Goal: Task Accomplishment & Management: Manage account settings

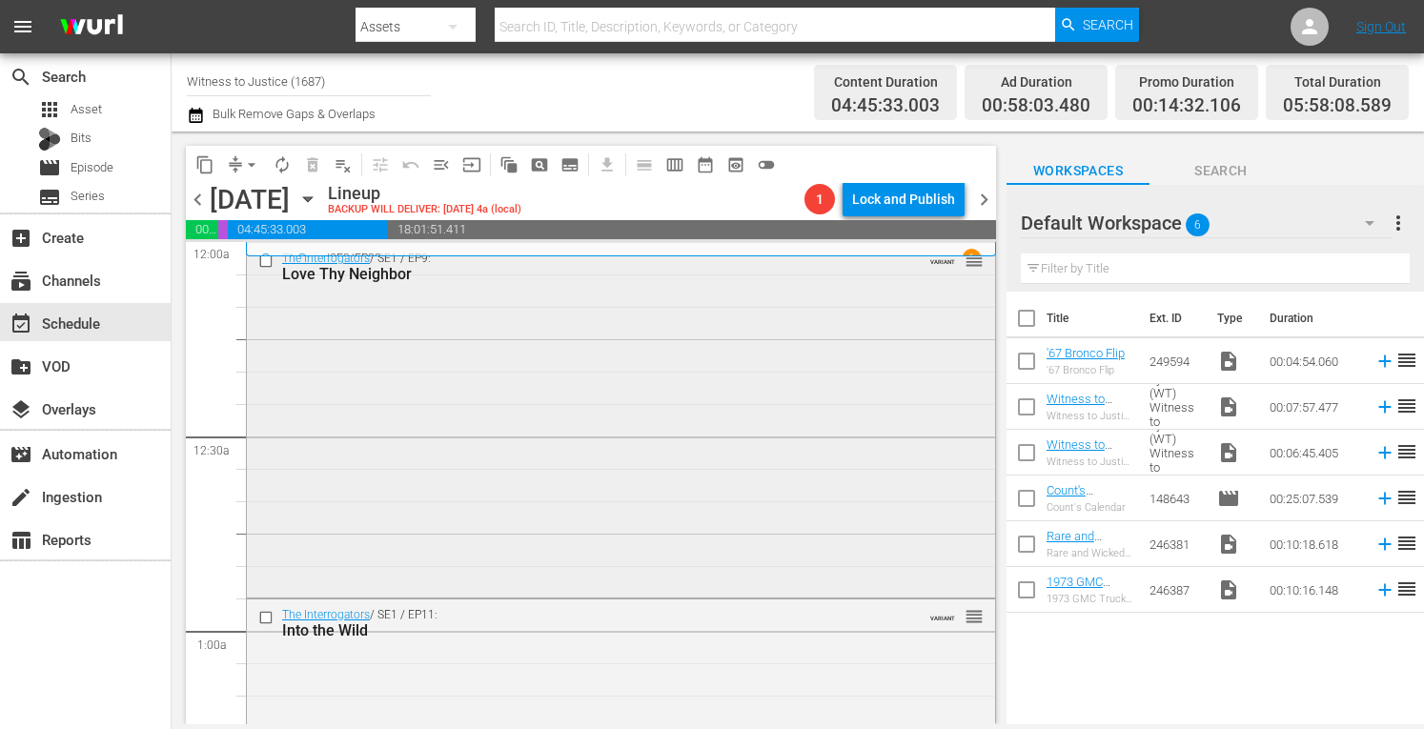
click at [648, 348] on div "The Interrogators / SE1 / EP9: Love Thy Neighbor VARIANT reorder" at bounding box center [621, 418] width 748 height 350
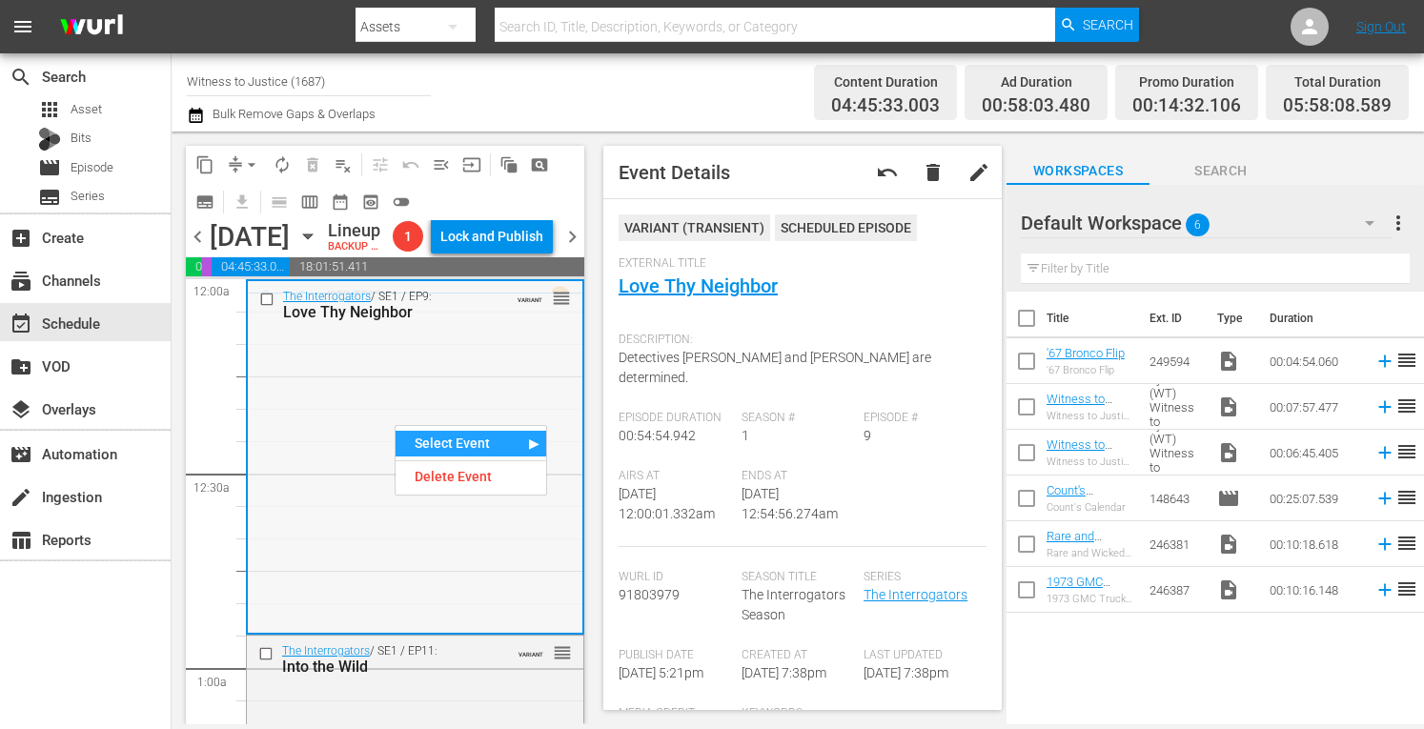
click at [391, 367] on div "The Interrogators / SE1 / EP9: Love Thy Neighbor VARIANT reorder" at bounding box center [415, 456] width 335 height 350
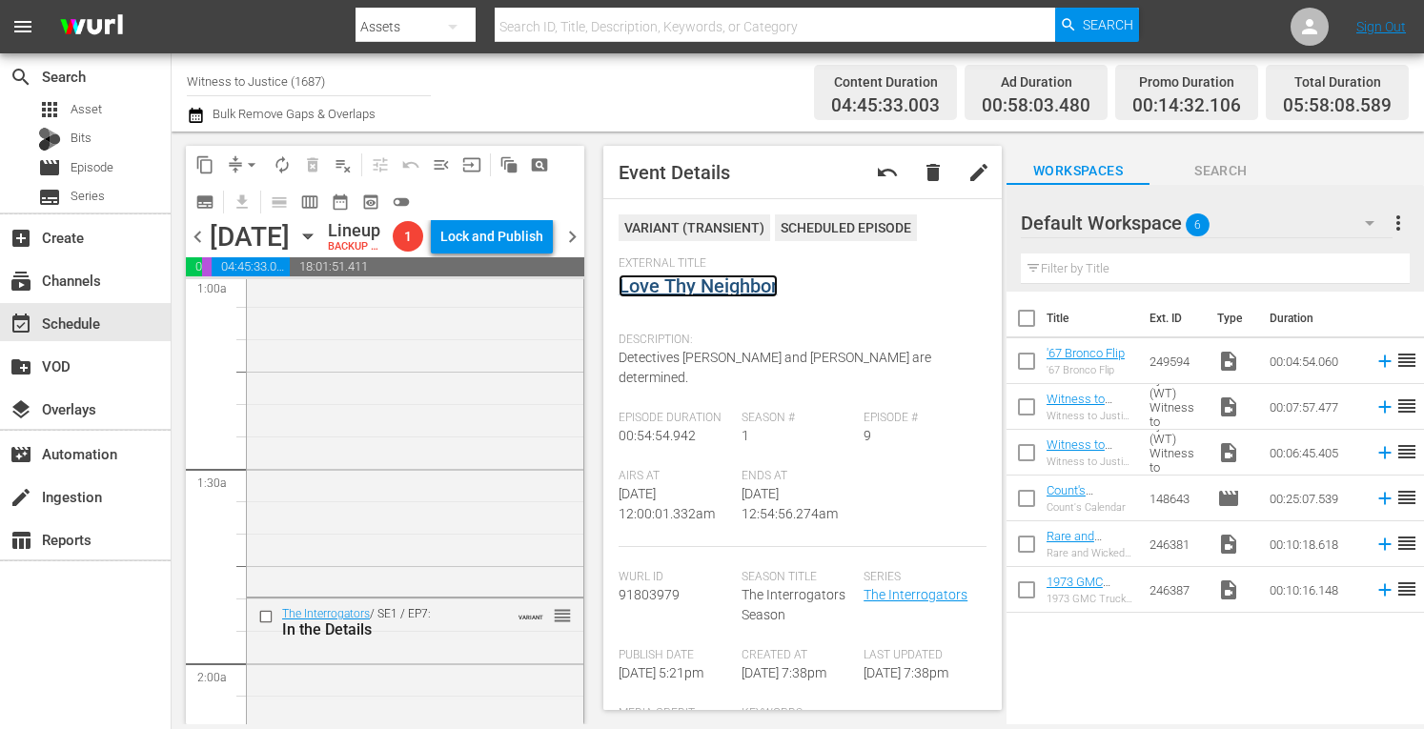
scroll to position [406, 0]
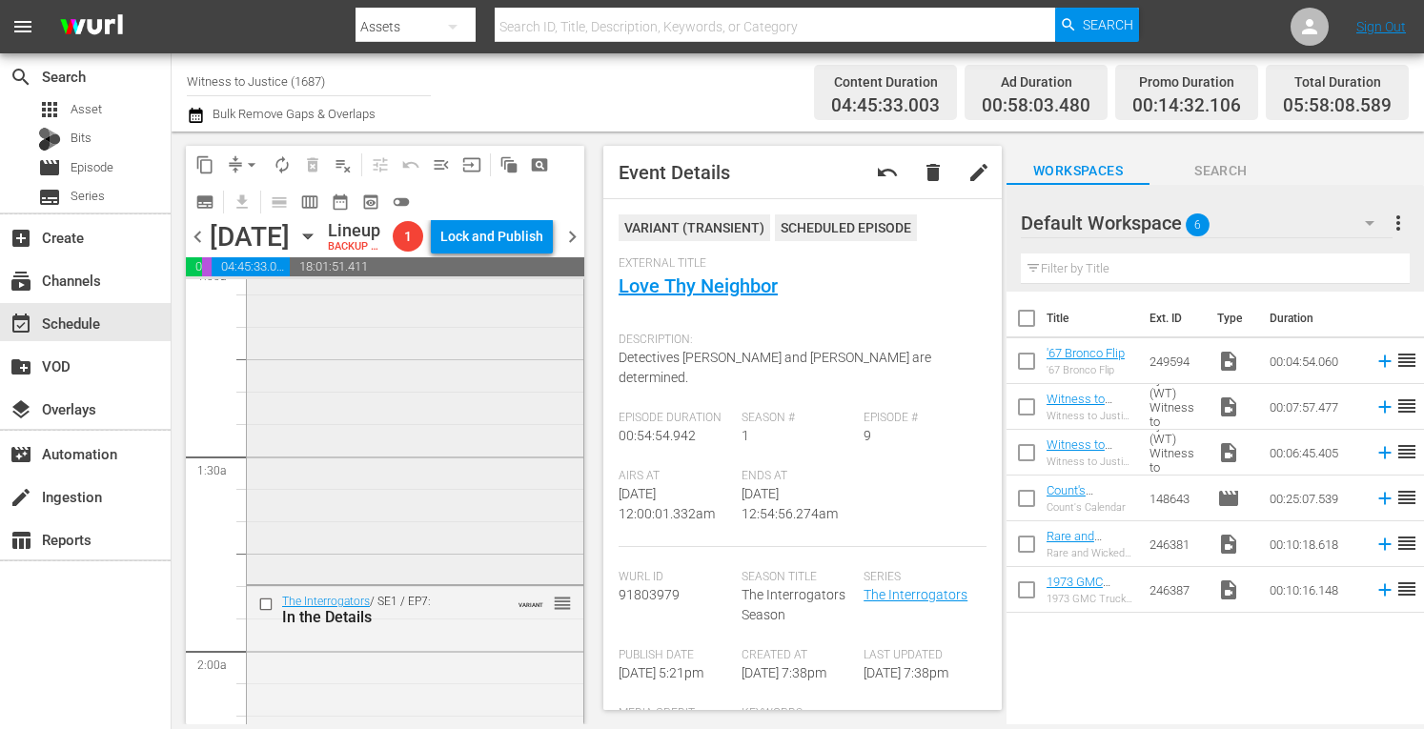
click at [399, 499] on div "The Interrogators / SE1 / EP11: Into the Wild VARIANT reorder" at bounding box center [415, 405] width 337 height 350
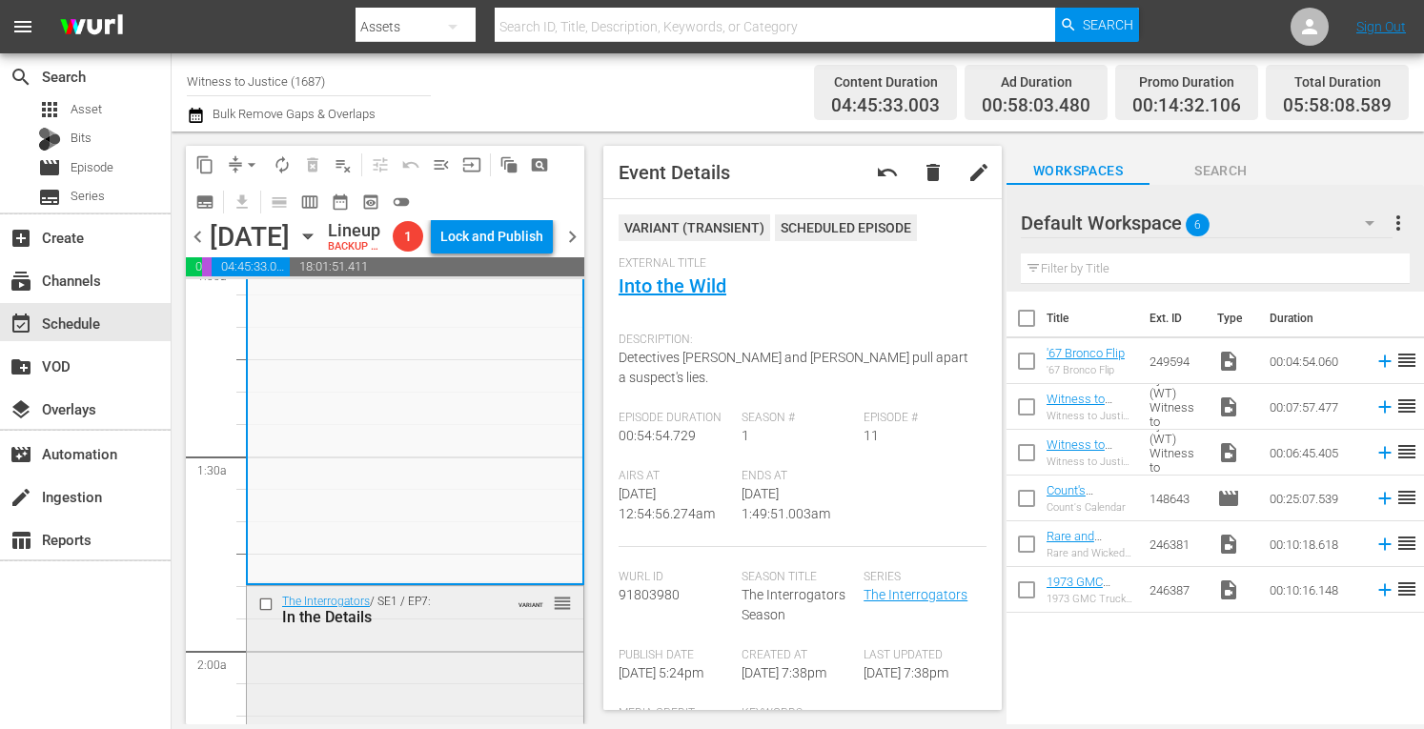
click at [465, 633] on div "The Interrogators / SE1 / EP7: In the Details VARIANT reorder" at bounding box center [415, 609] width 337 height 47
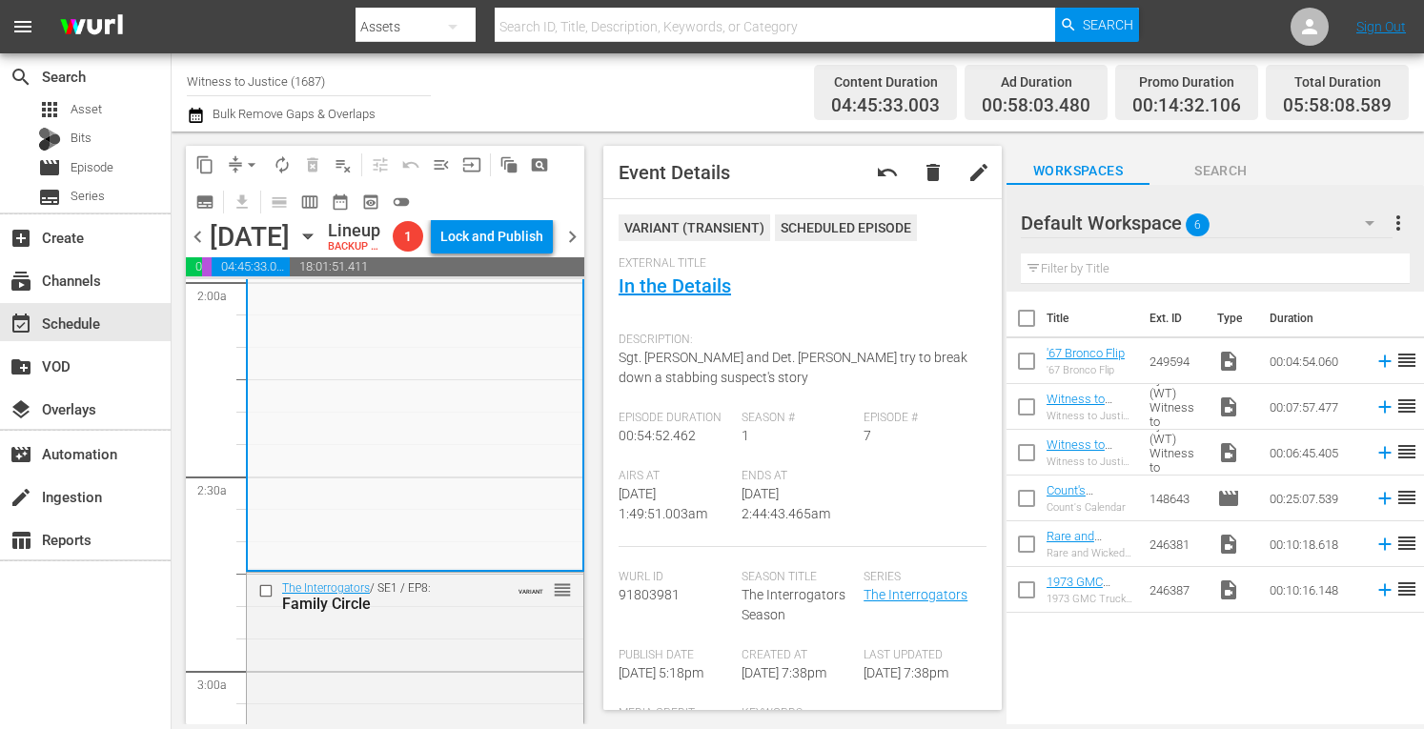
scroll to position [826, 0]
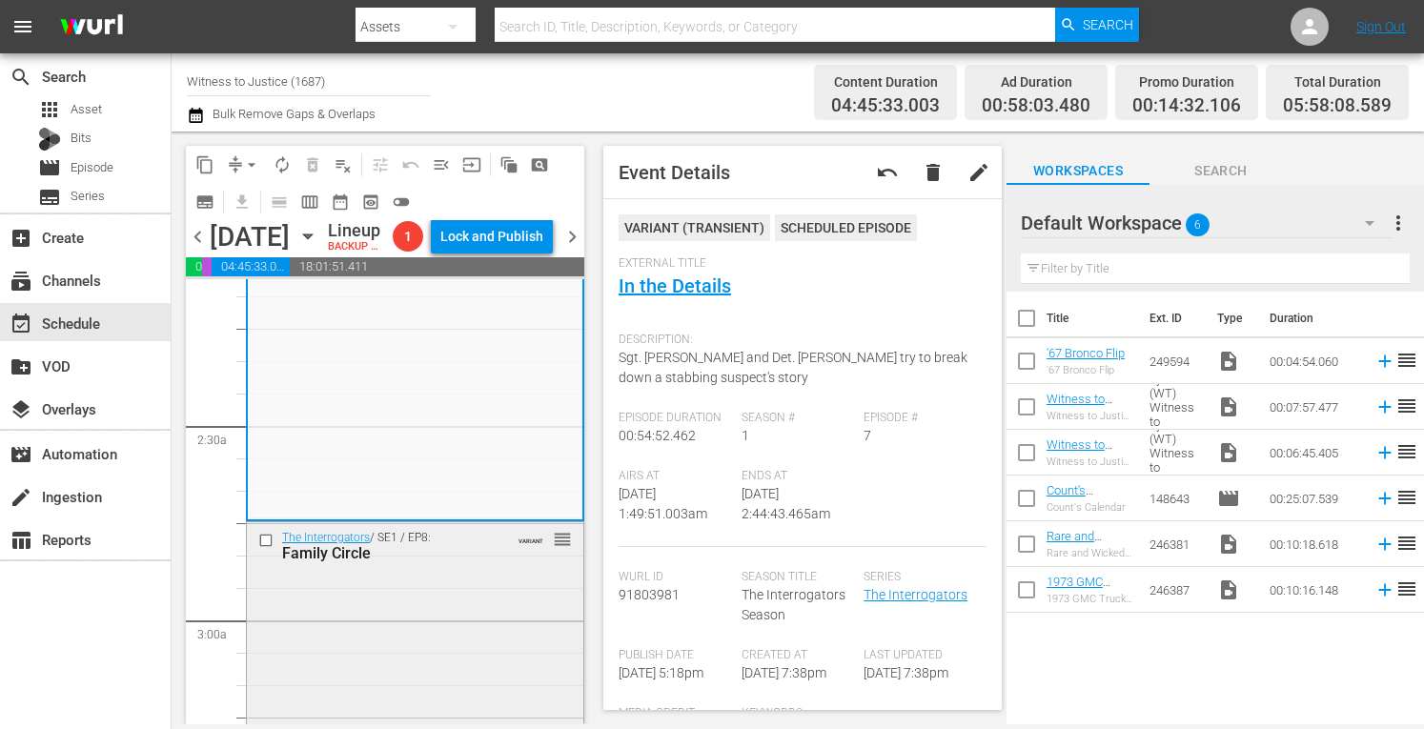
click at [494, 548] on div "VARIANT reorder" at bounding box center [533, 538] width 78 height 19
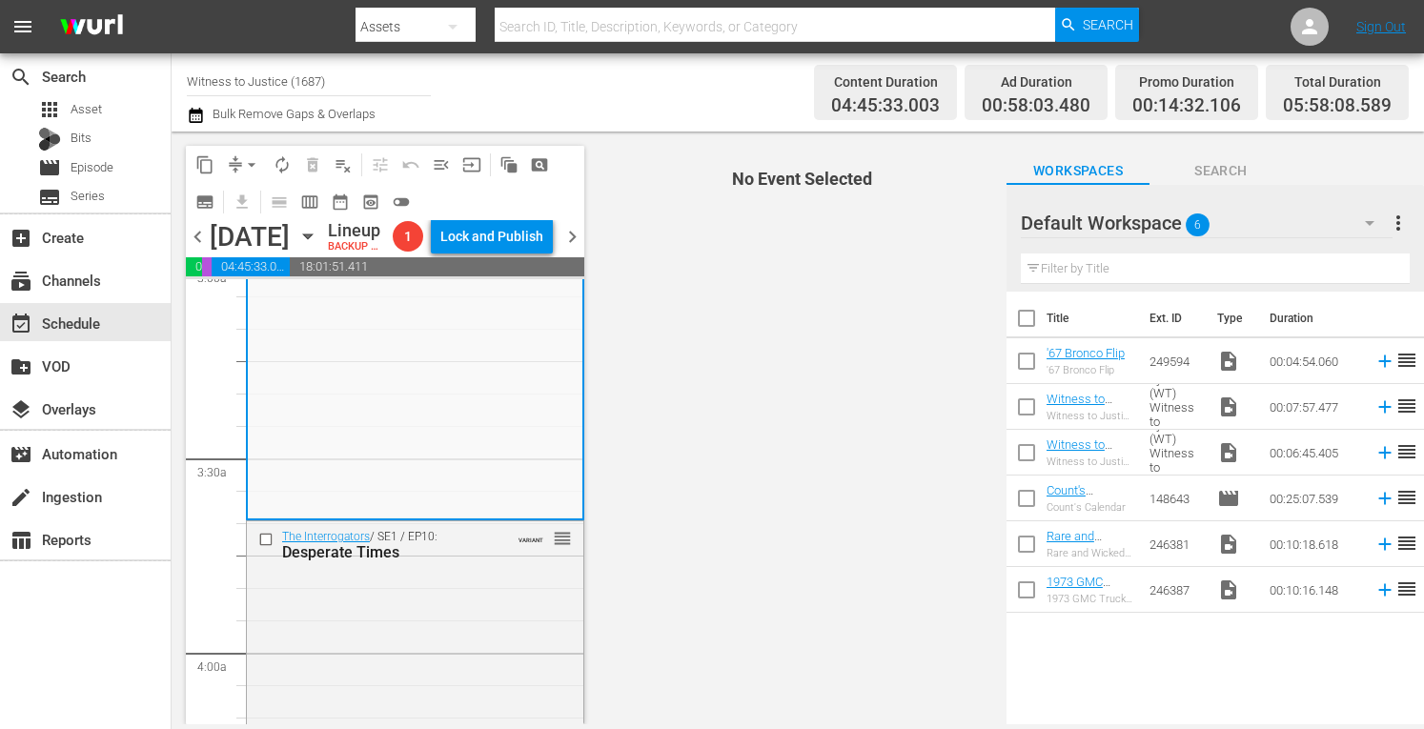
scroll to position [1258, 0]
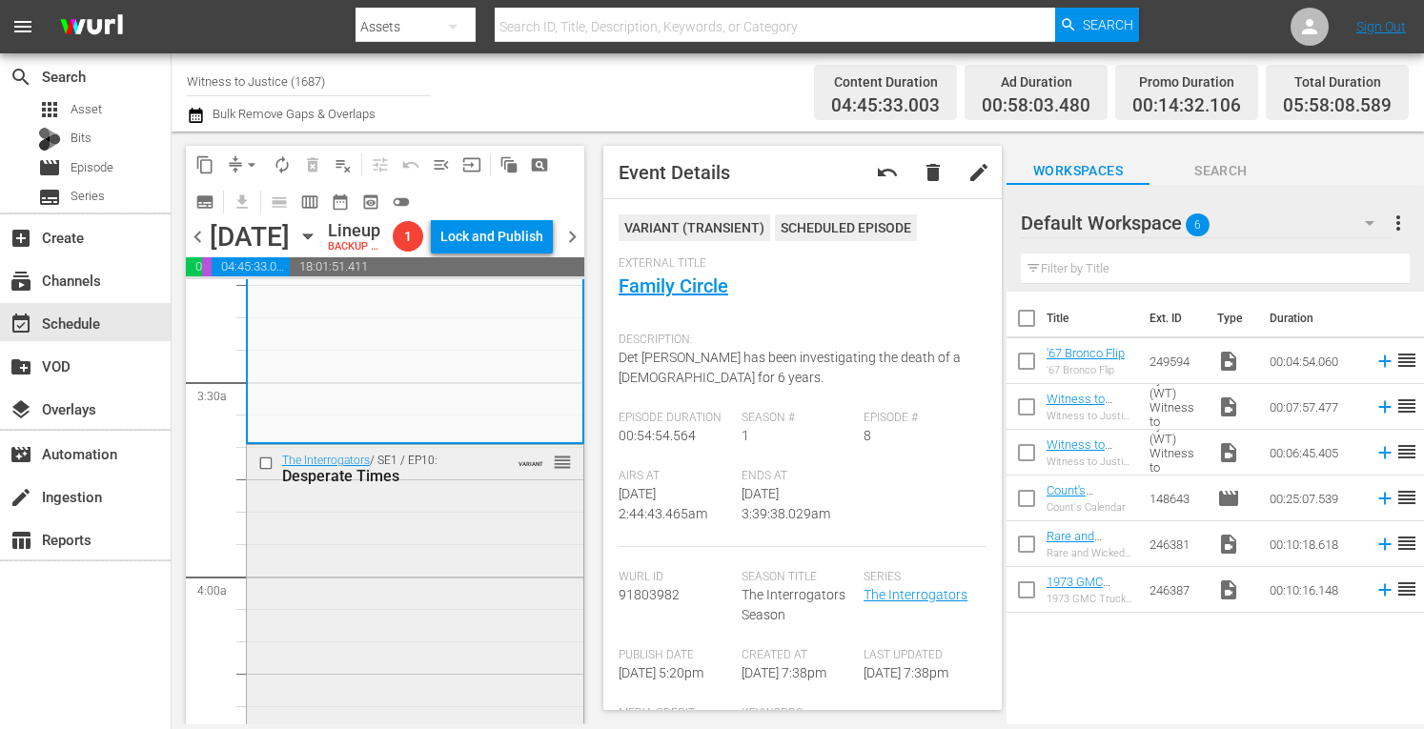
click at [479, 569] on div "The Interrogators / SE1 / EP10: Desperate Times VARIANT reorder" at bounding box center [415, 620] width 337 height 350
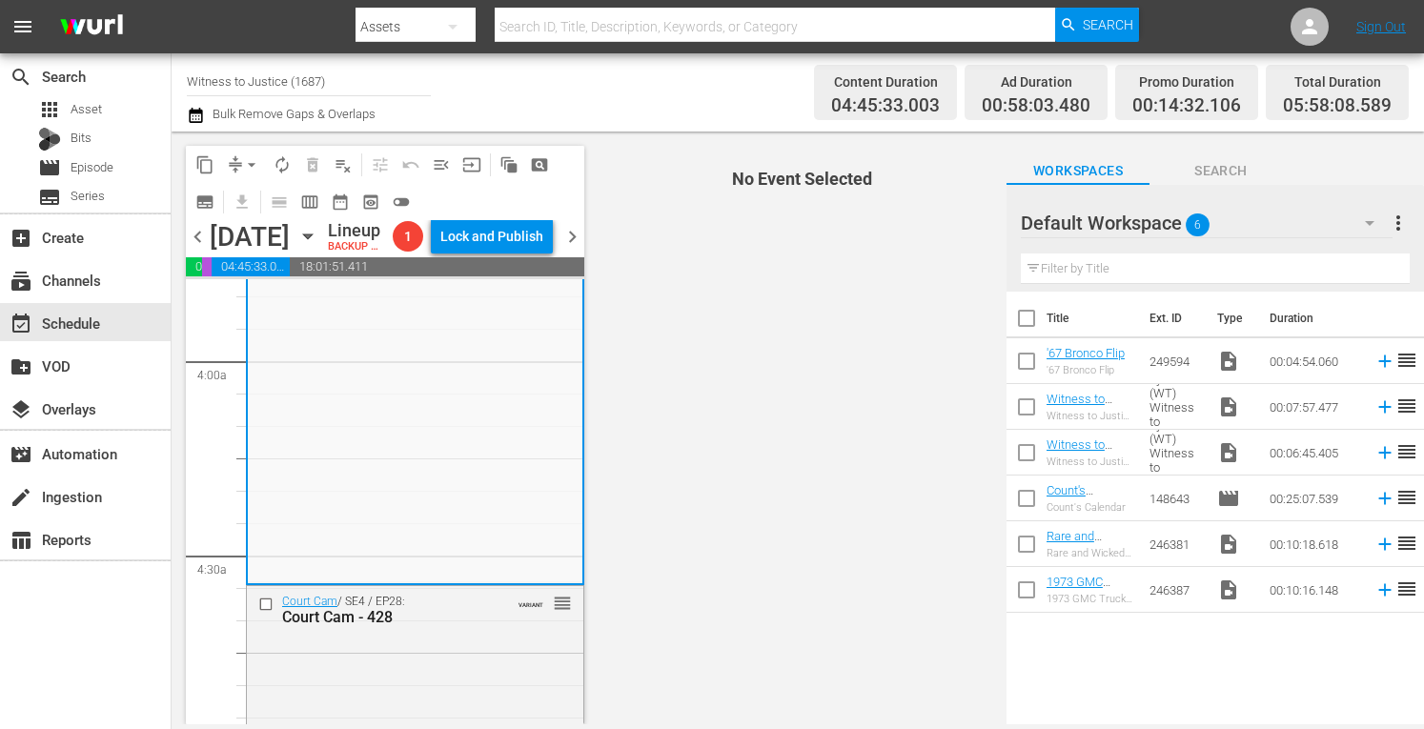
scroll to position [1652, 0]
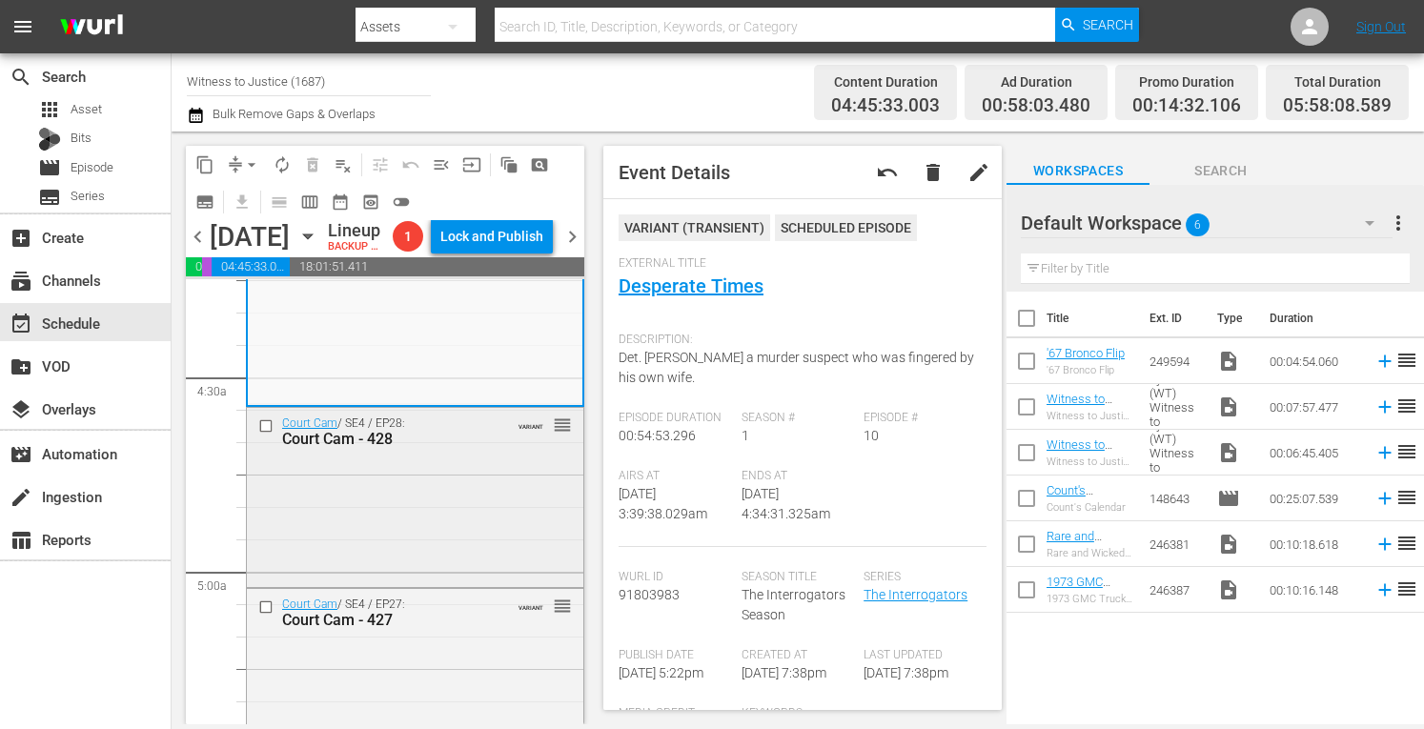
click at [500, 494] on div "Court Cam / SE4 / EP28: Court Cam - 428 VARIANT reorder" at bounding box center [415, 495] width 337 height 174
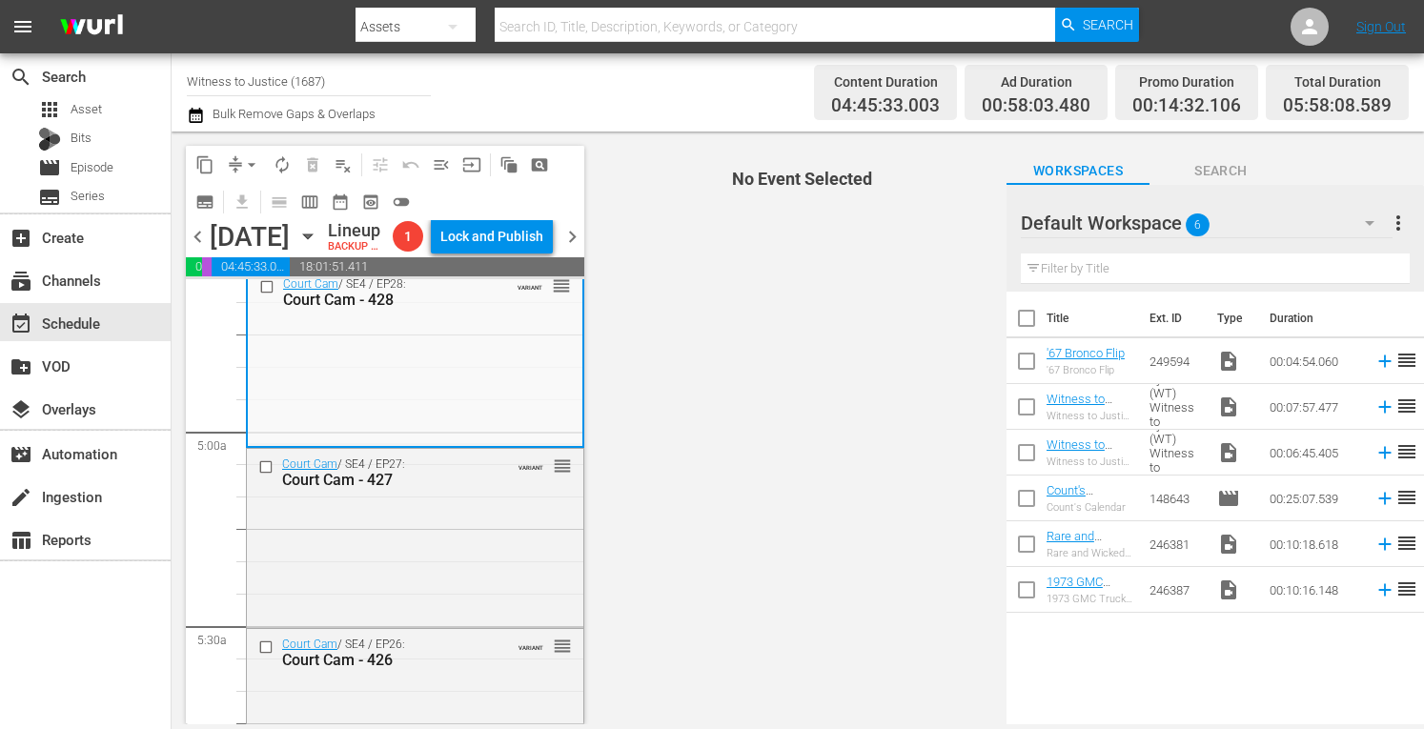
scroll to position [1893, 0]
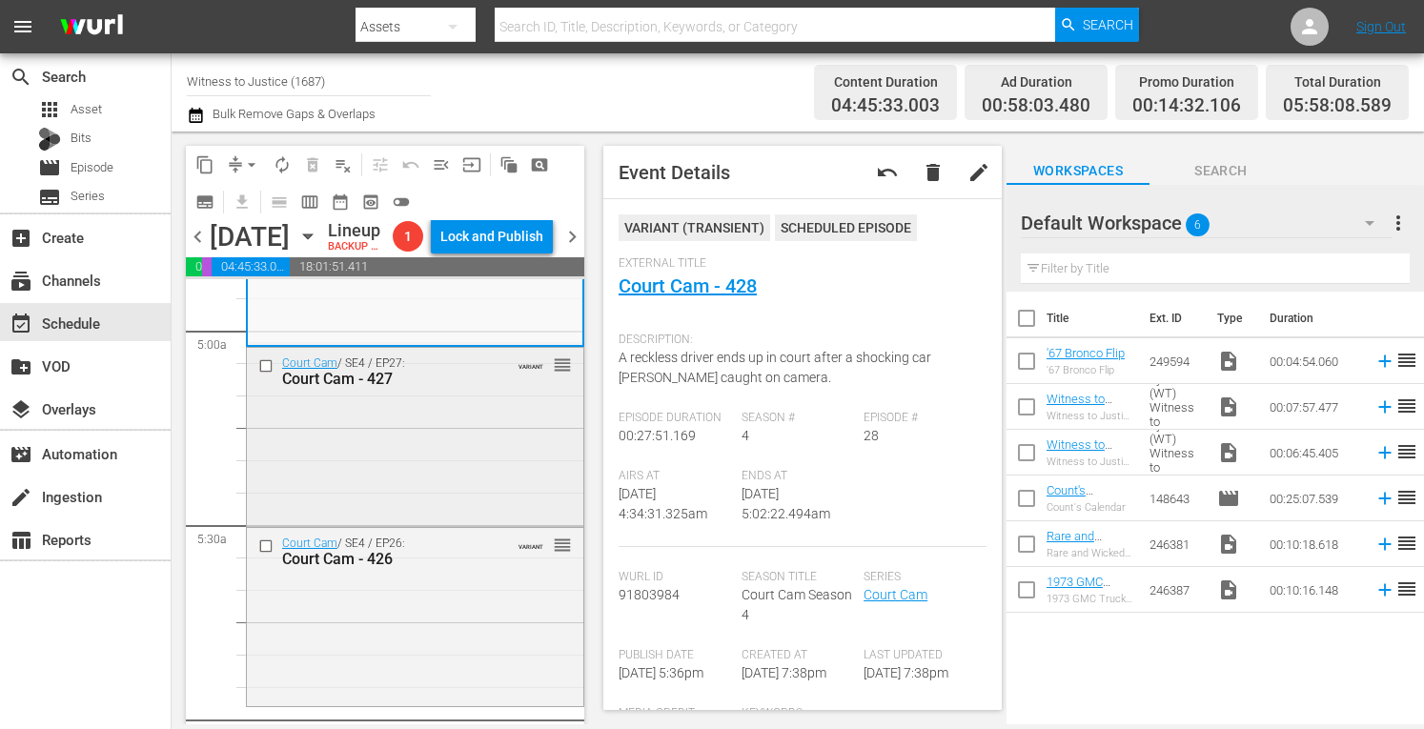
click at [468, 486] on div "Court Cam / SE4 / EP27: Court Cam - 427 VARIANT reorder" at bounding box center [415, 435] width 337 height 175
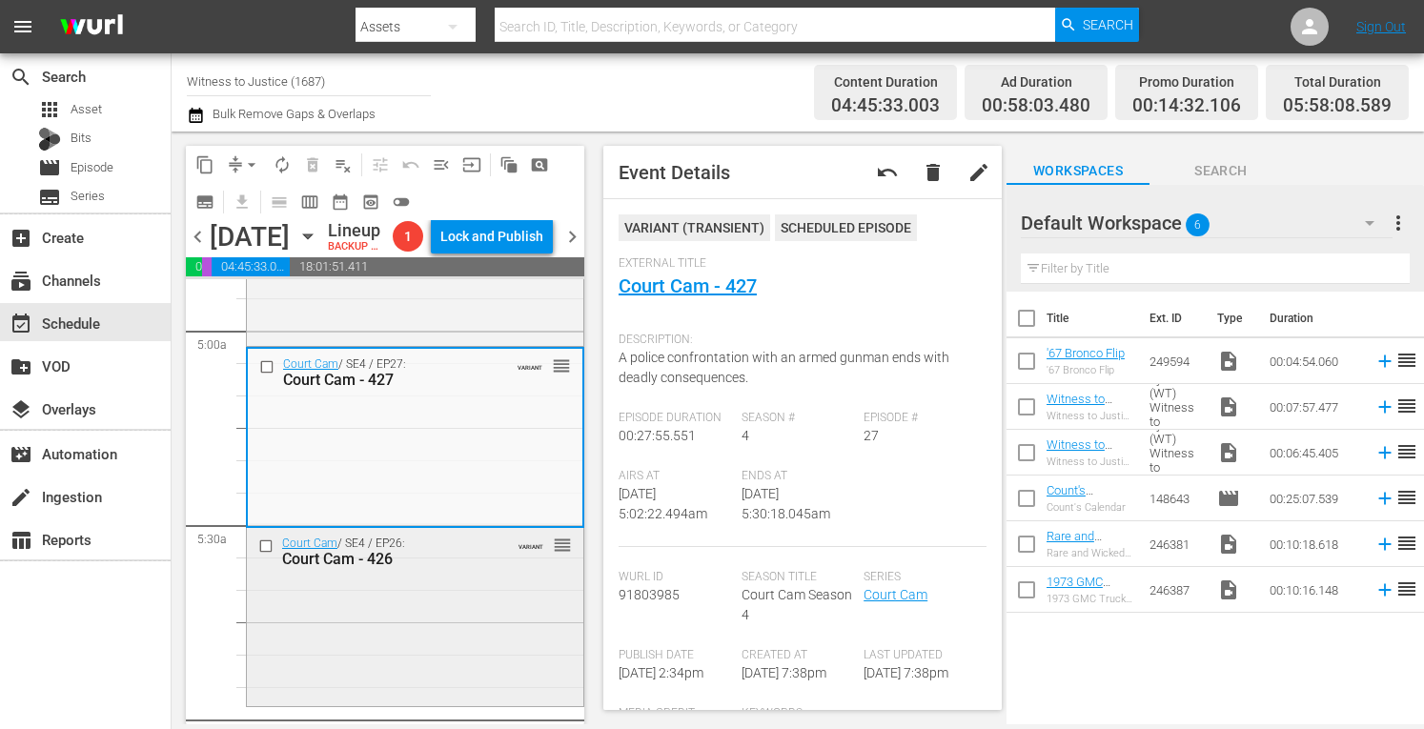
click at [452, 642] on div "Court Cam / SE4 / EP26: Court Cam - 426 VARIANT reorder" at bounding box center [415, 615] width 337 height 174
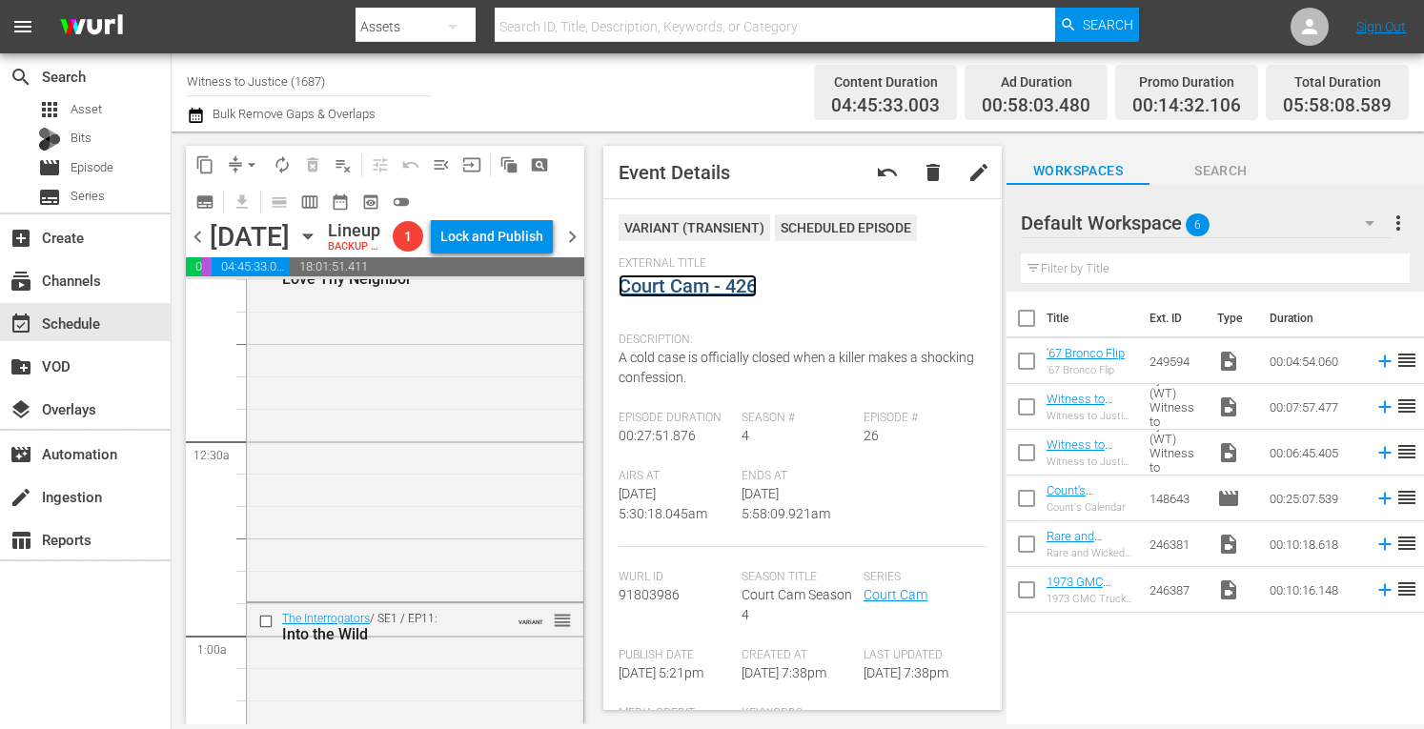
scroll to position [0, 0]
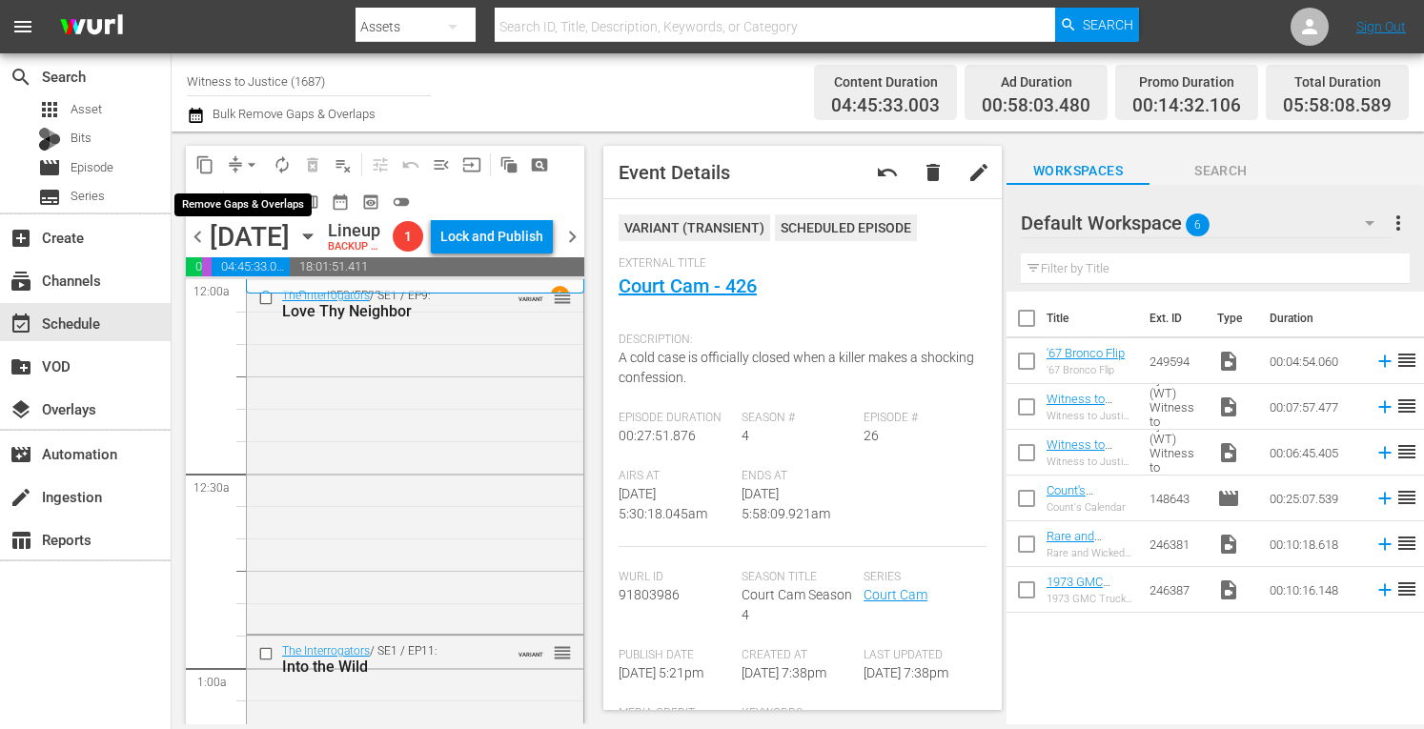
click at [255, 162] on span "arrow_drop_down" at bounding box center [251, 164] width 19 height 19
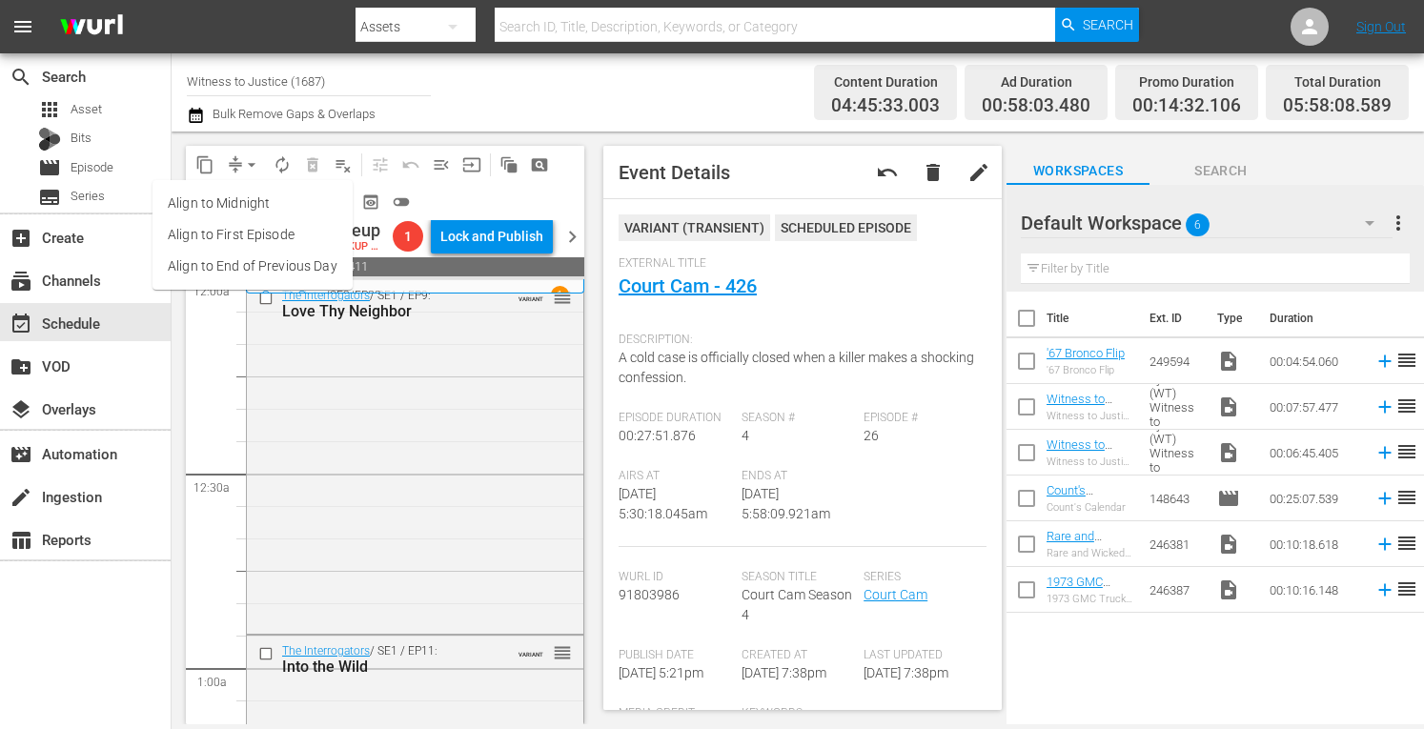
click at [250, 201] on li "Align to Midnight" at bounding box center [253, 203] width 200 height 31
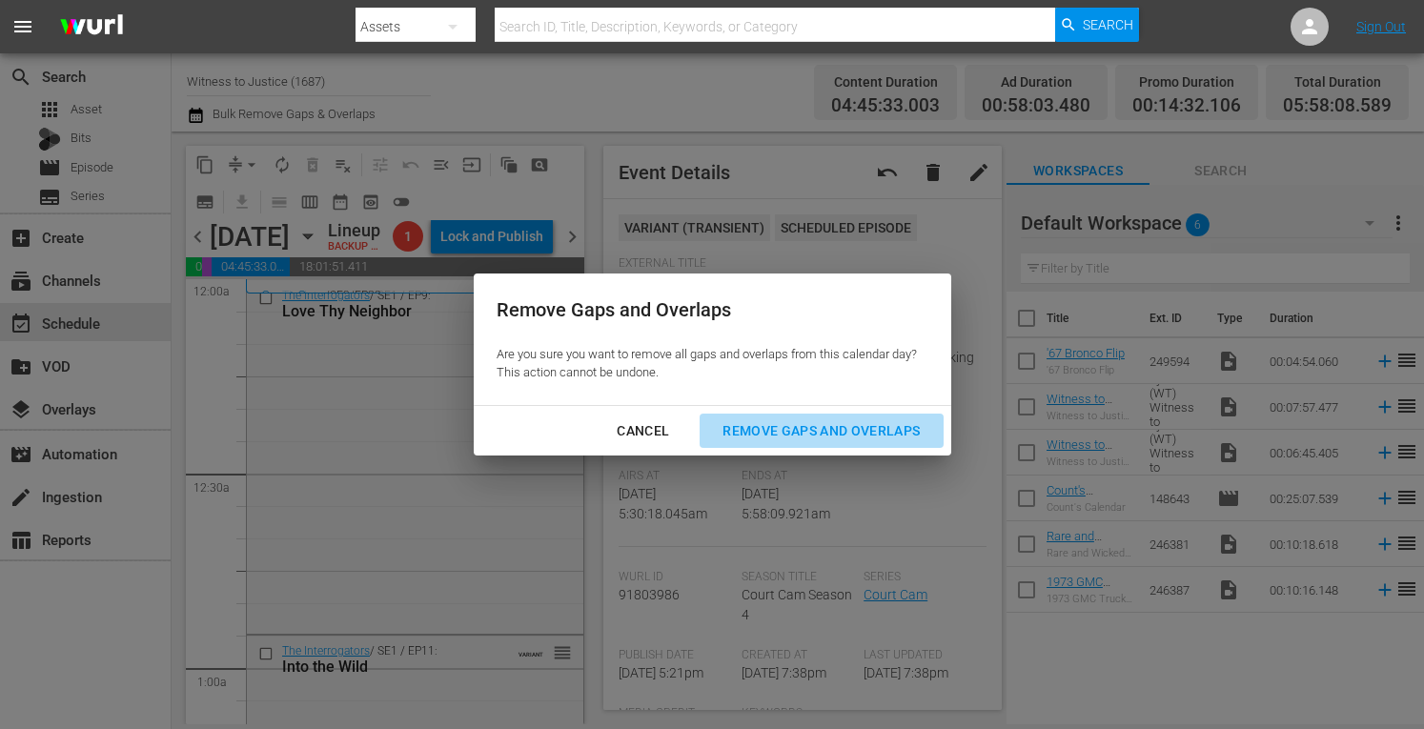
click at [778, 422] on div "Remove Gaps and Overlaps" at bounding box center [821, 431] width 228 height 24
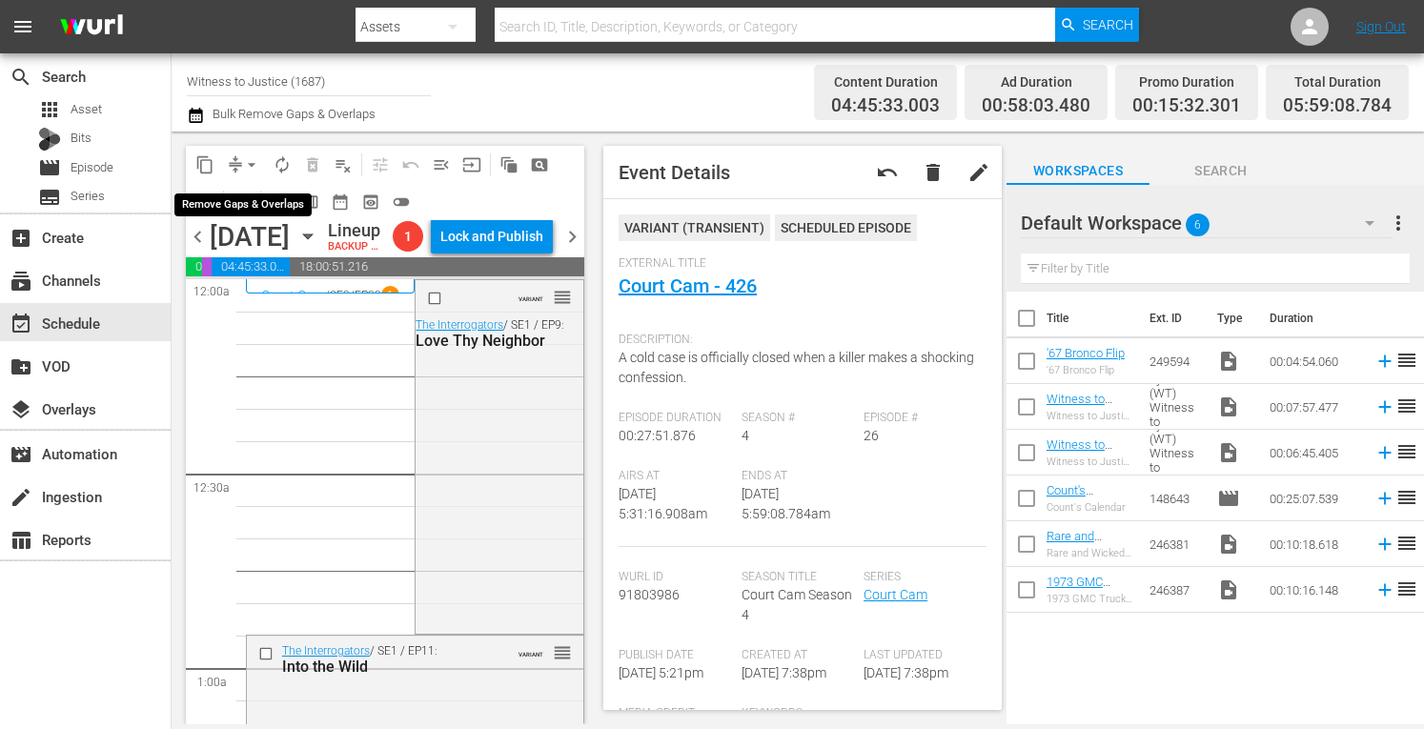
click at [254, 159] on span "arrow_drop_down" at bounding box center [251, 164] width 19 height 19
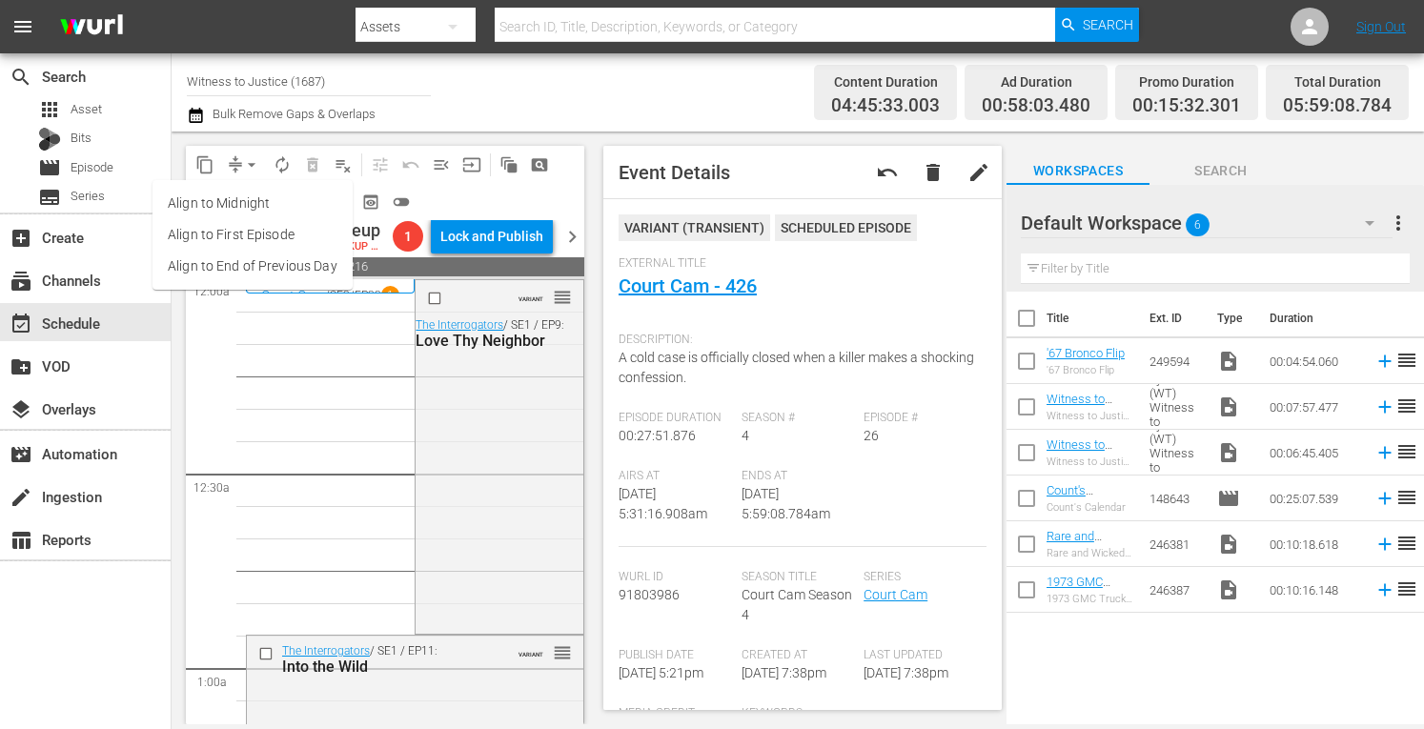
click at [252, 197] on li "Align to Midnight" at bounding box center [253, 203] width 200 height 31
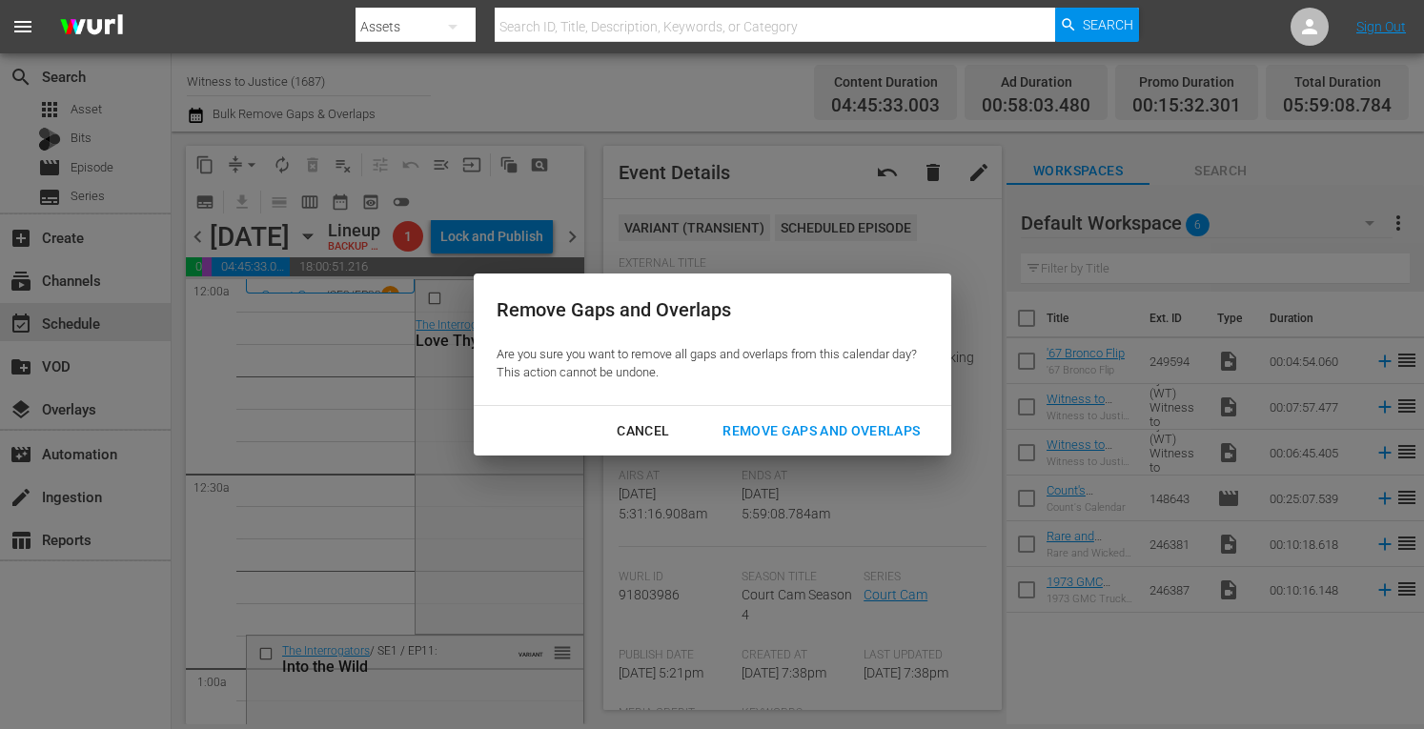
click at [798, 426] on div "Remove Gaps and Overlaps" at bounding box center [821, 431] width 228 height 24
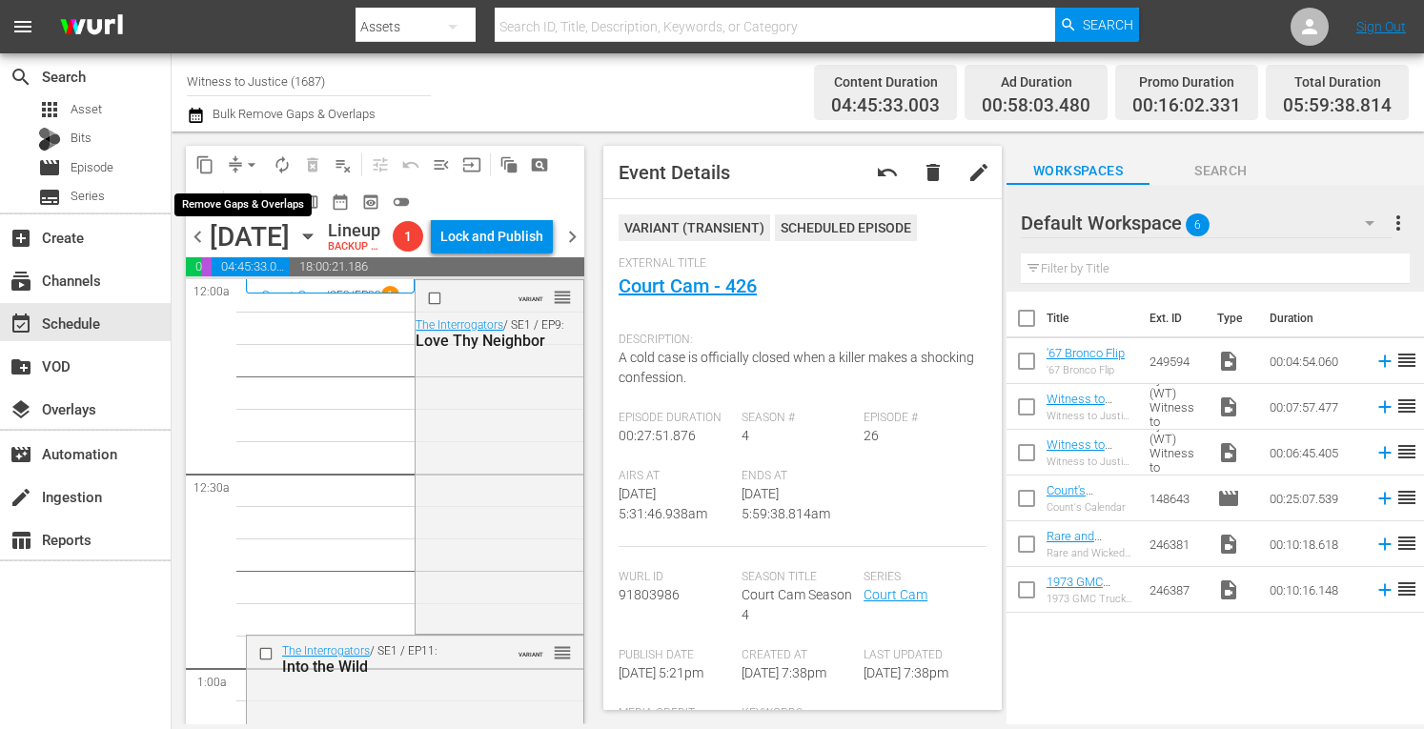
click at [254, 162] on span "arrow_drop_down" at bounding box center [251, 164] width 19 height 19
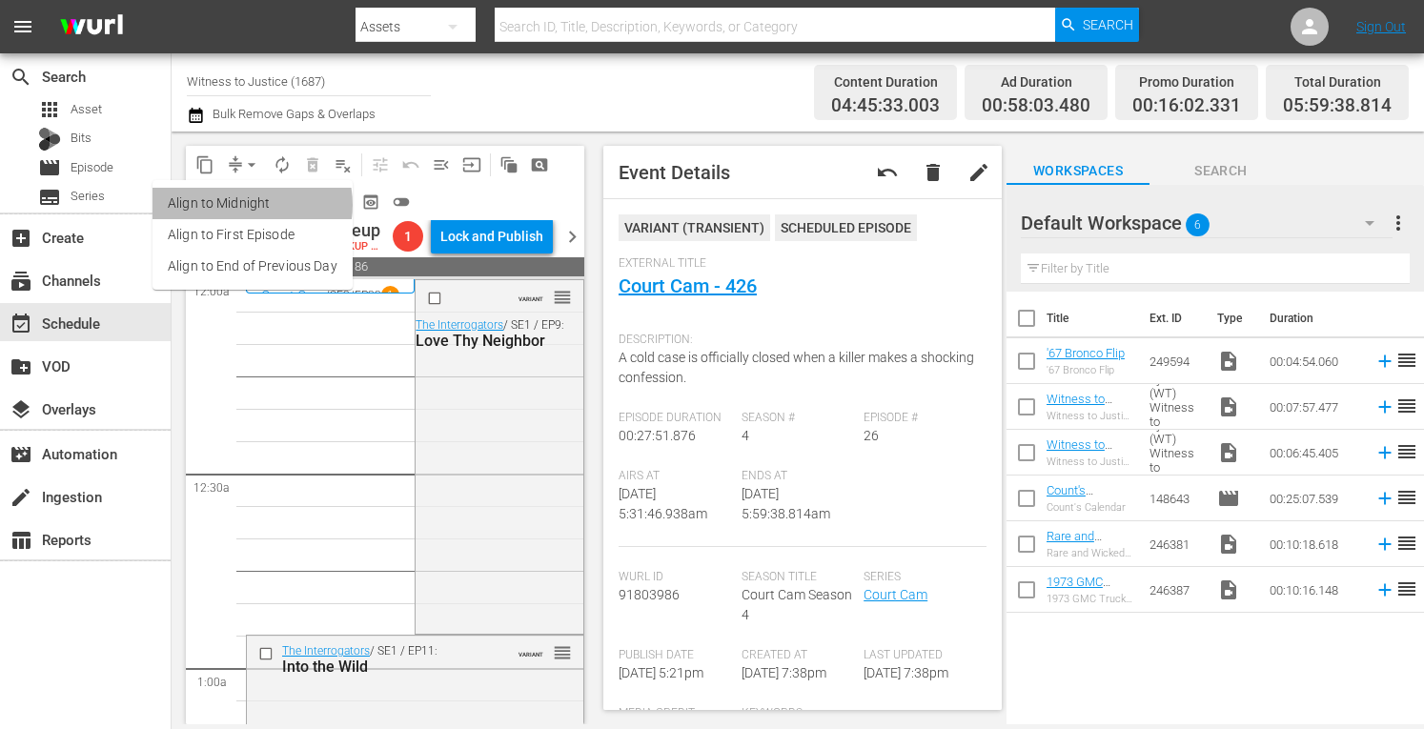
click at [250, 205] on li "Align to Midnight" at bounding box center [253, 203] width 200 height 31
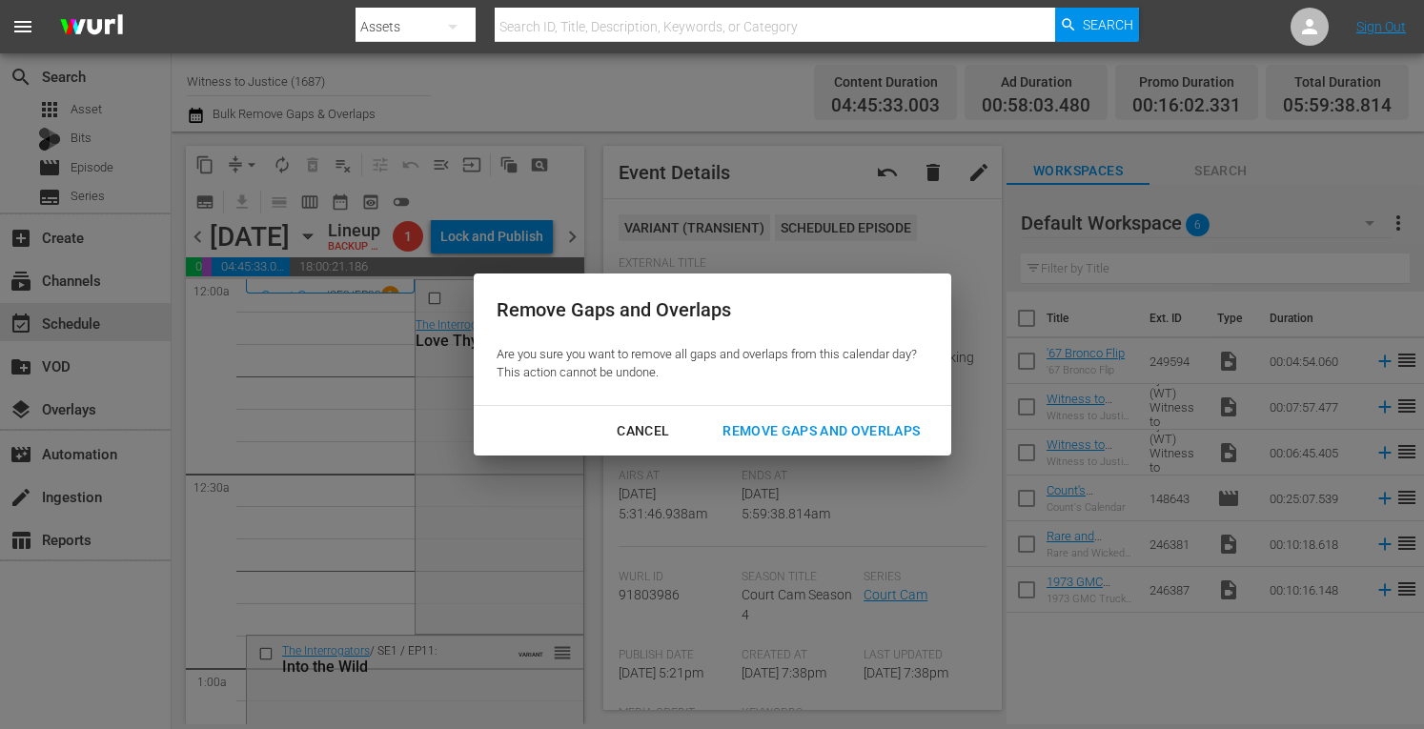
click at [798, 434] on div "Remove Gaps and Overlaps" at bounding box center [821, 431] width 228 height 24
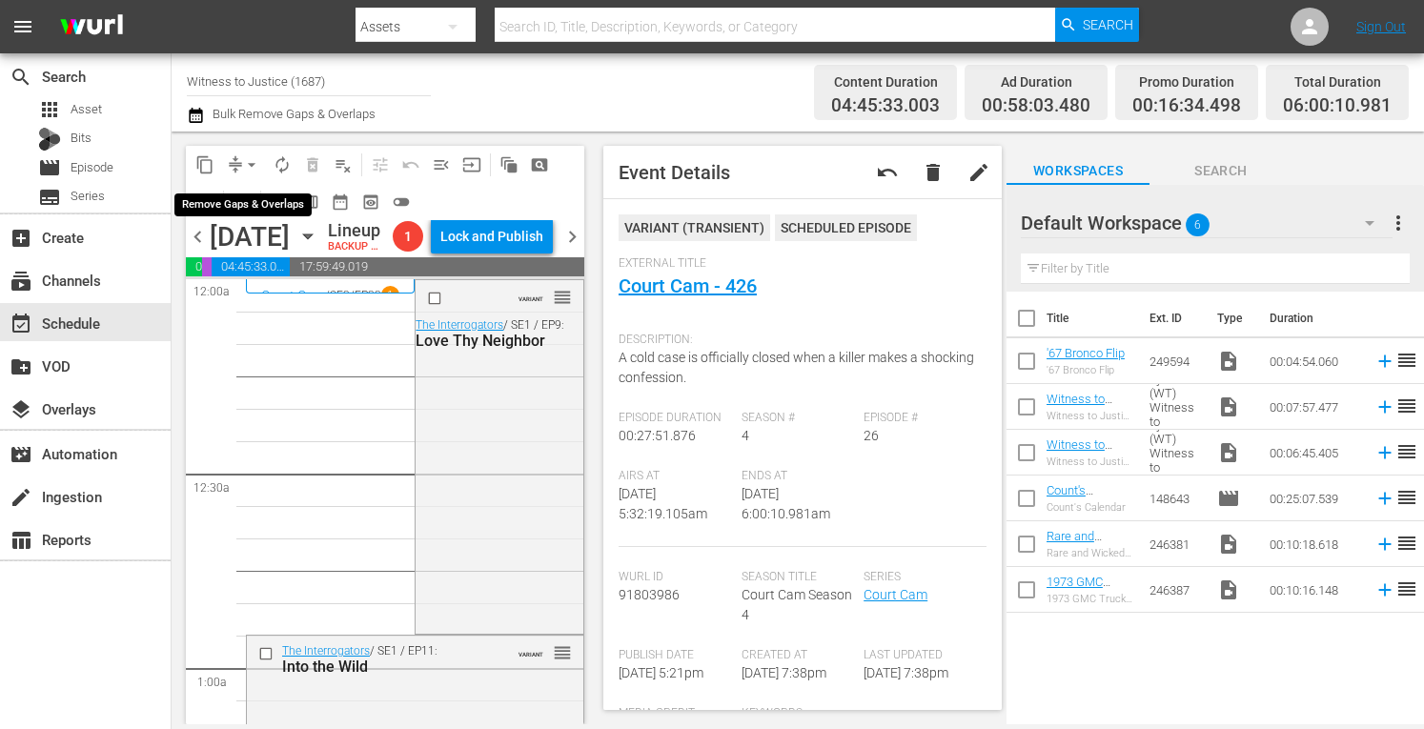
click at [253, 155] on span "arrow_drop_down" at bounding box center [251, 164] width 19 height 19
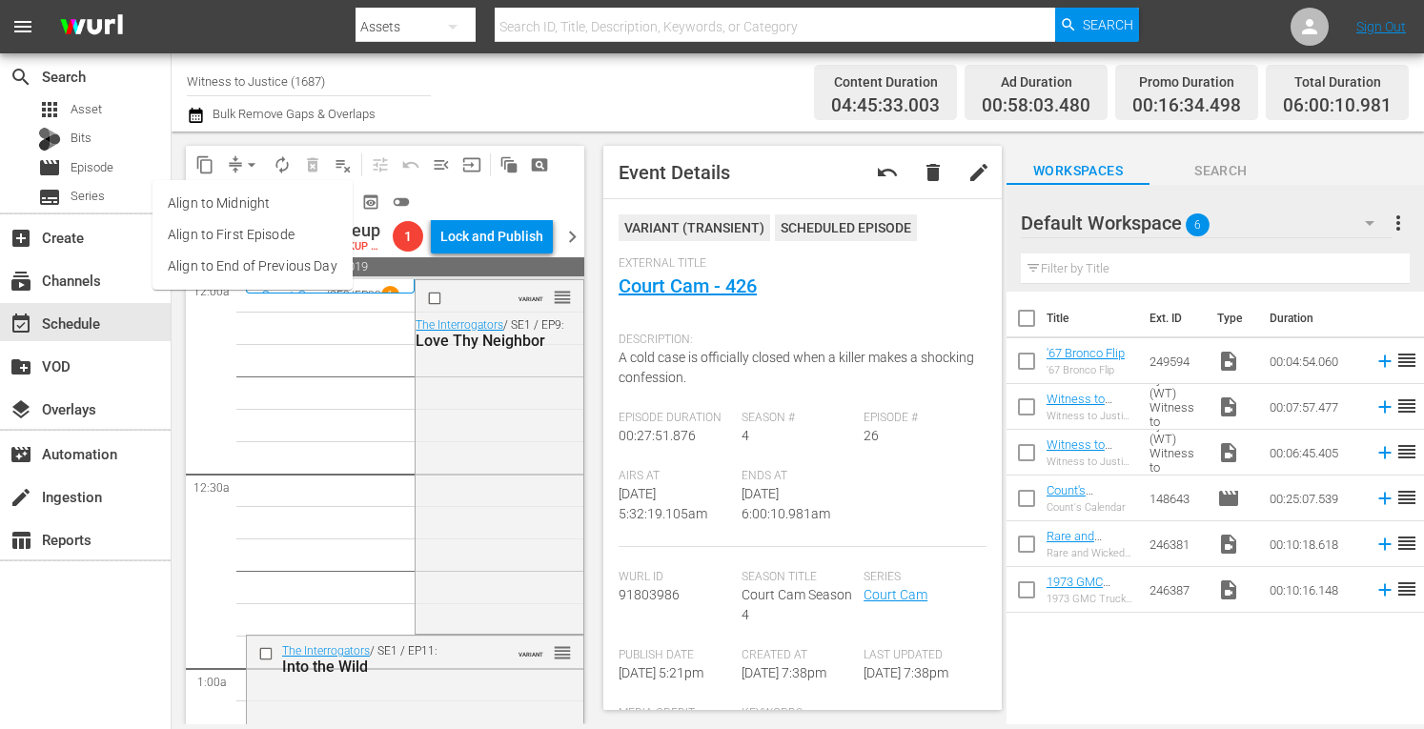
click at [255, 195] on li "Align to Midnight" at bounding box center [253, 203] width 200 height 31
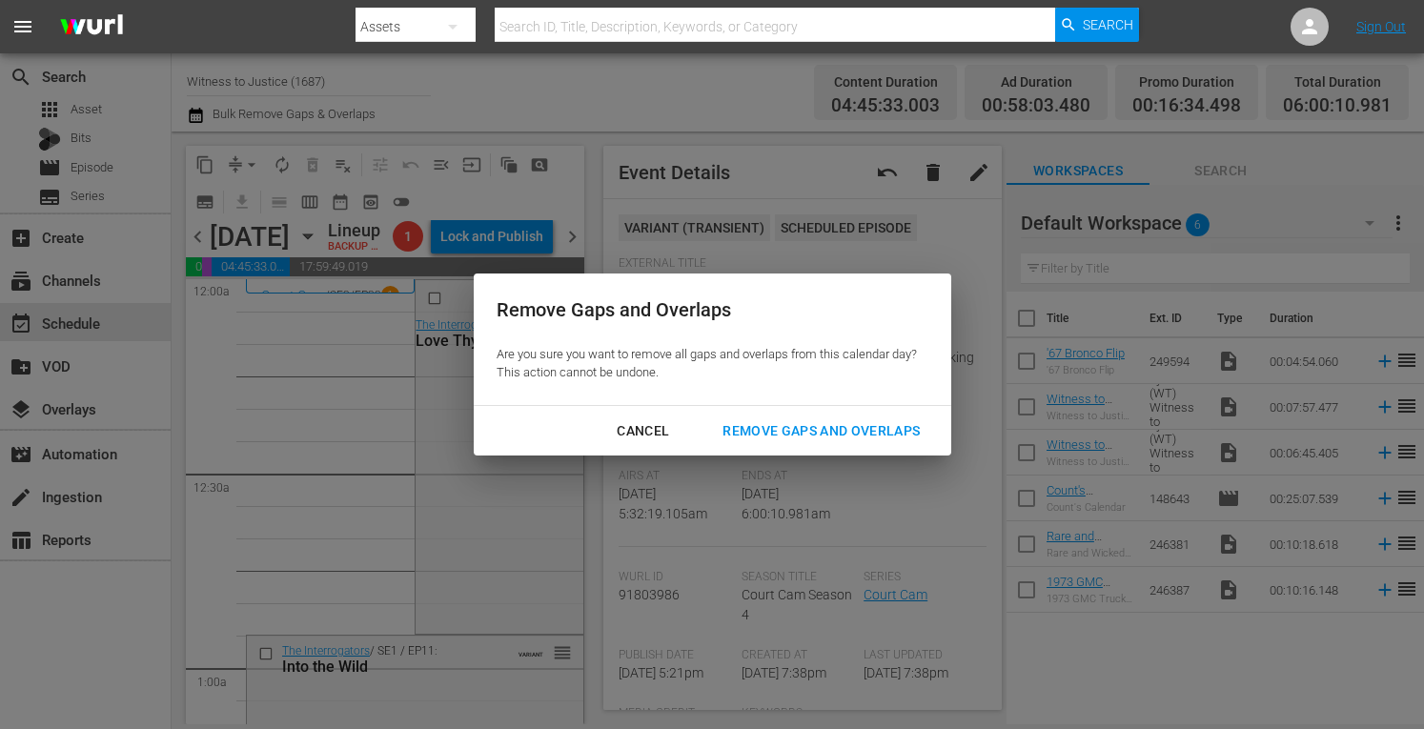
click at [770, 439] on div "Remove Gaps and Overlaps" at bounding box center [821, 431] width 228 height 24
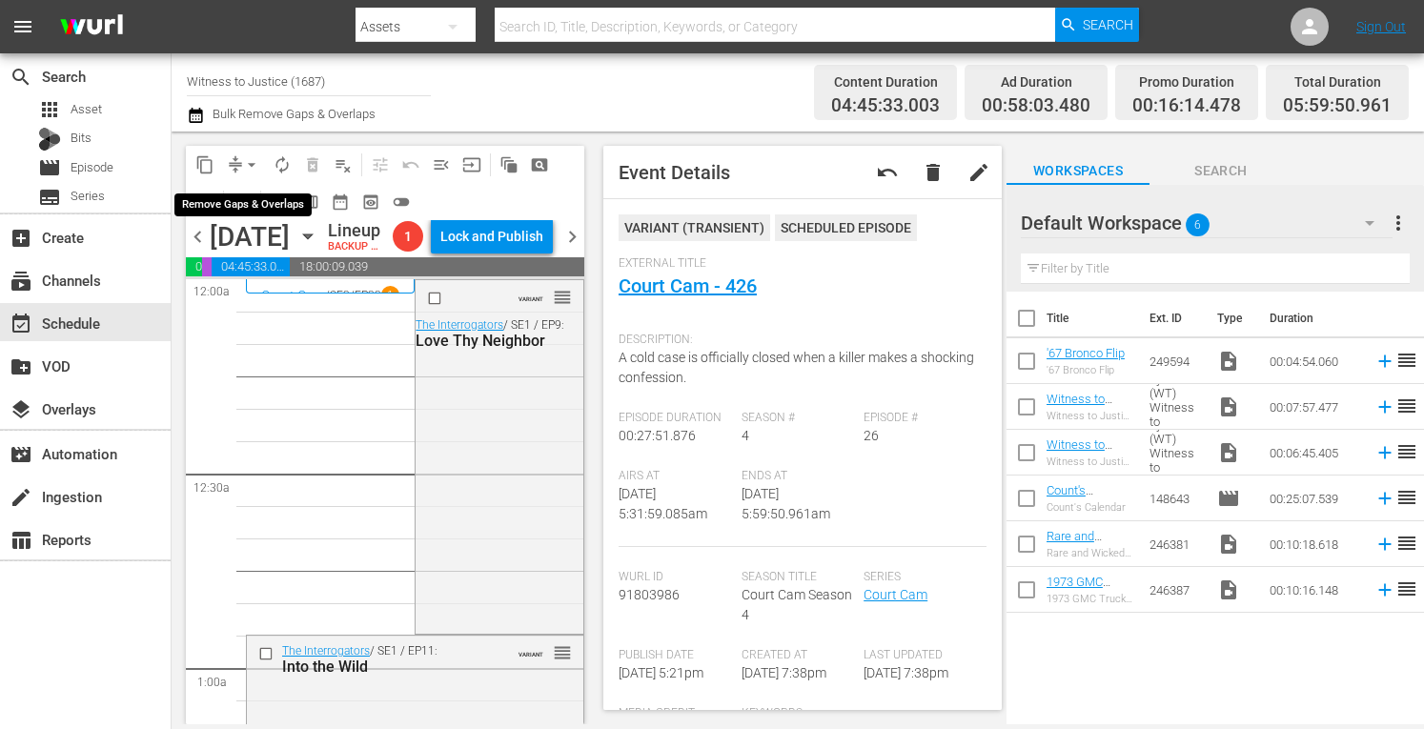
click at [251, 158] on span "arrow_drop_down" at bounding box center [251, 164] width 19 height 19
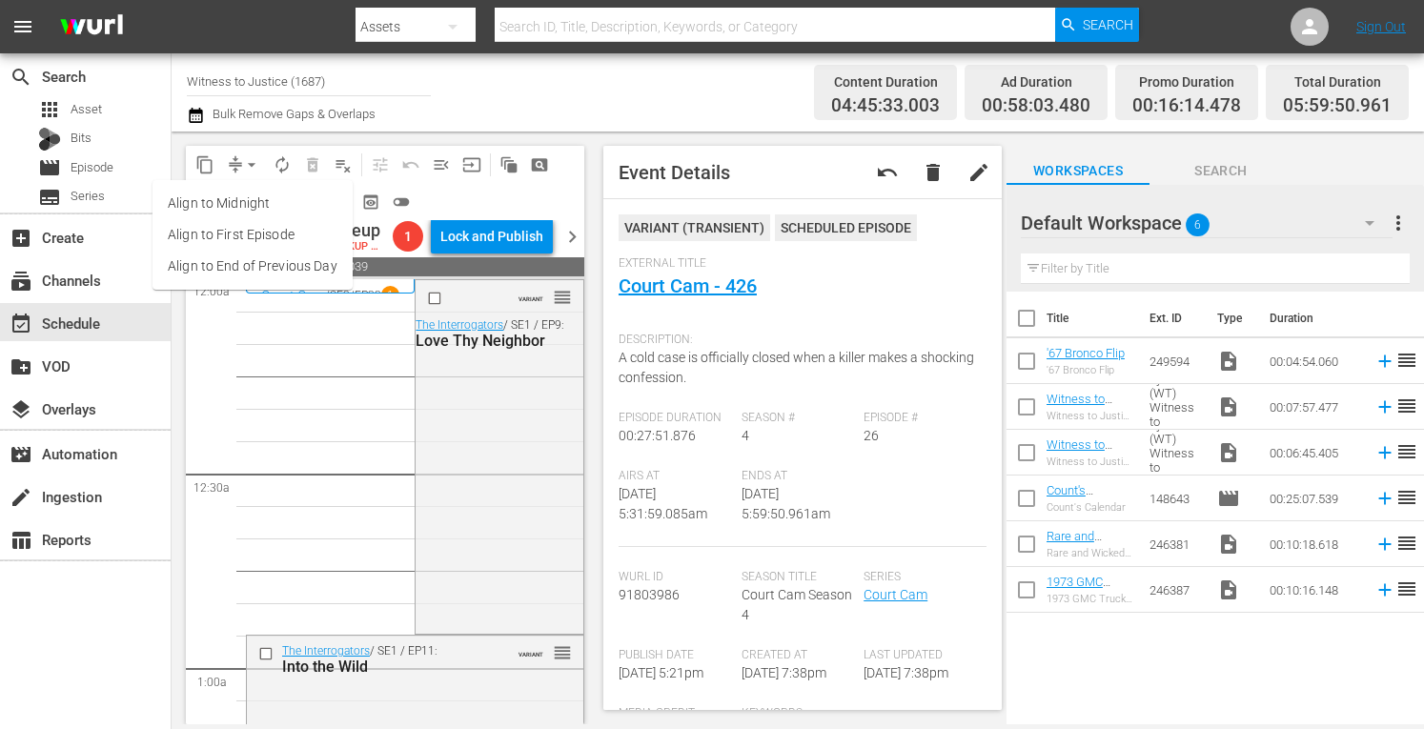
click at [235, 199] on li "Align to Midnight" at bounding box center [253, 203] width 200 height 31
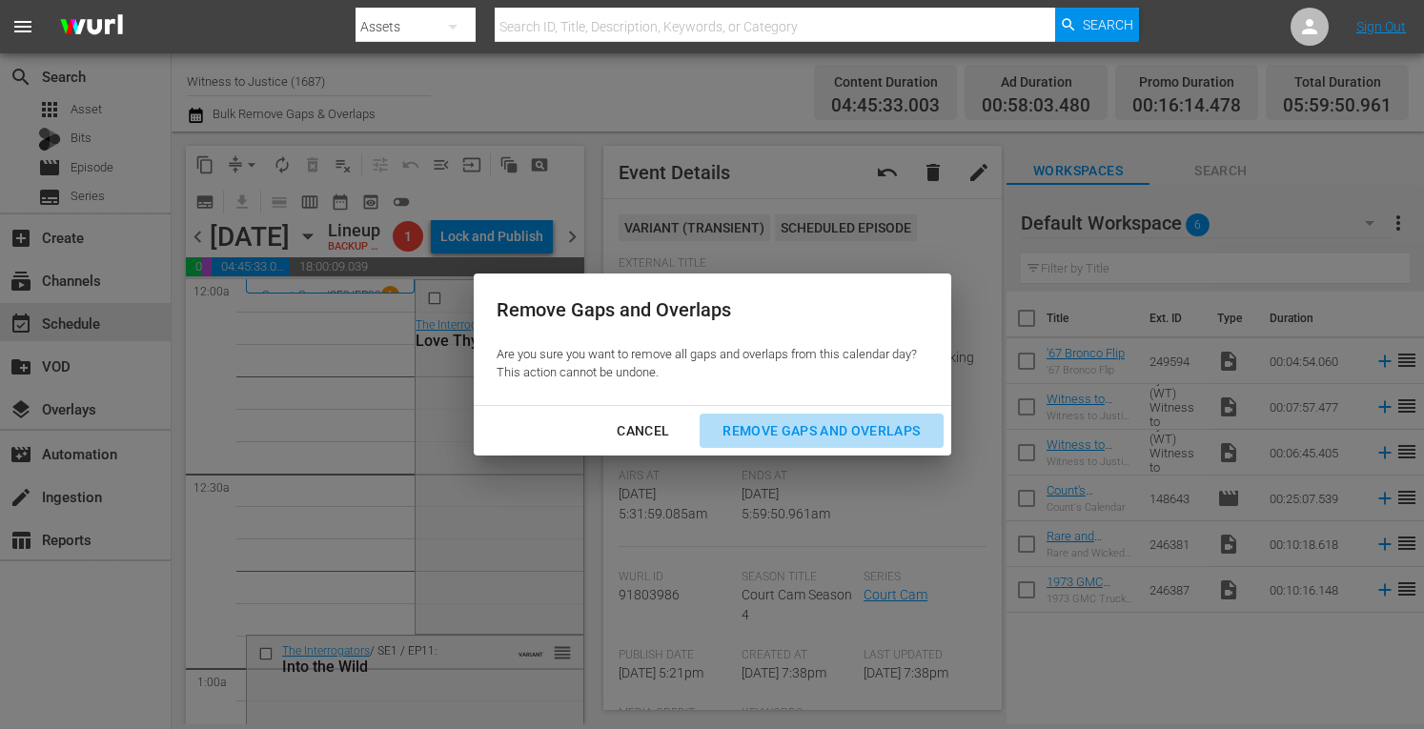
click at [787, 422] on div "Remove Gaps and Overlaps" at bounding box center [821, 431] width 228 height 24
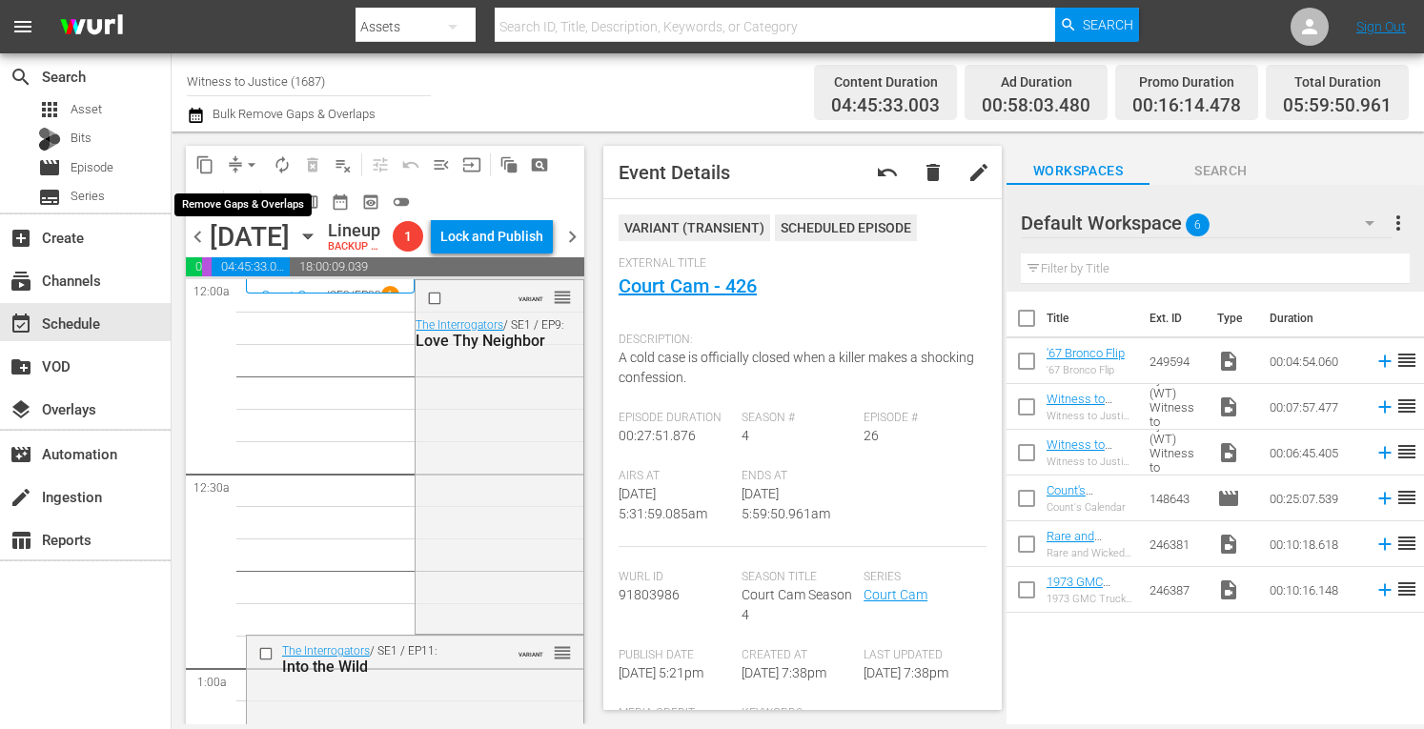
click at [252, 161] on span "arrow_drop_down" at bounding box center [251, 164] width 19 height 19
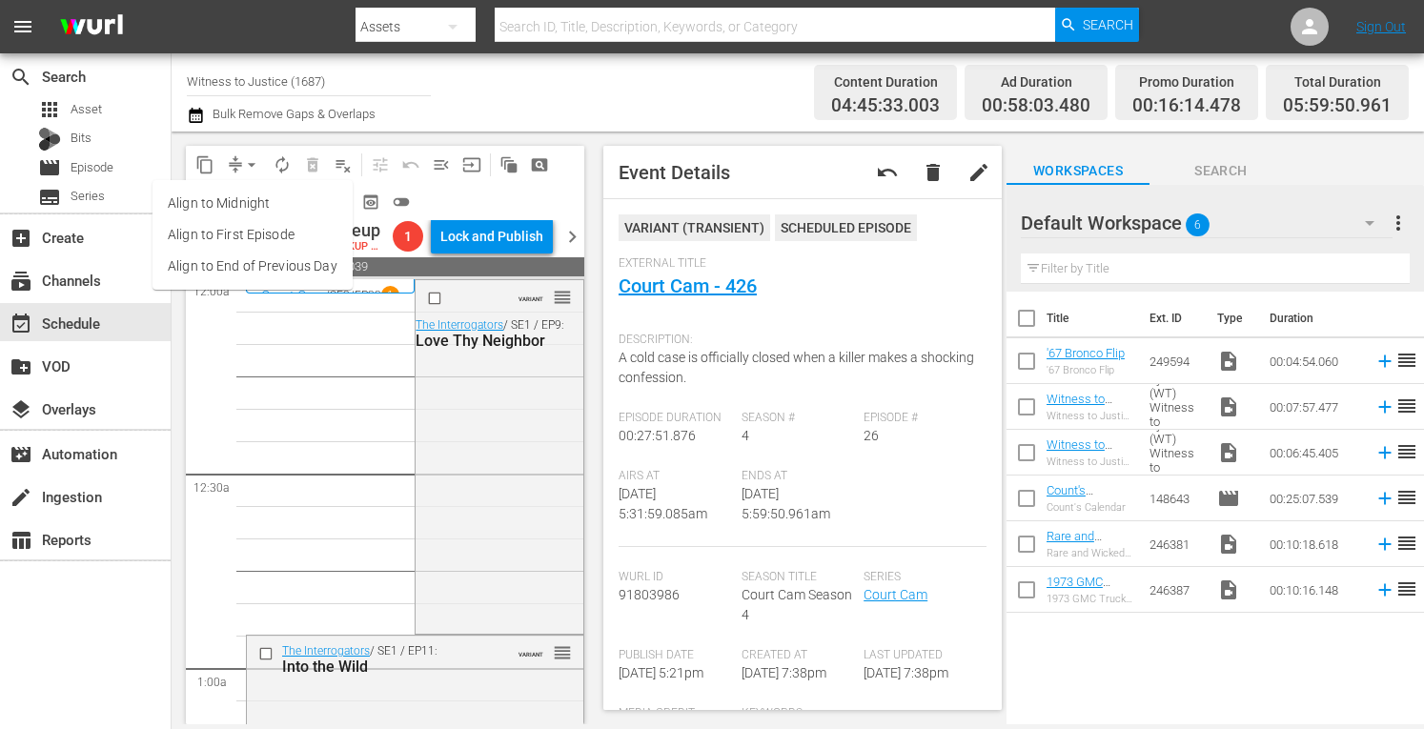
click at [251, 203] on li "Align to Midnight" at bounding box center [253, 203] width 200 height 31
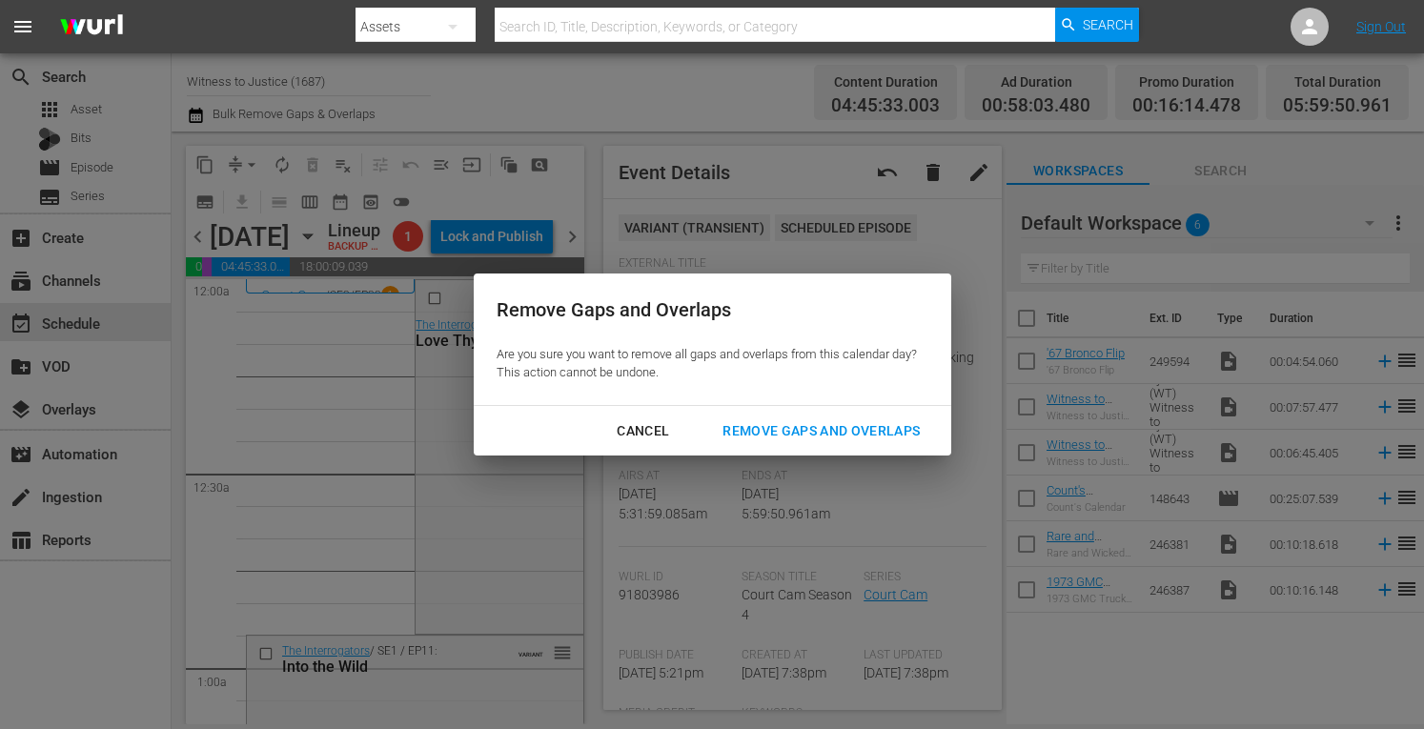
click at [749, 422] on div "Remove Gaps and Overlaps" at bounding box center [821, 431] width 228 height 24
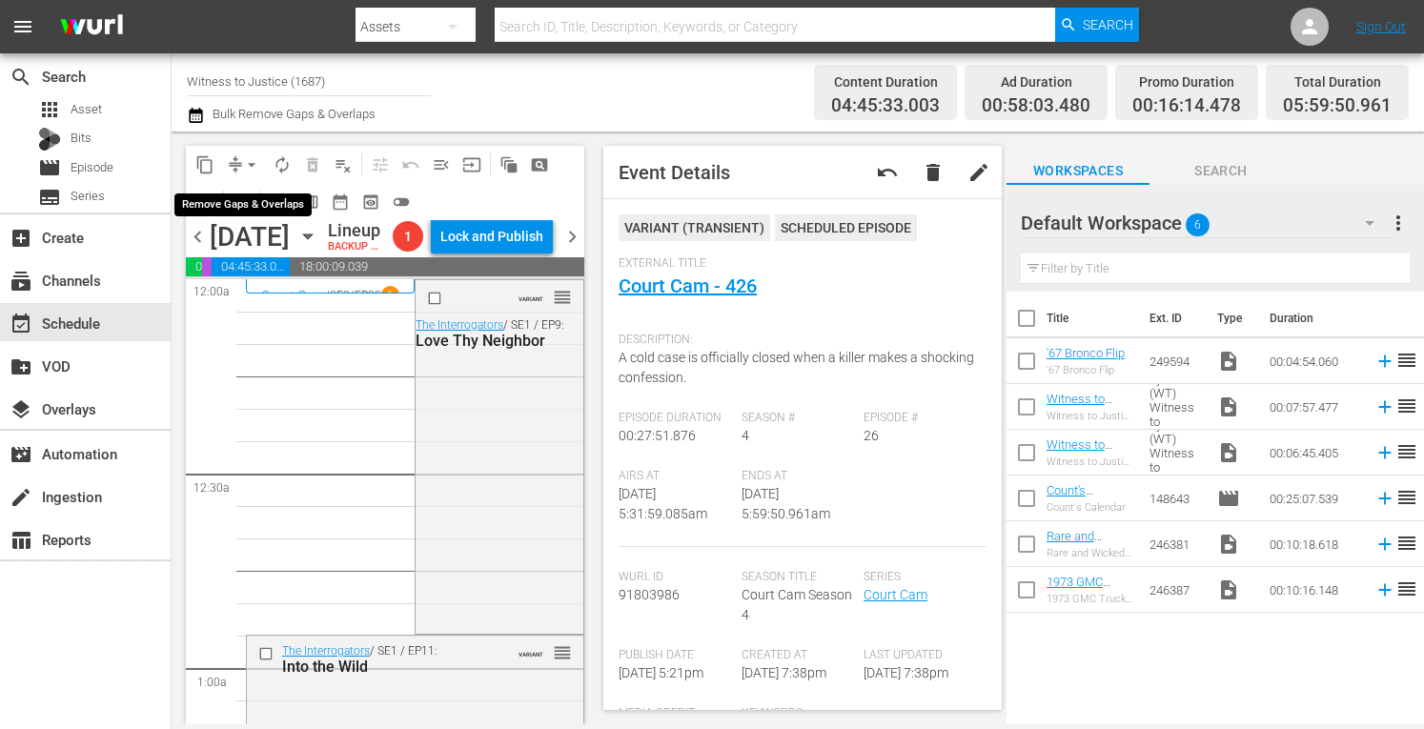
click at [252, 163] on span "arrow_drop_down" at bounding box center [251, 164] width 19 height 19
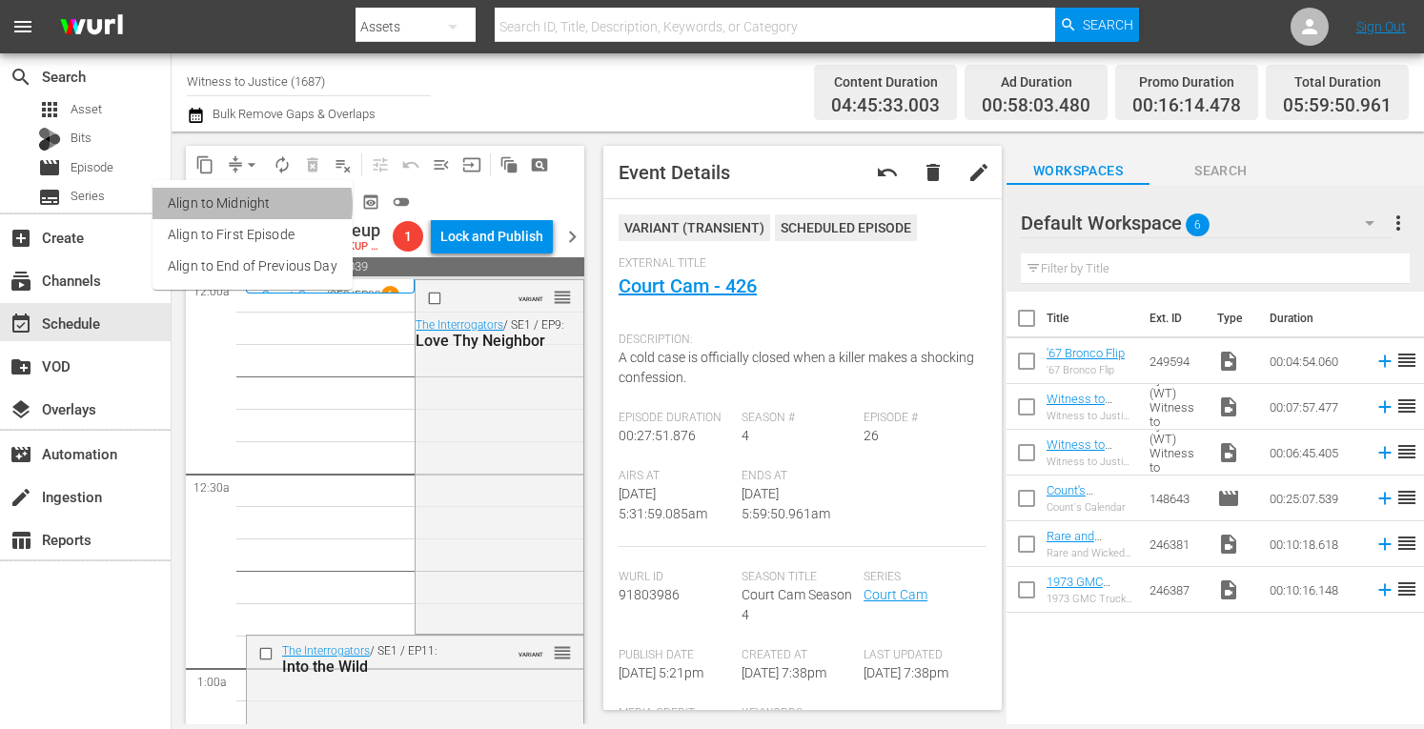
click at [248, 205] on li "Align to Midnight" at bounding box center [253, 203] width 200 height 31
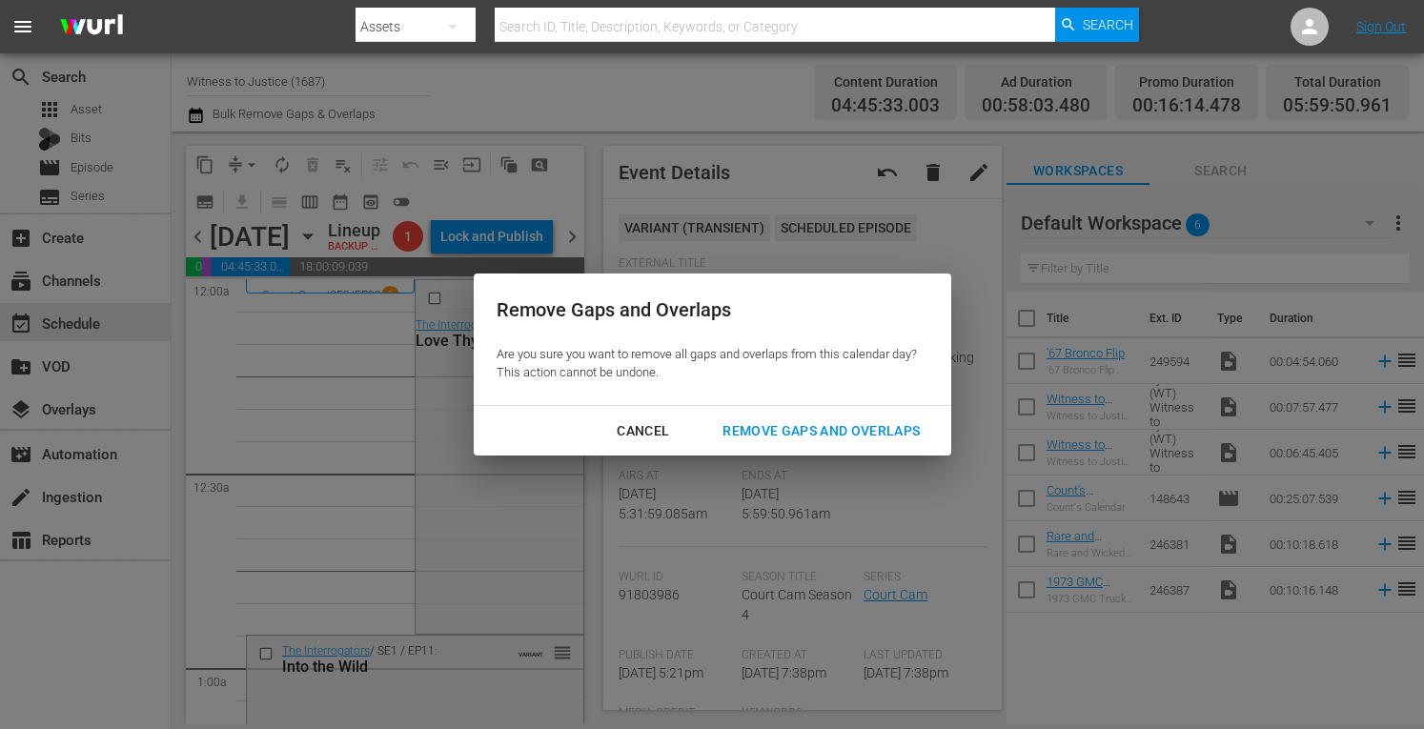
click at [770, 432] on div "Remove Gaps and Overlaps" at bounding box center [821, 431] width 228 height 24
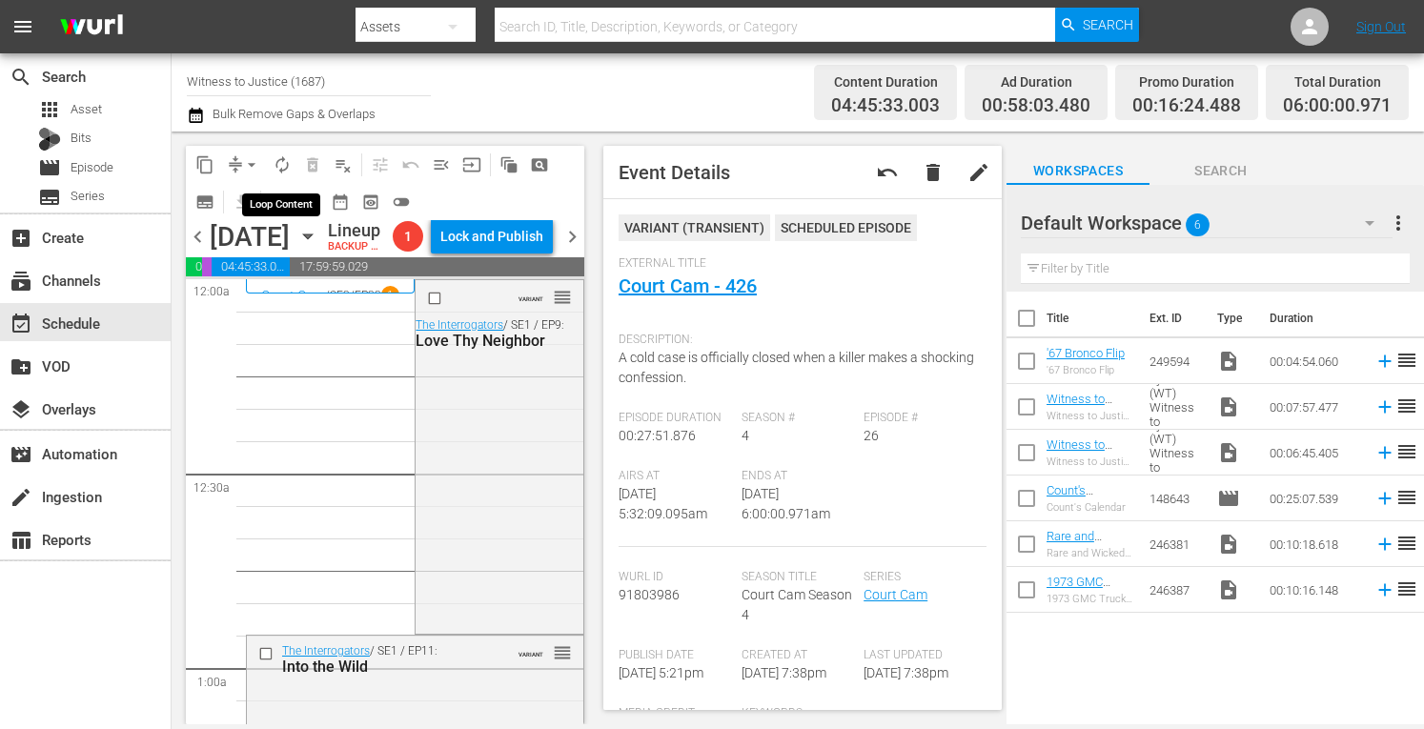
click at [282, 169] on span "autorenew_outlined" at bounding box center [282, 164] width 19 height 19
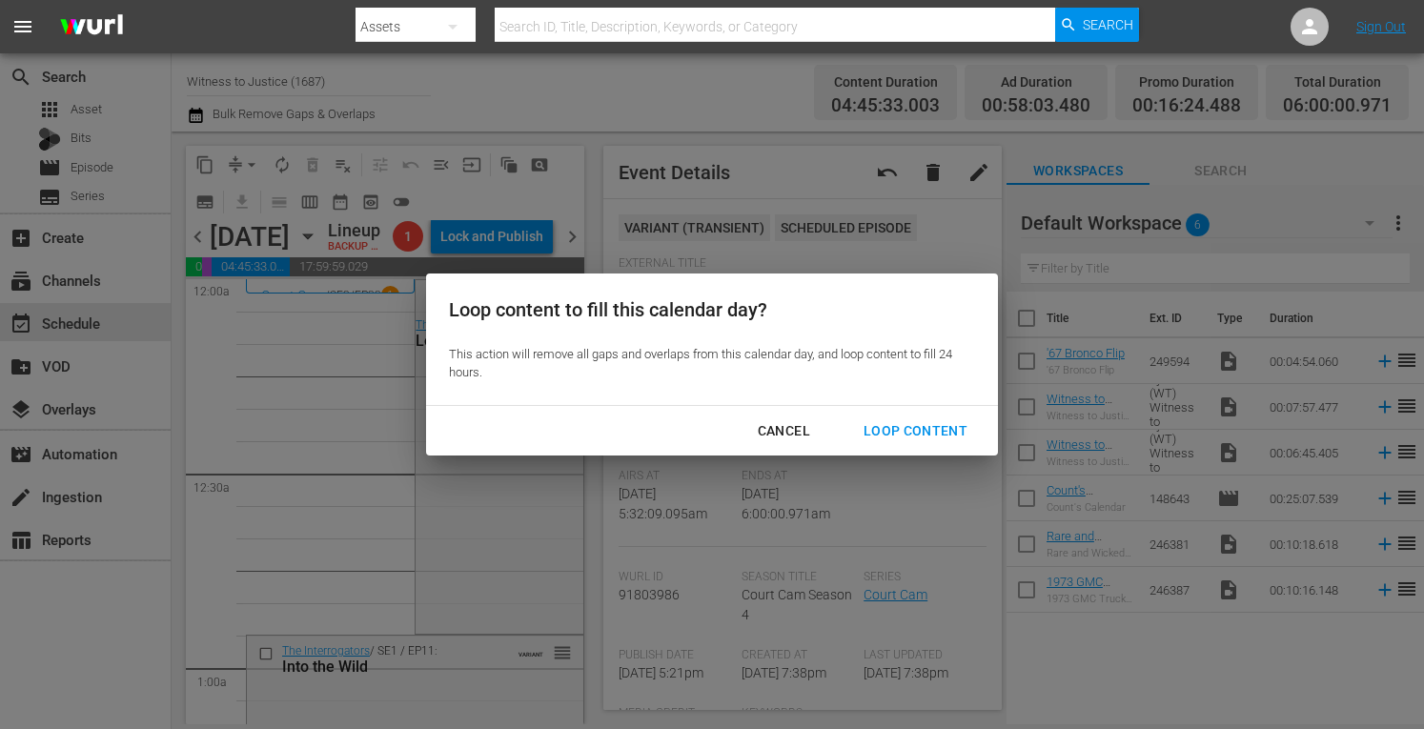
click at [877, 430] on div "Loop Content" at bounding box center [916, 431] width 134 height 24
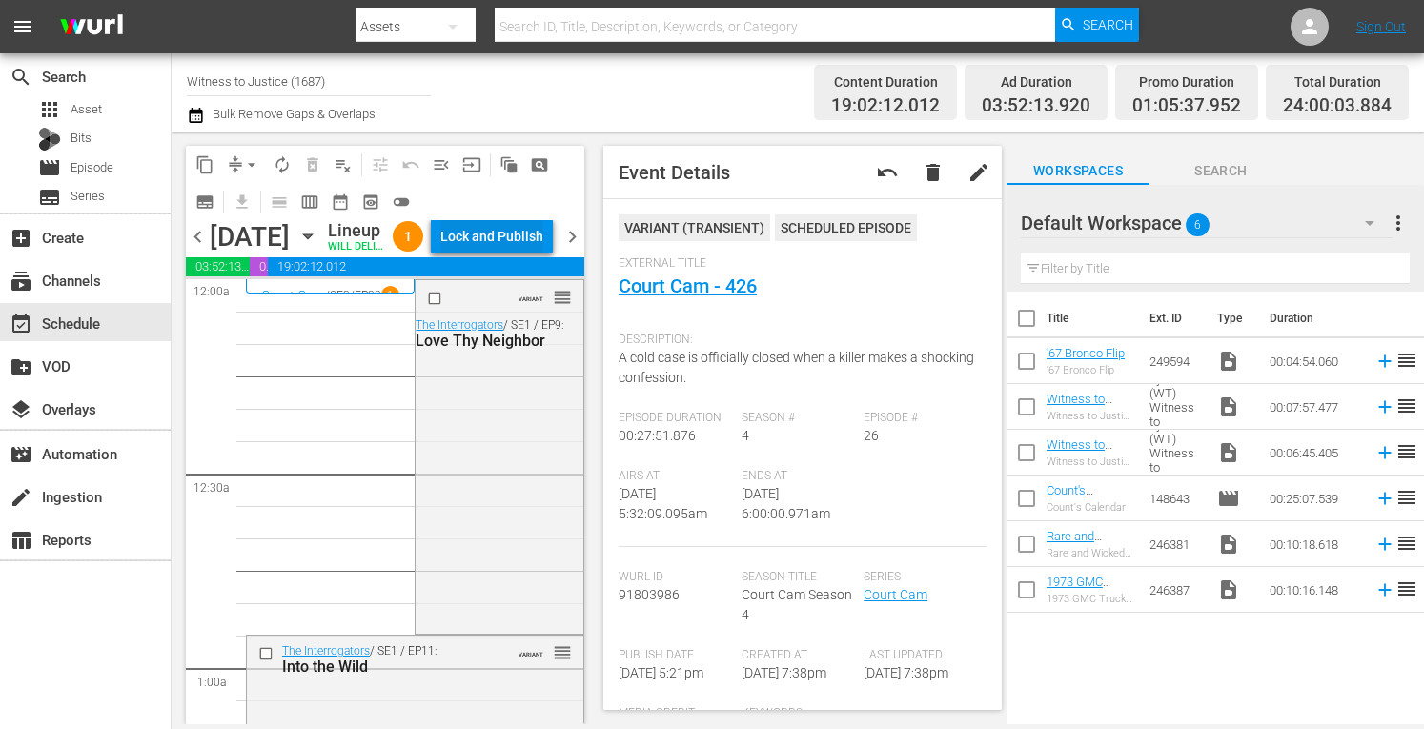
click at [525, 239] on div "Lock and Publish" at bounding box center [491, 236] width 103 height 34
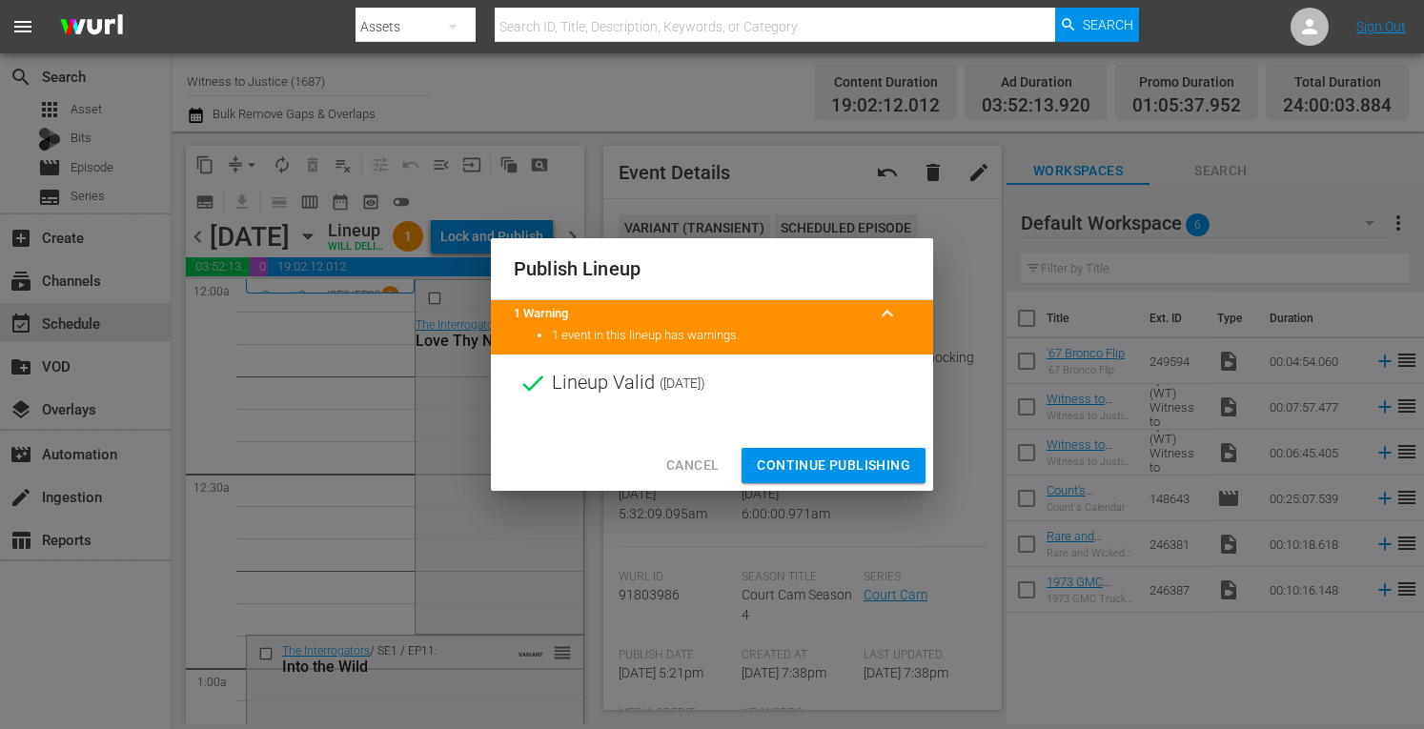
click at [844, 461] on span "Continue Publishing" at bounding box center [833, 466] width 153 height 24
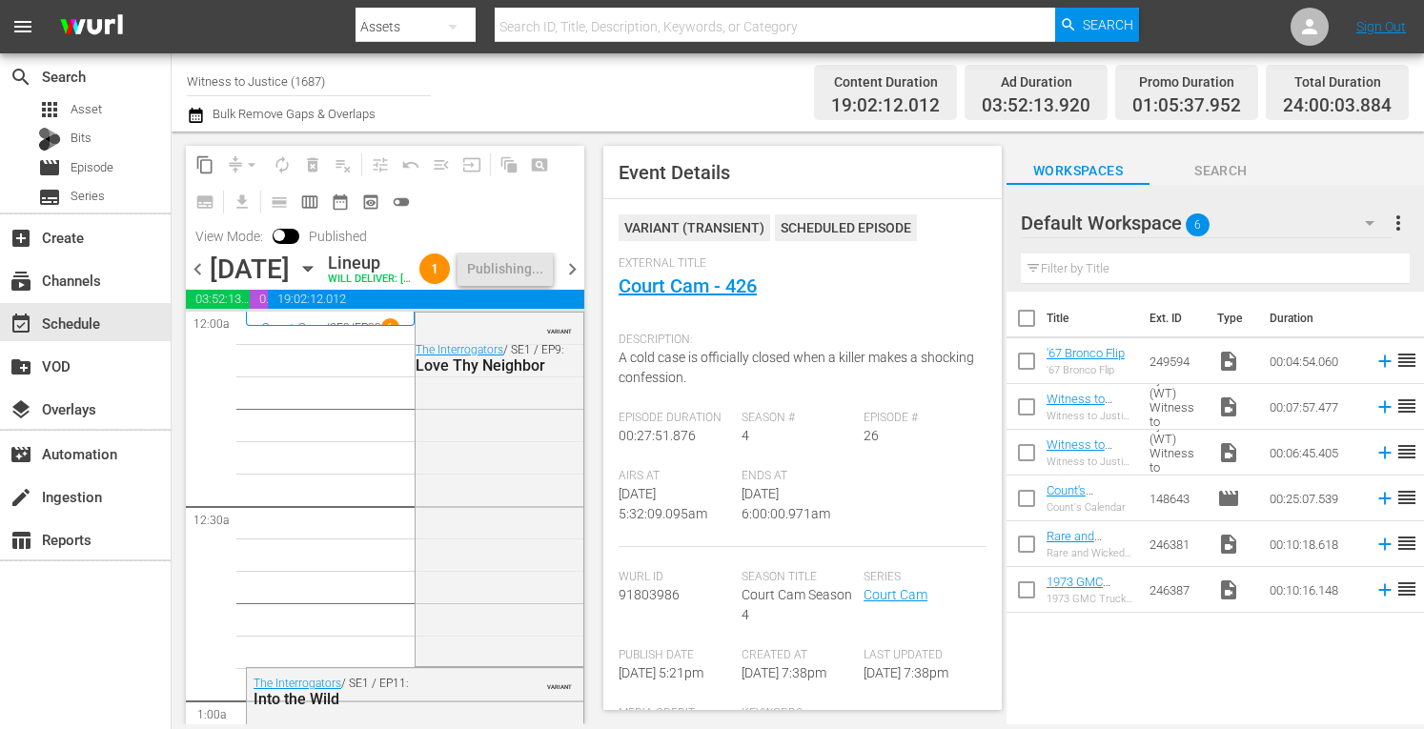
click at [577, 281] on span "chevron_right" at bounding box center [573, 269] width 24 height 24
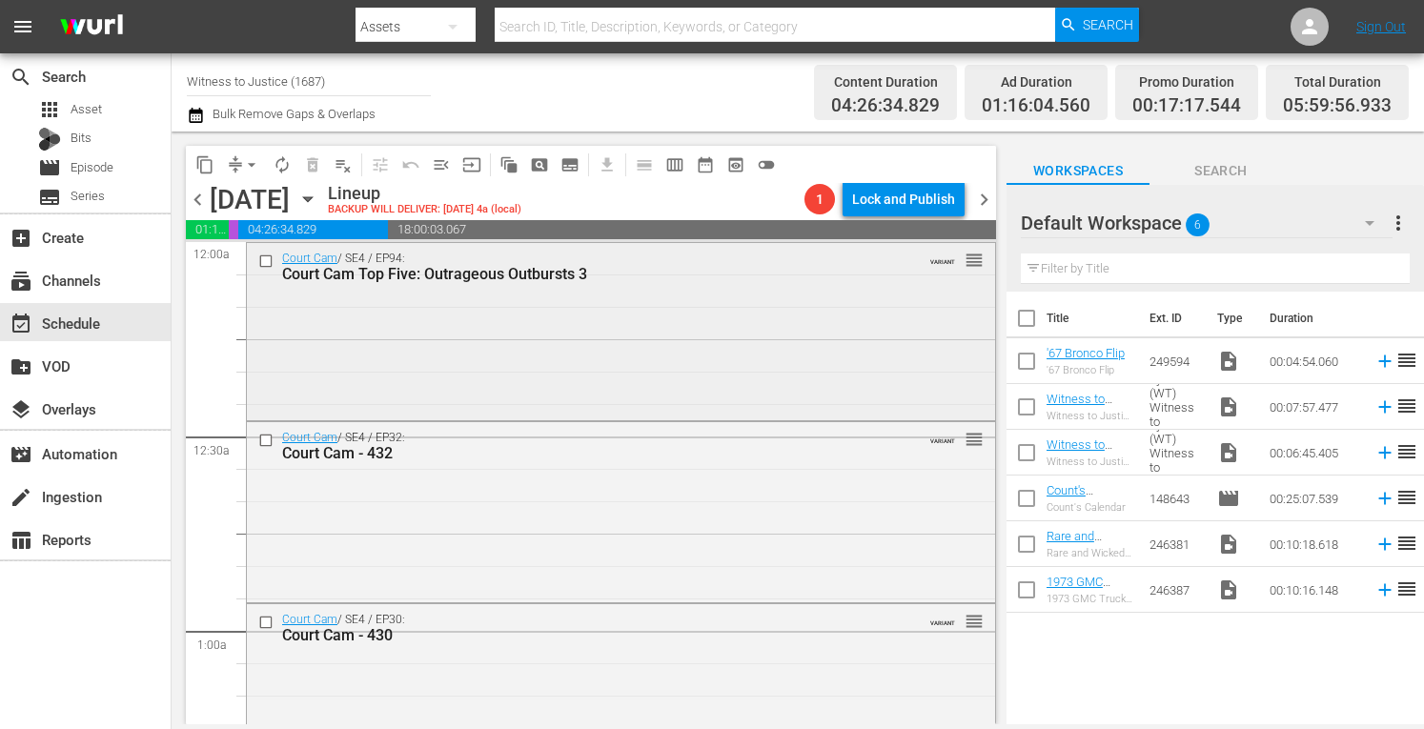
click at [603, 331] on div "Court Cam / SE4 / EP94: Court Cam Top Five: Outrageous Outbursts 3 VARIANT reor…" at bounding box center [621, 330] width 748 height 174
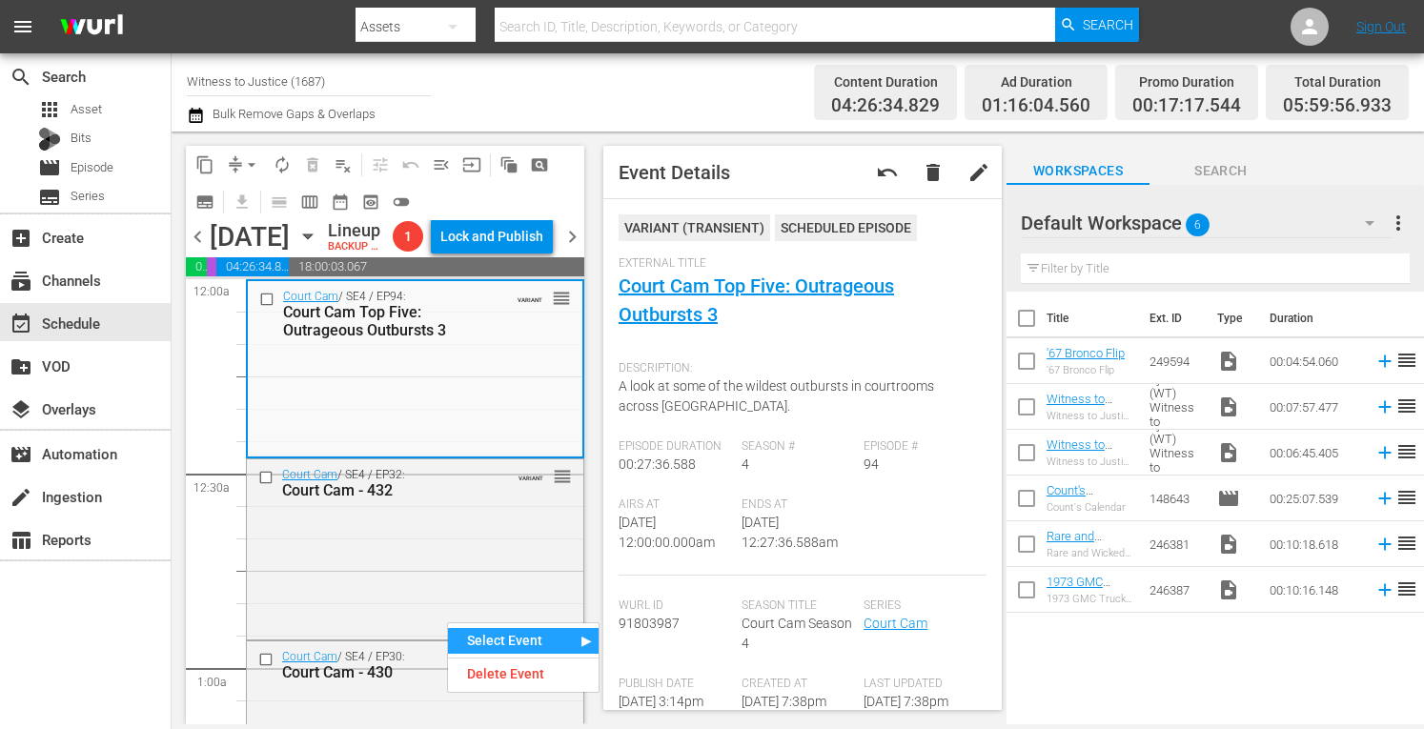
click at [463, 638] on div "Select Event" at bounding box center [523, 641] width 151 height 26
click at [351, 594] on div "Court Cam / SE4 / EP32: Court Cam - 432 VARIANT reorder" at bounding box center [415, 548] width 337 height 176
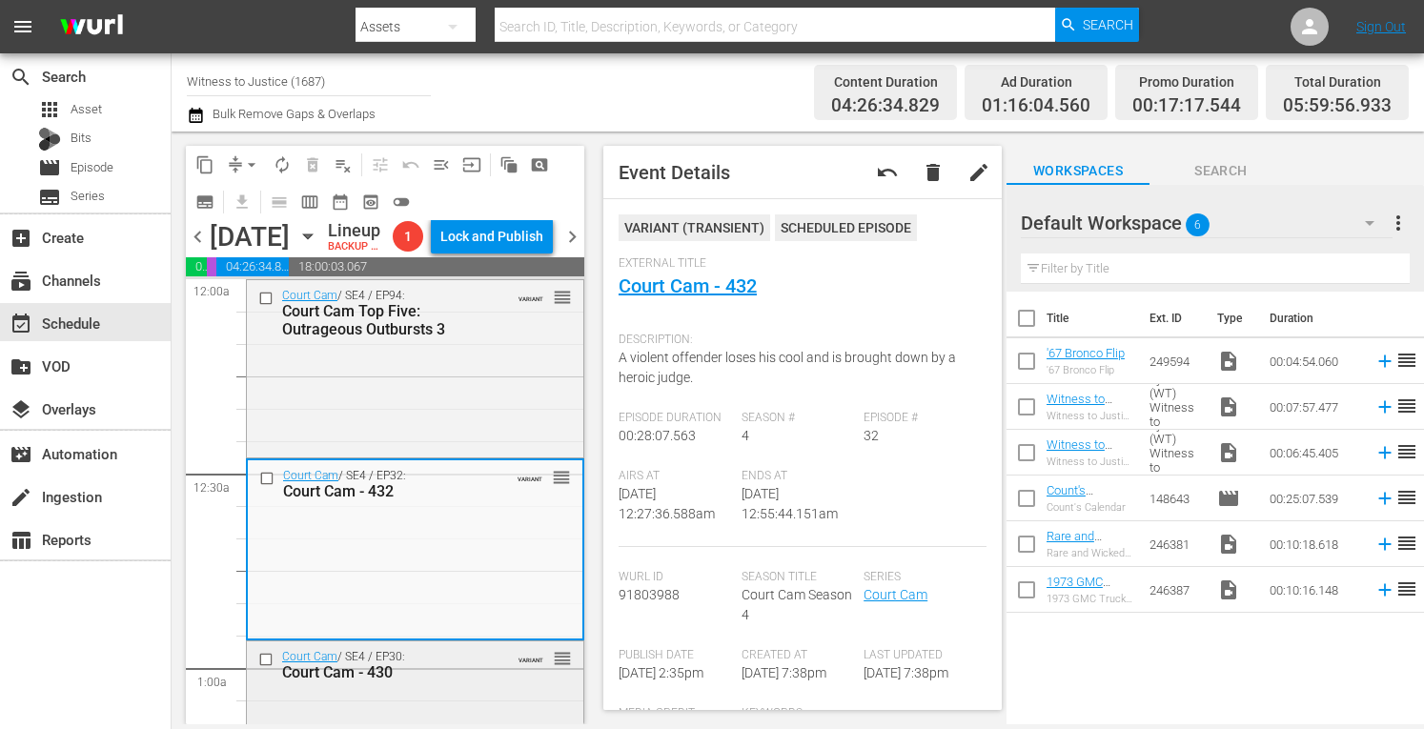
click at [470, 682] on div "Court Cam - 430" at bounding box center [388, 673] width 212 height 18
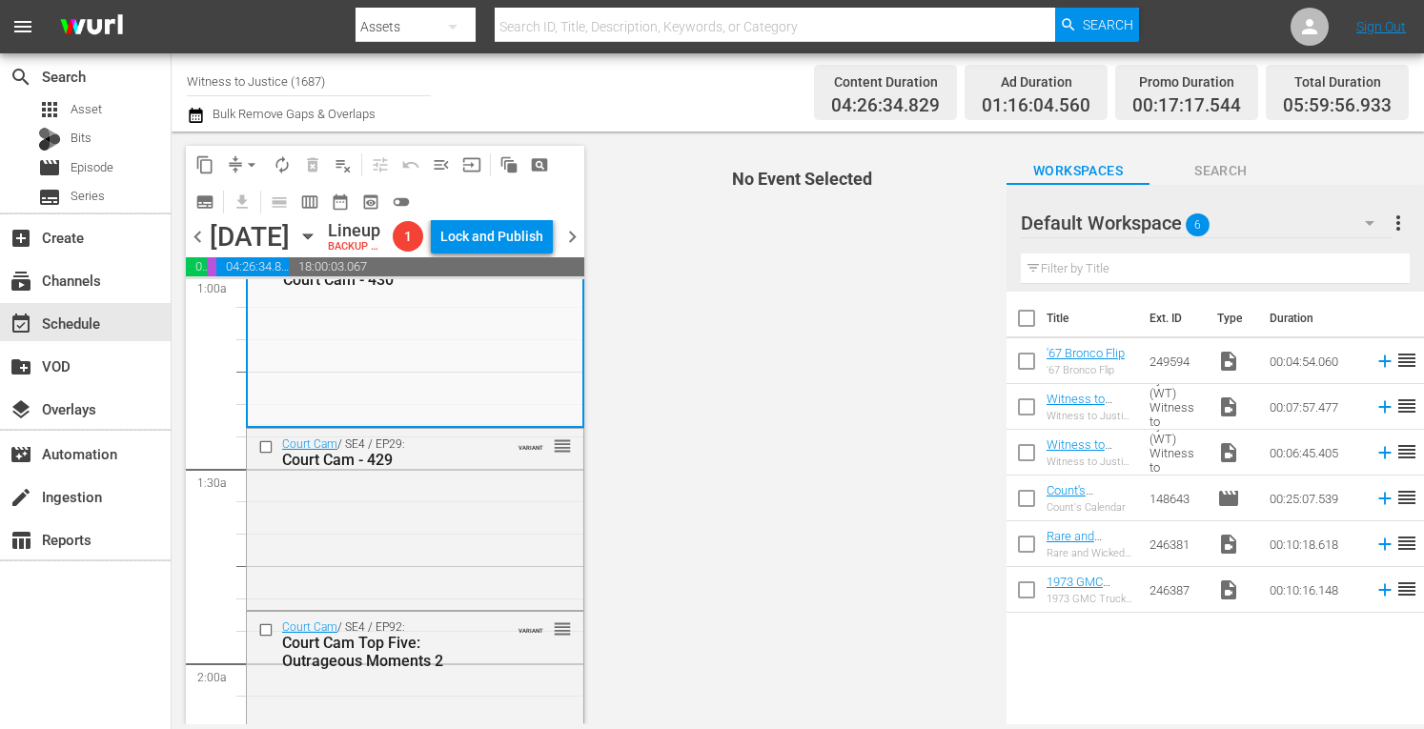
scroll to position [444, 0]
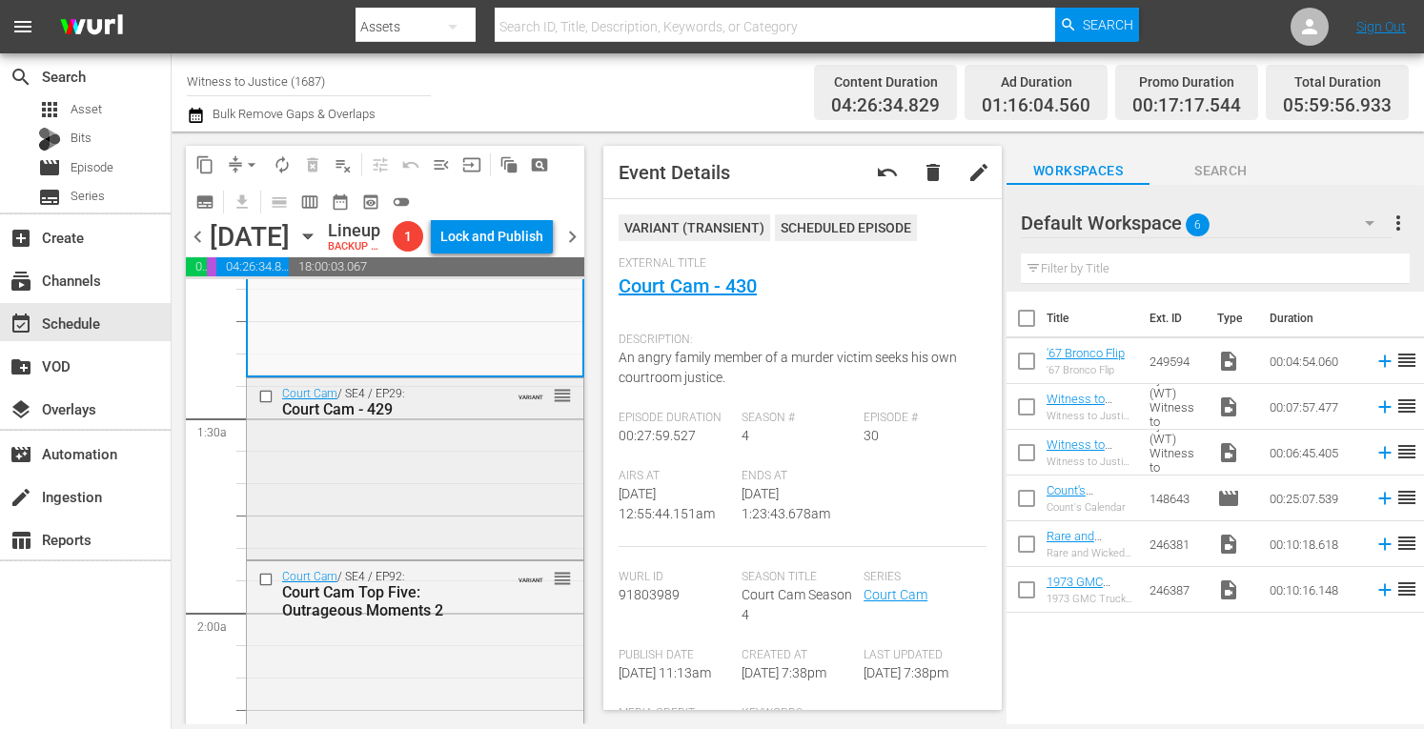
click at [507, 499] on div "Court Cam / SE4 / EP29: Court Cam - 429 VARIANT reorder" at bounding box center [415, 466] width 337 height 176
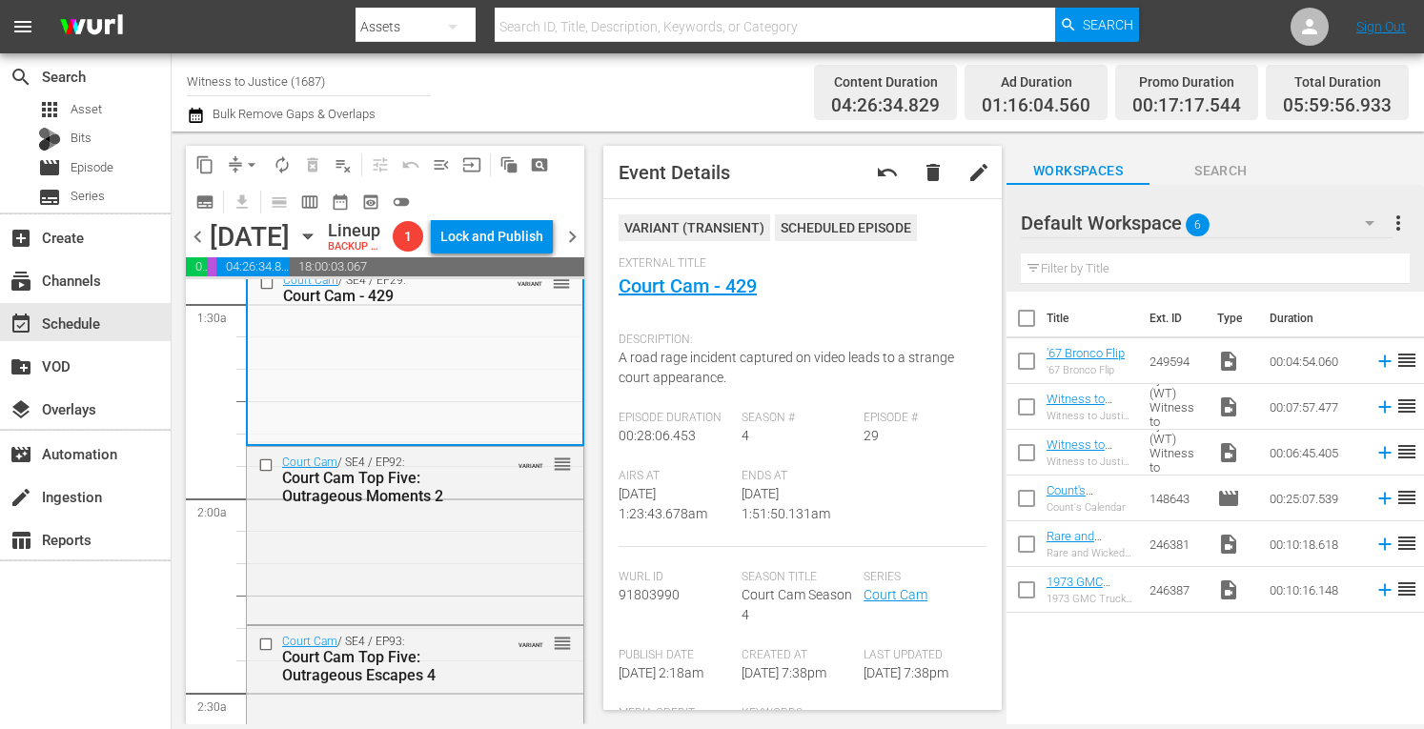
scroll to position [597, 0]
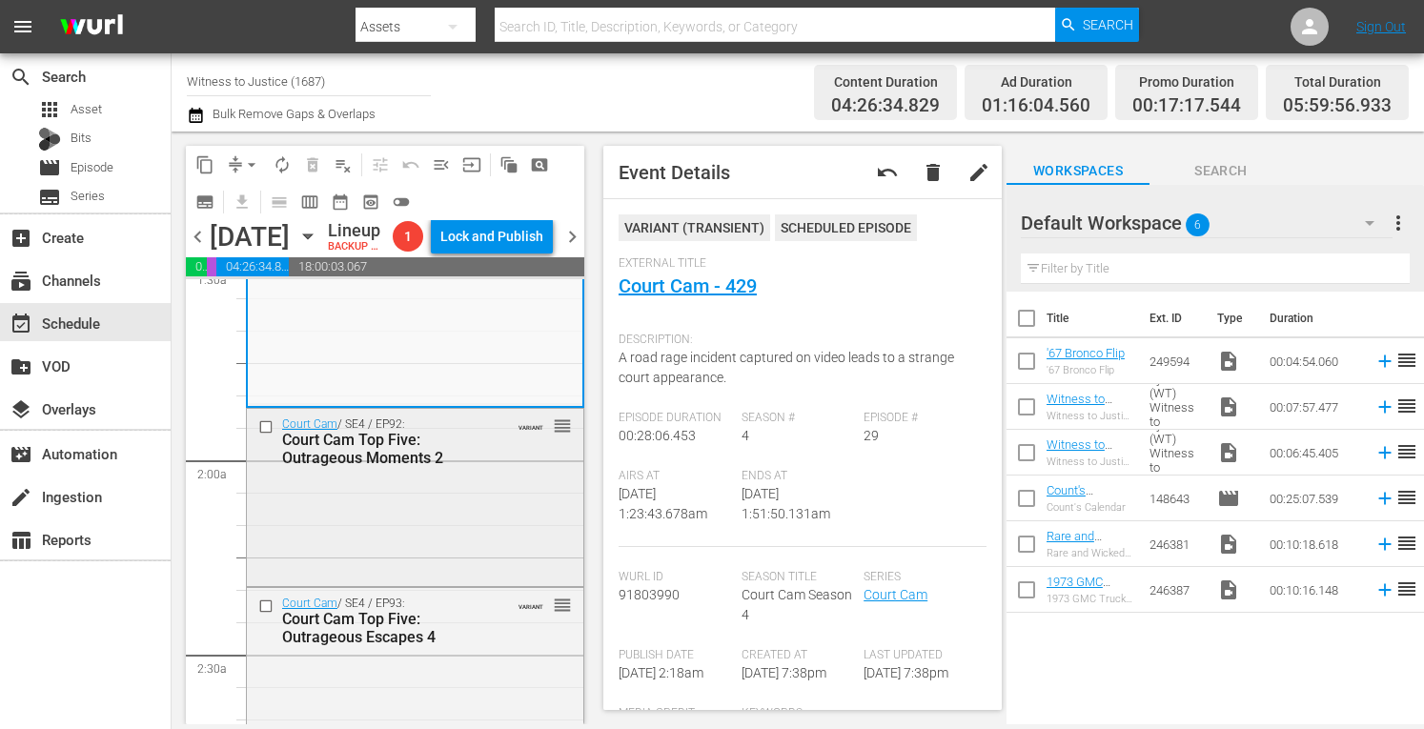
click at [463, 514] on div "Court Cam / SE4 / EP92: Court Cam Top Five: Outrageous Moments 2 VARIANT reorder" at bounding box center [415, 496] width 337 height 174
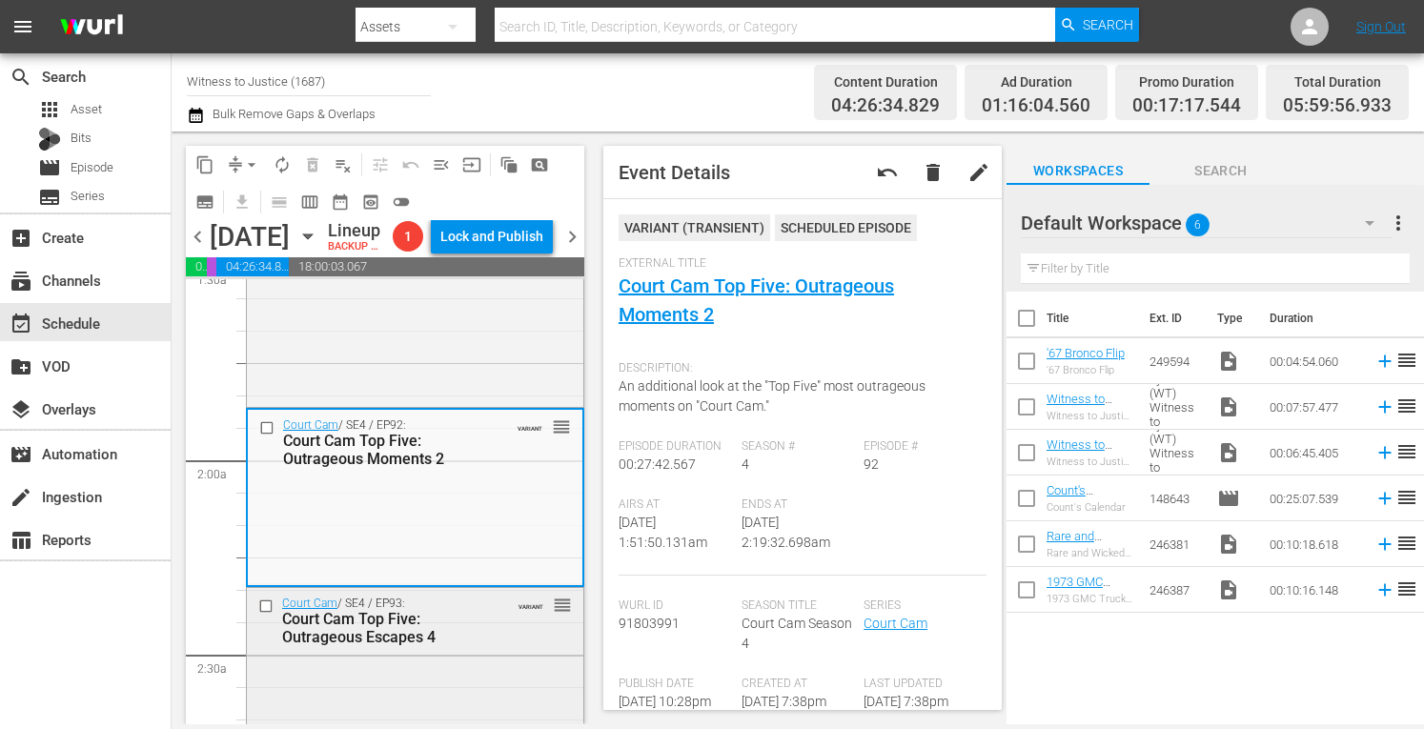
click at [456, 653] on div "Court Cam / SE4 / EP93: Court Cam Top Five: Outrageous Escapes 4 VARIANT reorder" at bounding box center [415, 620] width 337 height 65
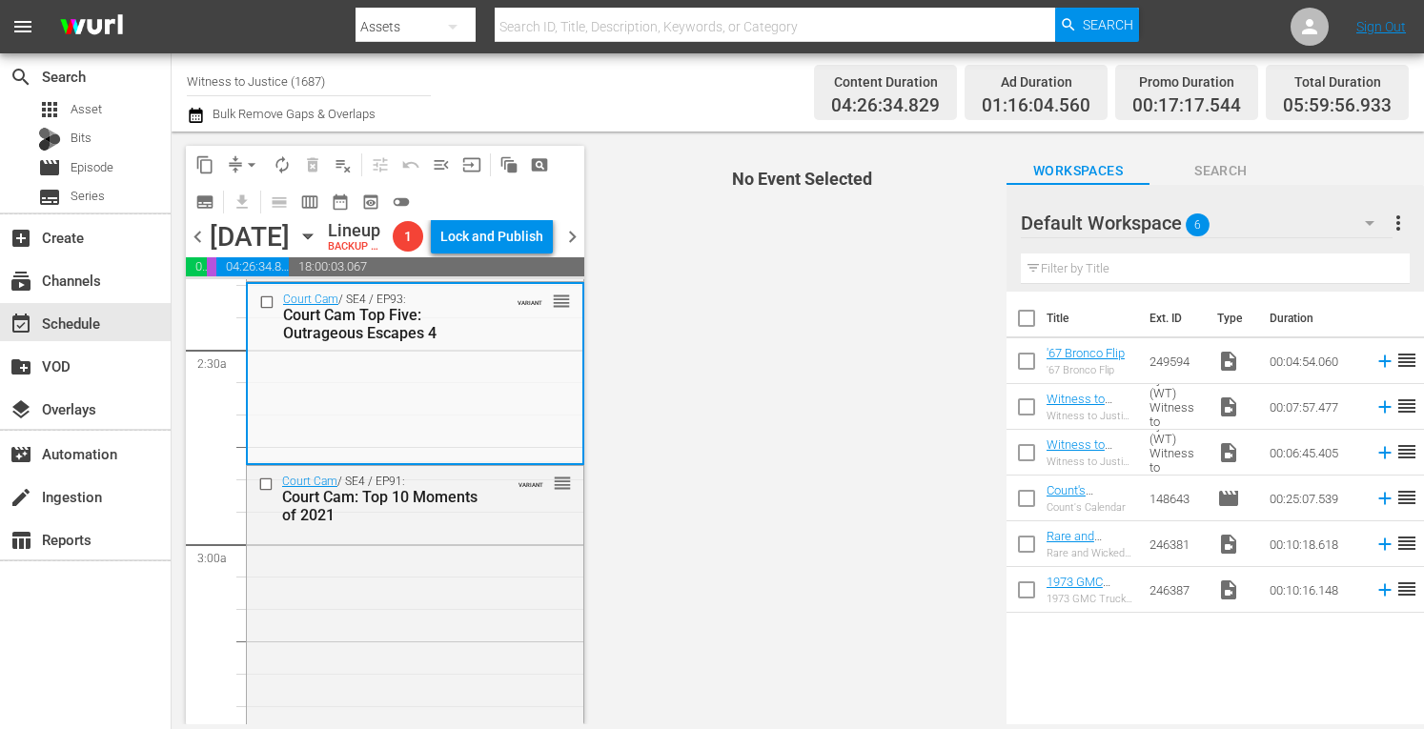
scroll to position [978, 0]
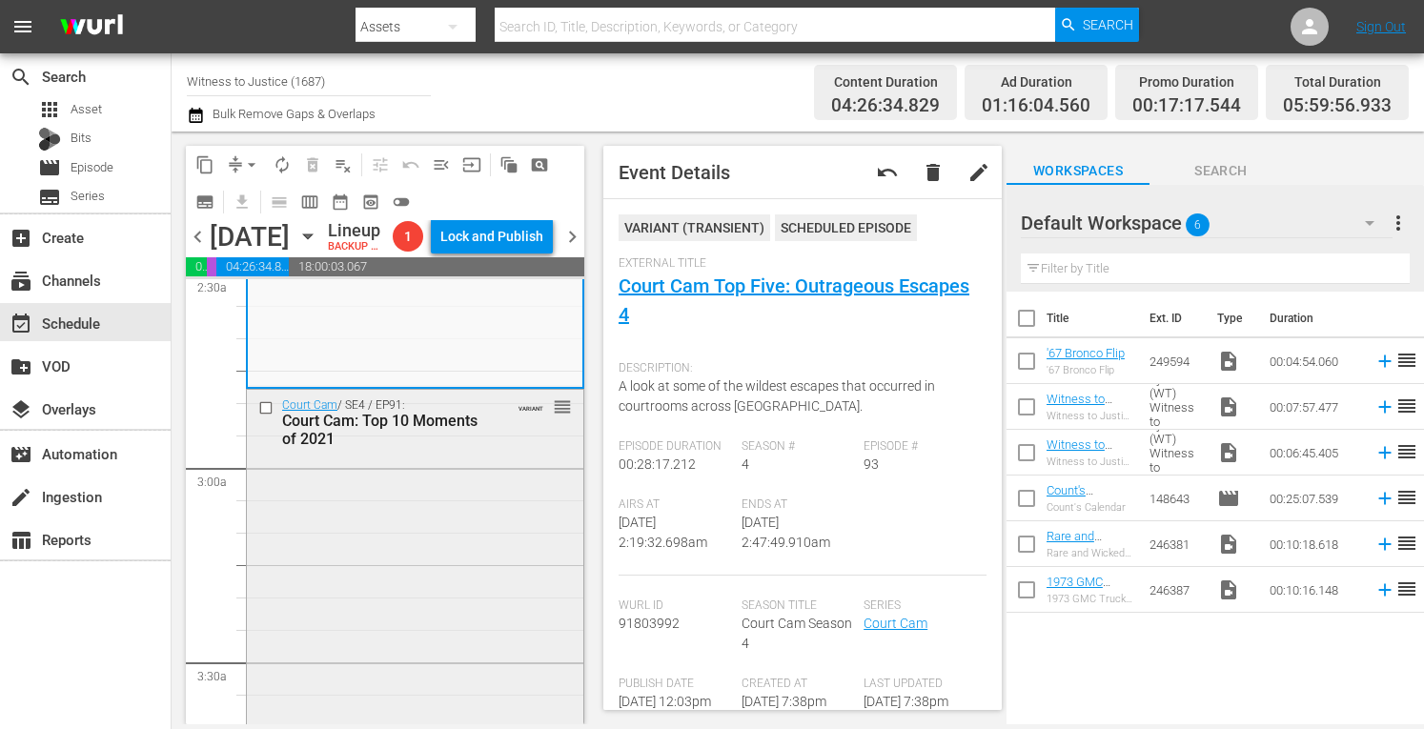
click at [458, 545] on div "Court Cam / SE4 / EP91: Court Cam: Top 10 Moments of 2021 VARIANT reorder" at bounding box center [415, 558] width 337 height 337
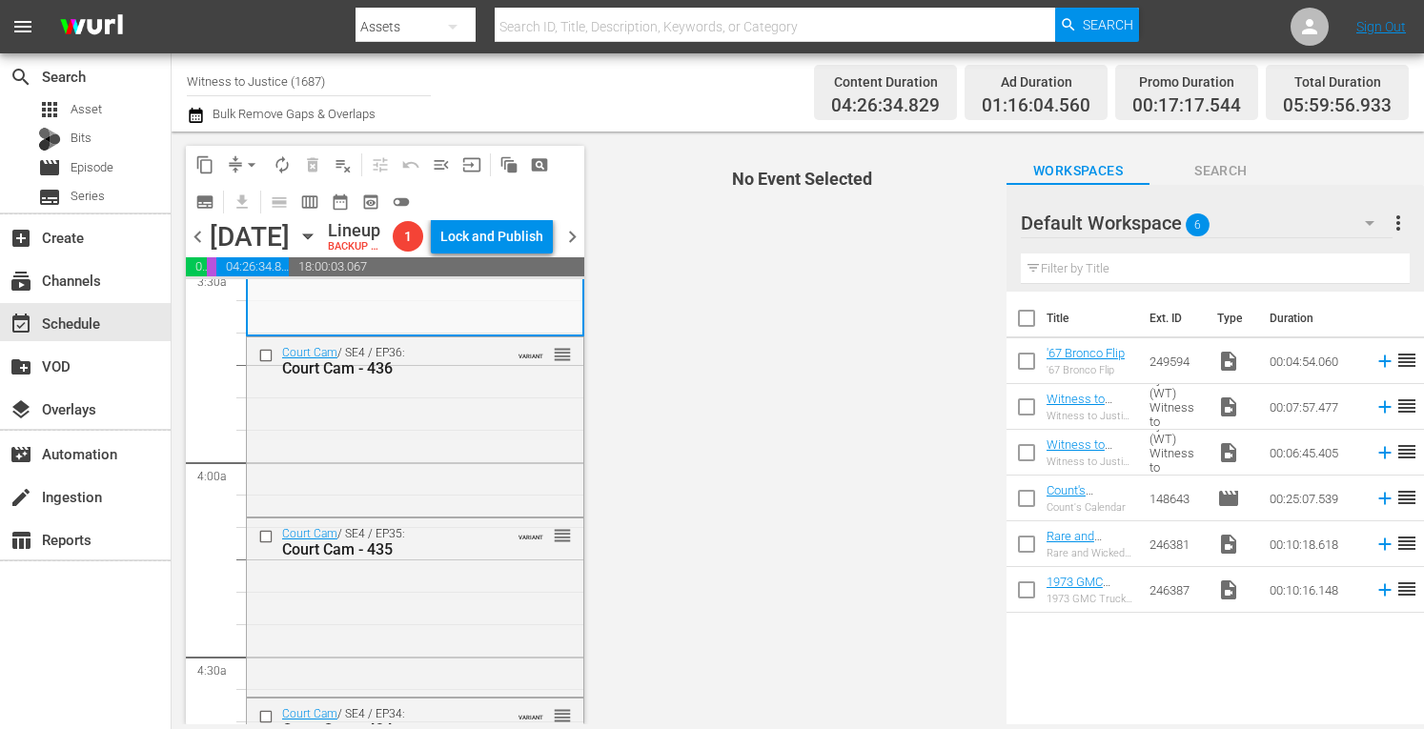
scroll to position [1398, 0]
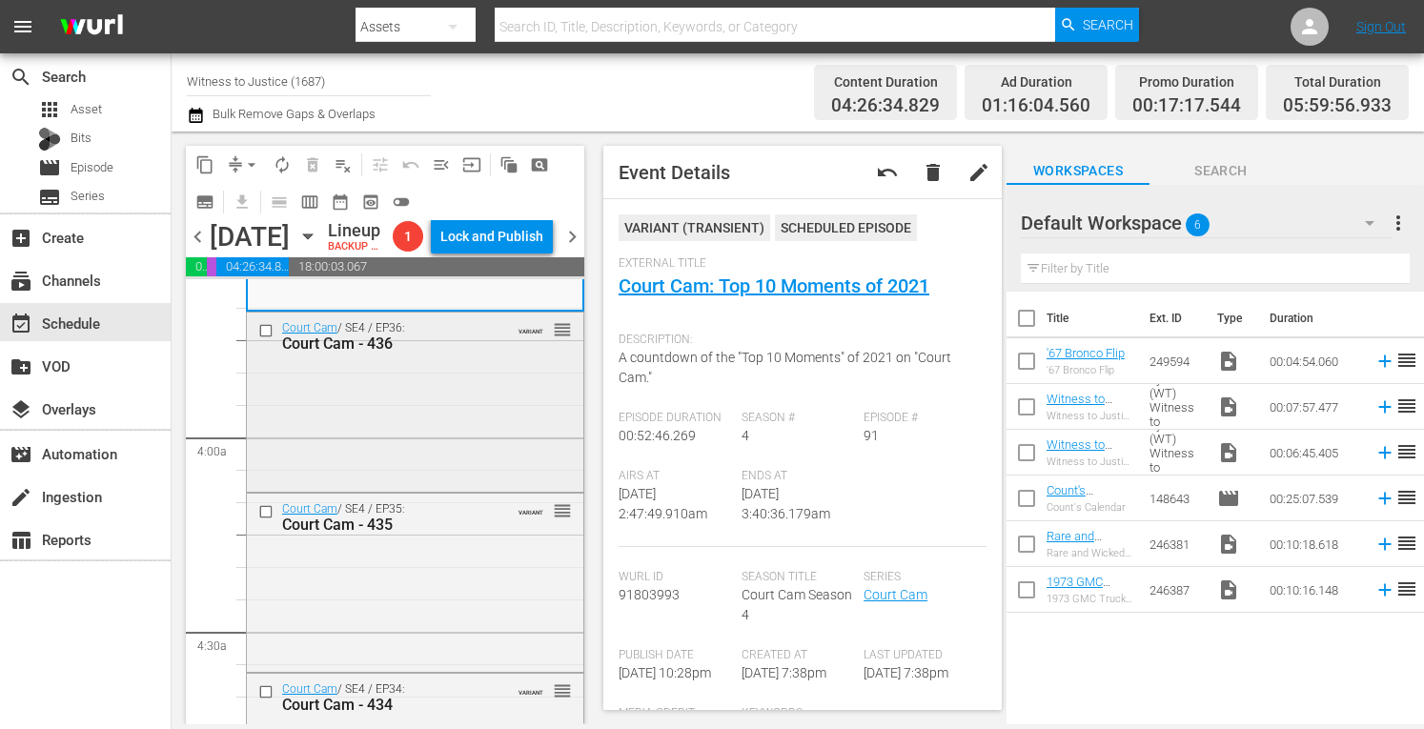
click at [498, 399] on div "Court Cam / SE4 / EP36: Court Cam - 436 VARIANT reorder" at bounding box center [415, 400] width 337 height 175
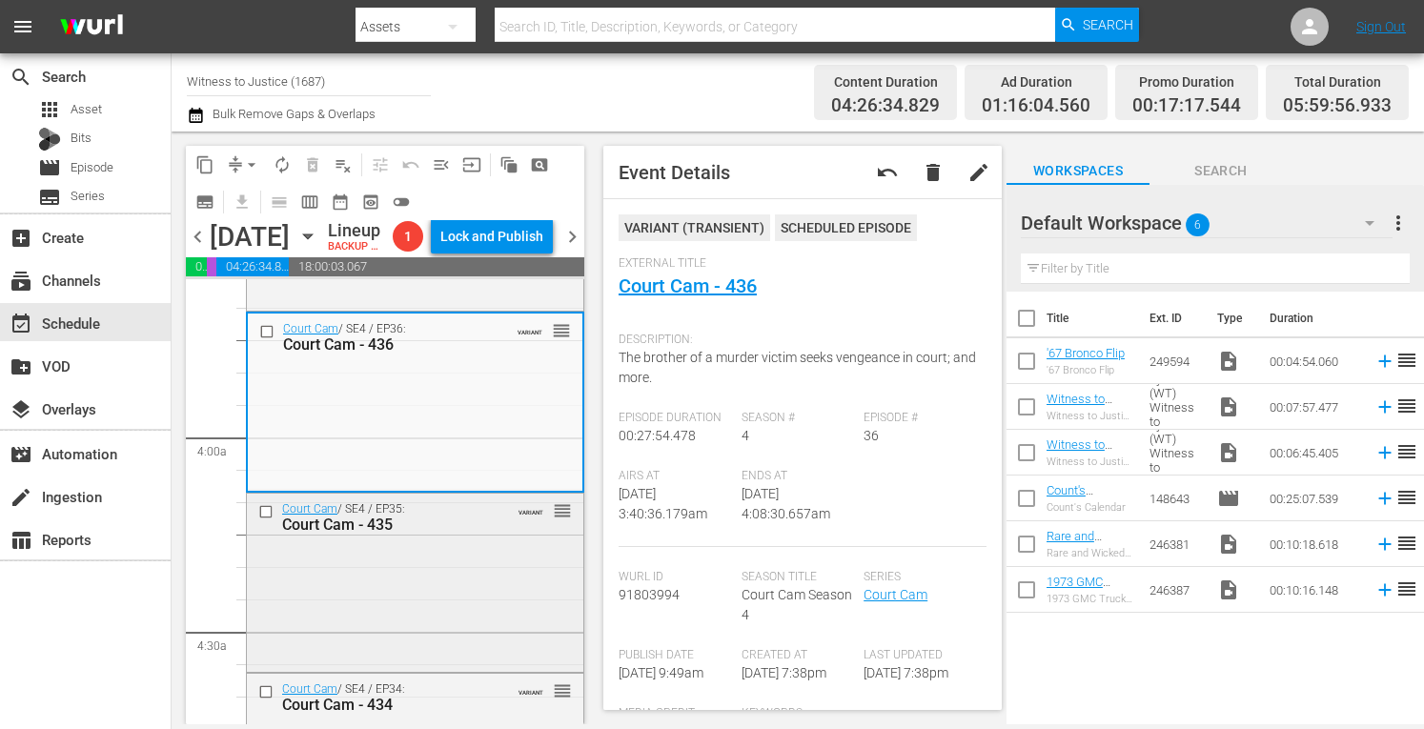
click at [446, 583] on div "Court Cam / SE4 / EP35: Court Cam - 435 VARIANT reorder" at bounding box center [415, 581] width 337 height 174
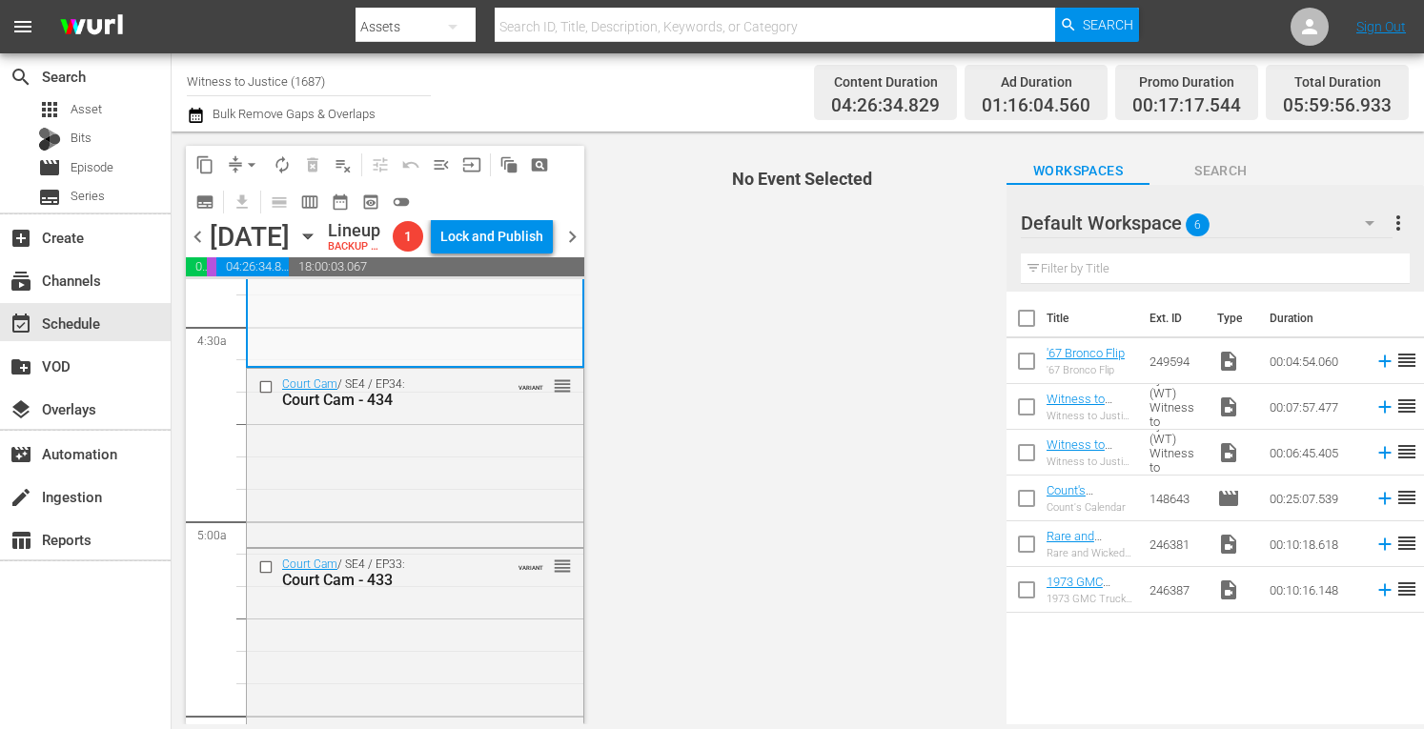
scroll to position [1767, 0]
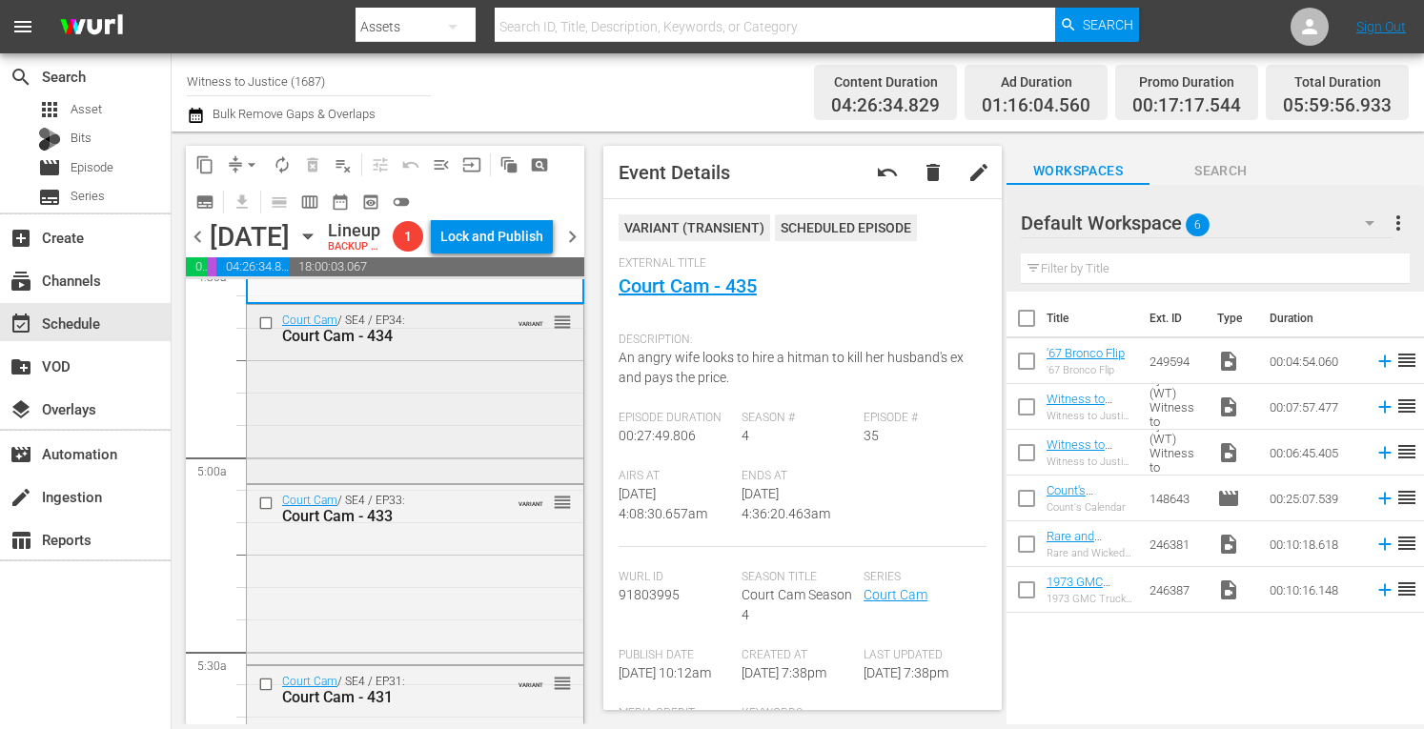
click at [410, 432] on div "Court Cam / SE4 / EP34: Court Cam - 434 VARIANT reorder" at bounding box center [415, 392] width 337 height 174
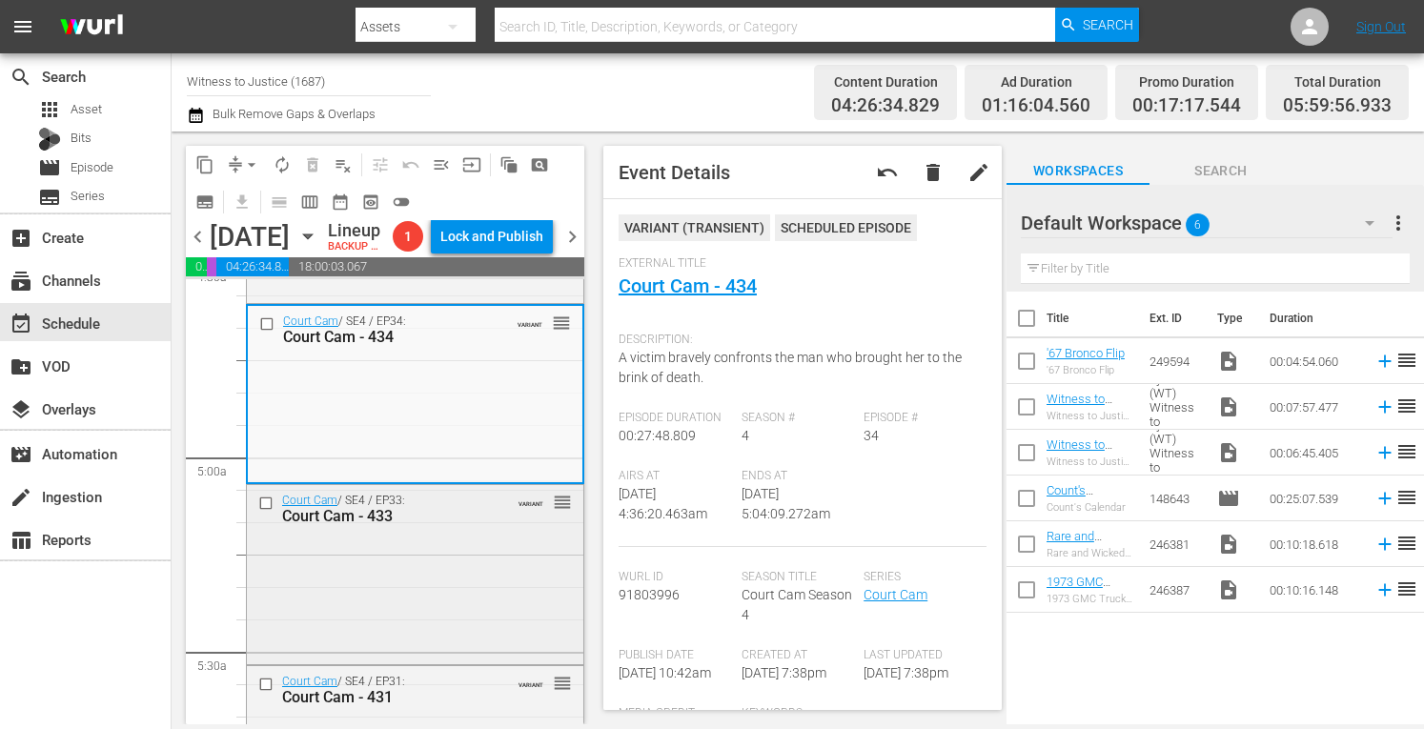
click at [469, 584] on div "Court Cam / SE4 / EP33: Court Cam - 433 VARIANT reorder" at bounding box center [415, 572] width 337 height 175
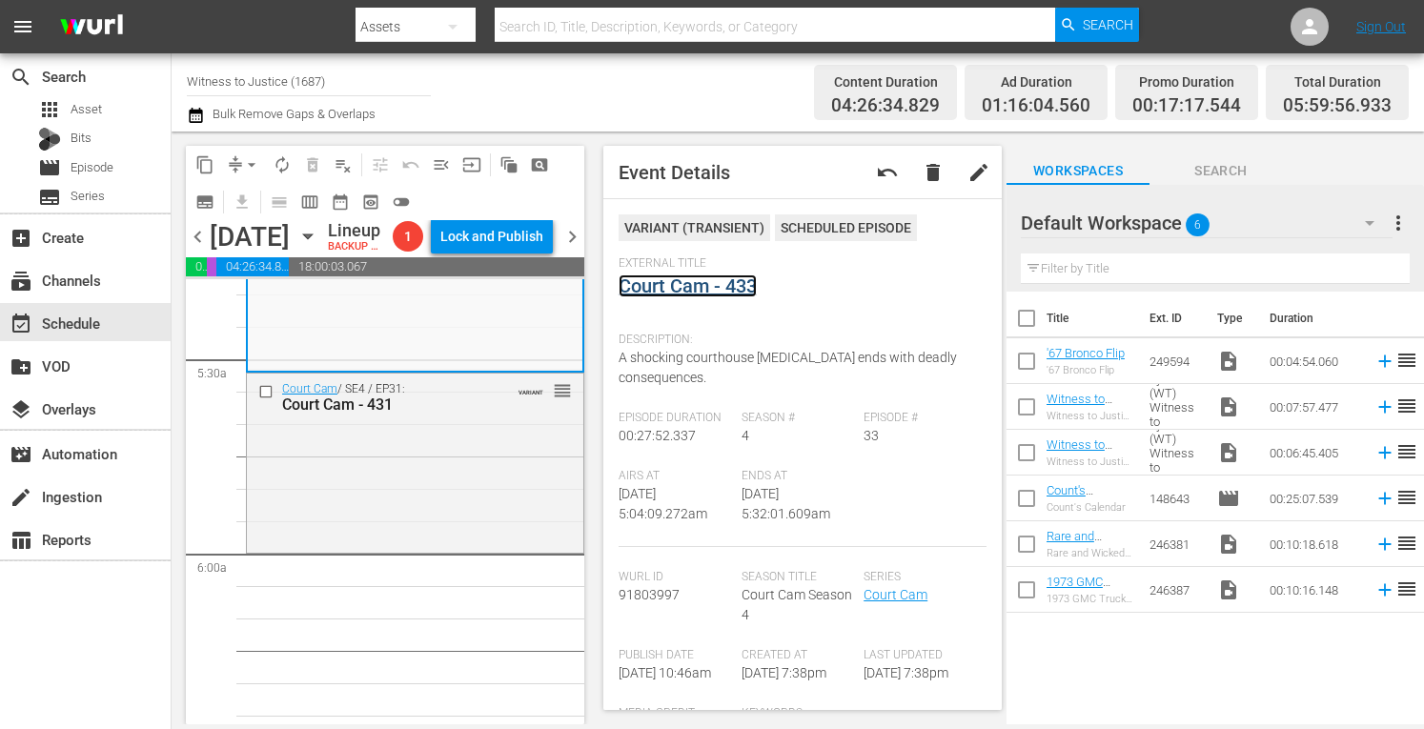
scroll to position [2122, 0]
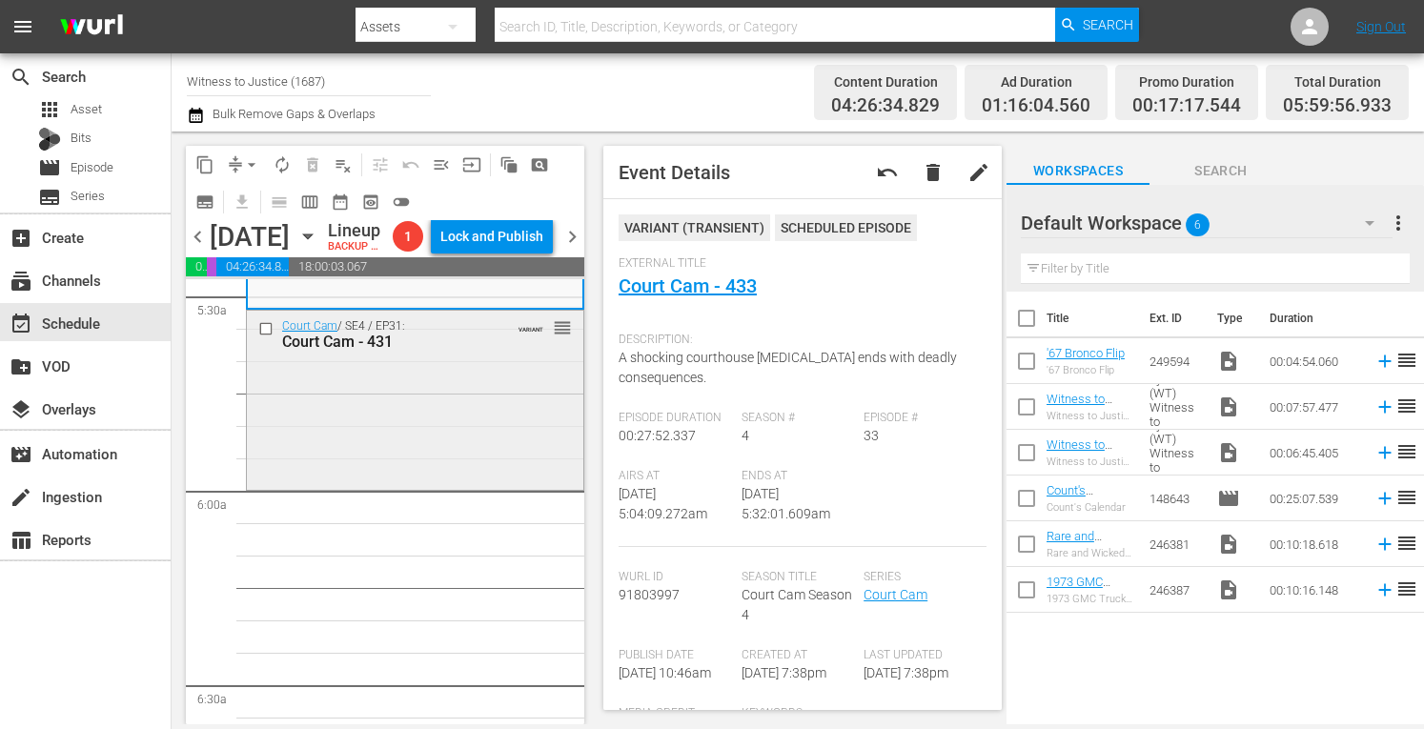
click at [424, 478] on div "Court Cam / SE4 / EP31: Court Cam - 431 VARIANT reorder" at bounding box center [415, 398] width 337 height 175
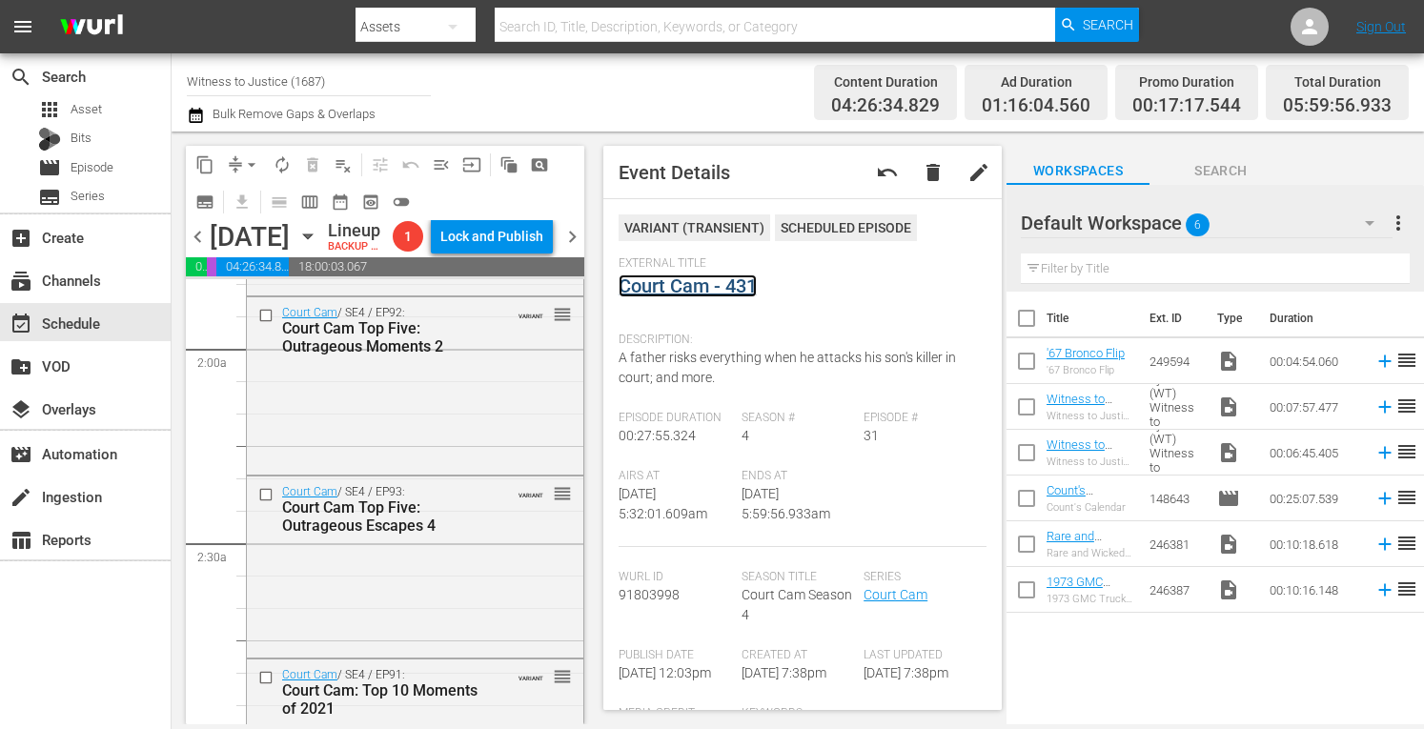
scroll to position [0, 0]
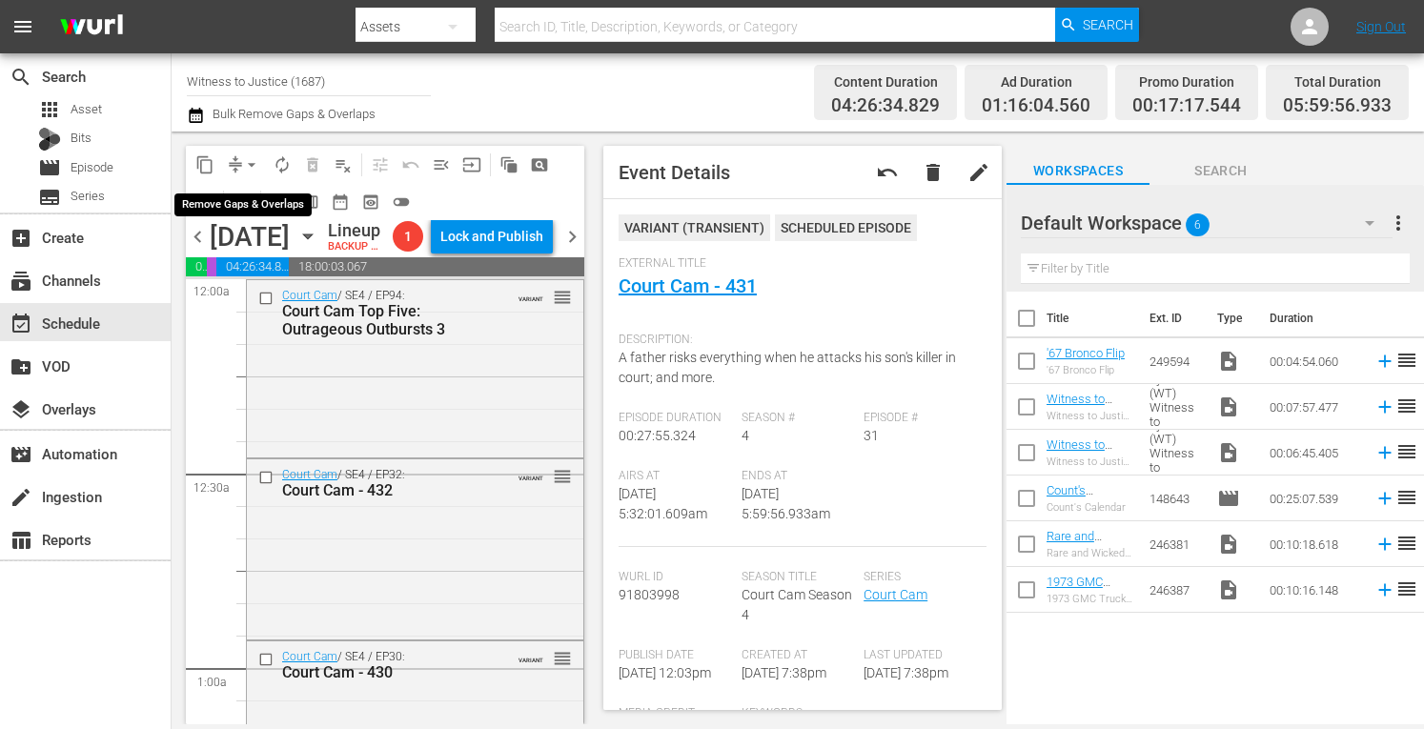
click at [251, 152] on button "arrow_drop_down" at bounding box center [251, 165] width 31 height 31
drag, startPoint x: 251, startPoint y: 152, endPoint x: 492, endPoint y: 92, distance: 248.3
click at [492, 92] on div "Channel Title Witness to Justice (1687) Bulk Remove Gaps & Overlaps" at bounding box center [497, 92] width 620 height 69
click at [254, 162] on span "arrow_drop_down" at bounding box center [251, 164] width 19 height 19
drag, startPoint x: 254, startPoint y: 162, endPoint x: 218, endPoint y: 200, distance: 51.9
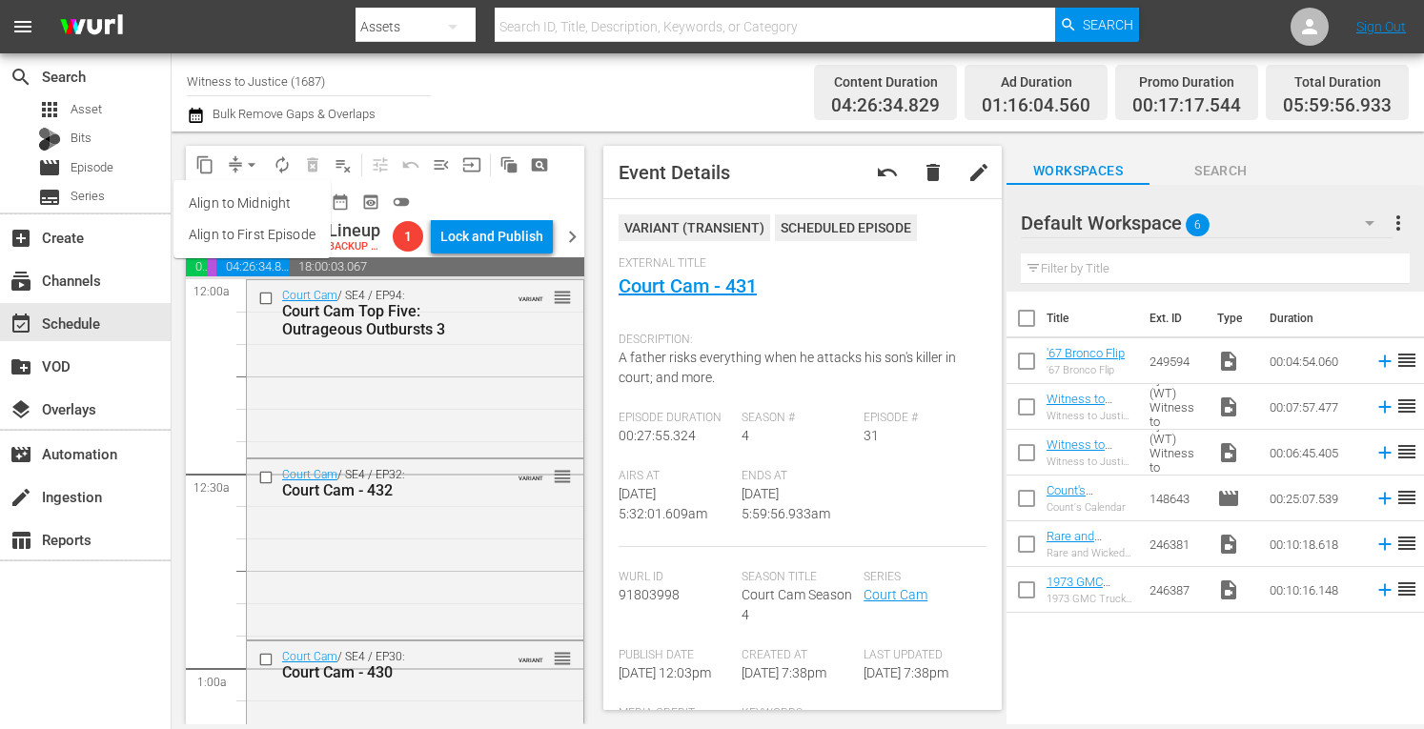
click at [218, 200] on li "Align to Midnight" at bounding box center [252, 203] width 157 height 31
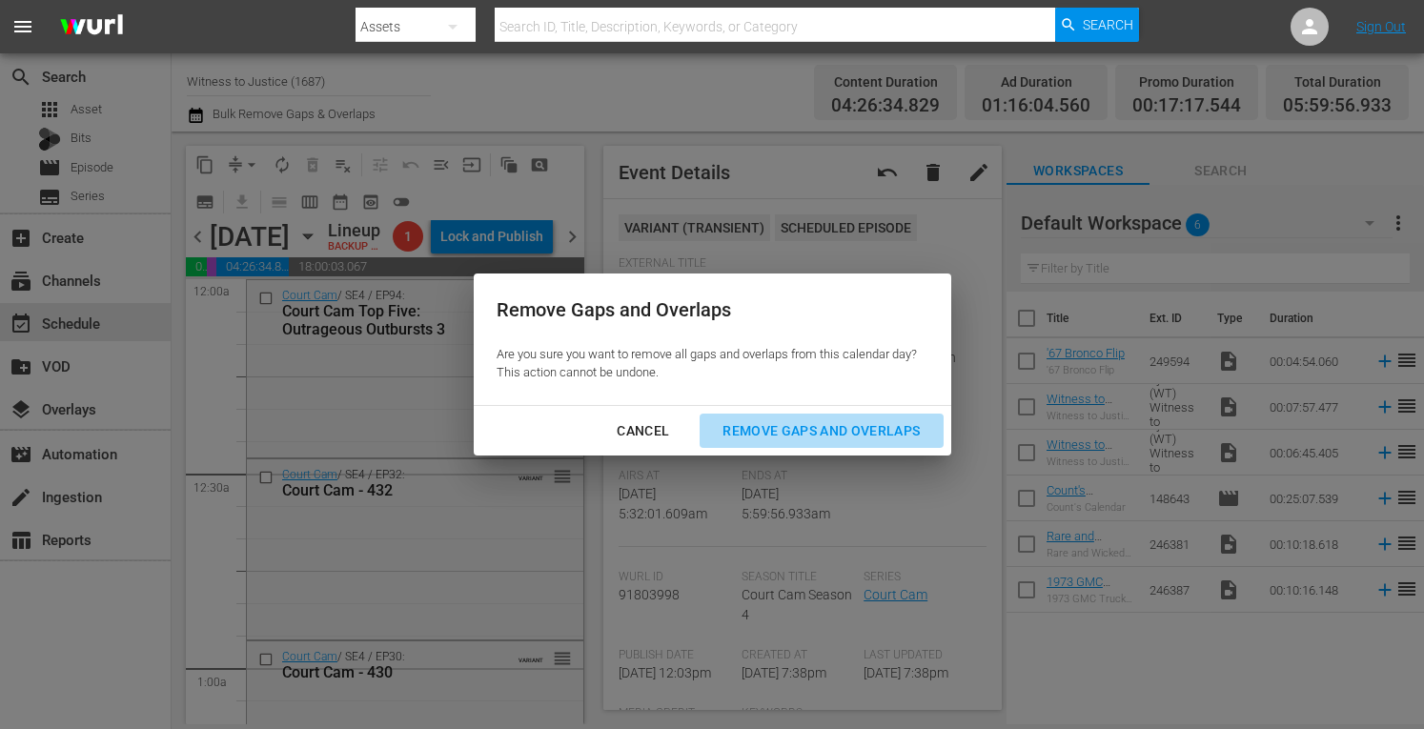
click at [772, 426] on div "Remove Gaps and Overlaps" at bounding box center [821, 431] width 228 height 24
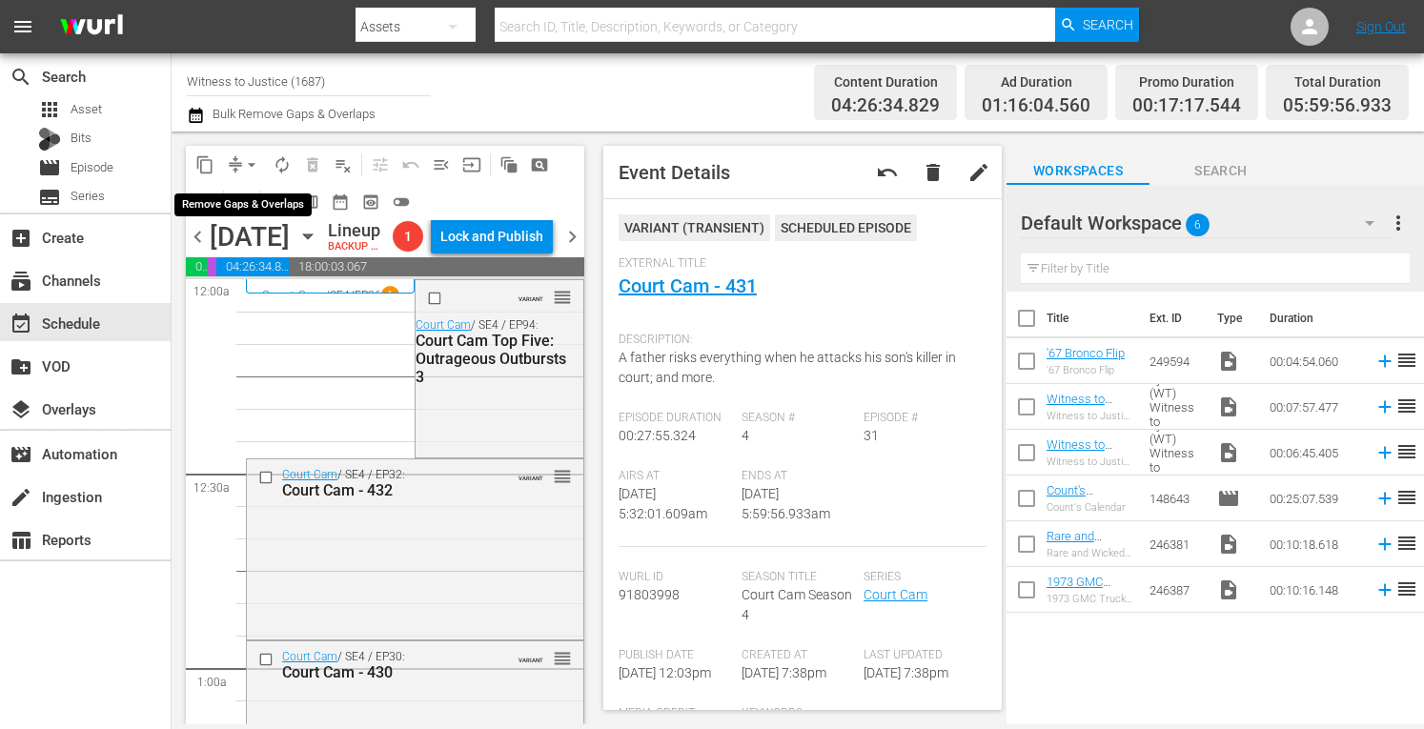
click at [254, 159] on span "arrow_drop_down" at bounding box center [251, 164] width 19 height 19
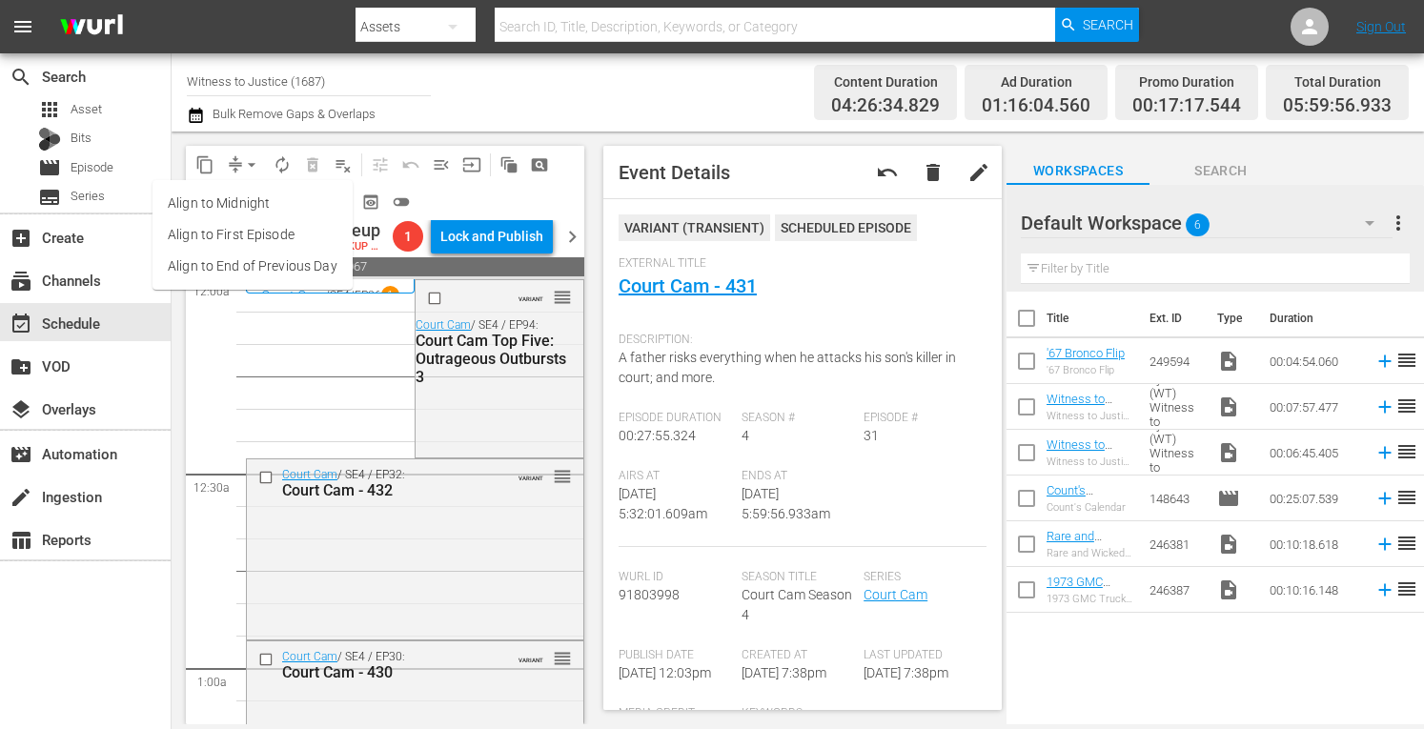
click at [251, 201] on li "Align to Midnight" at bounding box center [253, 203] width 200 height 31
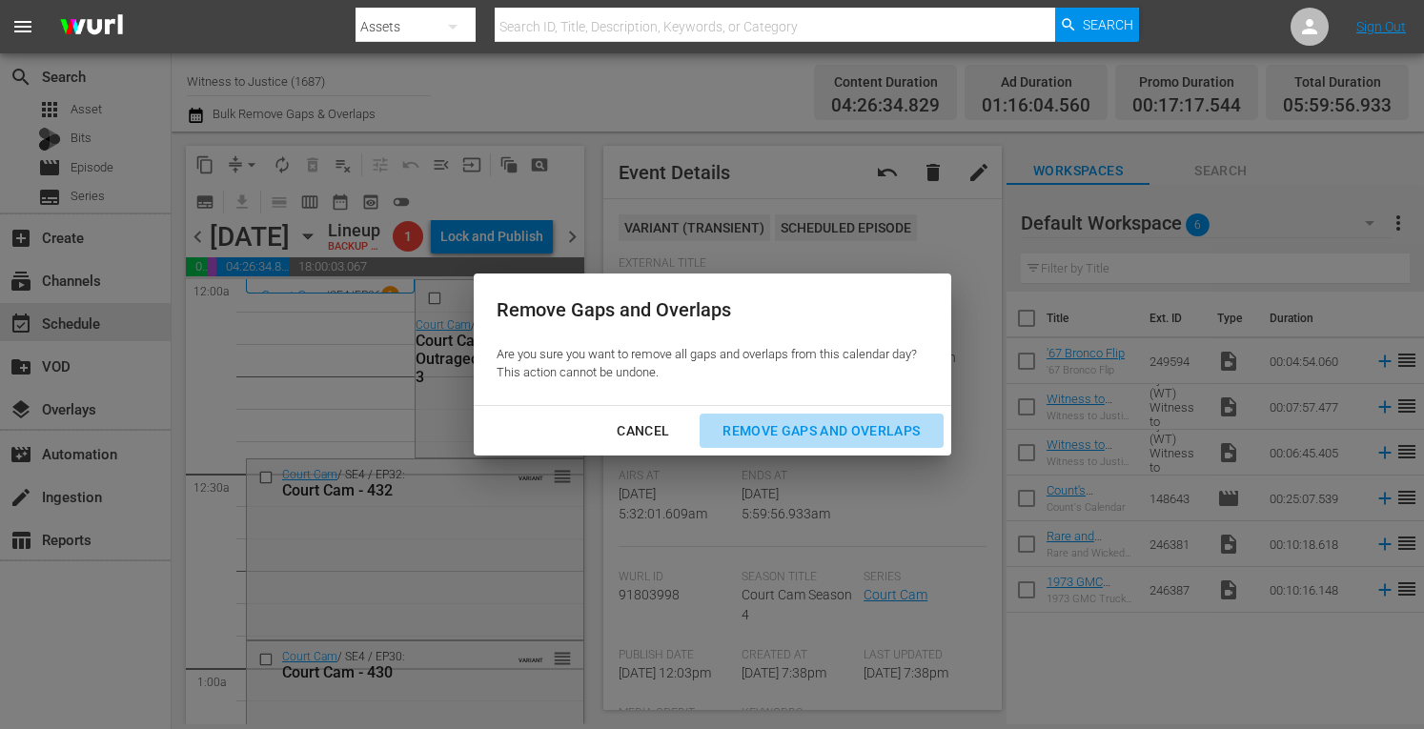
click at [756, 423] on div "Remove Gaps and Overlaps" at bounding box center [821, 431] width 228 height 24
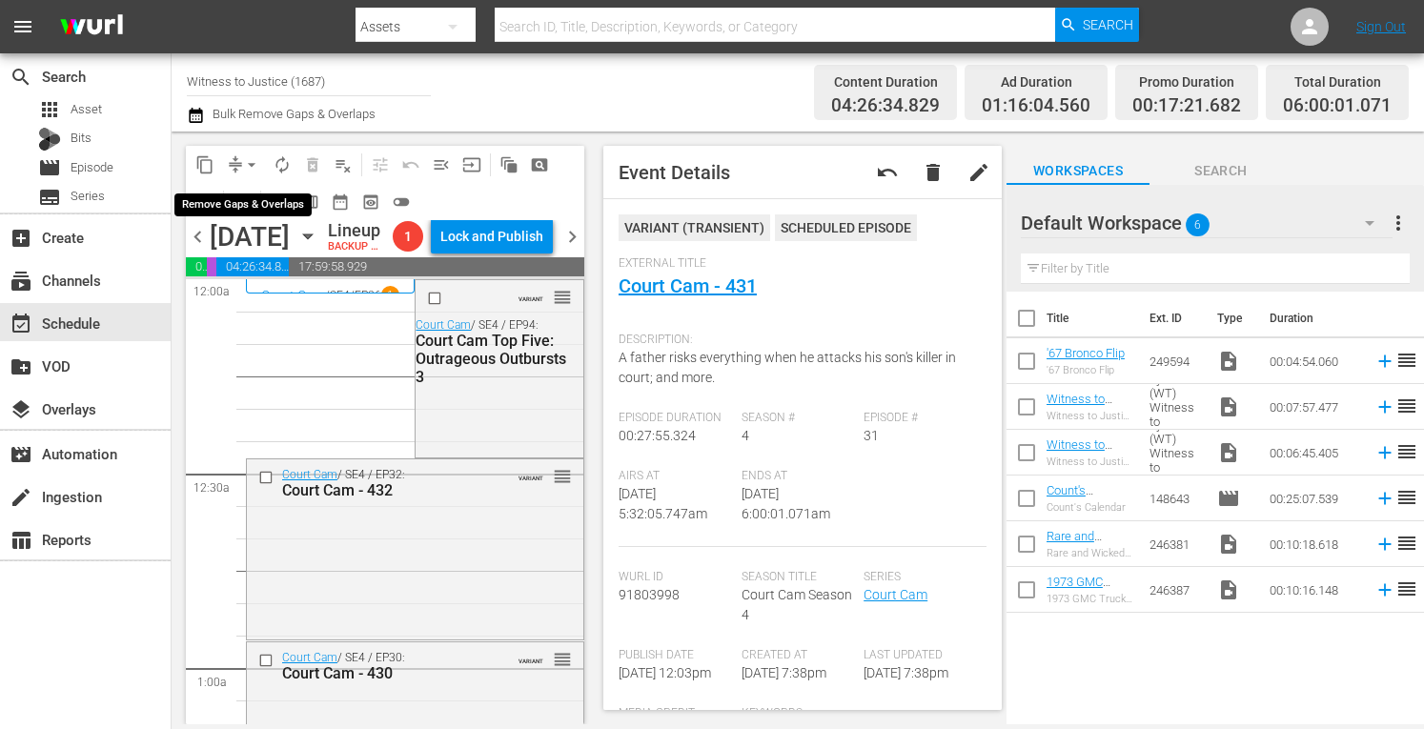
click at [252, 163] on span "arrow_drop_down" at bounding box center [251, 164] width 19 height 19
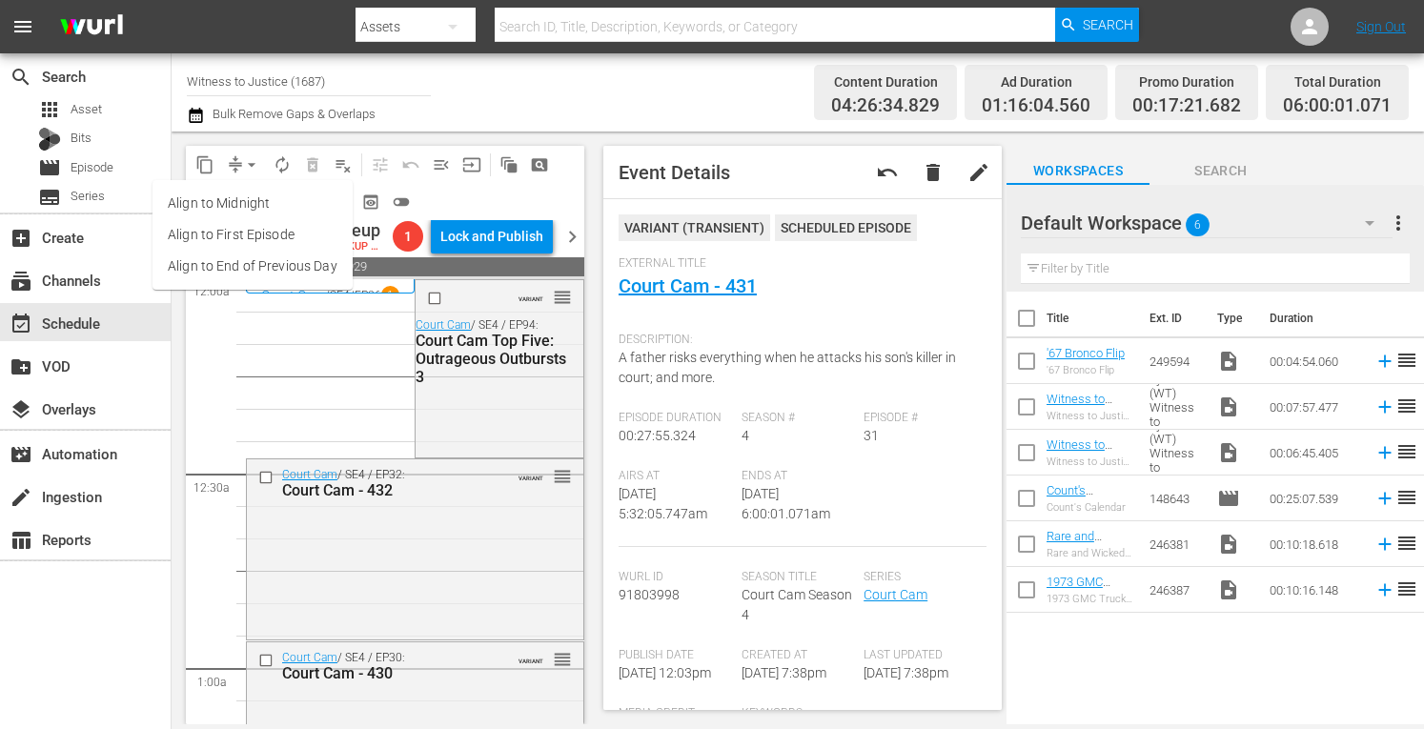
click at [245, 208] on li "Align to Midnight" at bounding box center [253, 203] width 200 height 31
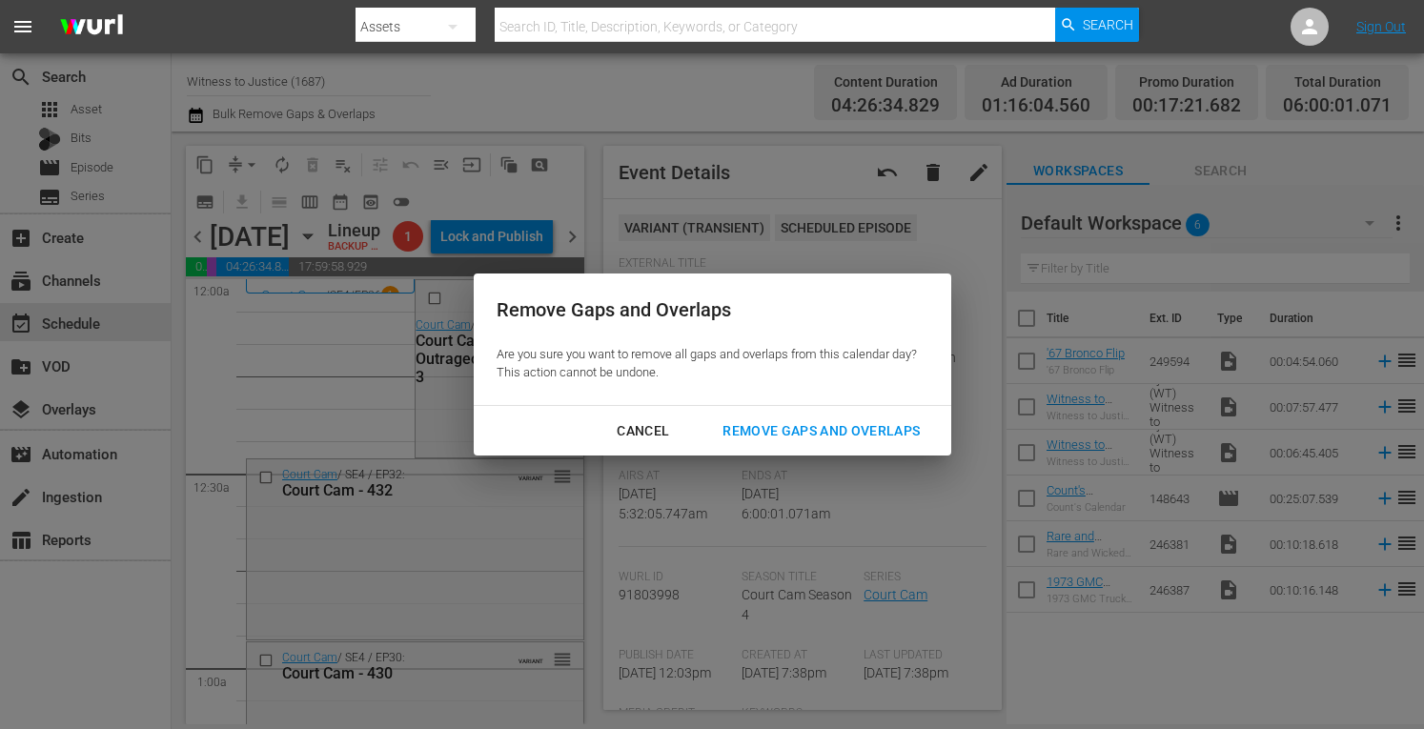
click at [767, 426] on div "Remove Gaps and Overlaps" at bounding box center [821, 431] width 228 height 24
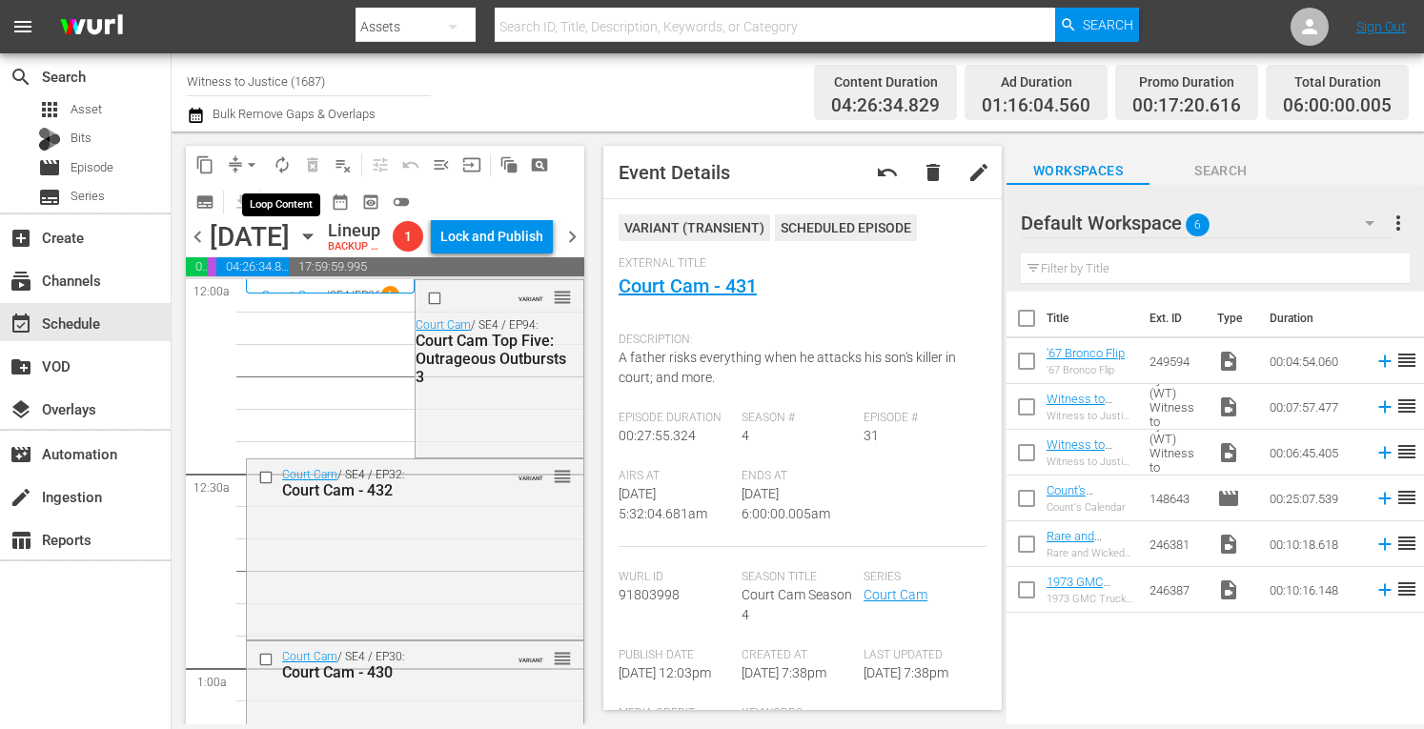
click at [282, 165] on span "autorenew_outlined" at bounding box center [282, 164] width 19 height 19
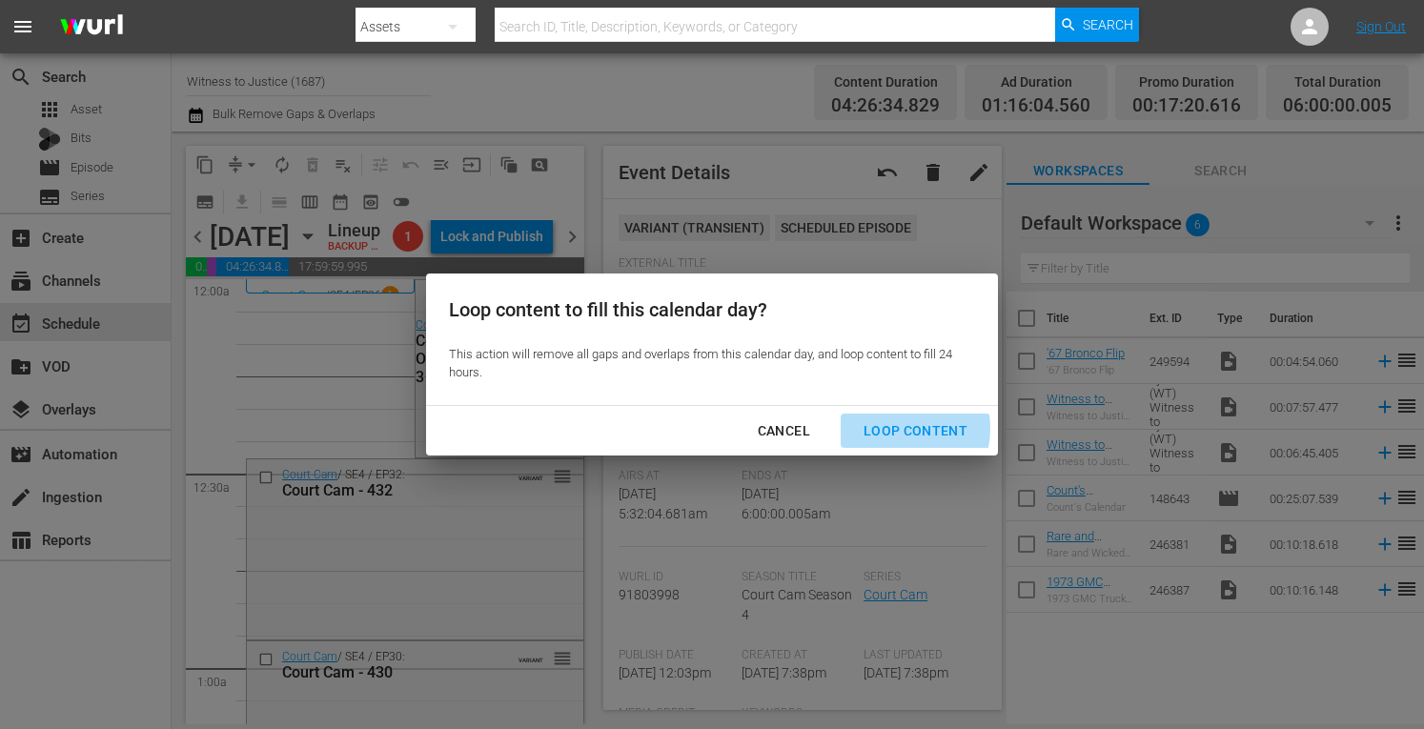
click at [896, 429] on div "Loop Content" at bounding box center [916, 431] width 134 height 24
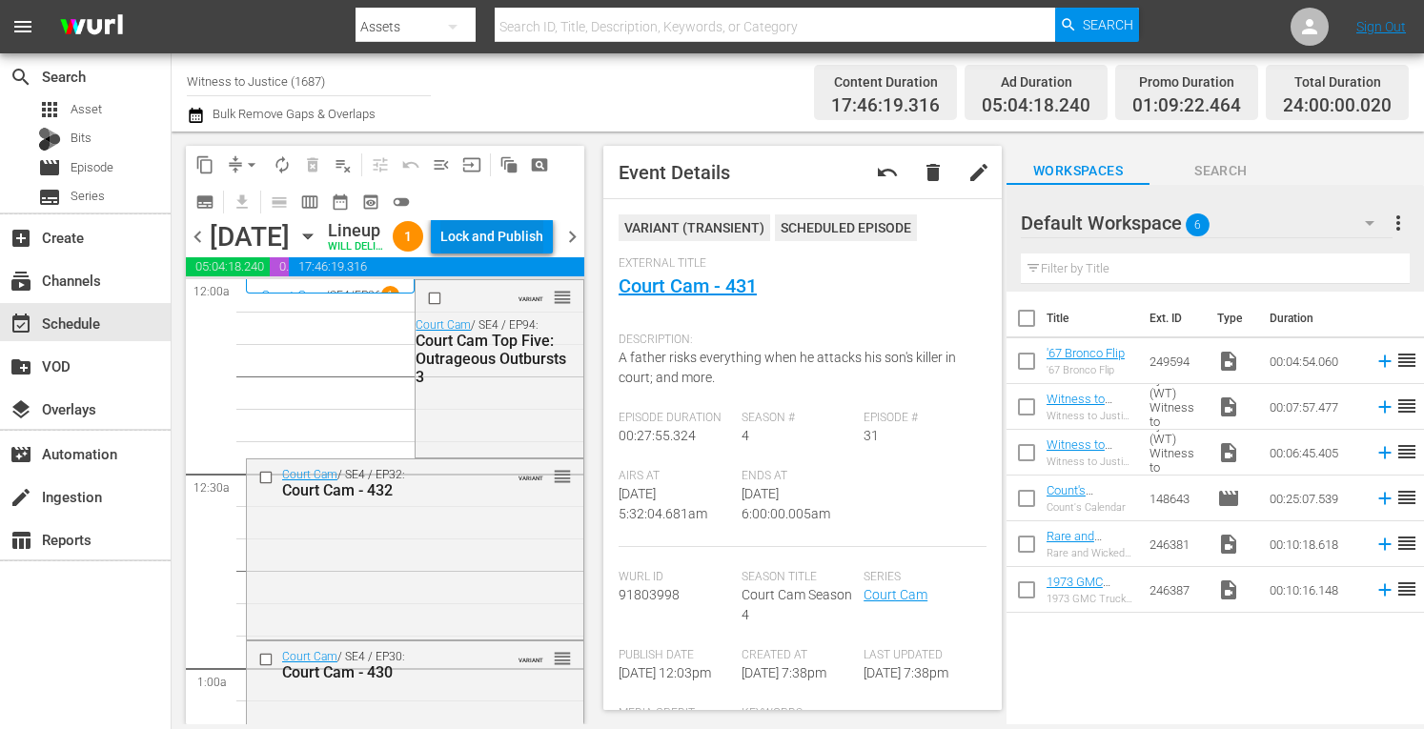
click at [532, 237] on div "Lock and Publish" at bounding box center [491, 236] width 103 height 34
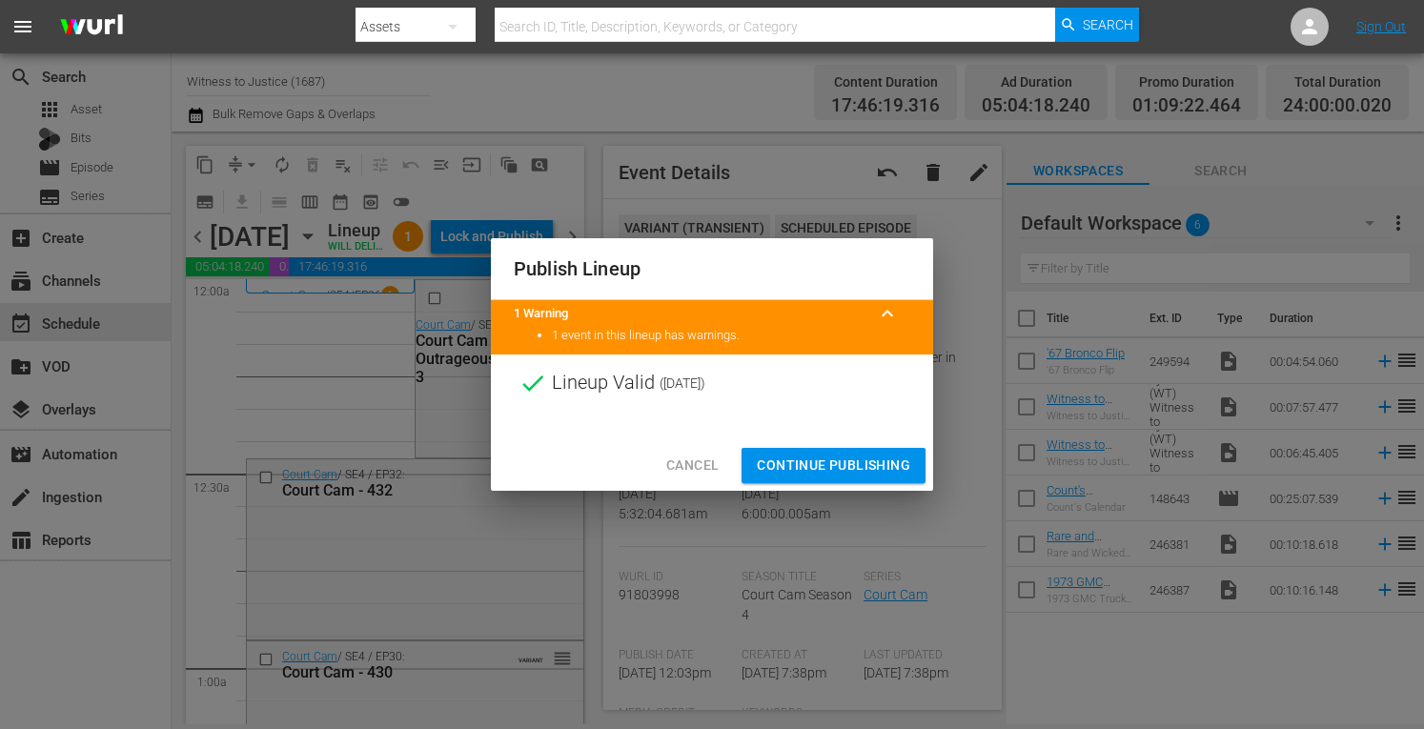
click at [805, 473] on span "Continue Publishing" at bounding box center [833, 466] width 153 height 24
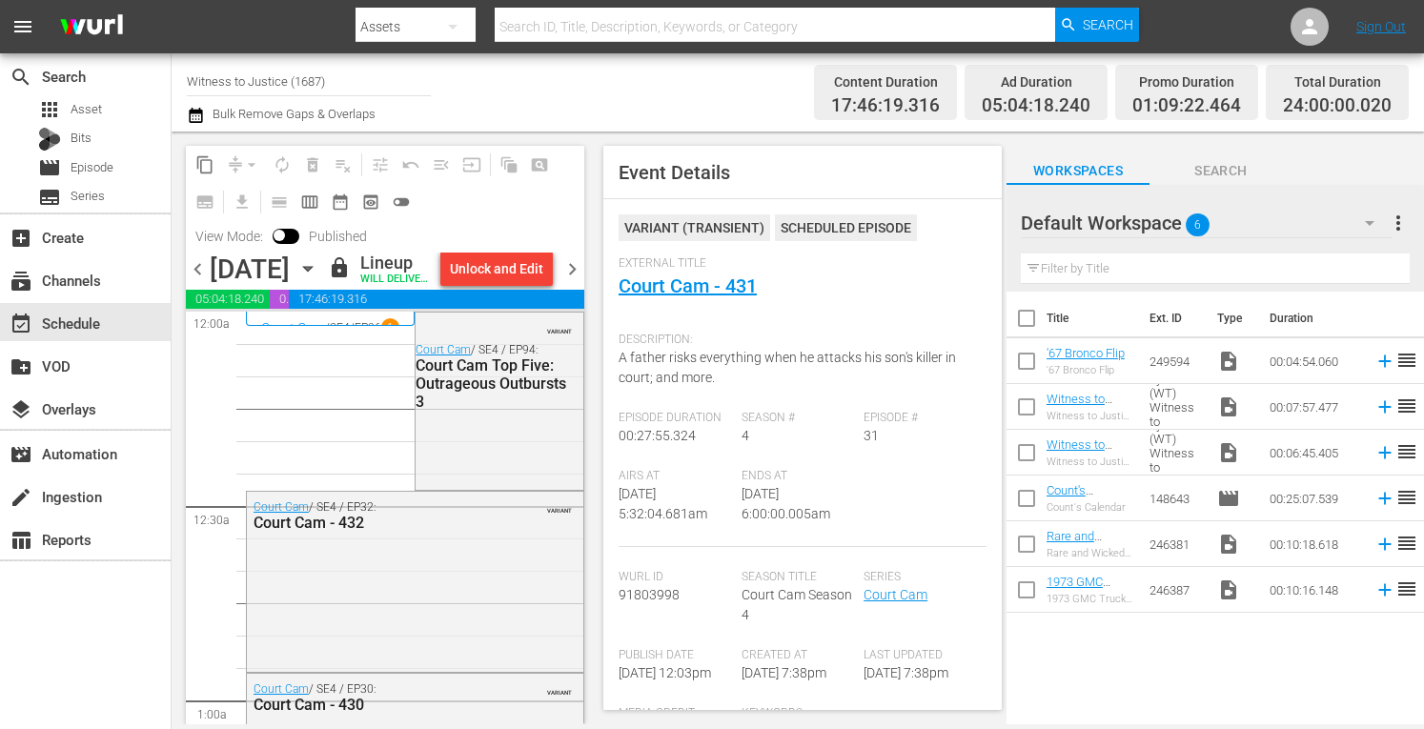
click at [574, 281] on span "chevron_right" at bounding box center [573, 269] width 24 height 24
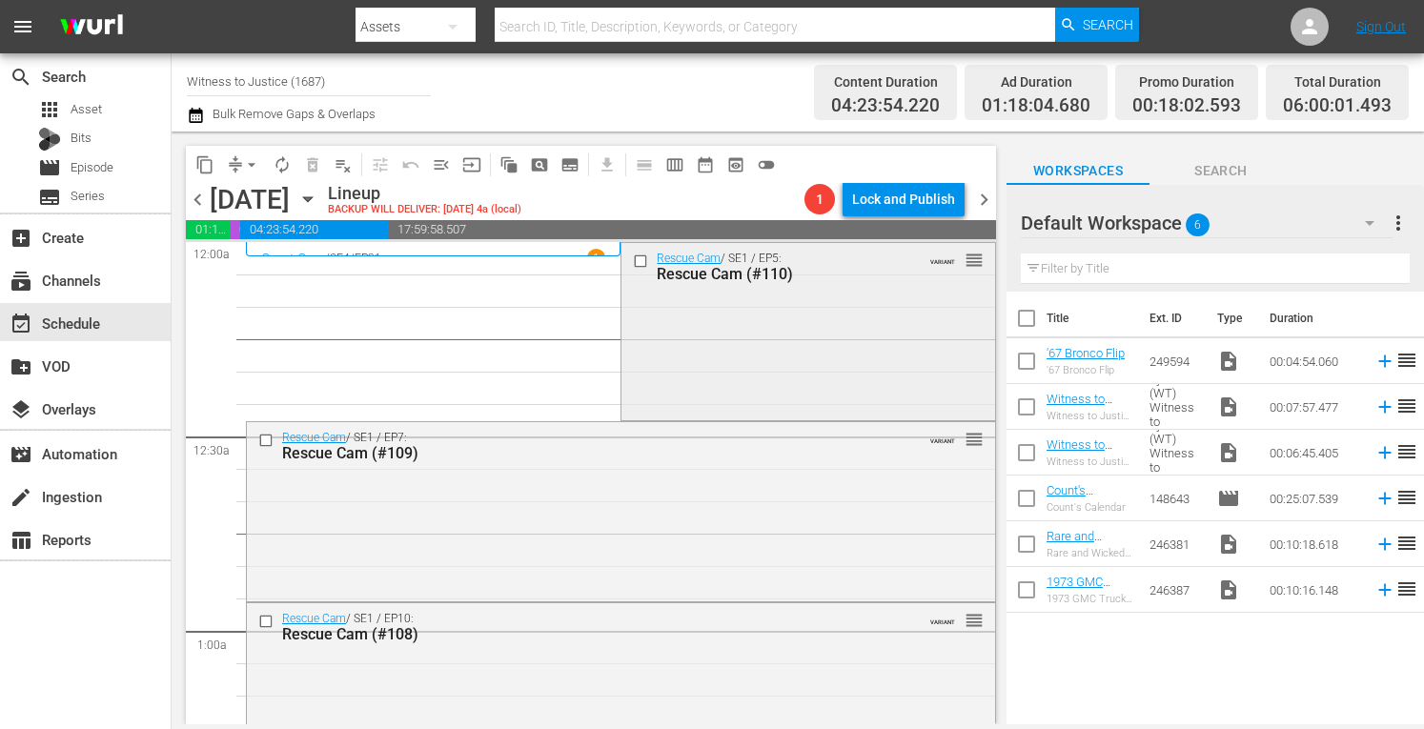
click at [850, 317] on div "Rescue Cam / SE1 / EP5: Rescue Cam (#110) VARIANT reorder" at bounding box center [808, 330] width 373 height 174
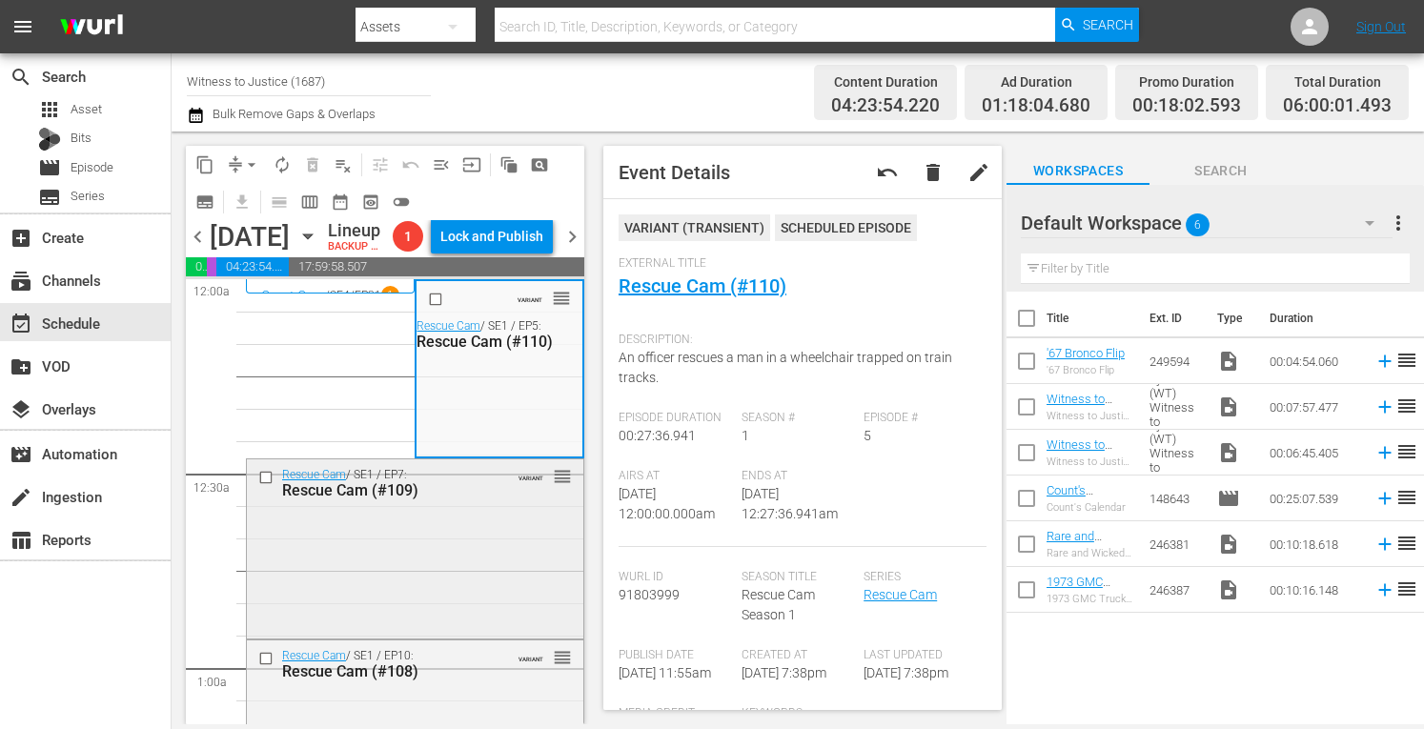
click at [463, 554] on div "Rescue Cam / SE1 / EP7: Rescue Cam (#109) VARIANT reorder" at bounding box center [415, 547] width 337 height 175
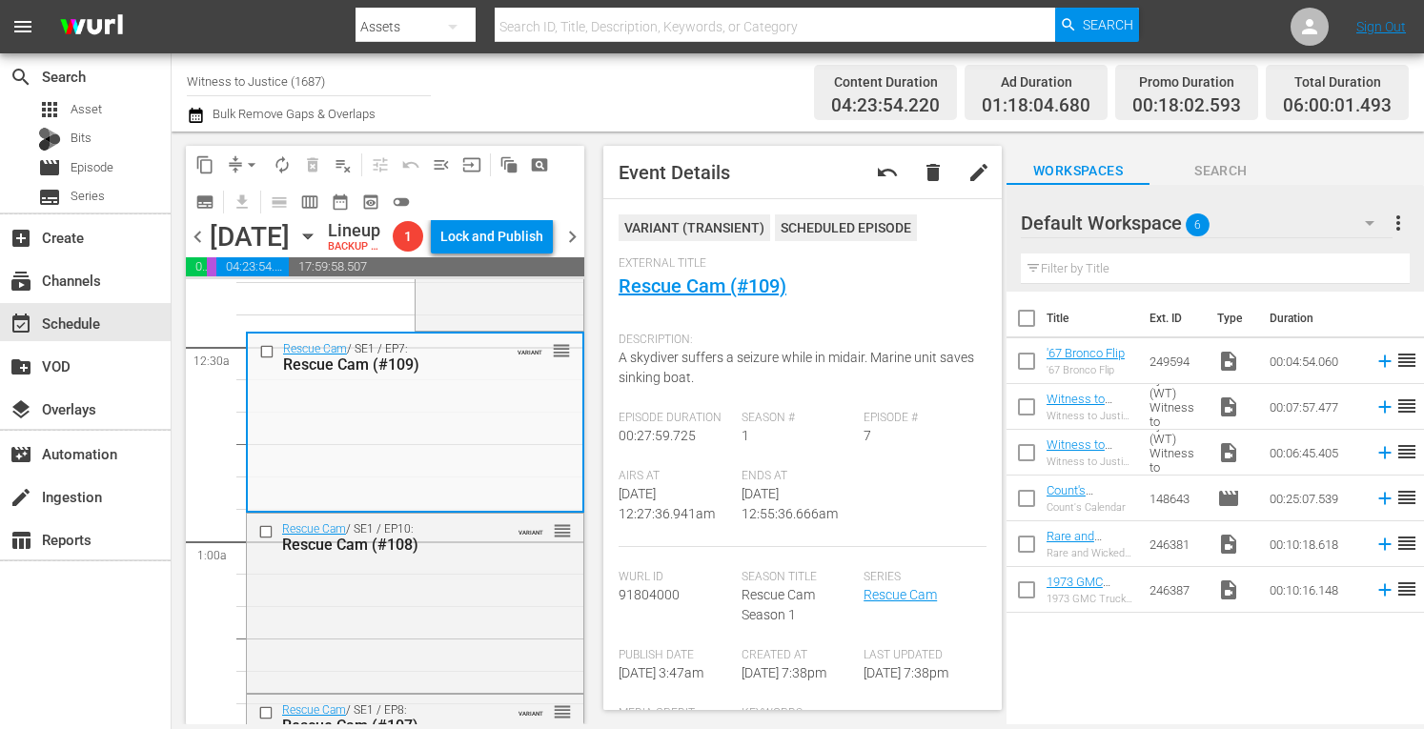
scroll to position [267, 0]
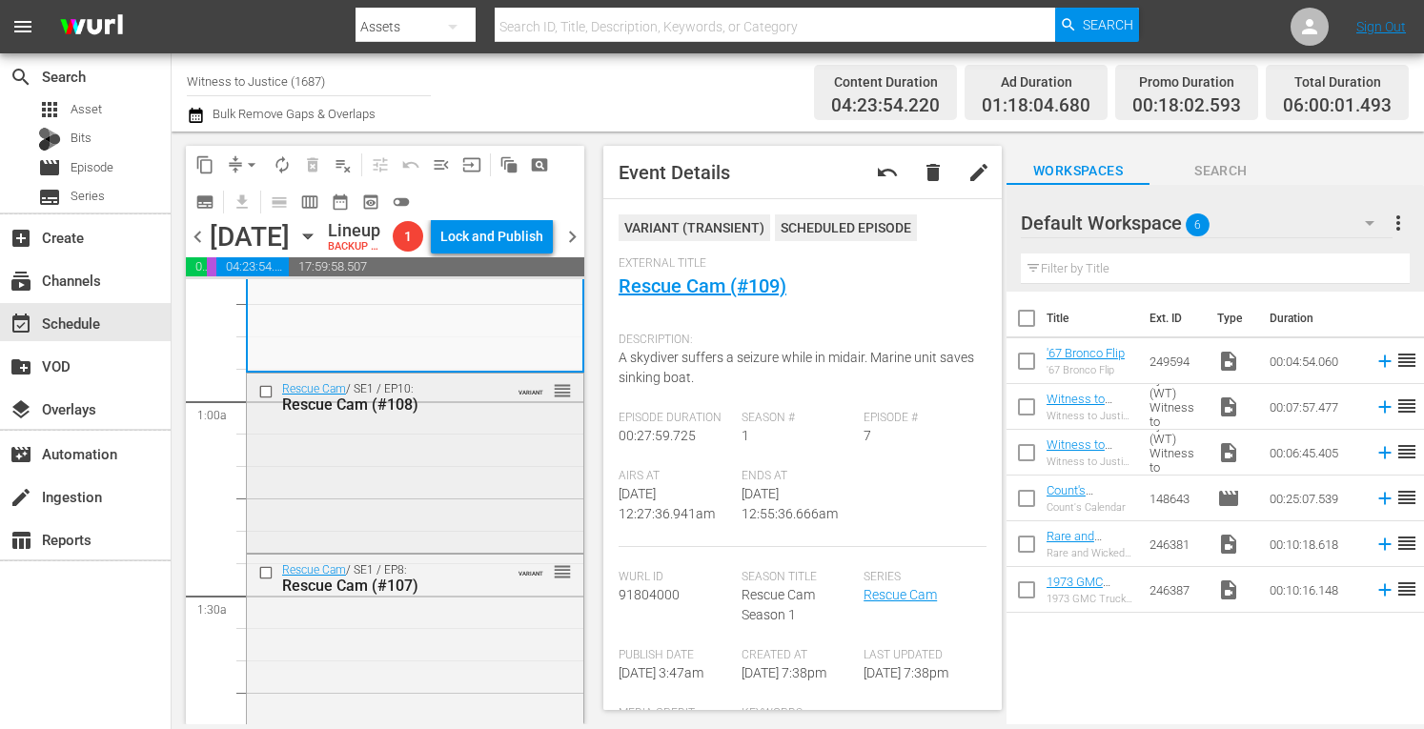
click at [490, 501] on div "Rescue Cam / SE1 / EP10: Rescue Cam (#108) VARIANT reorder" at bounding box center [415, 461] width 337 height 175
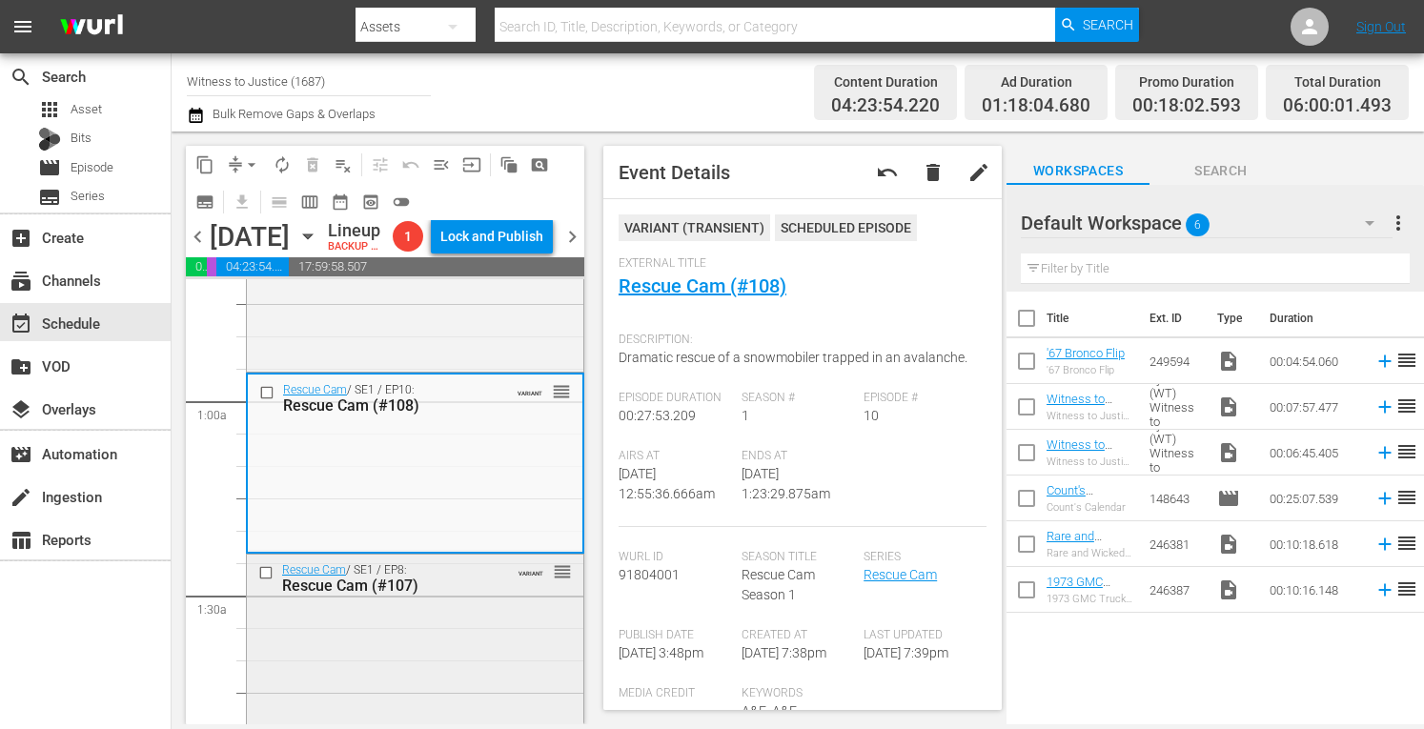
click at [494, 581] on div "VARIANT reorder" at bounding box center [533, 571] width 78 height 19
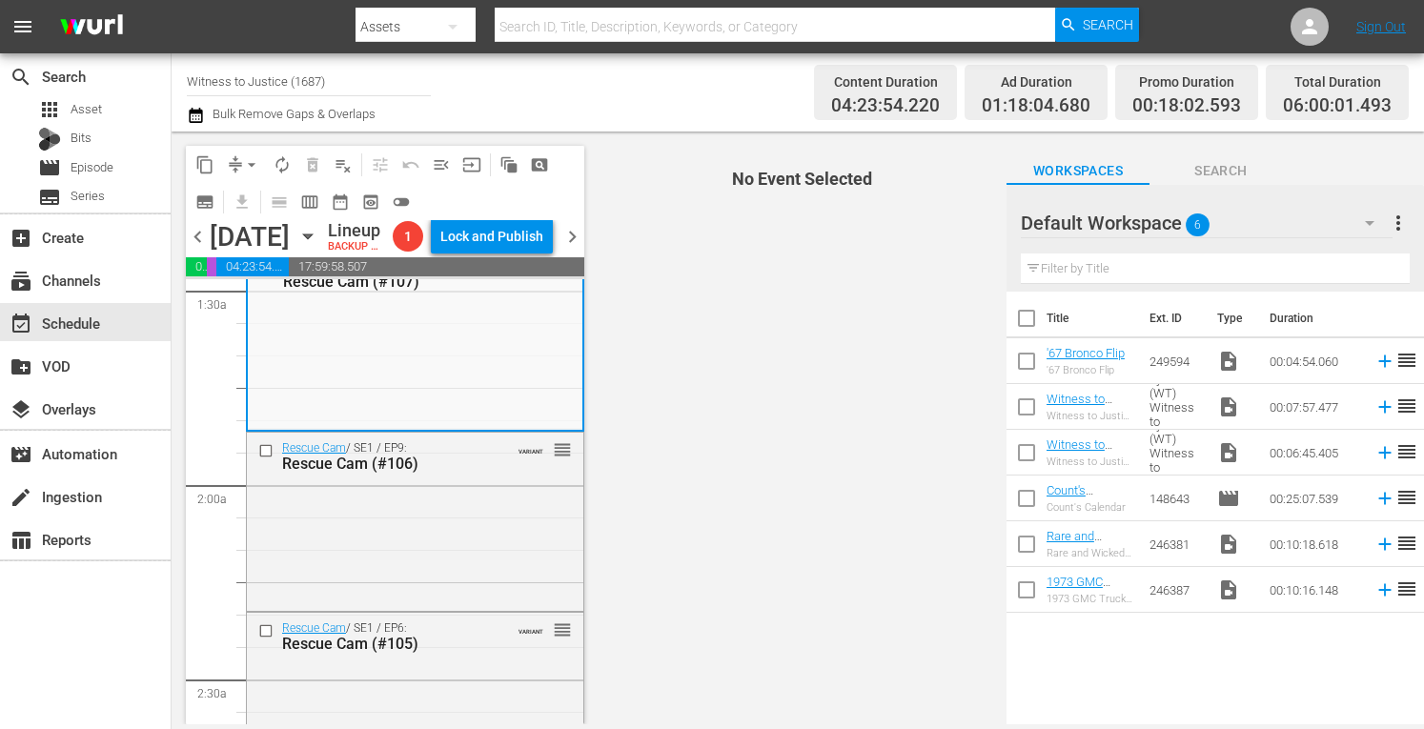
scroll to position [661, 0]
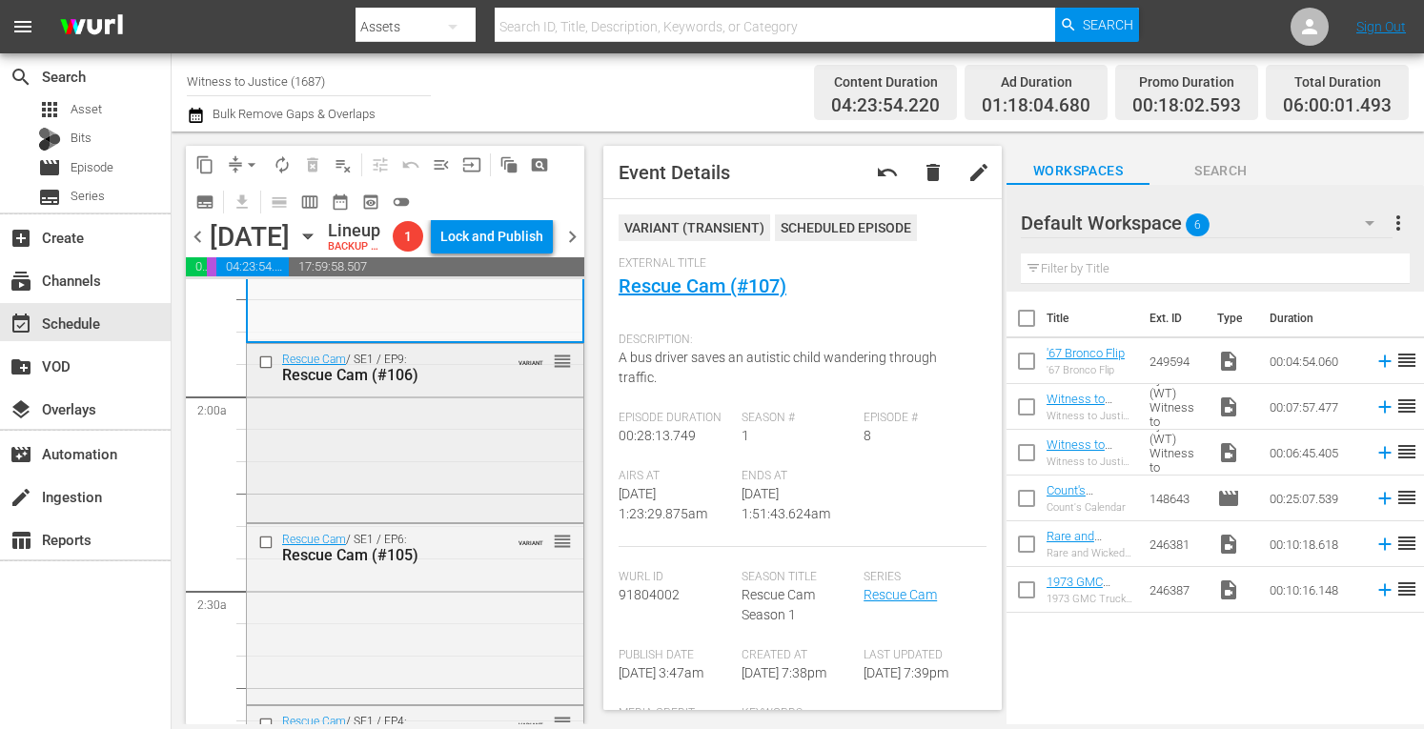
click at [456, 482] on div "Rescue Cam / SE1 / EP9: Rescue Cam (#106) VARIANT reorder" at bounding box center [415, 431] width 337 height 174
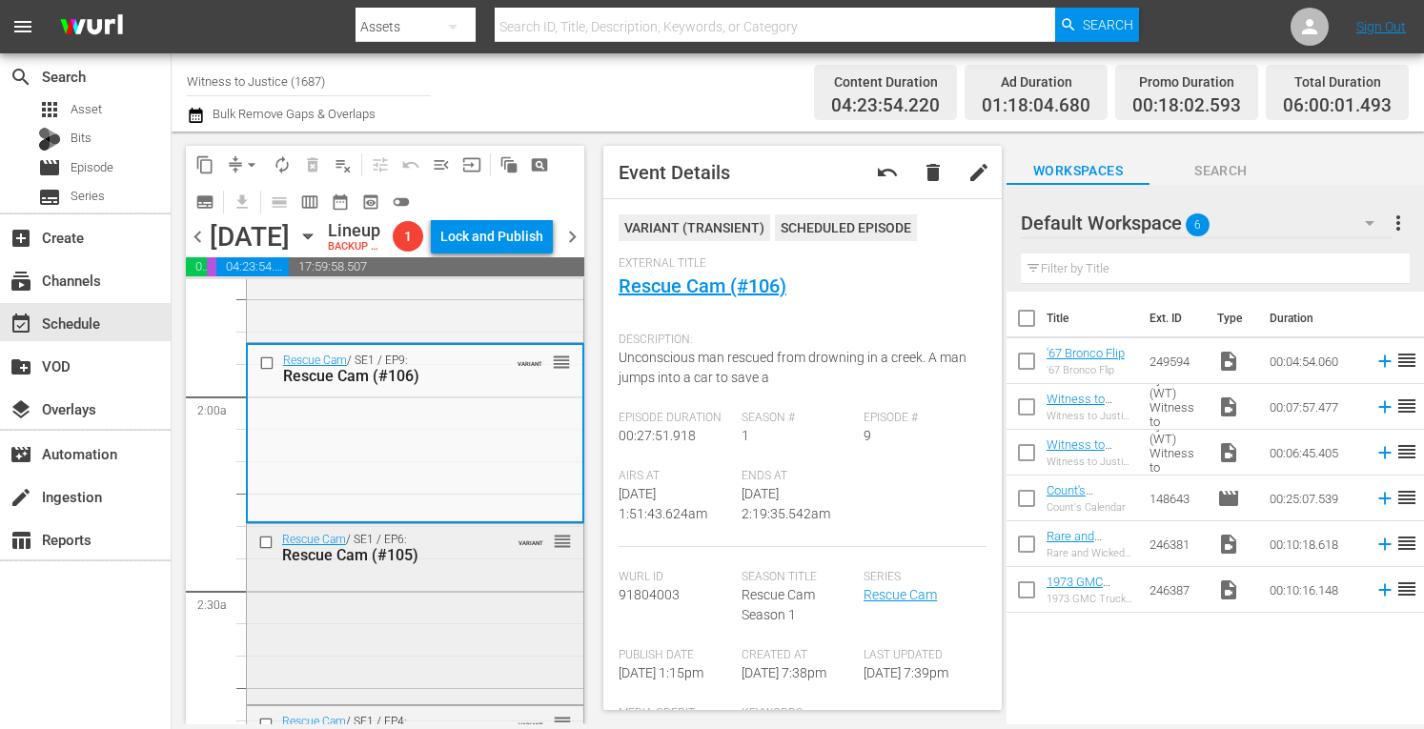
click at [484, 629] on div "Rescue Cam / SE1 / EP6: Rescue Cam (#105) VARIANT reorder" at bounding box center [415, 611] width 337 height 175
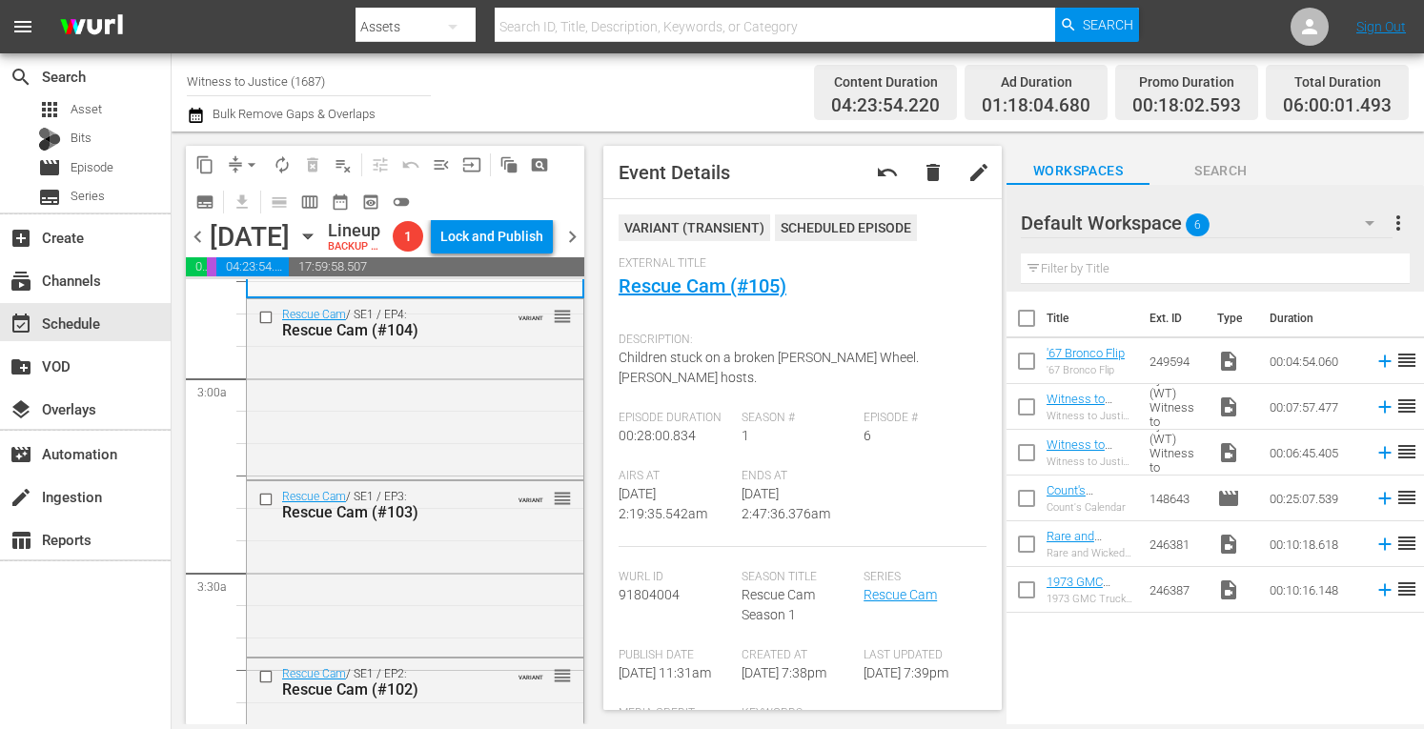
scroll to position [1030, 0]
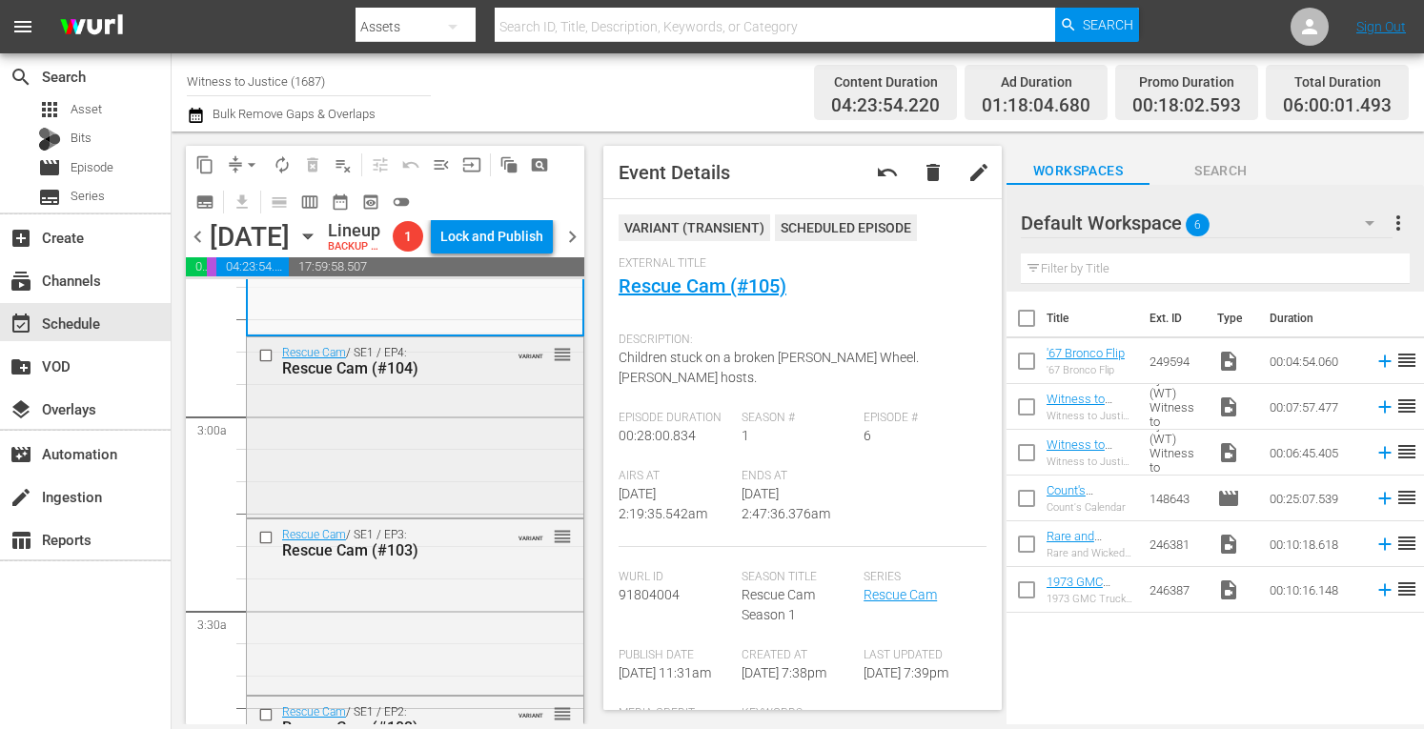
click at [504, 454] on div "Rescue Cam / SE1 / EP4: Rescue Cam (#104) VARIANT reorder" at bounding box center [415, 426] width 337 height 176
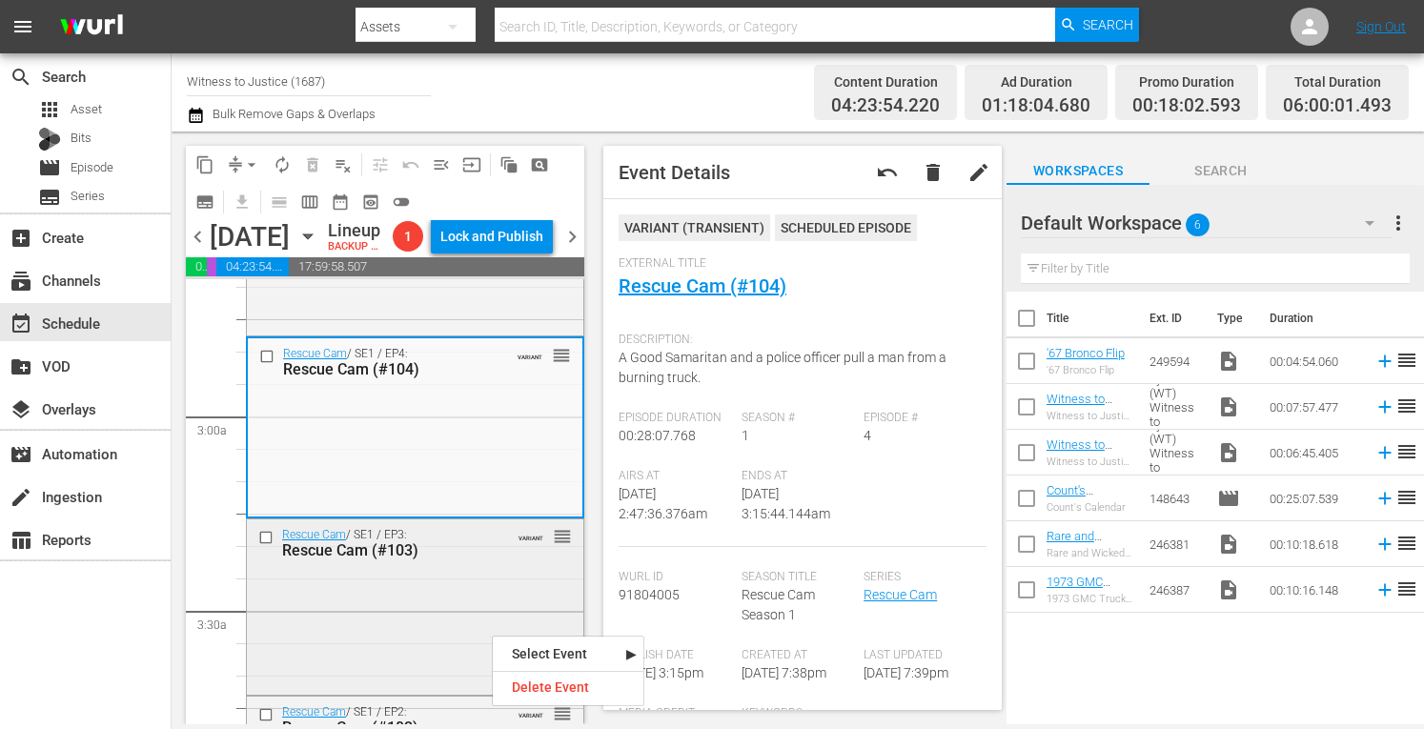
click at [433, 605] on div "Rescue Cam / SE1 / EP3: Rescue Cam (#103) VARIANT reorder" at bounding box center [415, 606] width 337 height 172
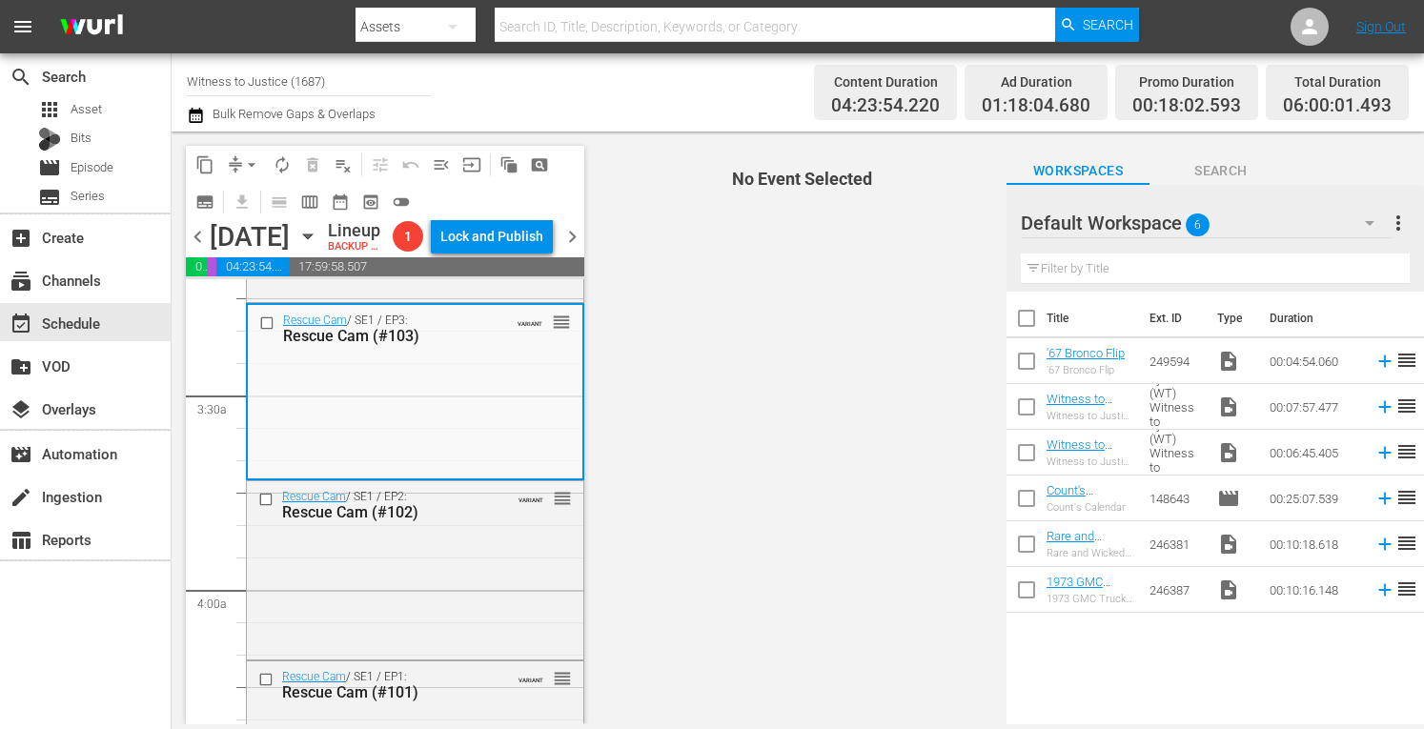
scroll to position [1271, 0]
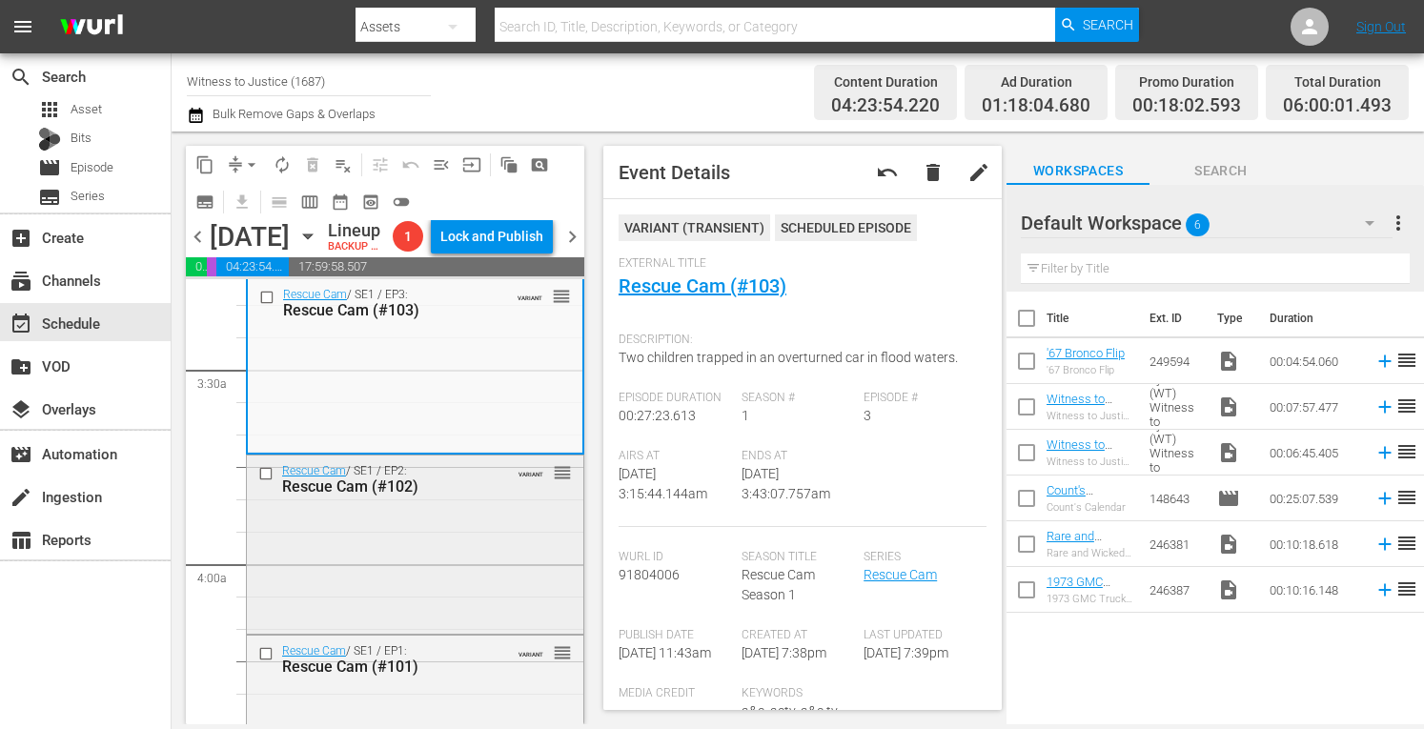
click at [482, 542] on div "Rescue Cam / SE1 / EP2: Rescue Cam (#102) VARIANT reorder" at bounding box center [415, 543] width 337 height 174
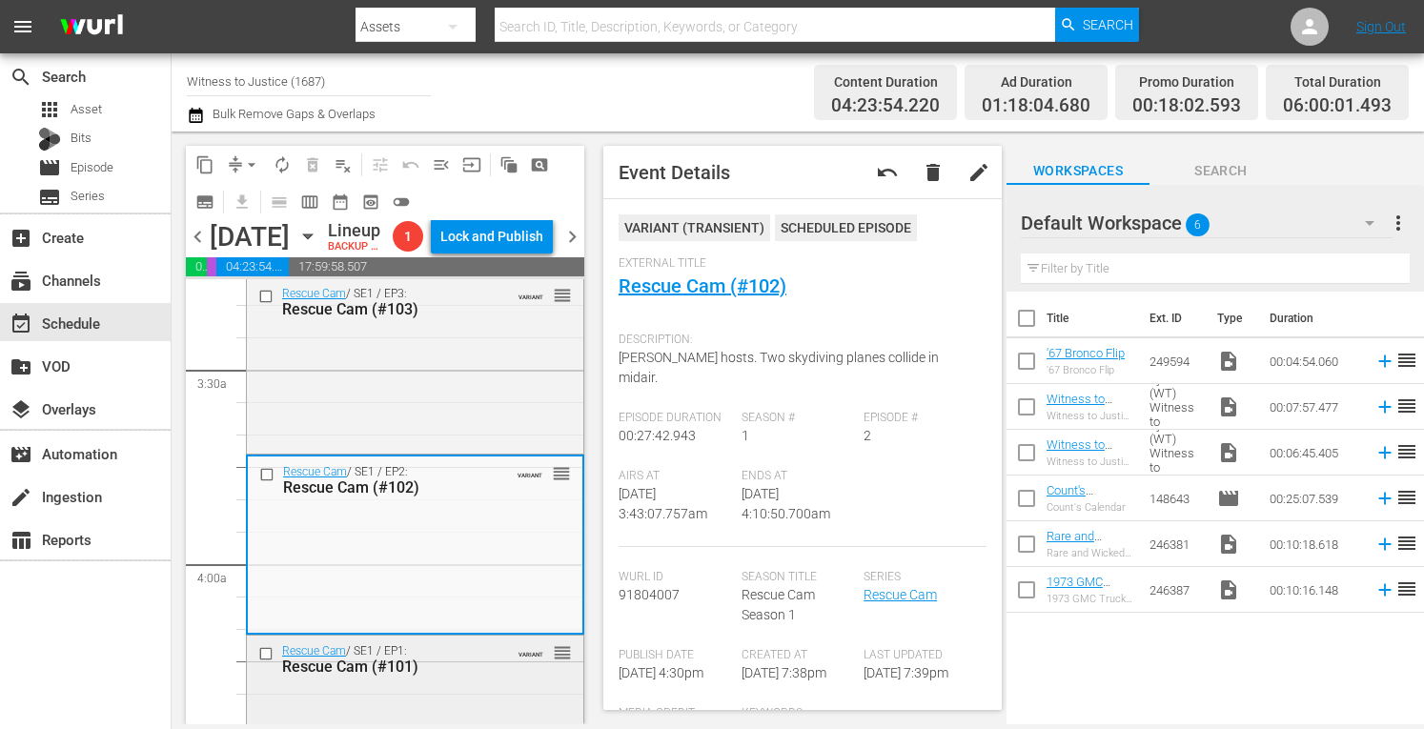
click at [479, 683] on div "Rescue Cam / SE1 / EP1: Rescue Cam (#101) VARIANT reorder" at bounding box center [415, 659] width 337 height 47
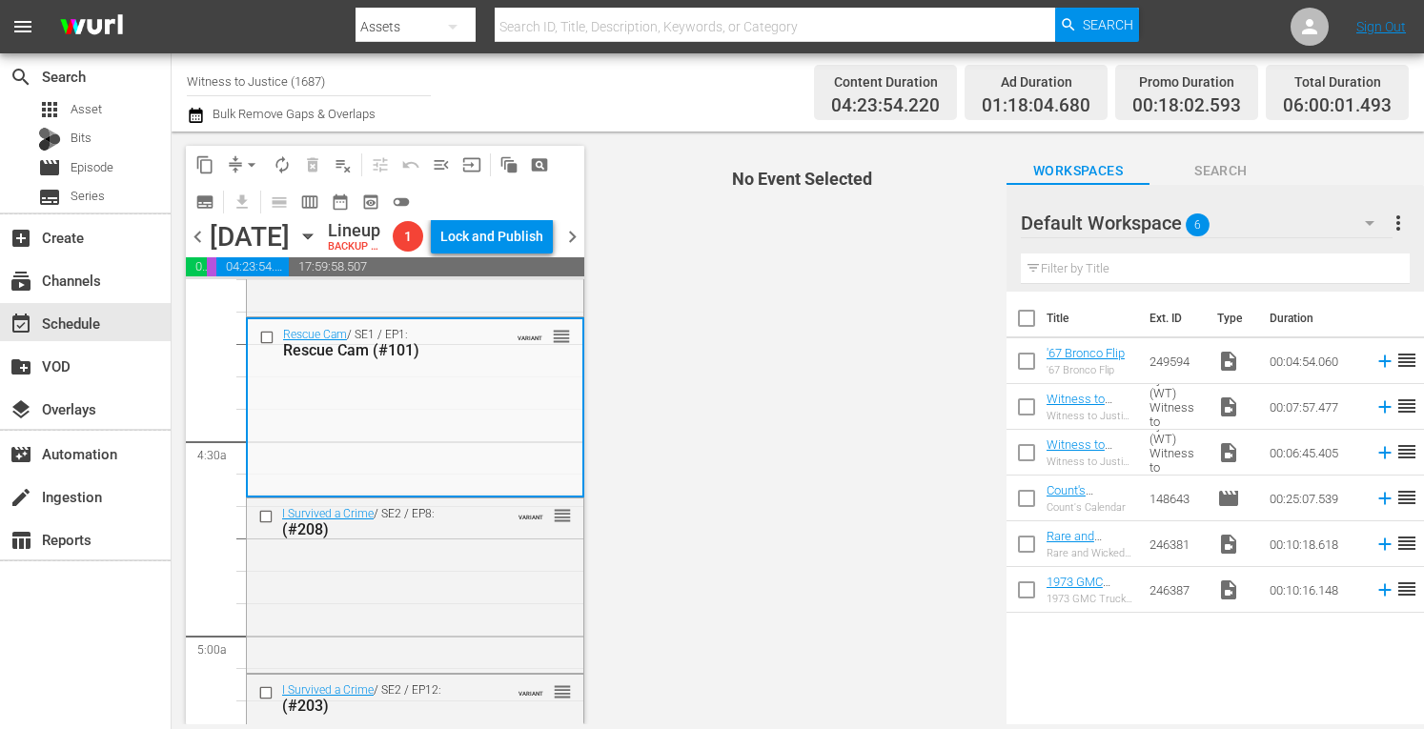
scroll to position [1614, 0]
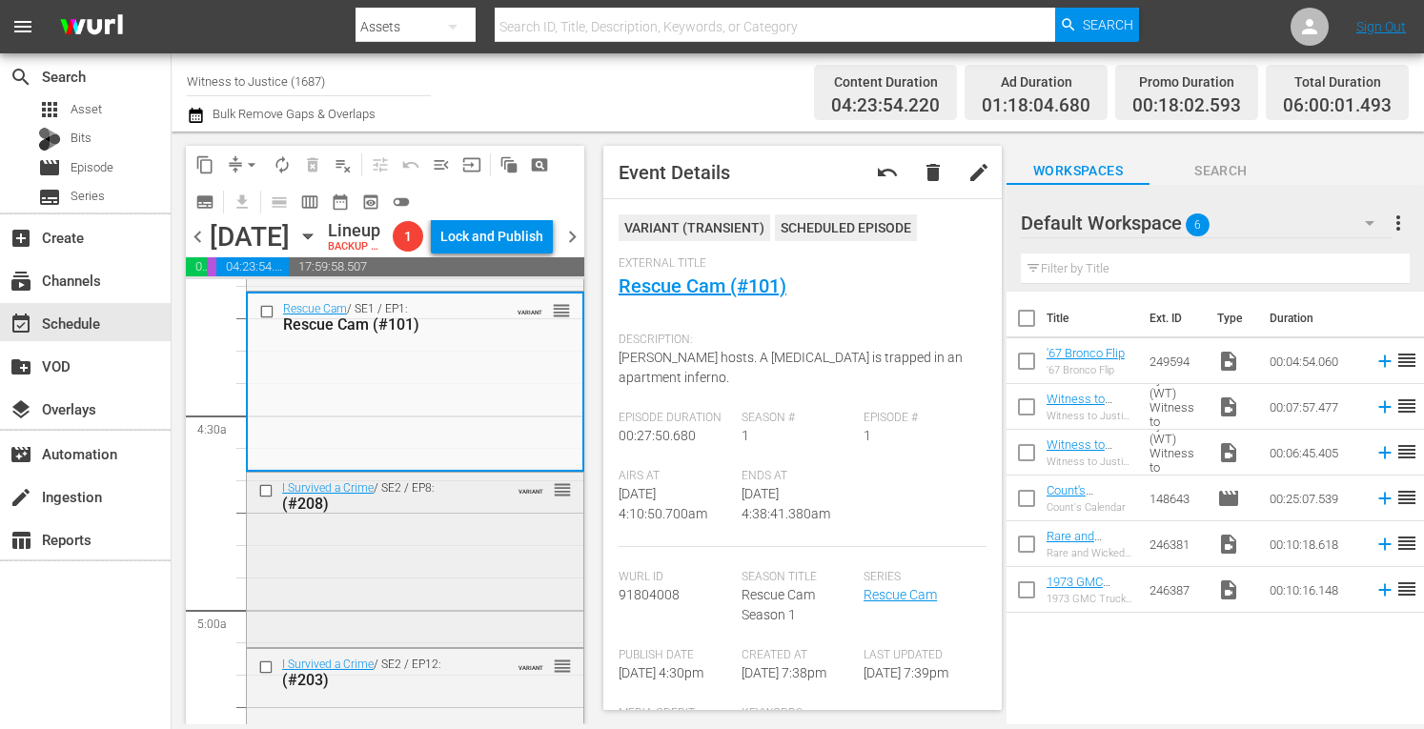
click at [489, 574] on div "I Survived a Crime / SE2 / EP8: (#208) VARIANT reorder" at bounding box center [415, 558] width 337 height 171
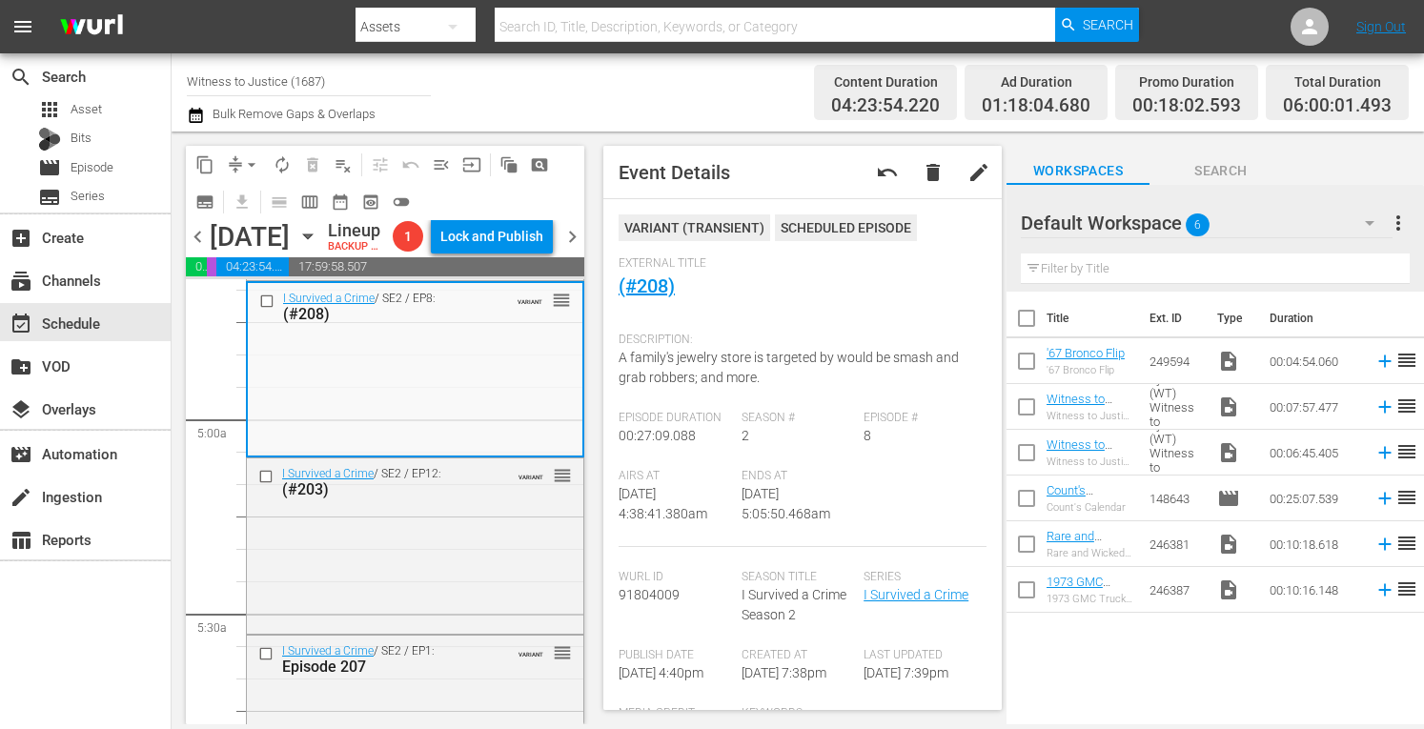
scroll to position [1767, 0]
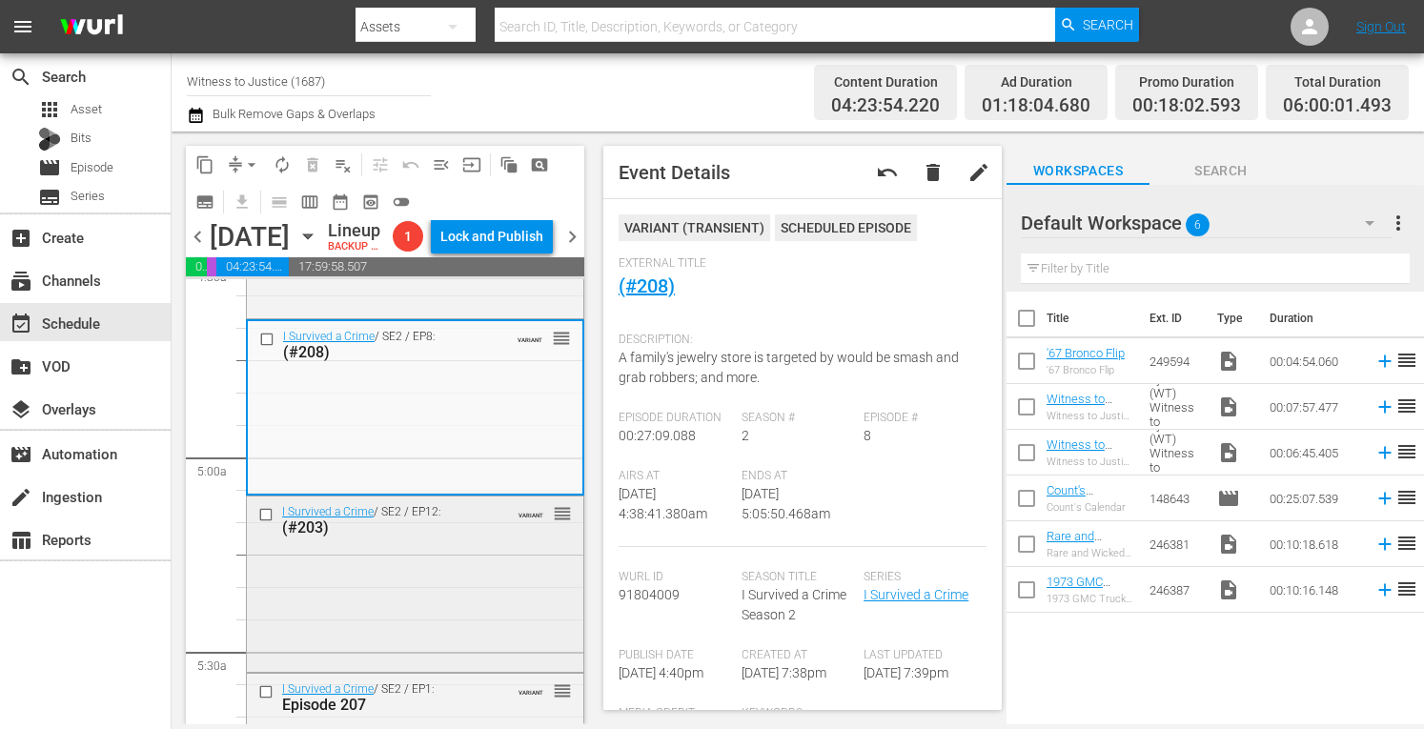
click at [408, 668] on div "I Survived a Crime / SE2 / EP12: (#203) VARIANT reorder" at bounding box center [415, 583] width 337 height 172
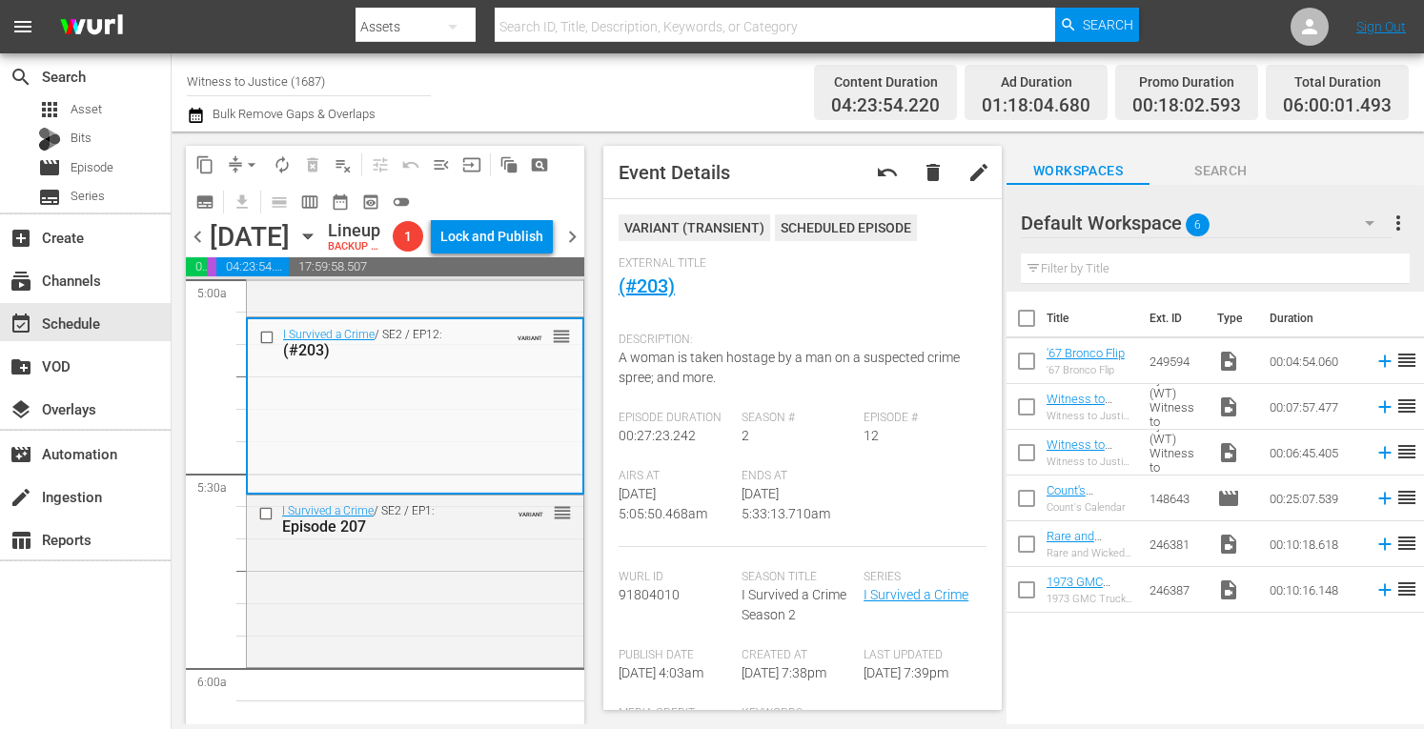
scroll to position [2034, 0]
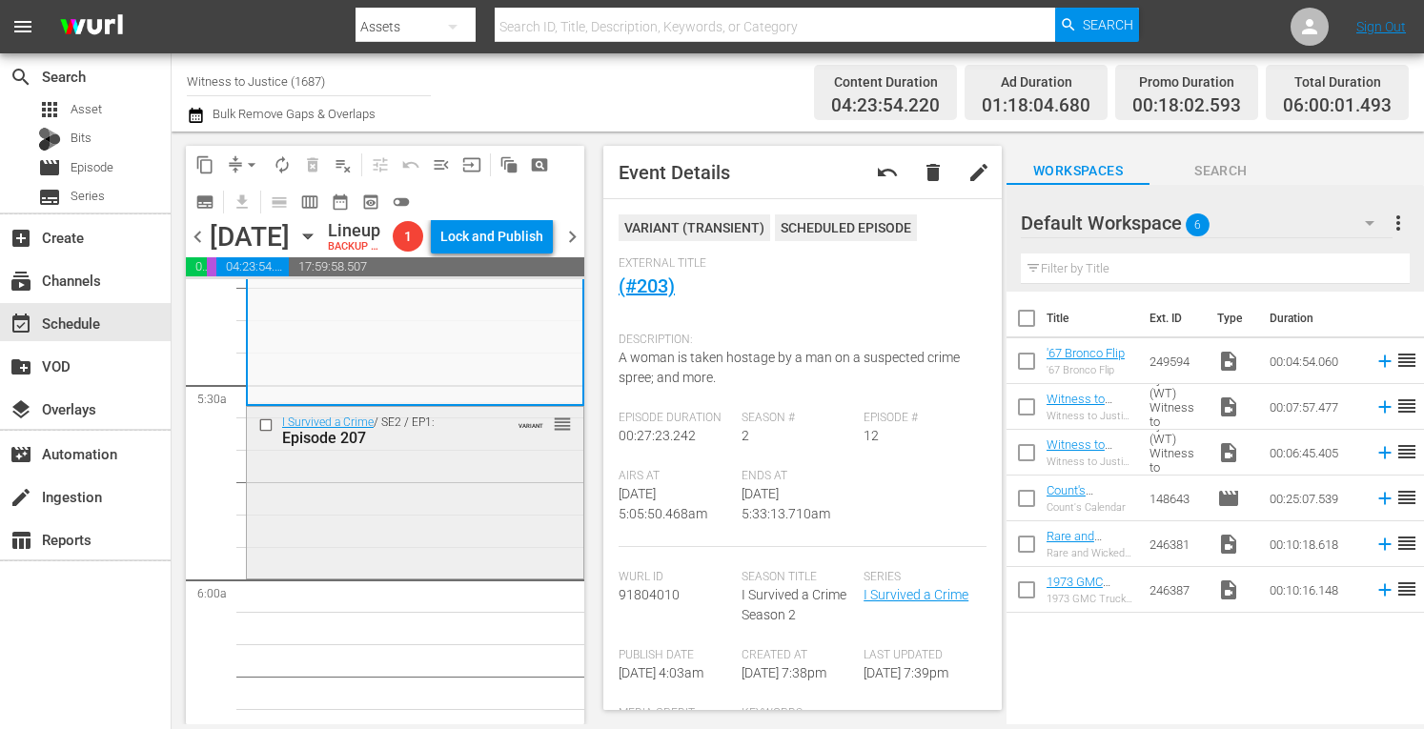
click at [449, 537] on div "I Survived a Crime / SE2 / EP1: Episode 207 VARIANT reorder" at bounding box center [415, 491] width 337 height 168
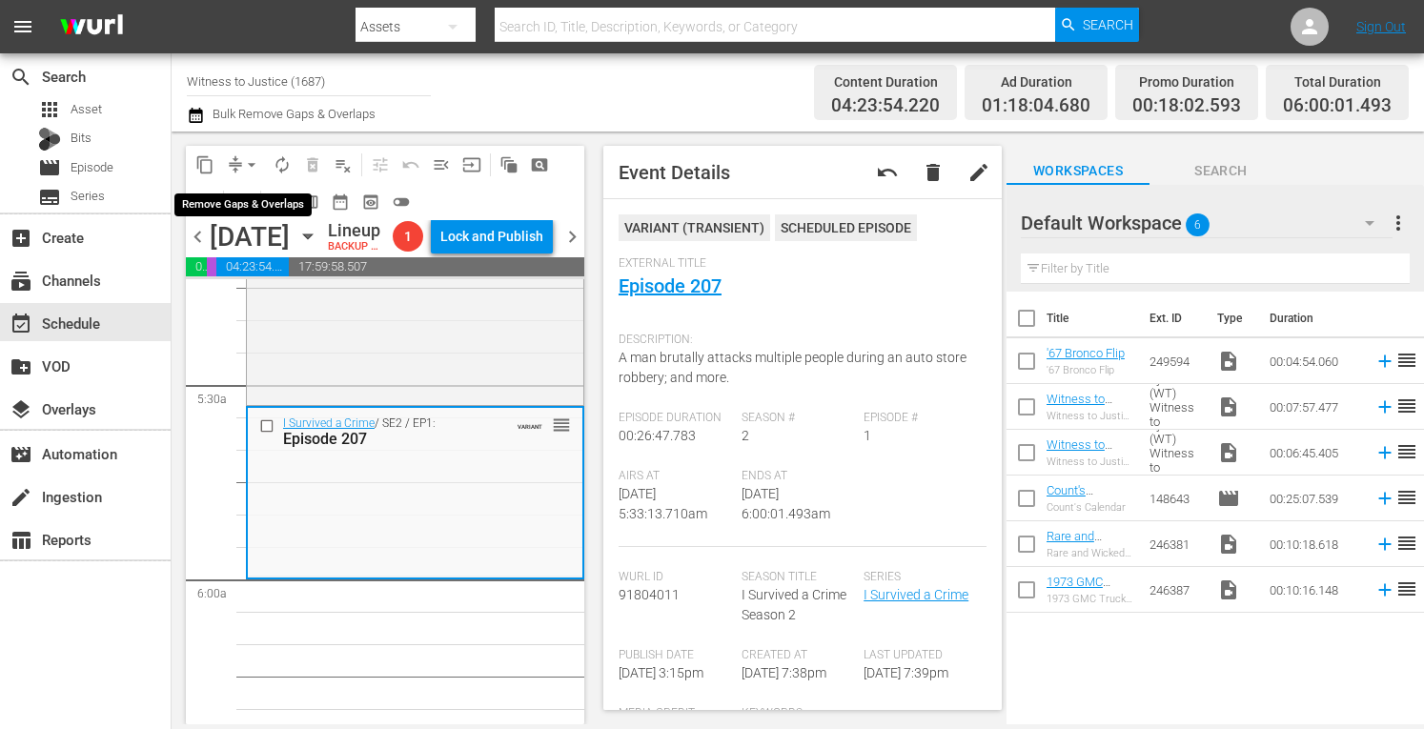
click at [246, 159] on span "arrow_drop_down" at bounding box center [251, 164] width 19 height 19
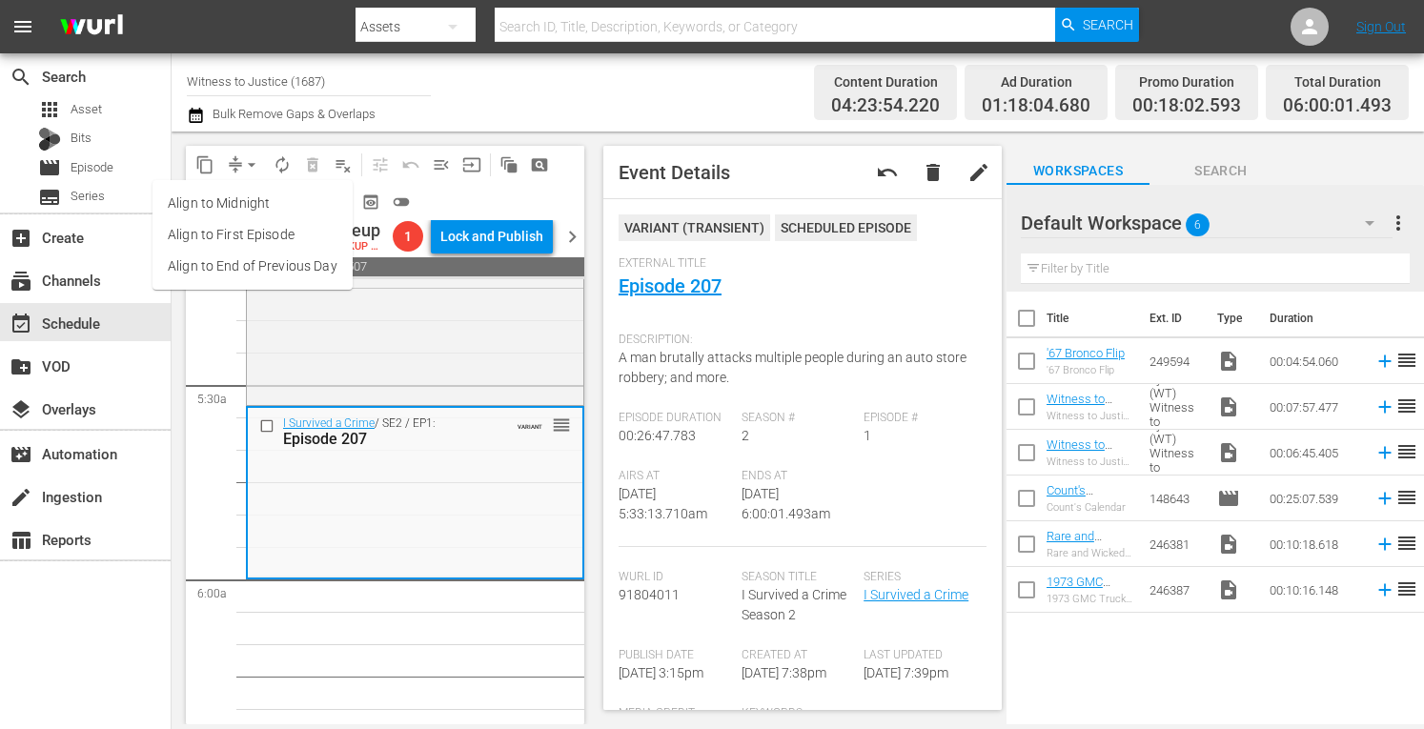
click at [246, 204] on li "Align to Midnight" at bounding box center [253, 203] width 200 height 31
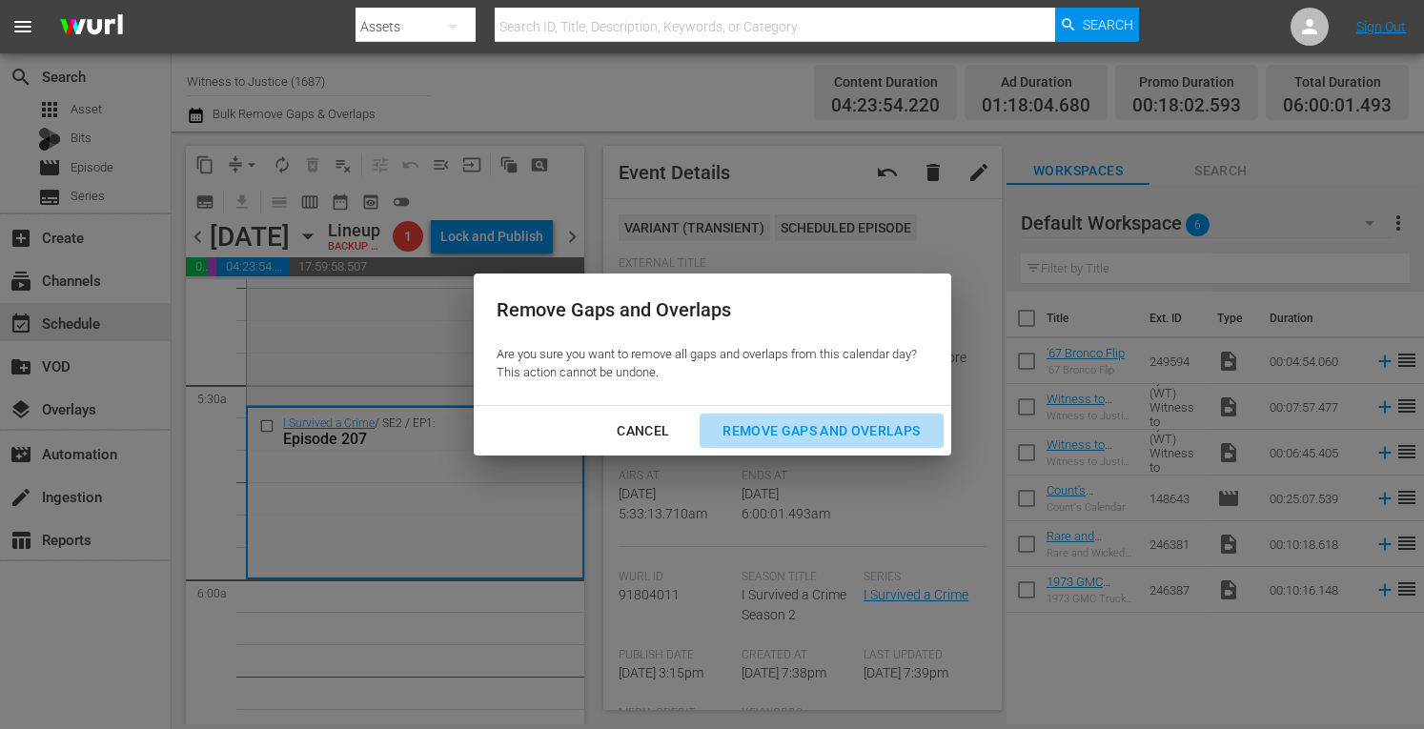
click at [760, 423] on div "Remove Gaps and Overlaps" at bounding box center [821, 431] width 228 height 24
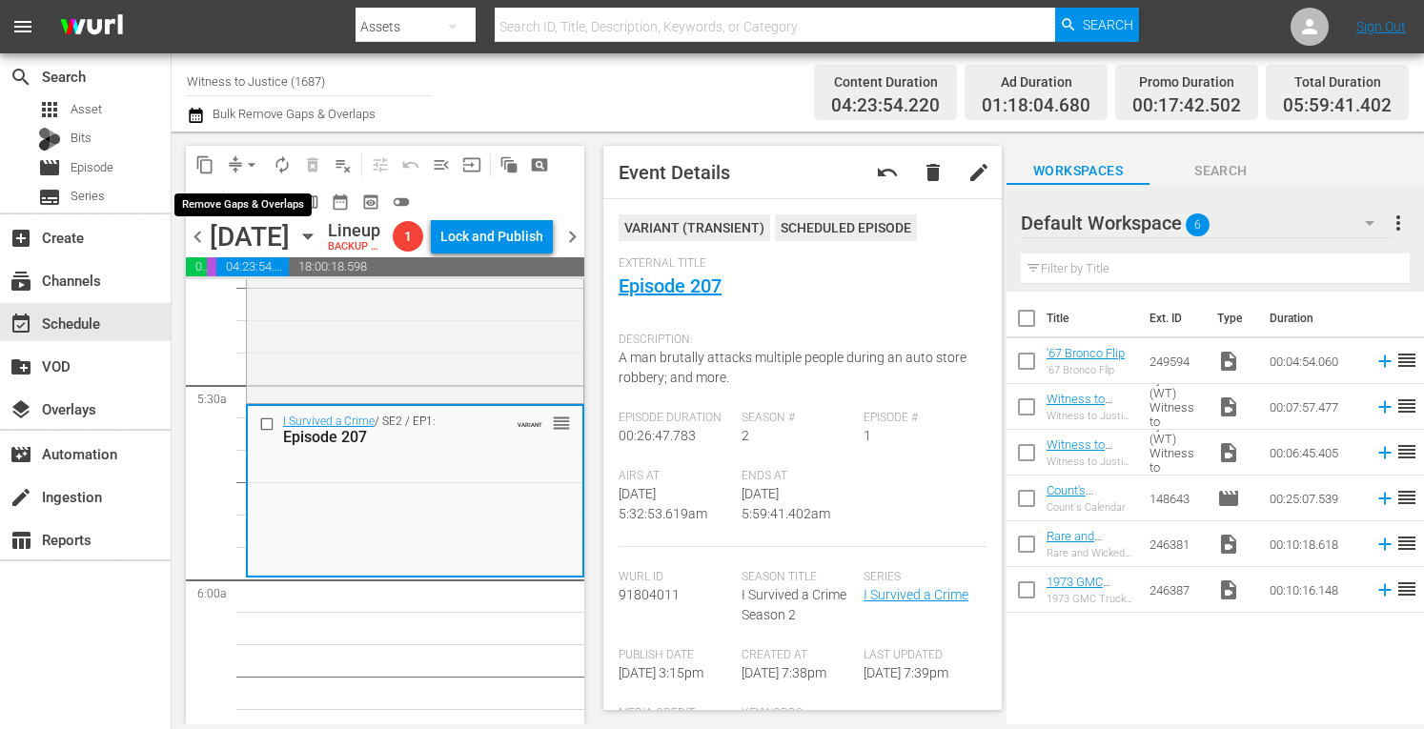
click at [248, 161] on span "arrow_drop_down" at bounding box center [251, 164] width 19 height 19
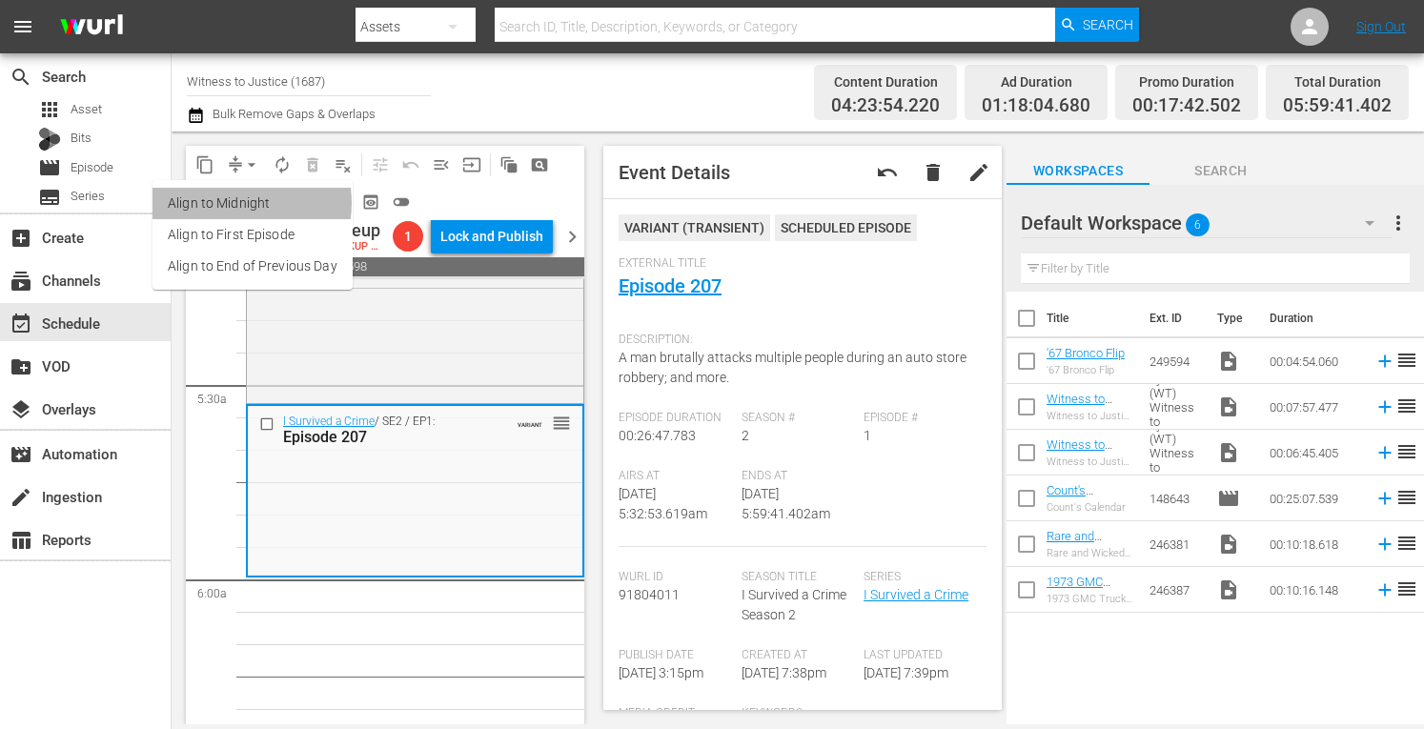
click at [238, 203] on li "Align to Midnight" at bounding box center [253, 203] width 200 height 31
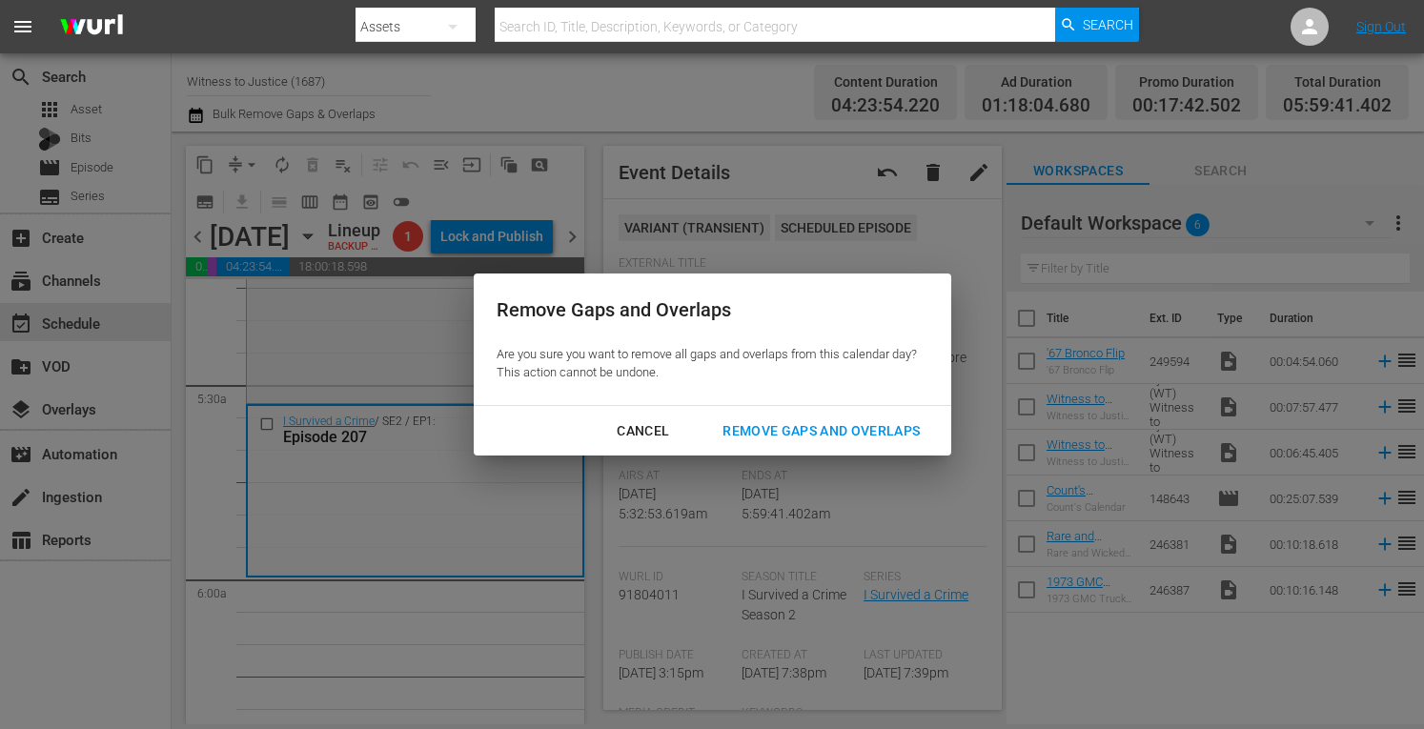
click at [804, 430] on div "Remove Gaps and Overlaps" at bounding box center [821, 431] width 228 height 24
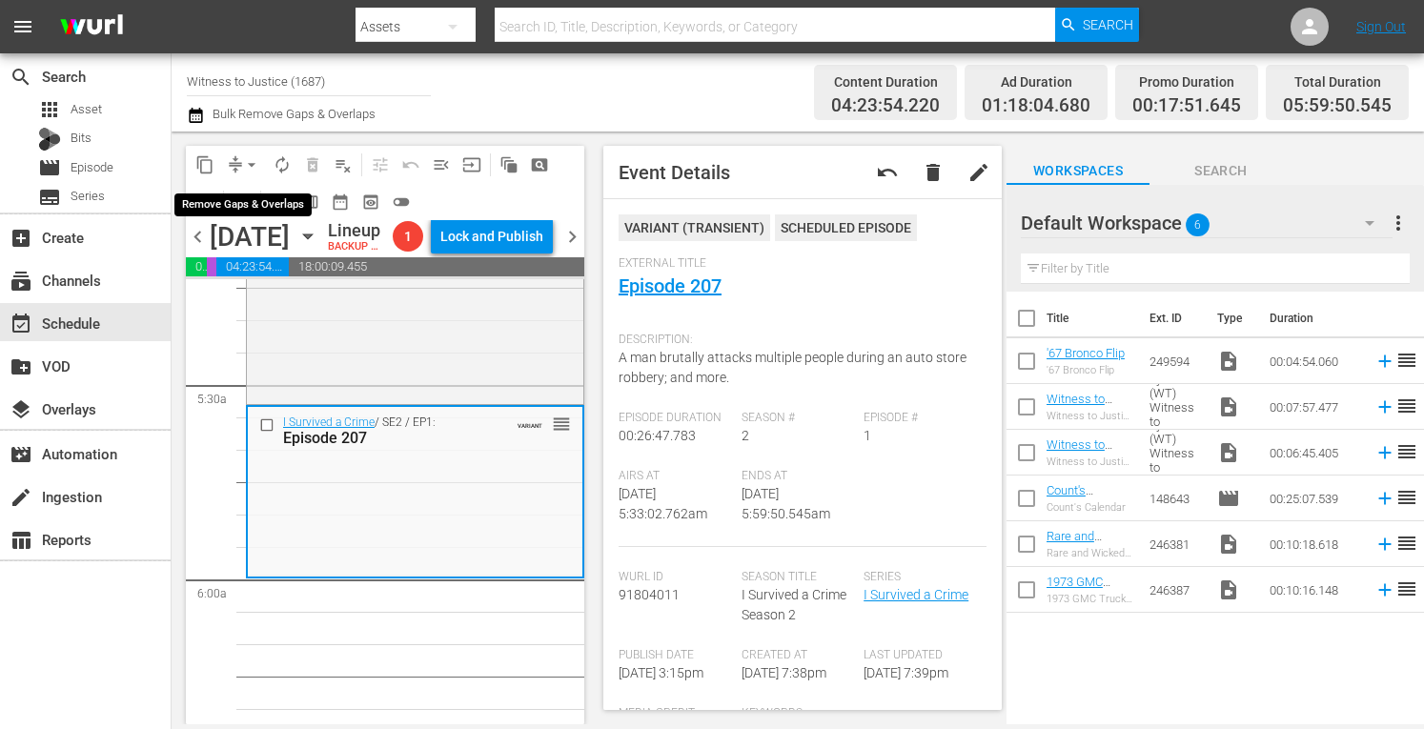
click at [256, 160] on span "arrow_drop_down" at bounding box center [251, 164] width 19 height 19
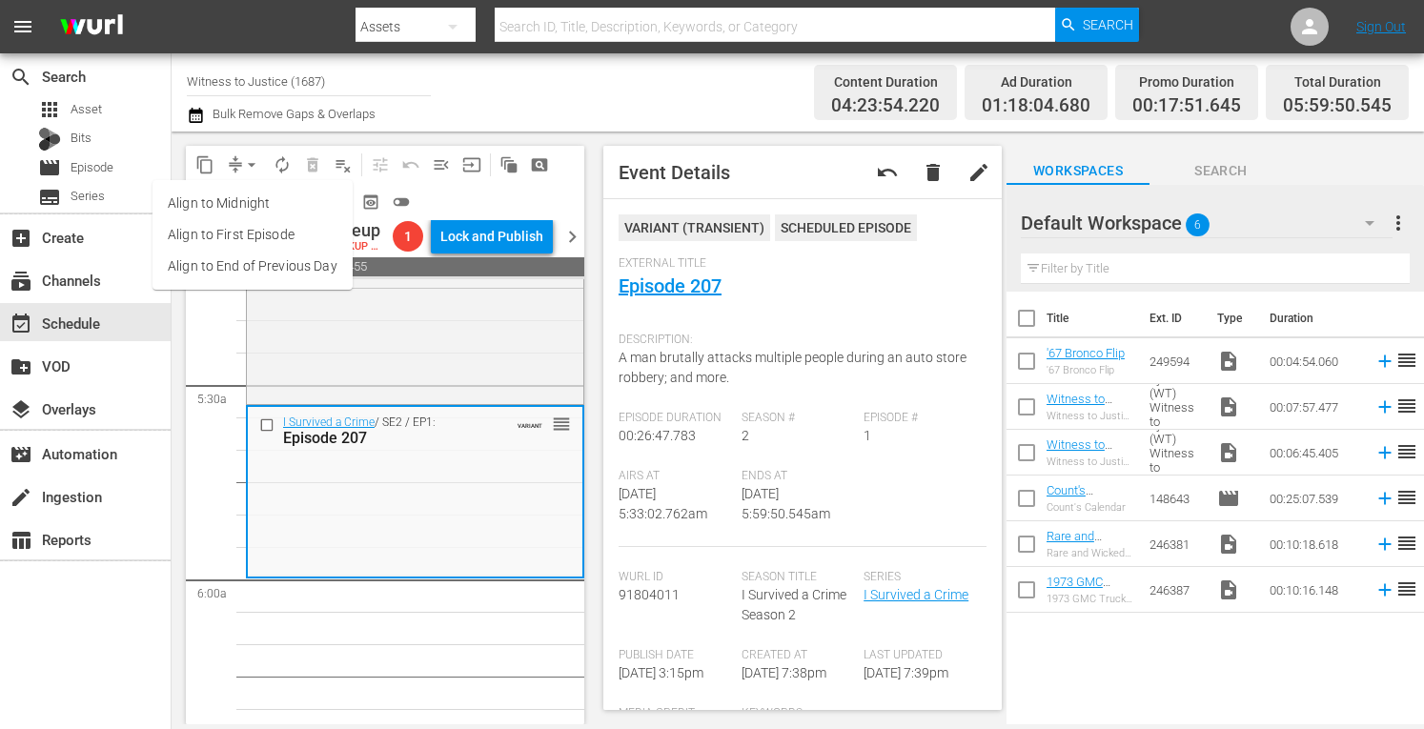
click at [255, 209] on li "Align to Midnight" at bounding box center [253, 203] width 200 height 31
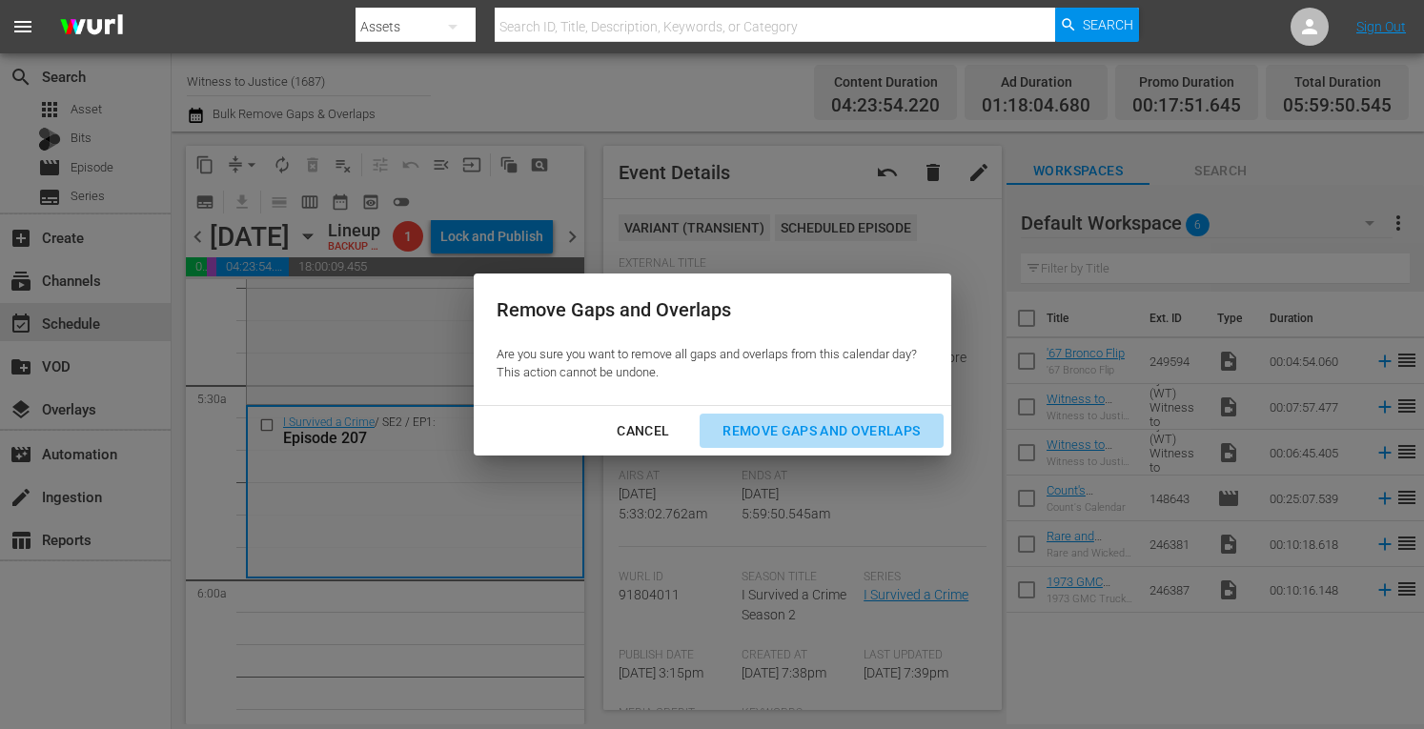
click at [750, 428] on div "Remove Gaps and Overlaps" at bounding box center [821, 431] width 228 height 24
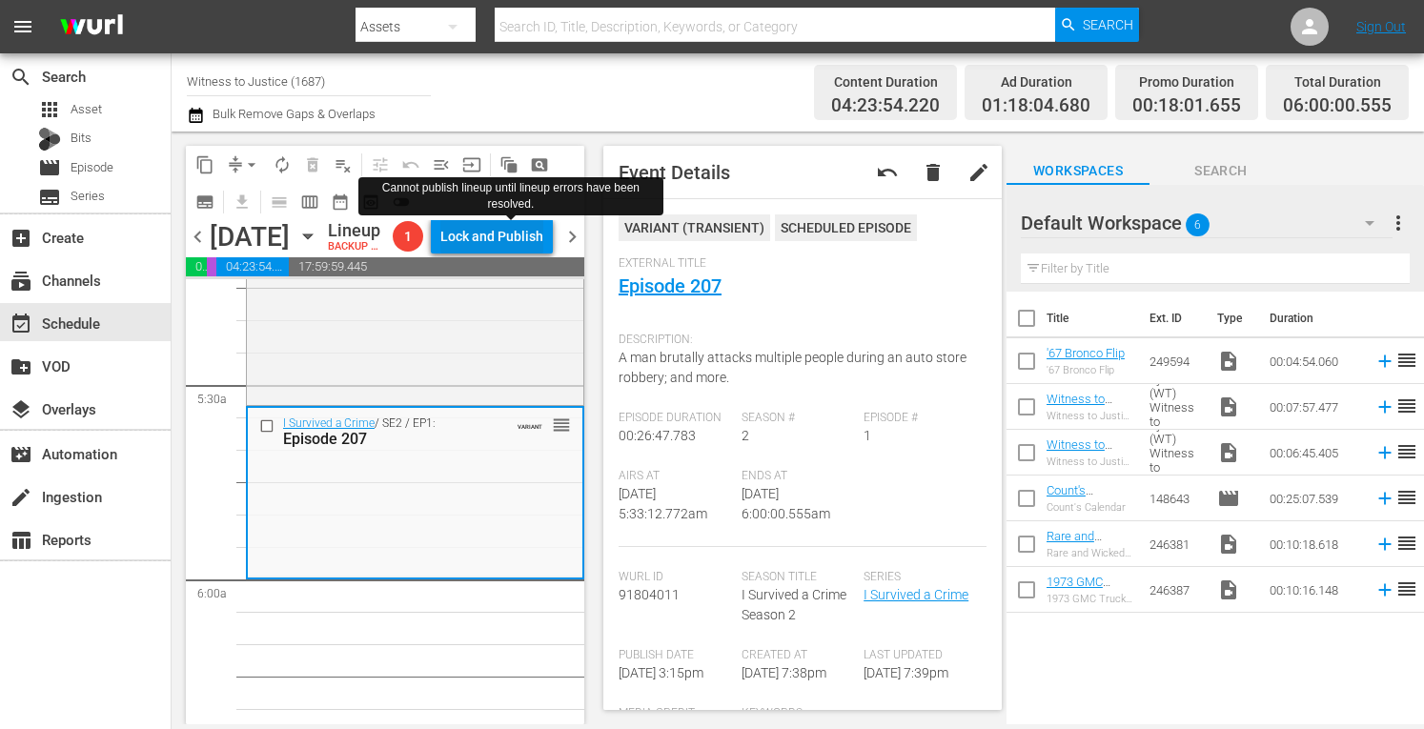
click at [496, 240] on div "Lock and Publish" at bounding box center [491, 236] width 103 height 34
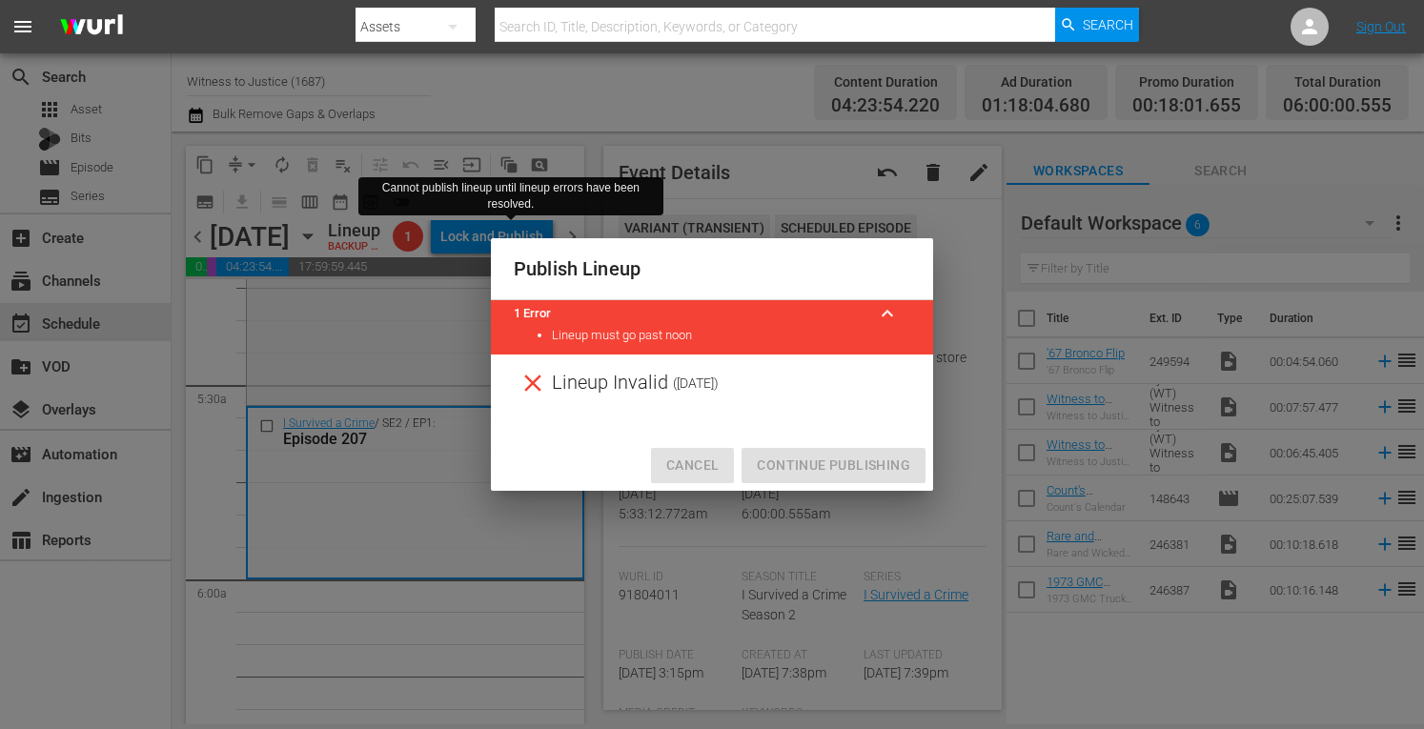
click at [685, 464] on span "Cancel" at bounding box center [692, 466] width 52 height 24
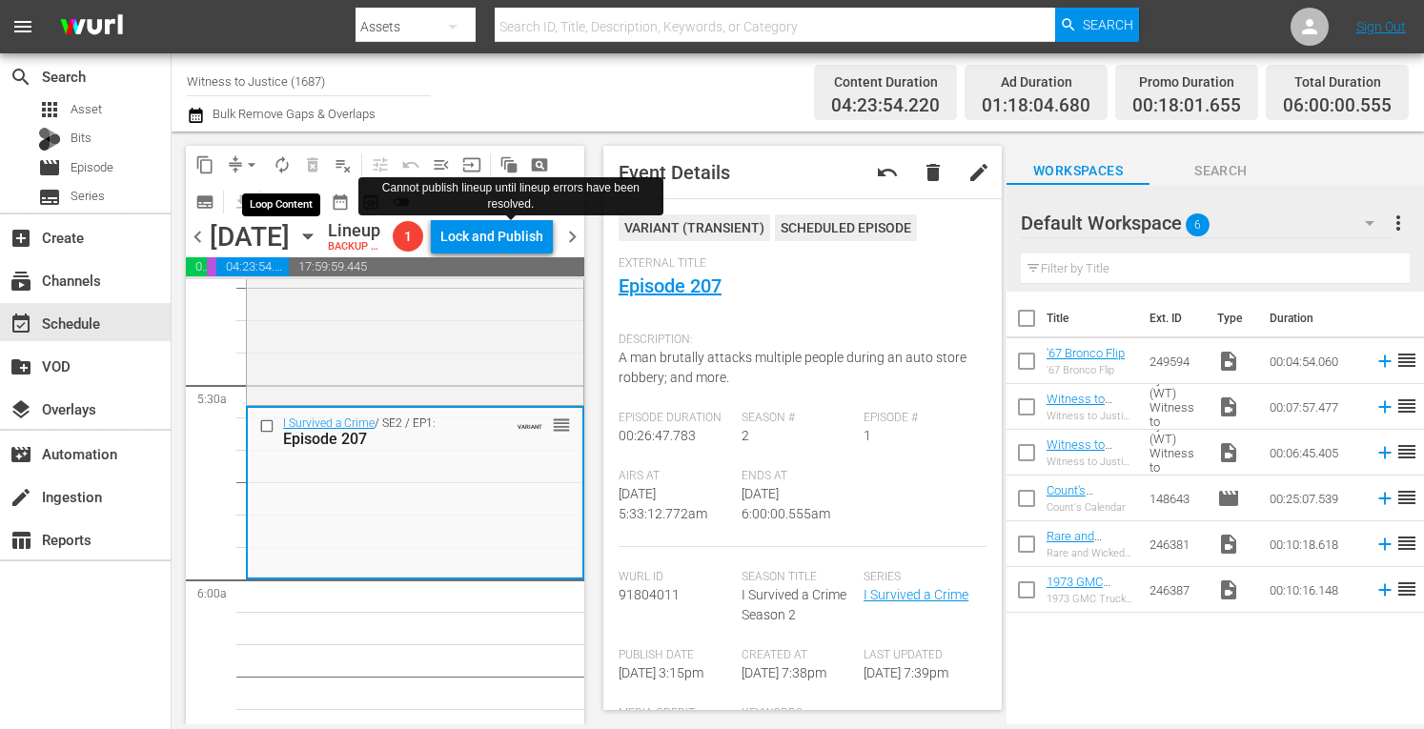
click at [276, 161] on span "autorenew_outlined" at bounding box center [282, 164] width 19 height 19
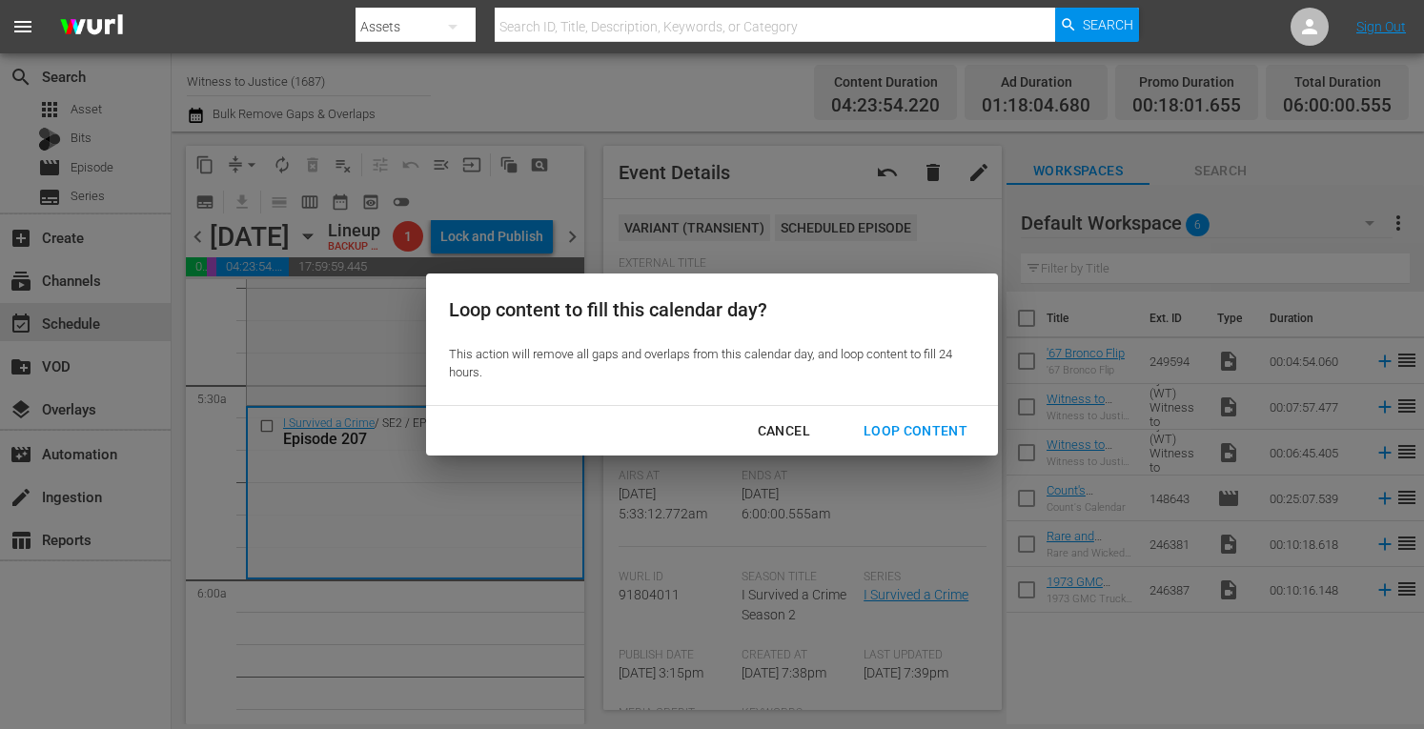
click at [921, 430] on div "Loop Content" at bounding box center [916, 431] width 134 height 24
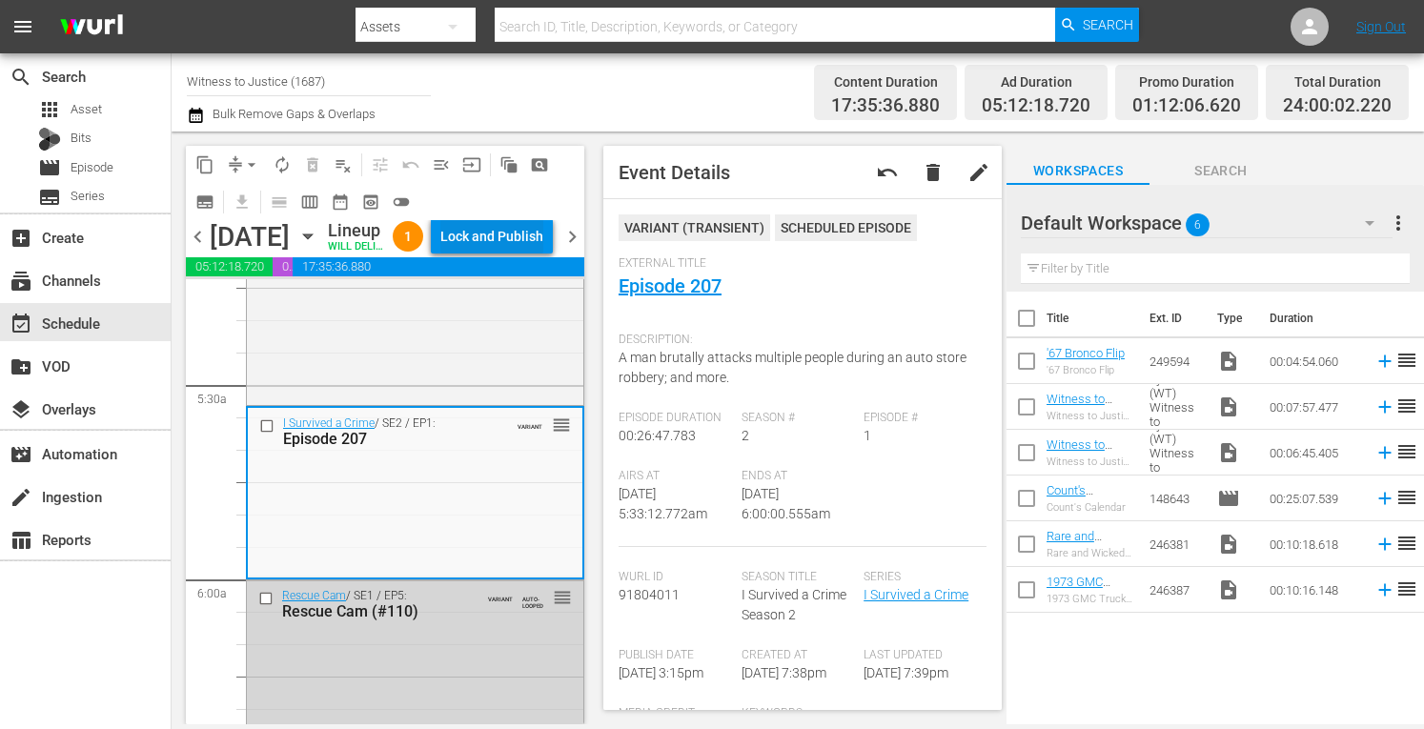
click at [515, 236] on div "Lock and Publish" at bounding box center [491, 236] width 103 height 34
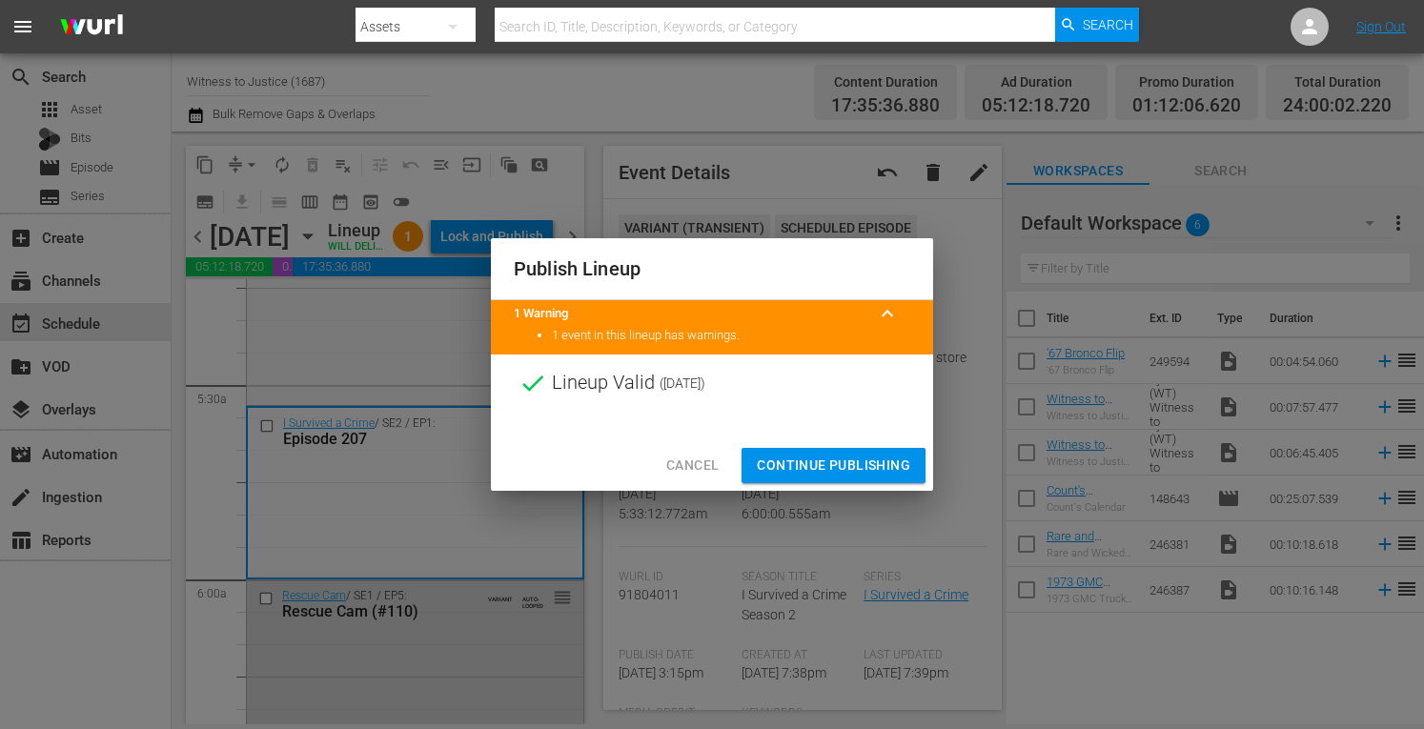
click at [816, 459] on span "Continue Publishing" at bounding box center [833, 466] width 153 height 24
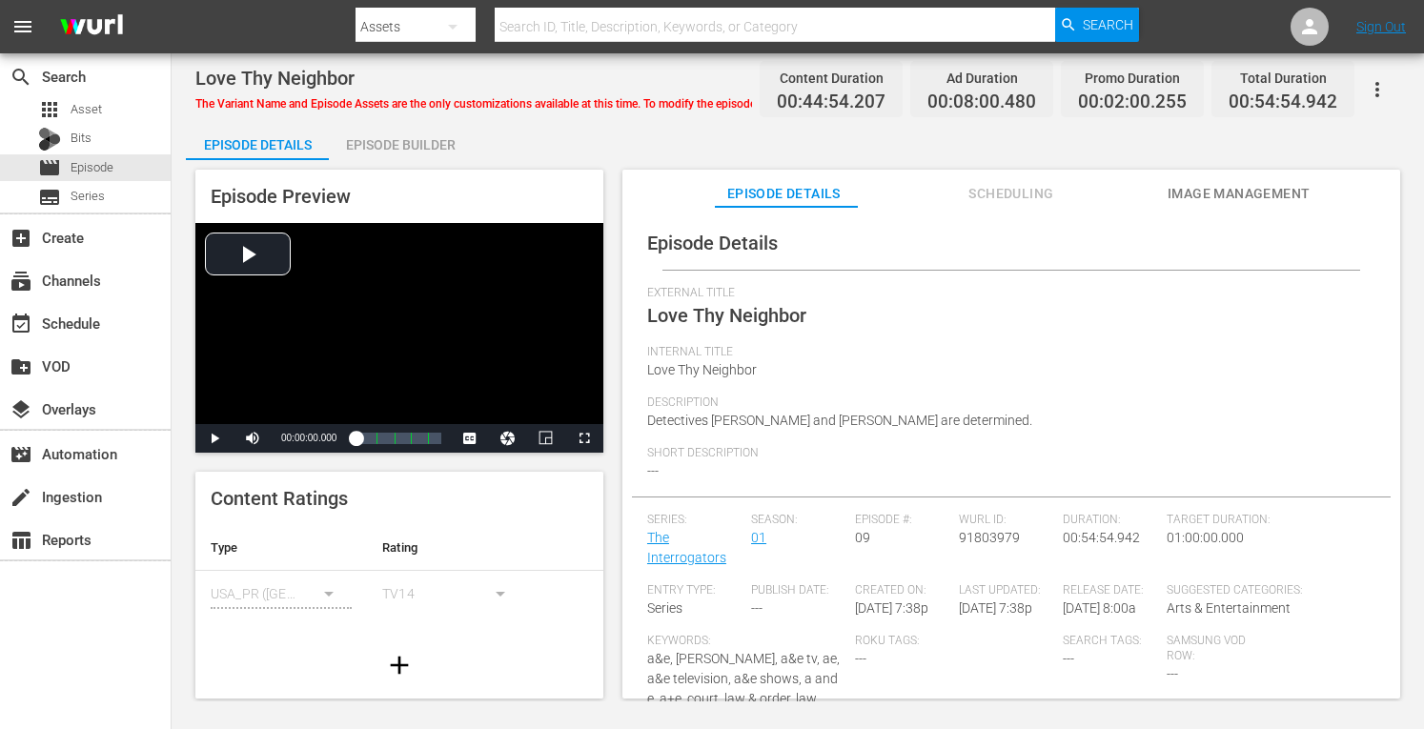
click at [422, 148] on div "Episode Builder" at bounding box center [400, 145] width 143 height 46
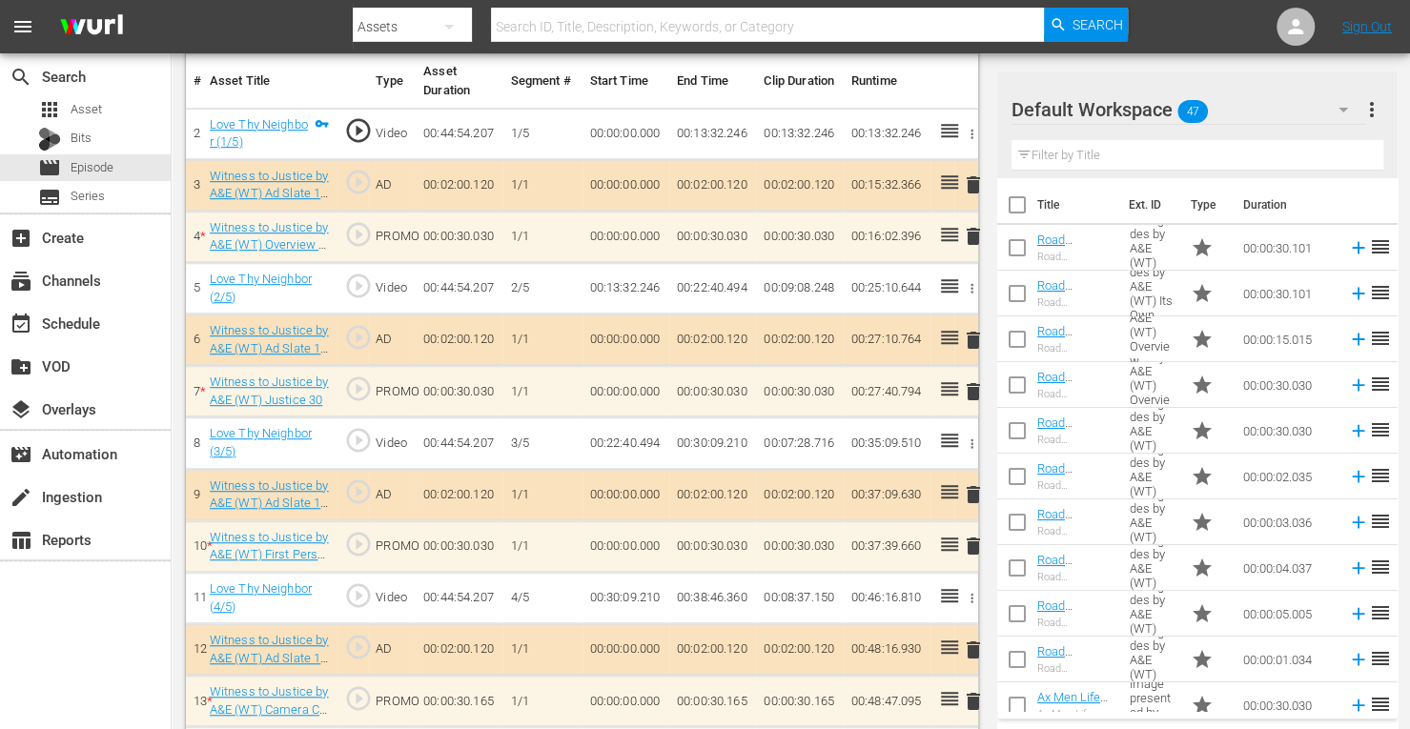
scroll to position [574, 0]
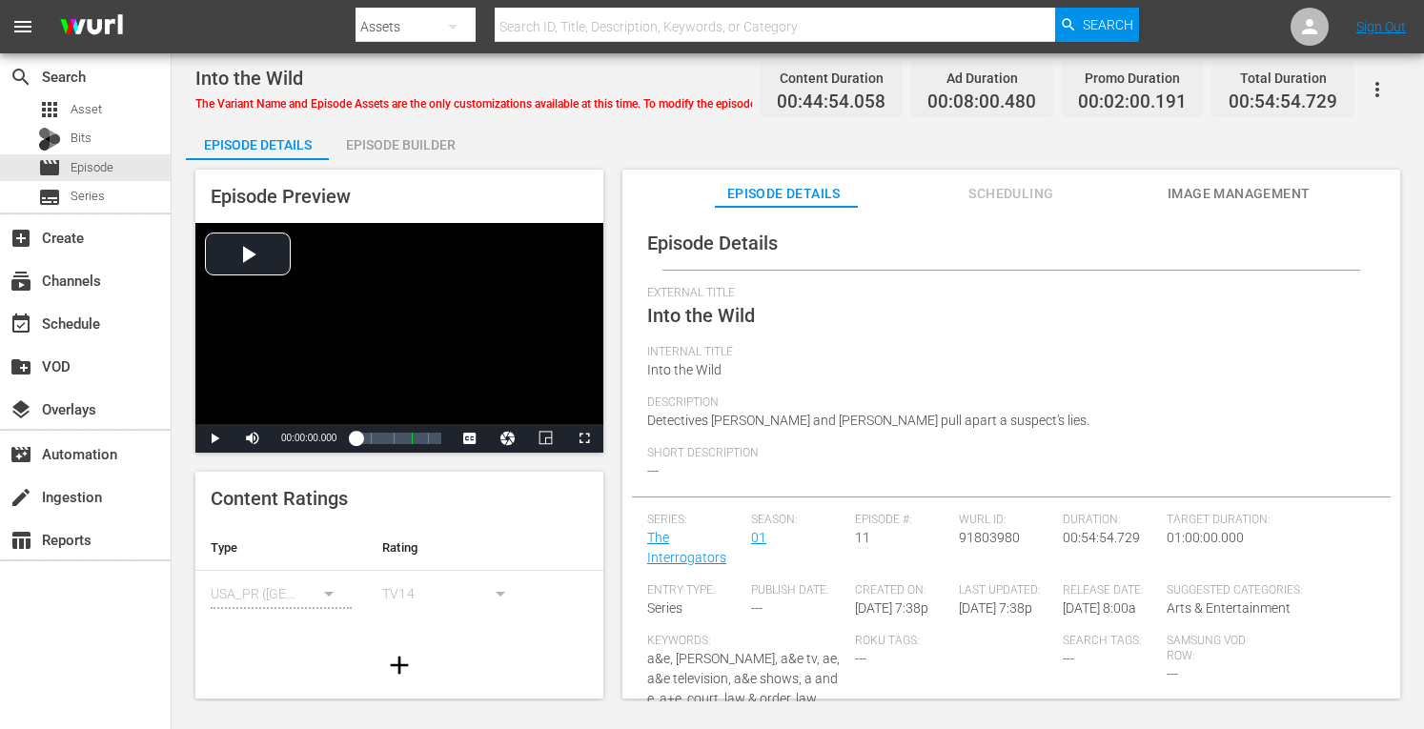
click at [414, 148] on div "Episode Builder" at bounding box center [400, 145] width 143 height 46
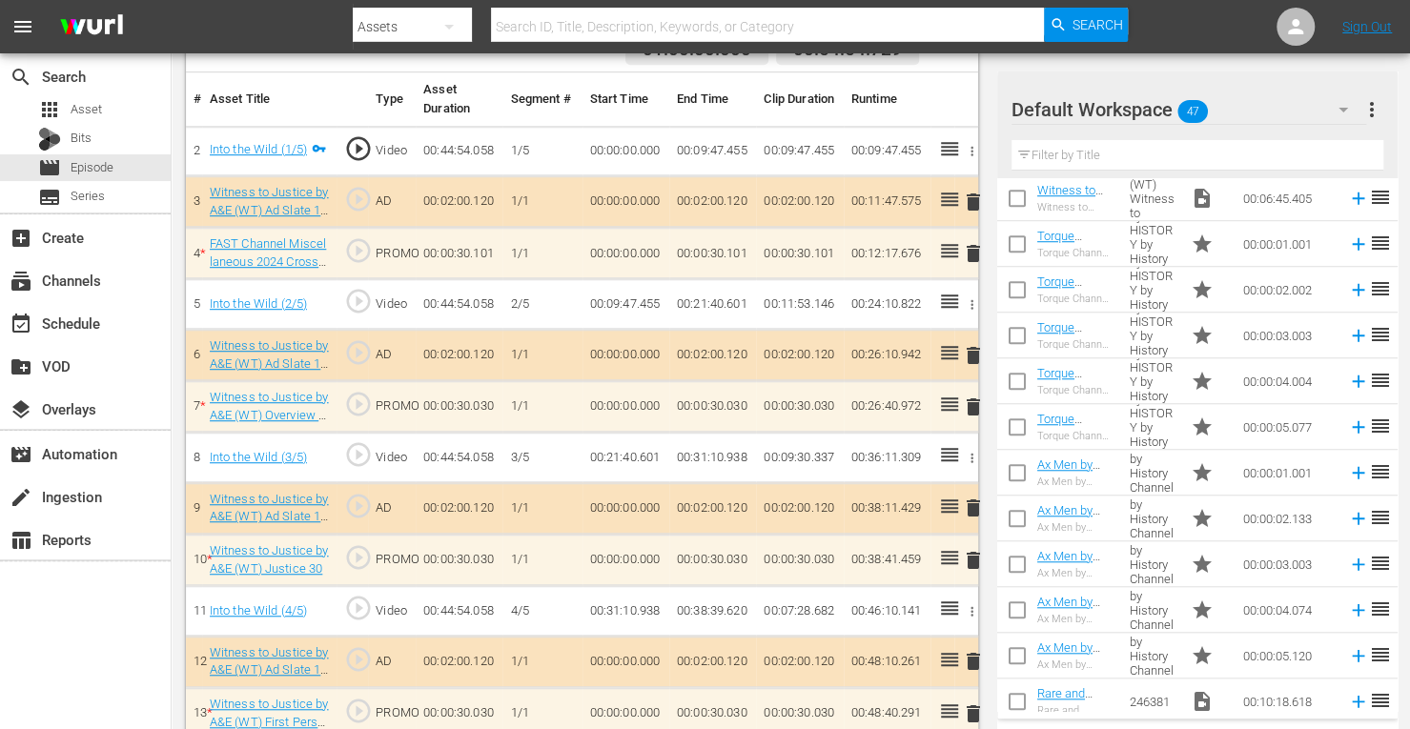
scroll to position [931, 0]
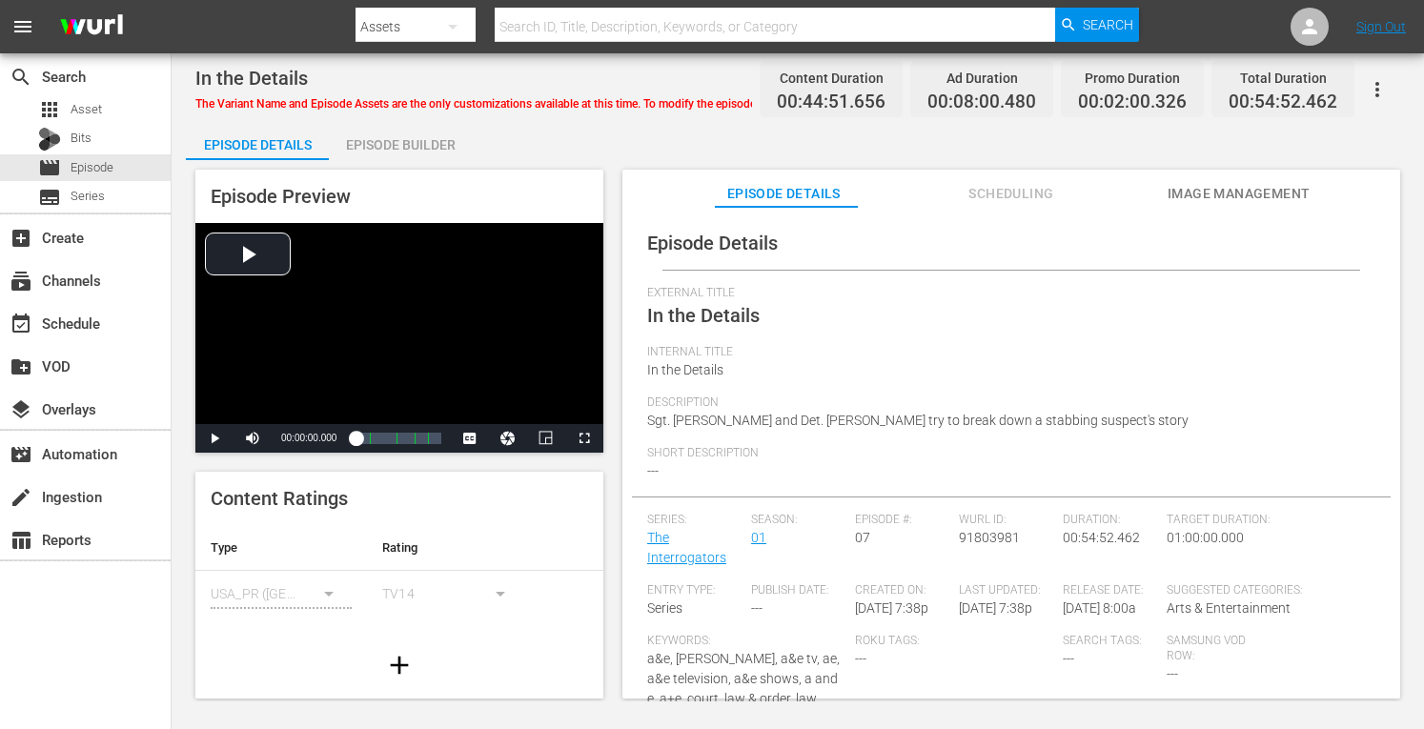
click at [433, 141] on div "Episode Builder" at bounding box center [400, 145] width 143 height 46
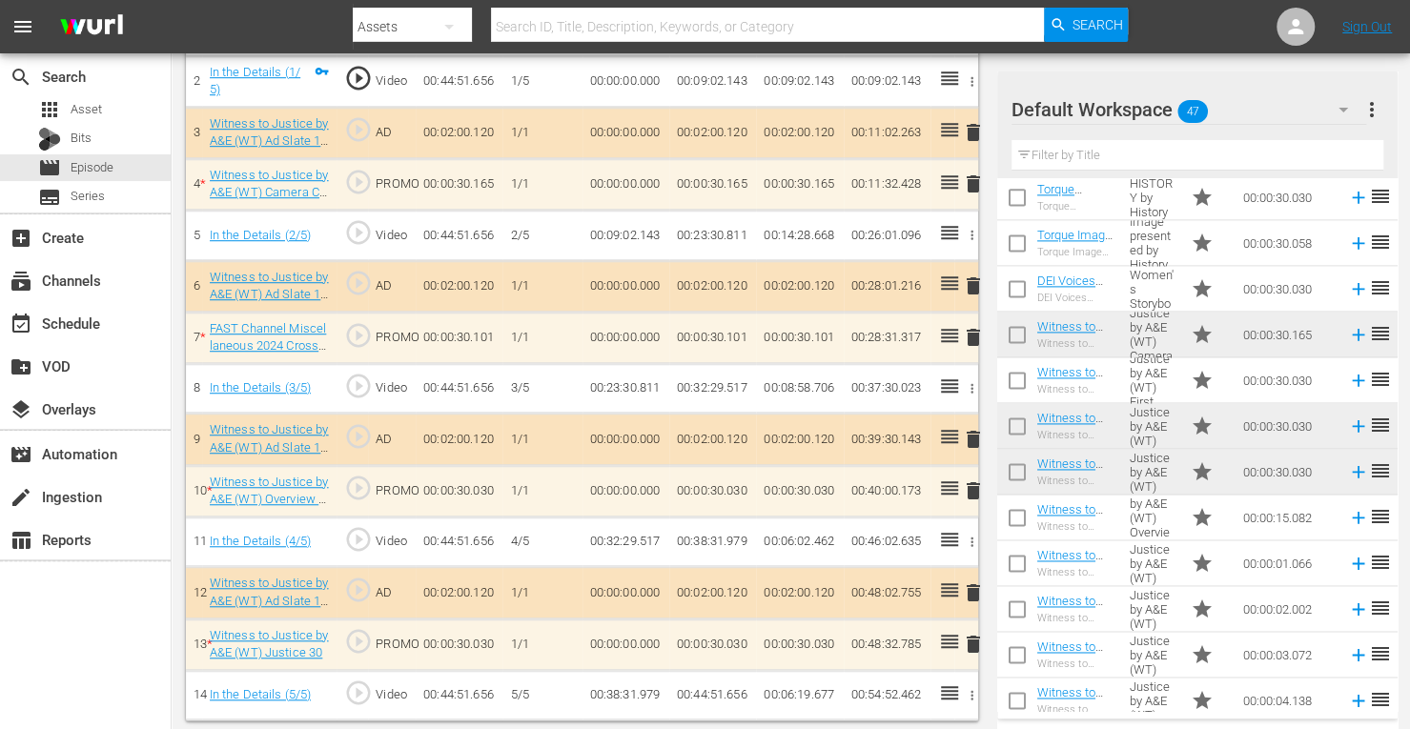
scroll to position [1566, 0]
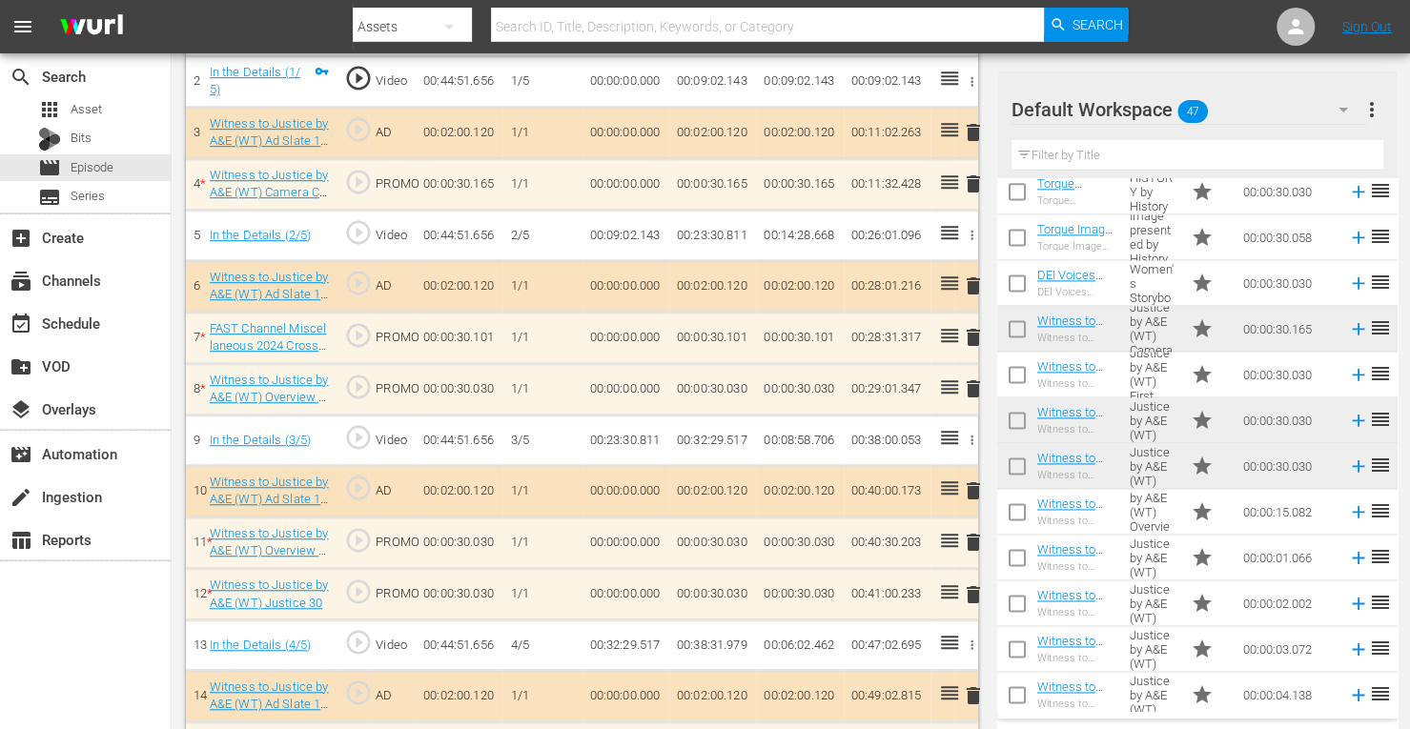
click at [968, 589] on span "delete" at bounding box center [973, 594] width 23 height 23
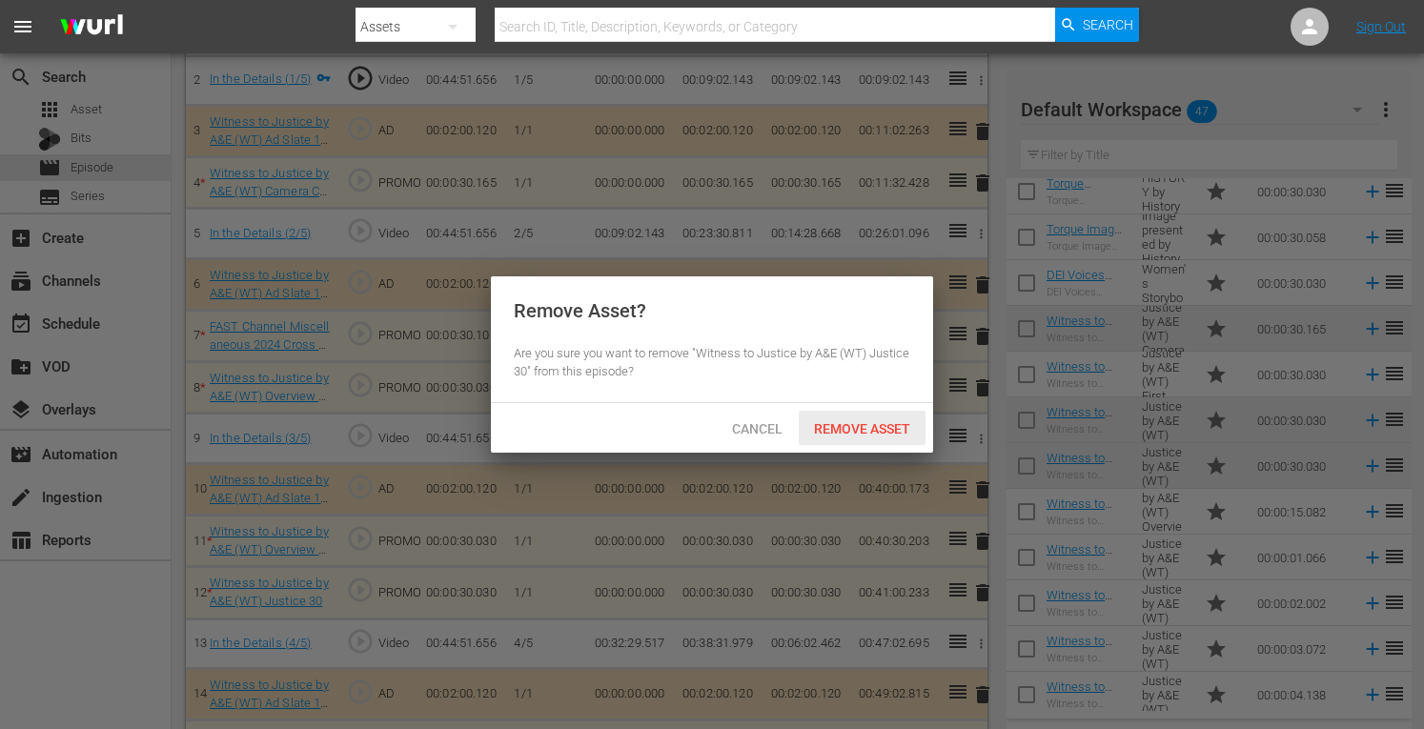
click at [857, 426] on span "Remove Asset" at bounding box center [862, 428] width 127 height 15
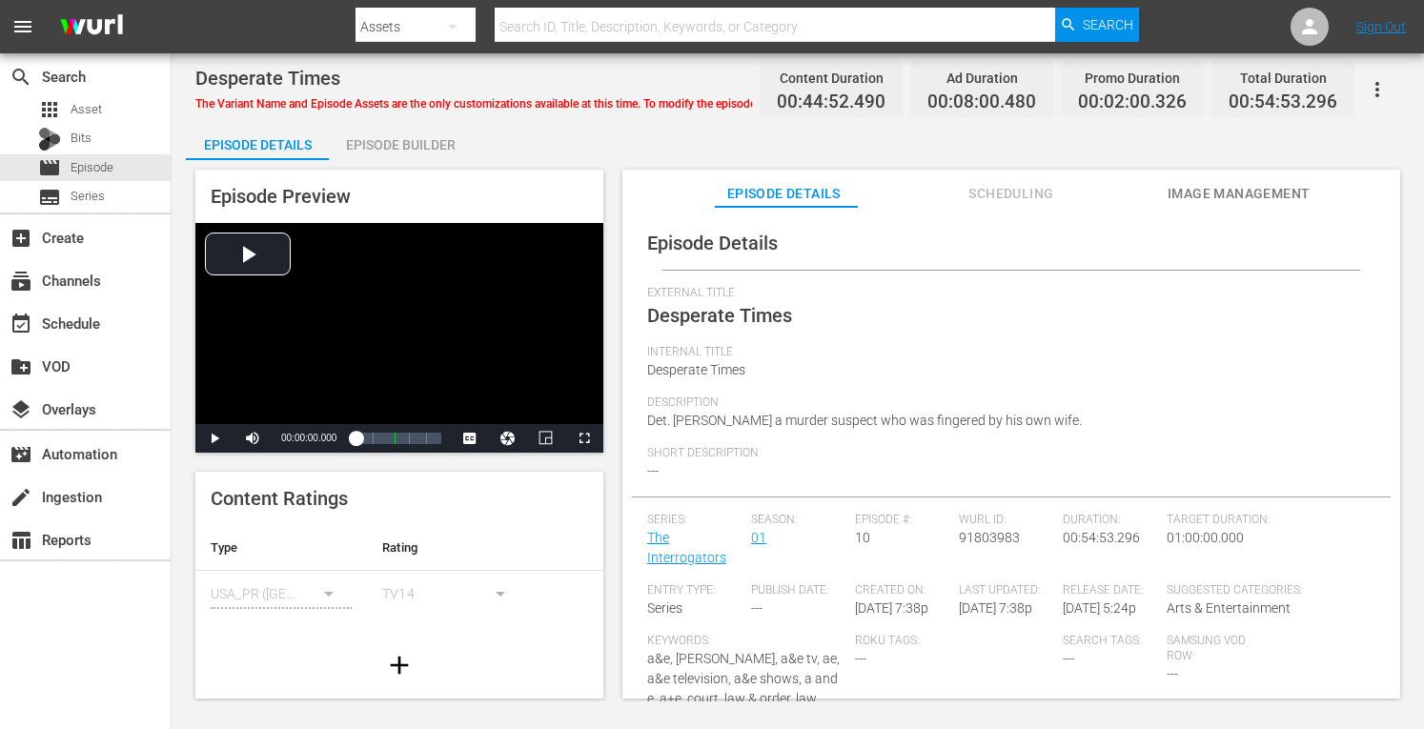
click at [410, 134] on div "Episode Builder" at bounding box center [400, 145] width 143 height 46
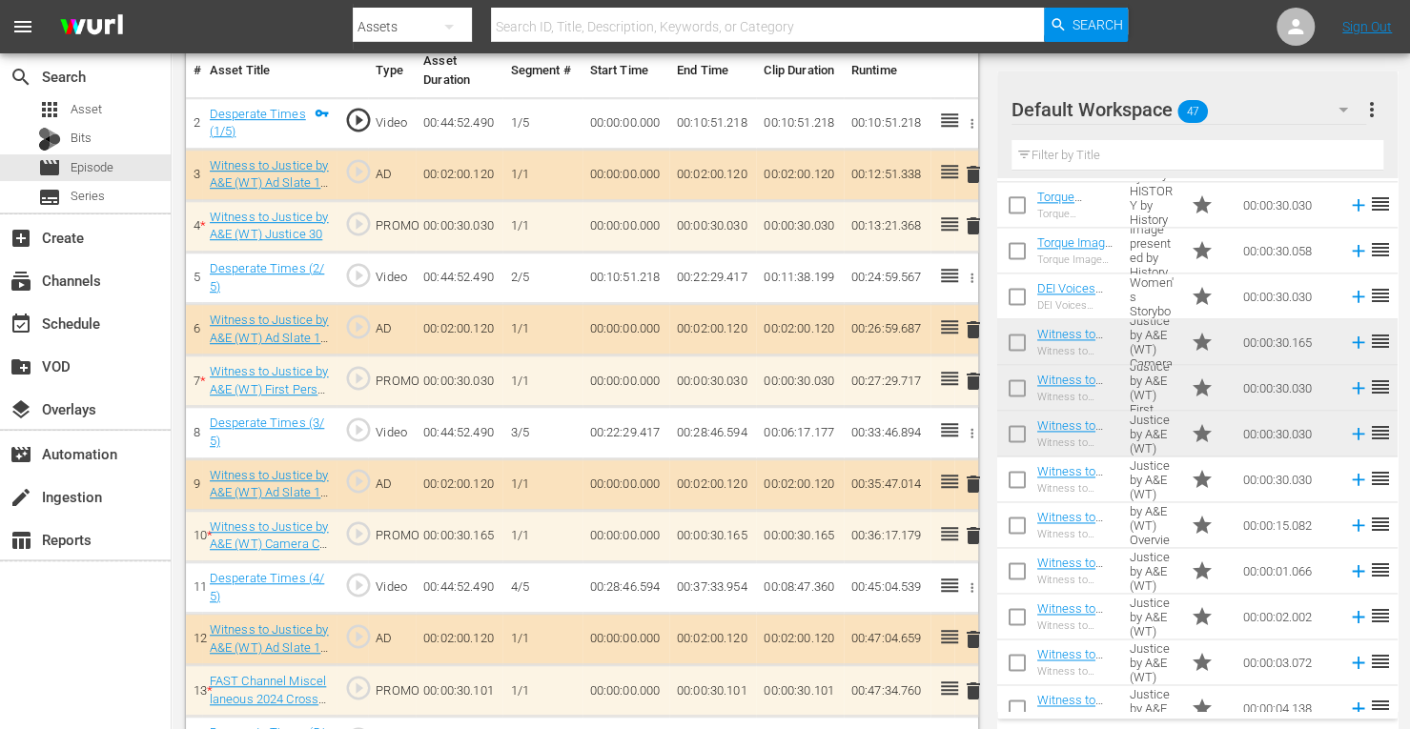
scroll to position [1550, 0]
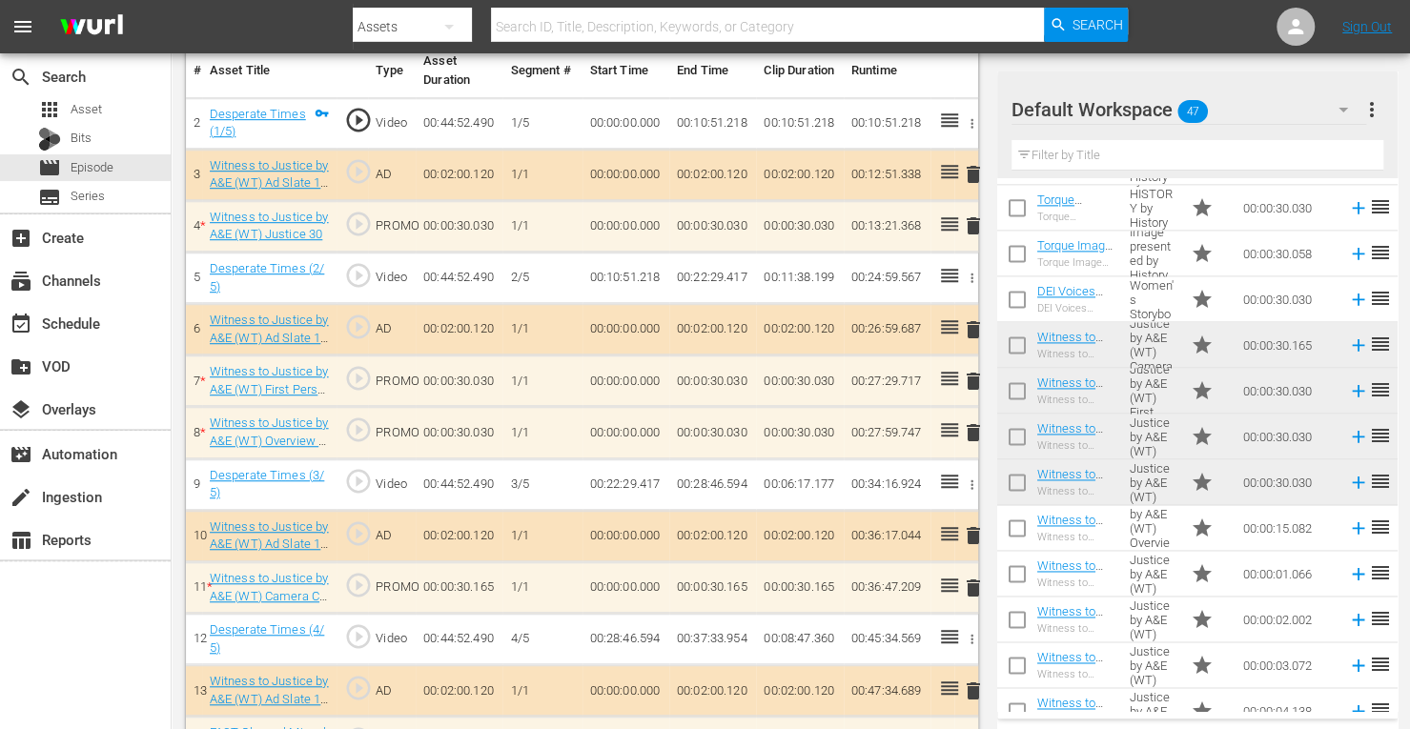
click at [974, 429] on span "delete" at bounding box center [973, 432] width 23 height 23
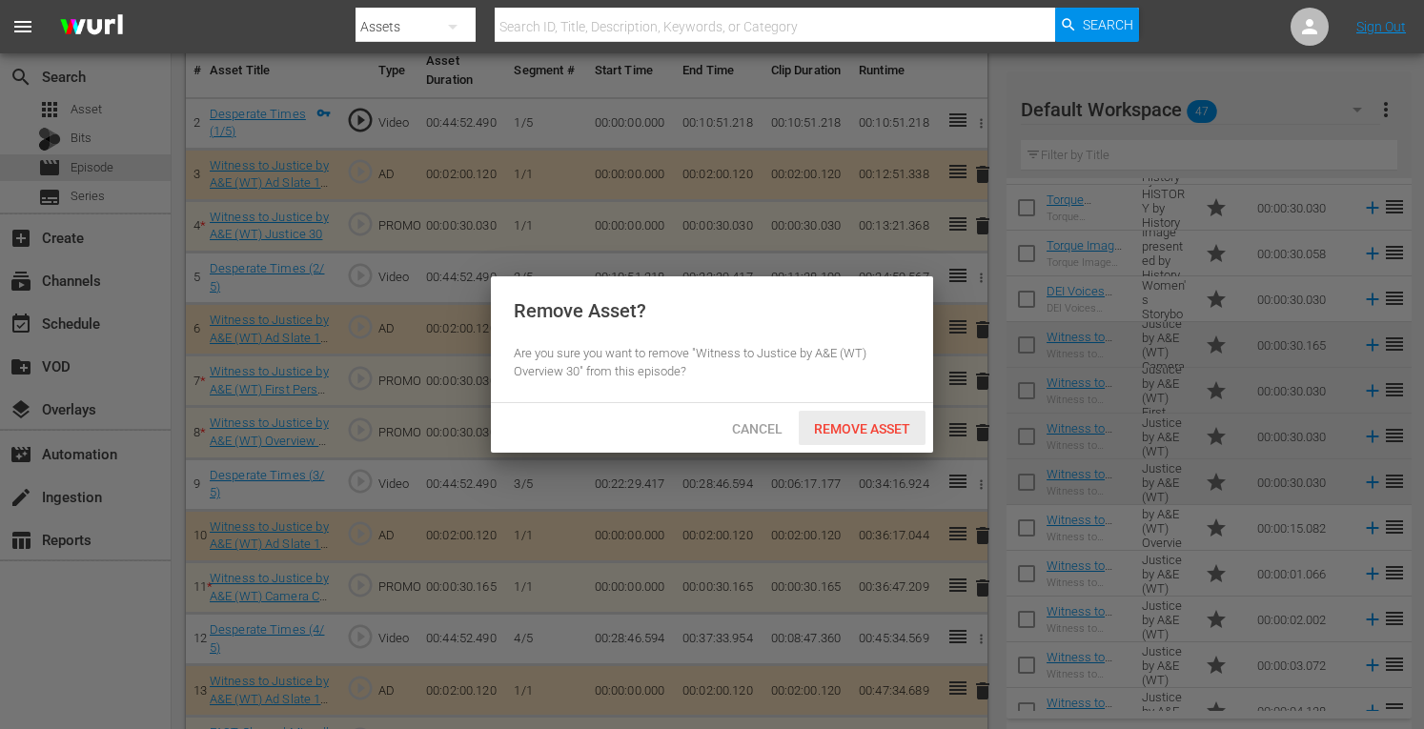
click at [902, 422] on span "Remove Asset" at bounding box center [862, 428] width 127 height 15
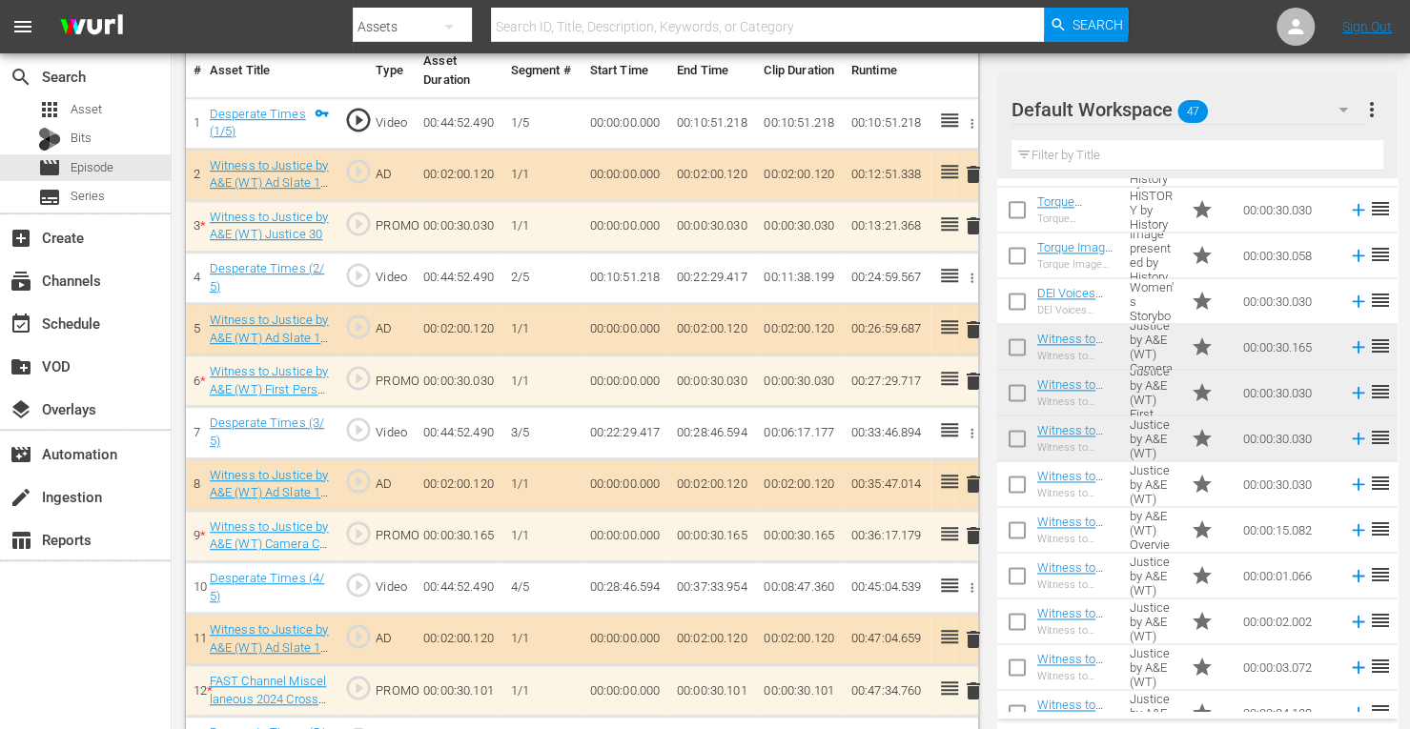
scroll to position [1664, 0]
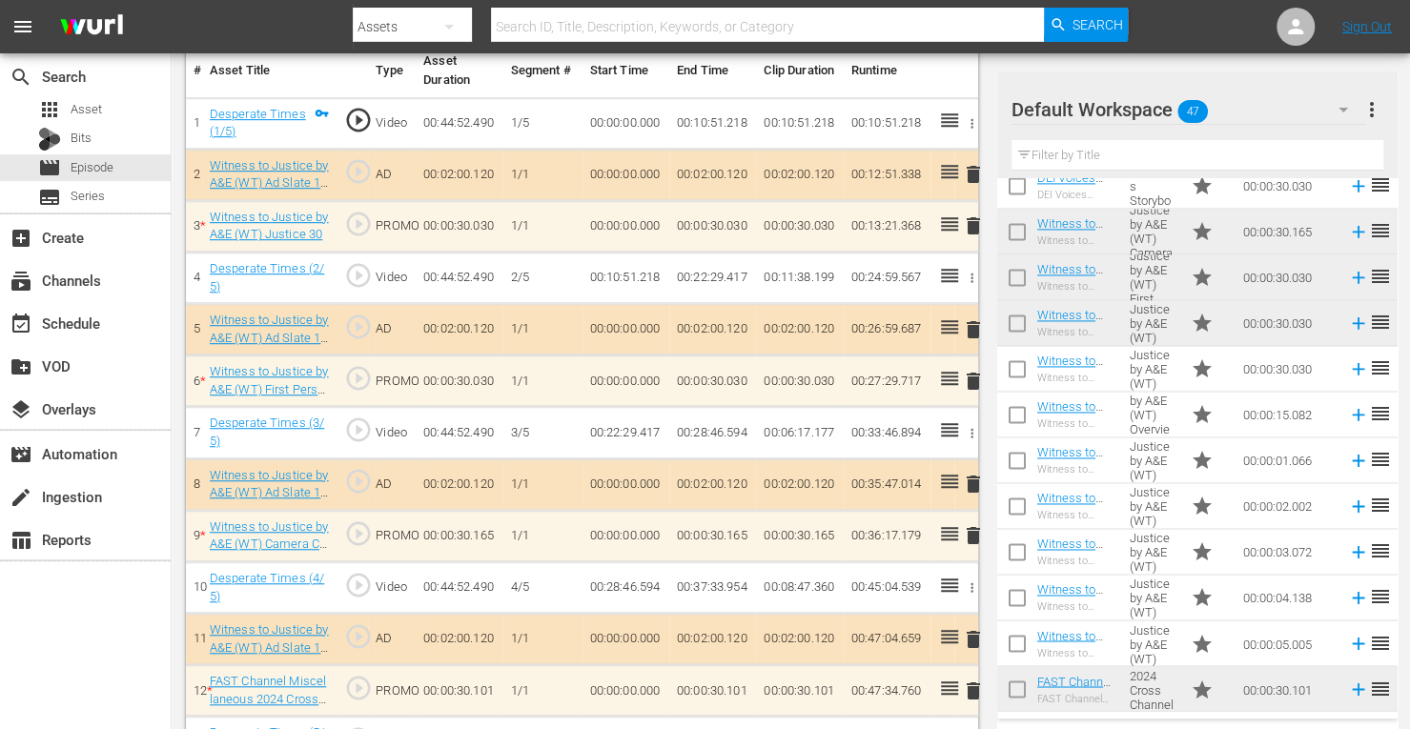
click at [1262, 636] on td "00:00:05.005" at bounding box center [1288, 644] width 105 height 46
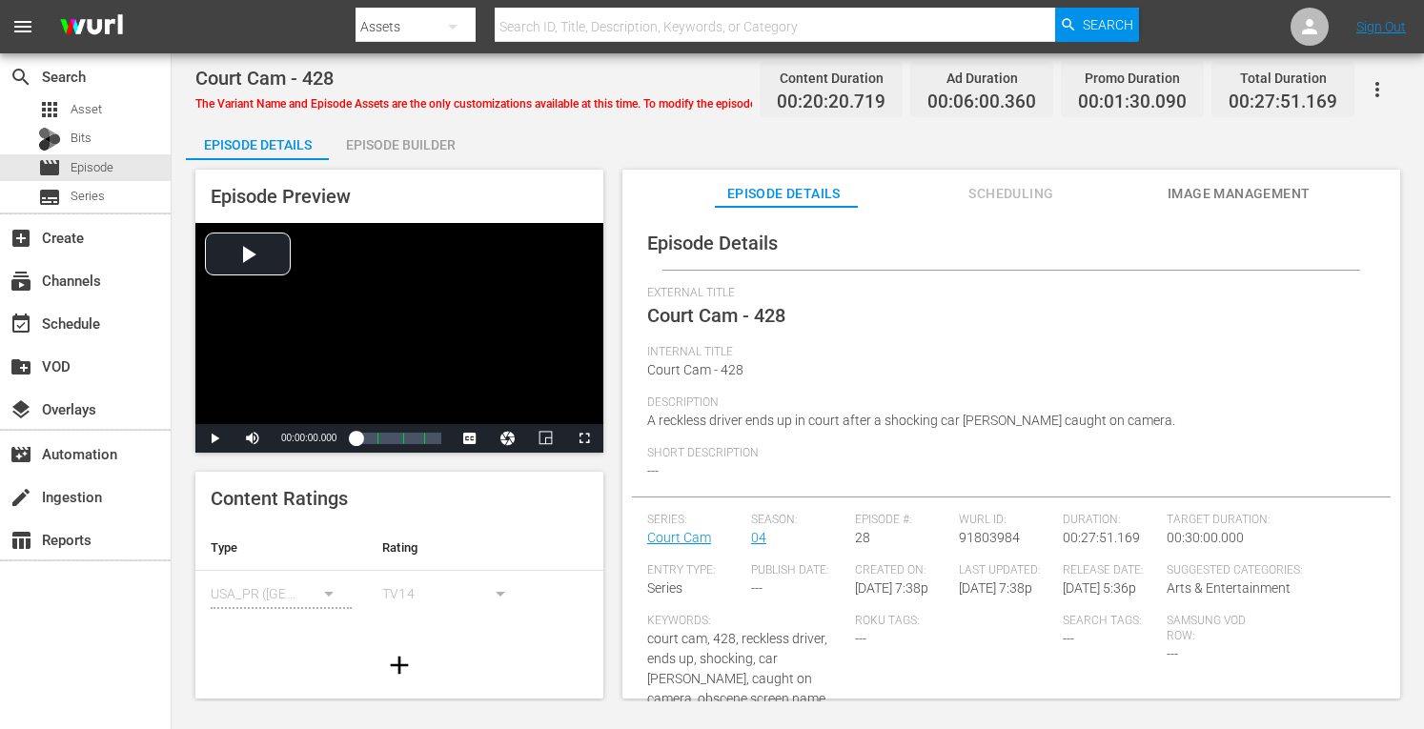
click at [441, 136] on div "Episode Builder" at bounding box center [400, 145] width 143 height 46
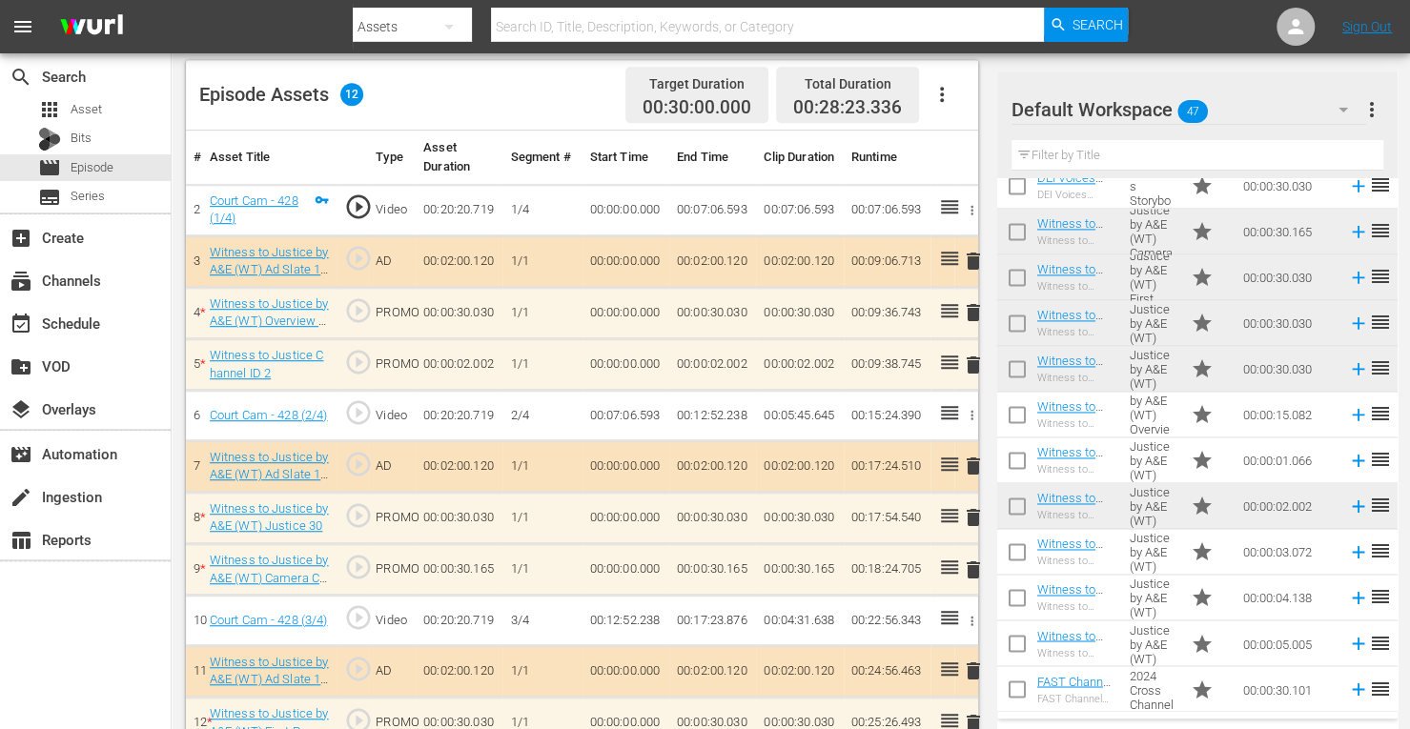
scroll to position [579, 0]
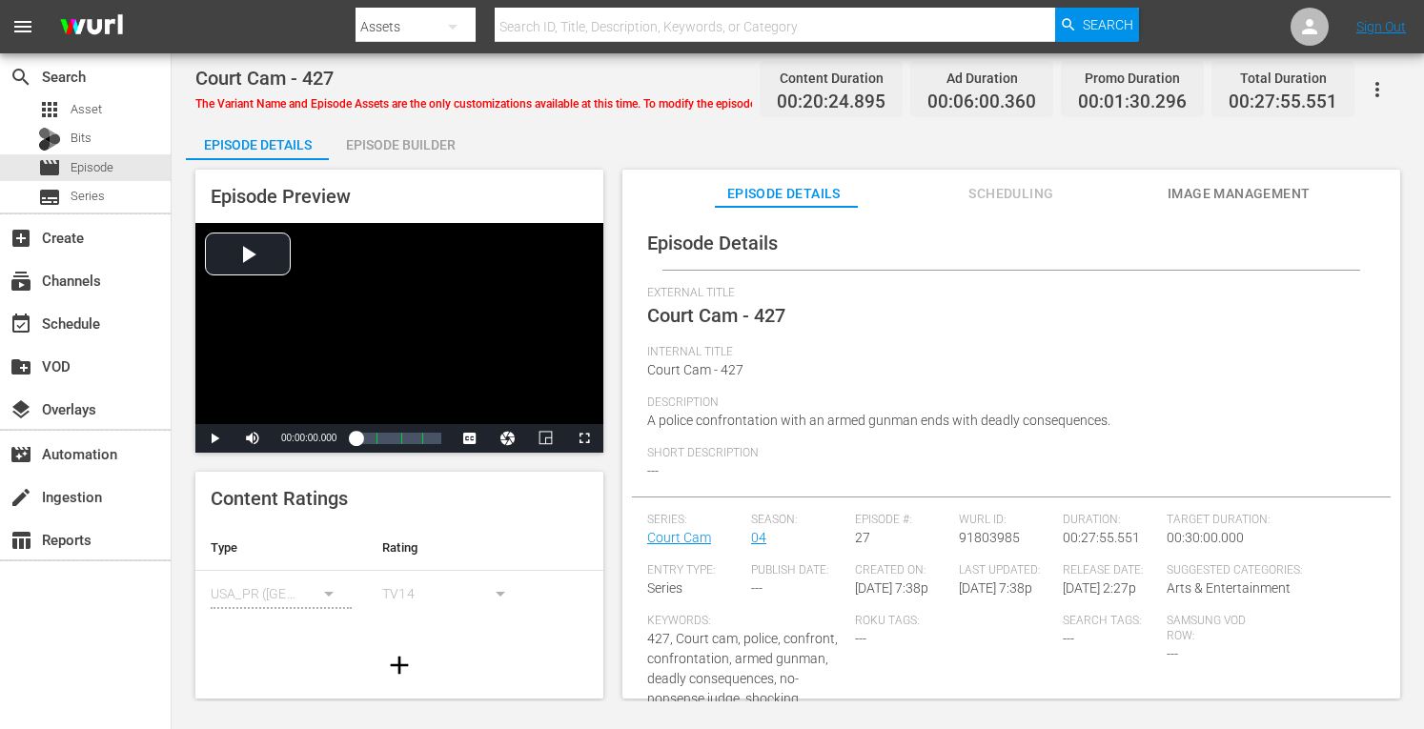
click at [441, 142] on div "Episode Builder" at bounding box center [400, 145] width 143 height 46
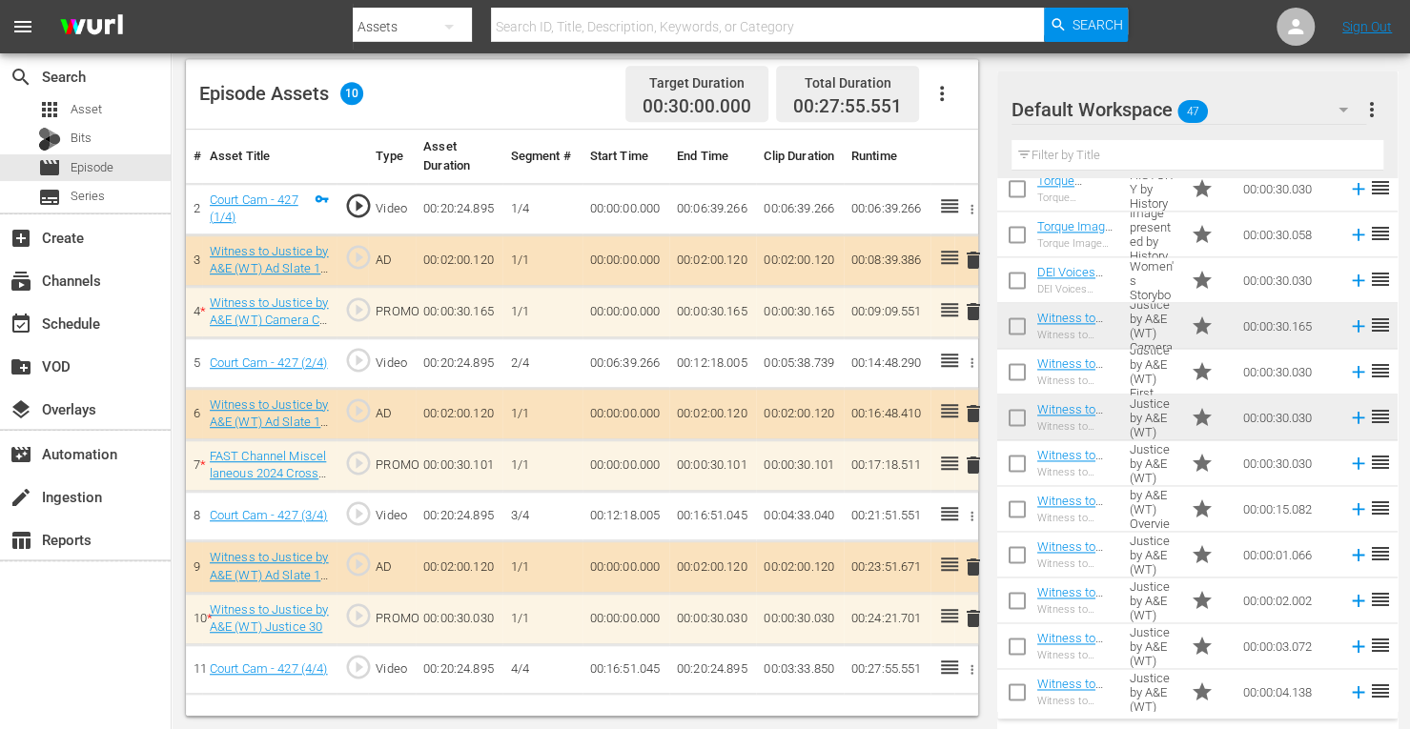
scroll to position [1664, 0]
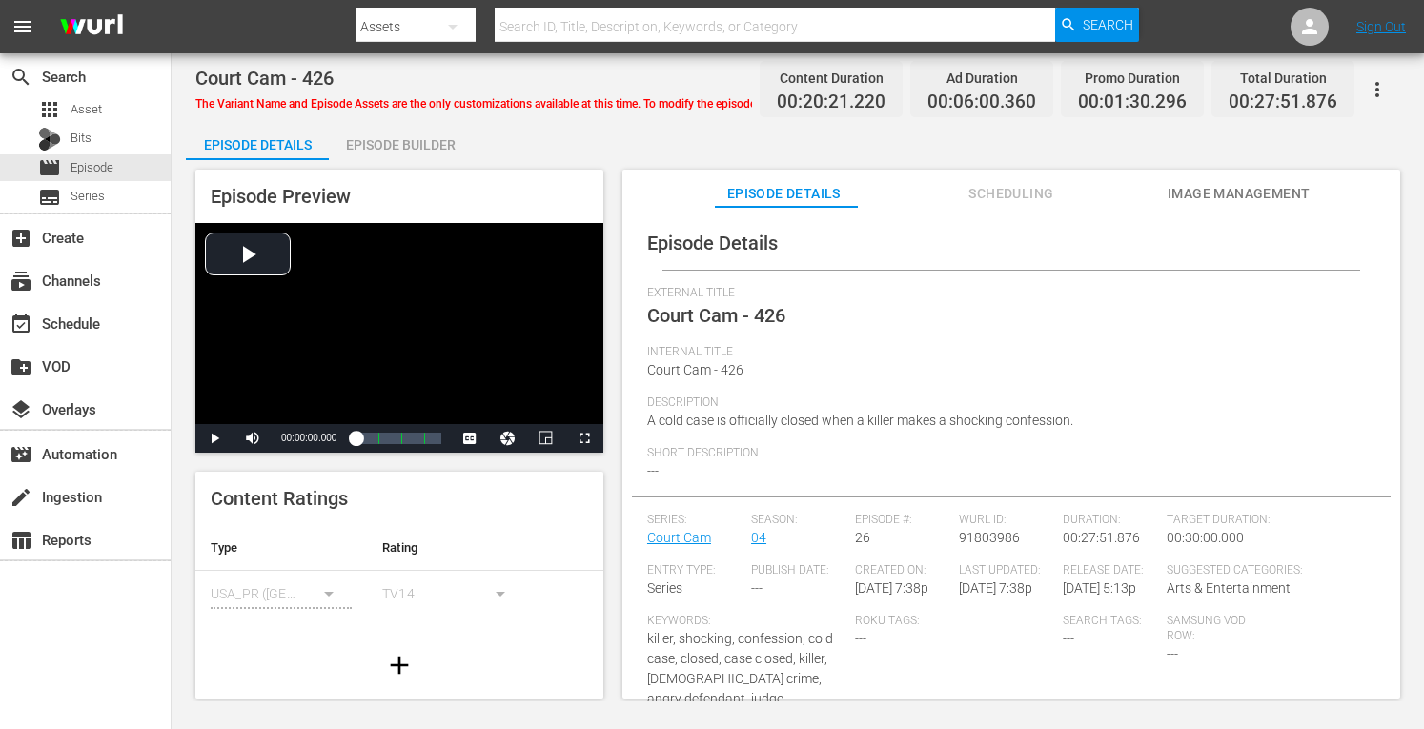
click at [438, 146] on div "Episode Builder" at bounding box center [400, 145] width 143 height 46
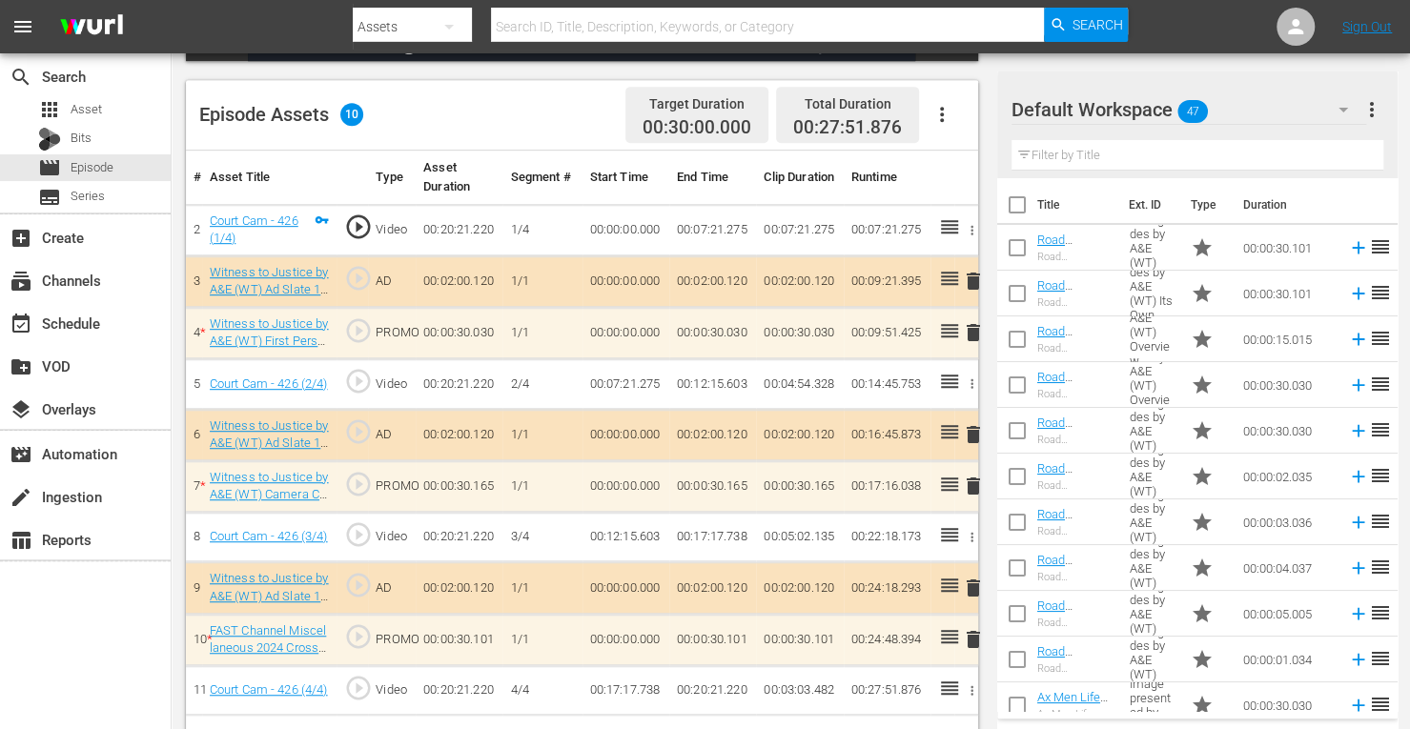
scroll to position [496, 0]
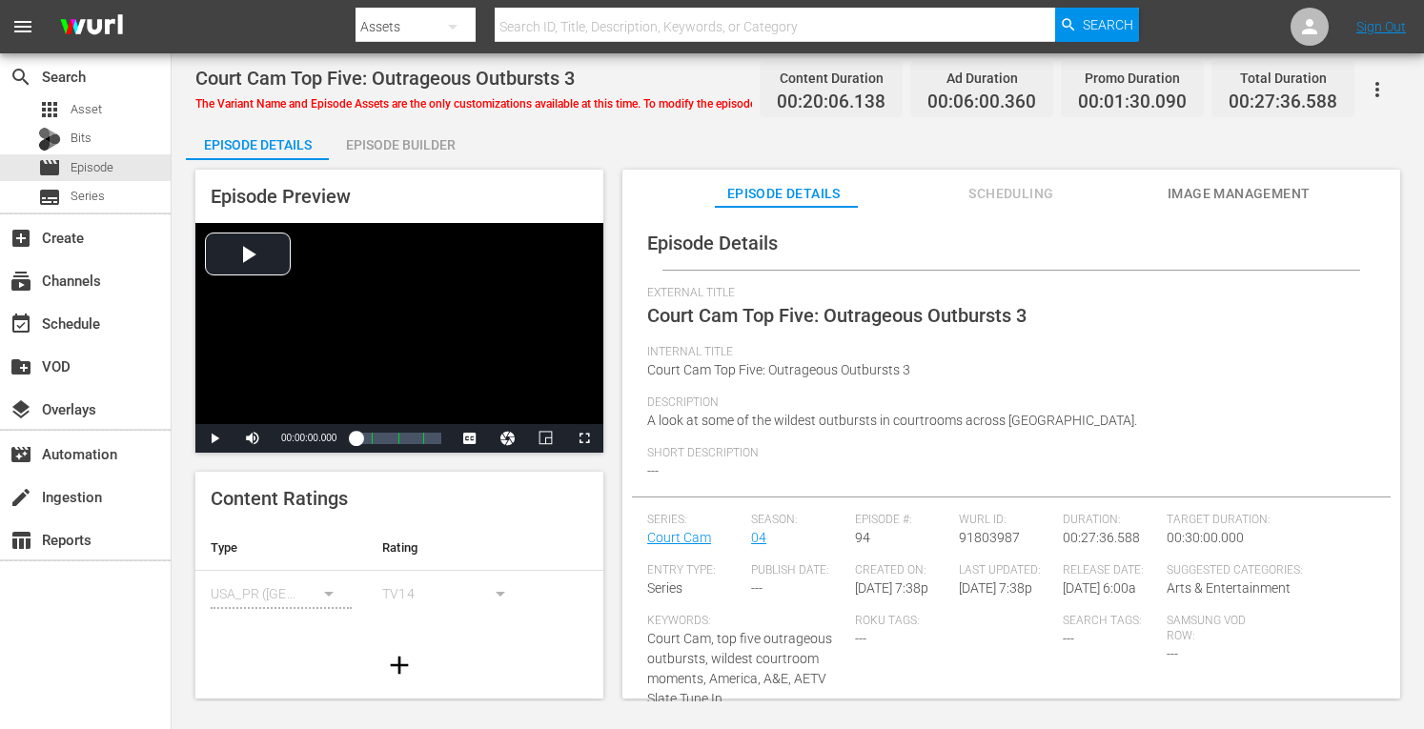
click at [392, 146] on div "Episode Builder" at bounding box center [400, 145] width 143 height 46
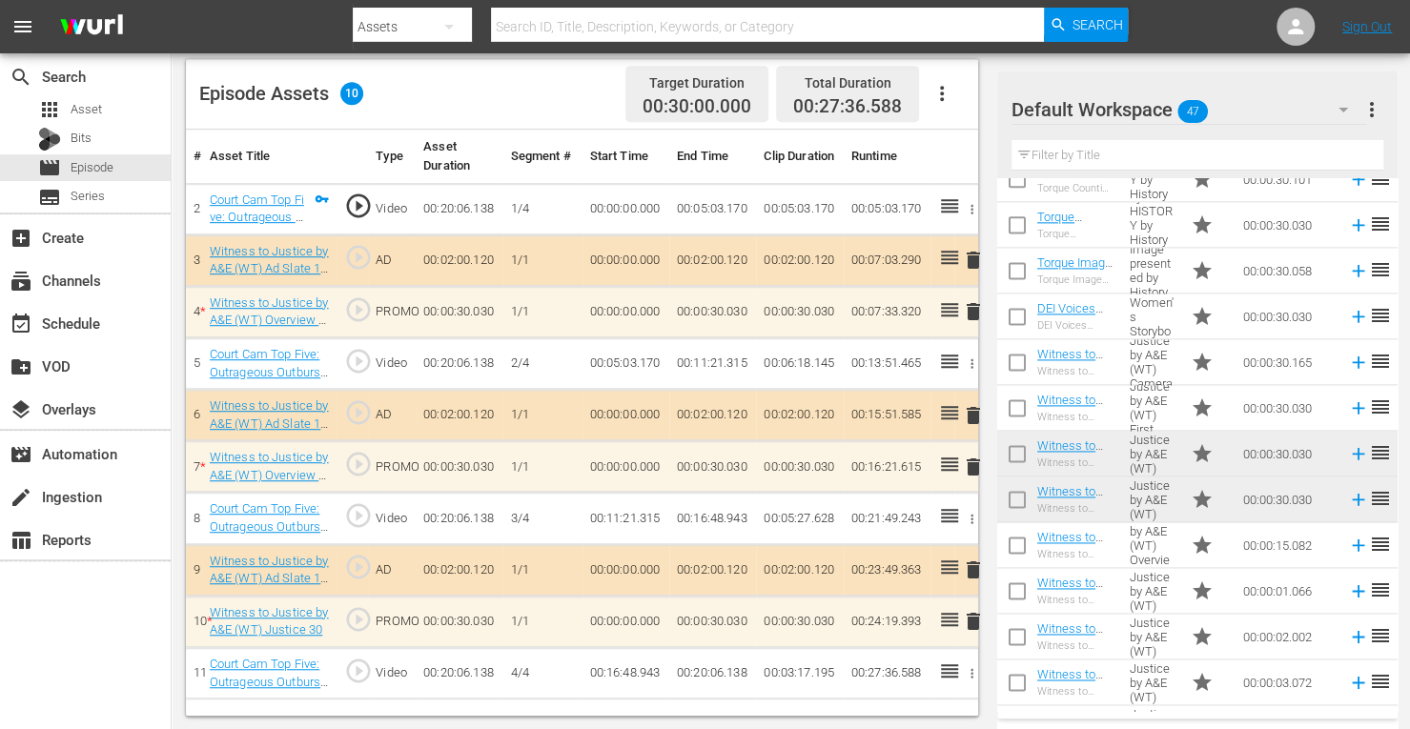
scroll to position [1664, 0]
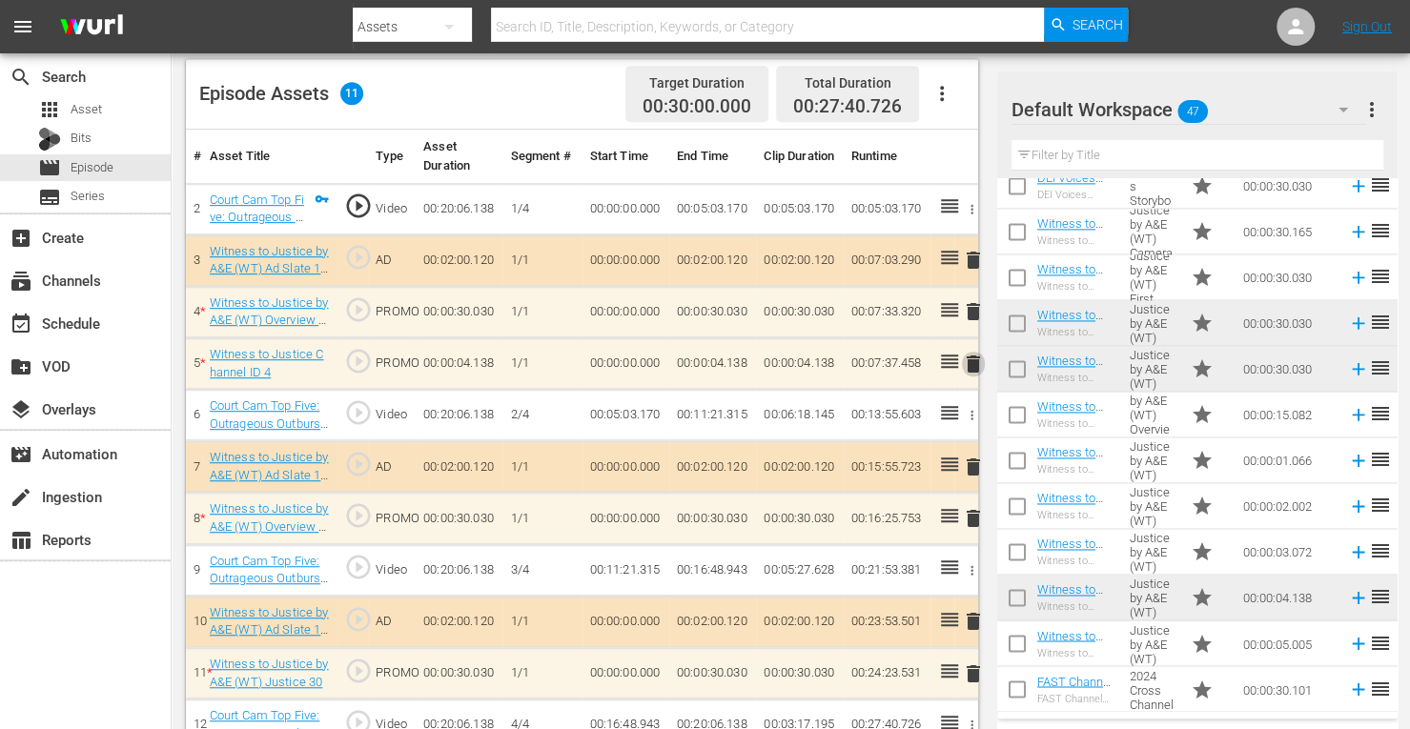
click at [967, 358] on span "delete" at bounding box center [973, 364] width 23 height 23
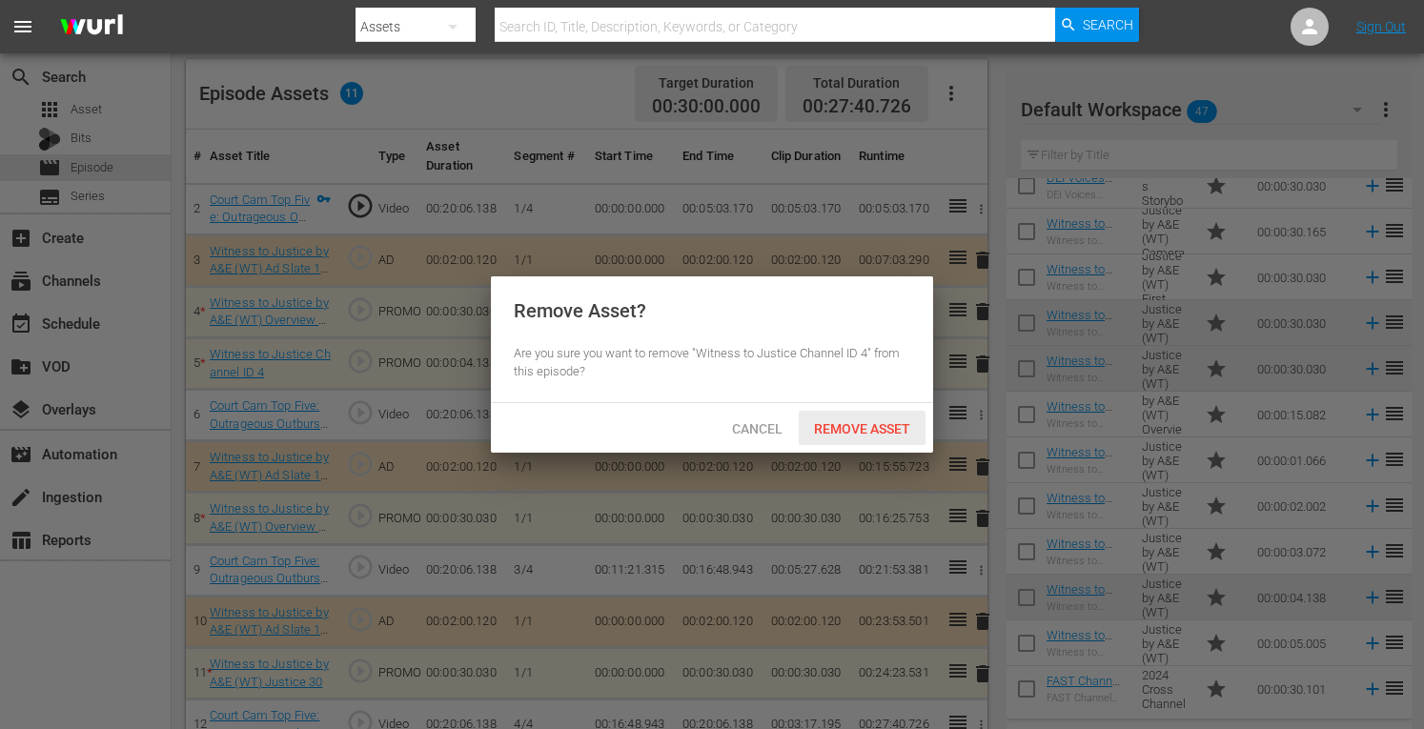
click at [871, 416] on div "Remove Asset" at bounding box center [862, 428] width 127 height 35
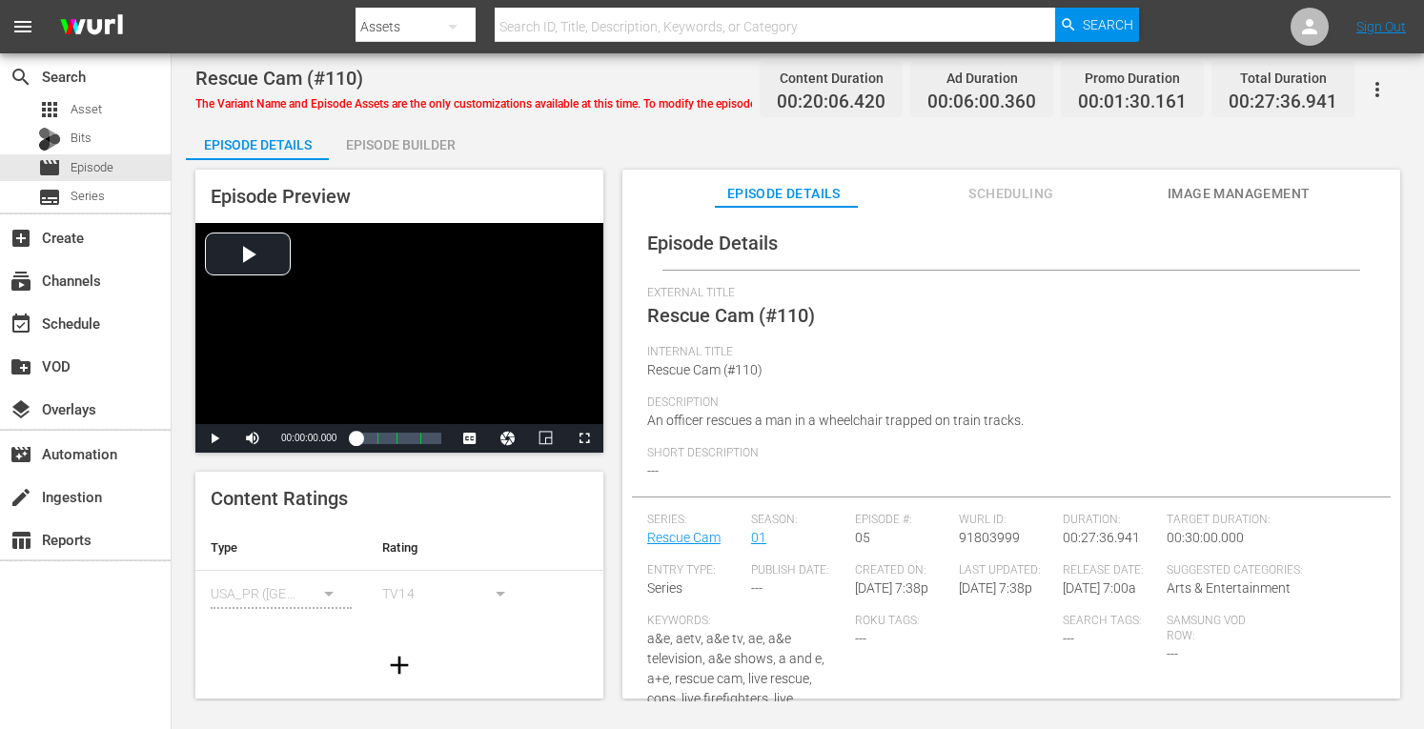
click at [381, 142] on div "Episode Builder" at bounding box center [400, 145] width 143 height 46
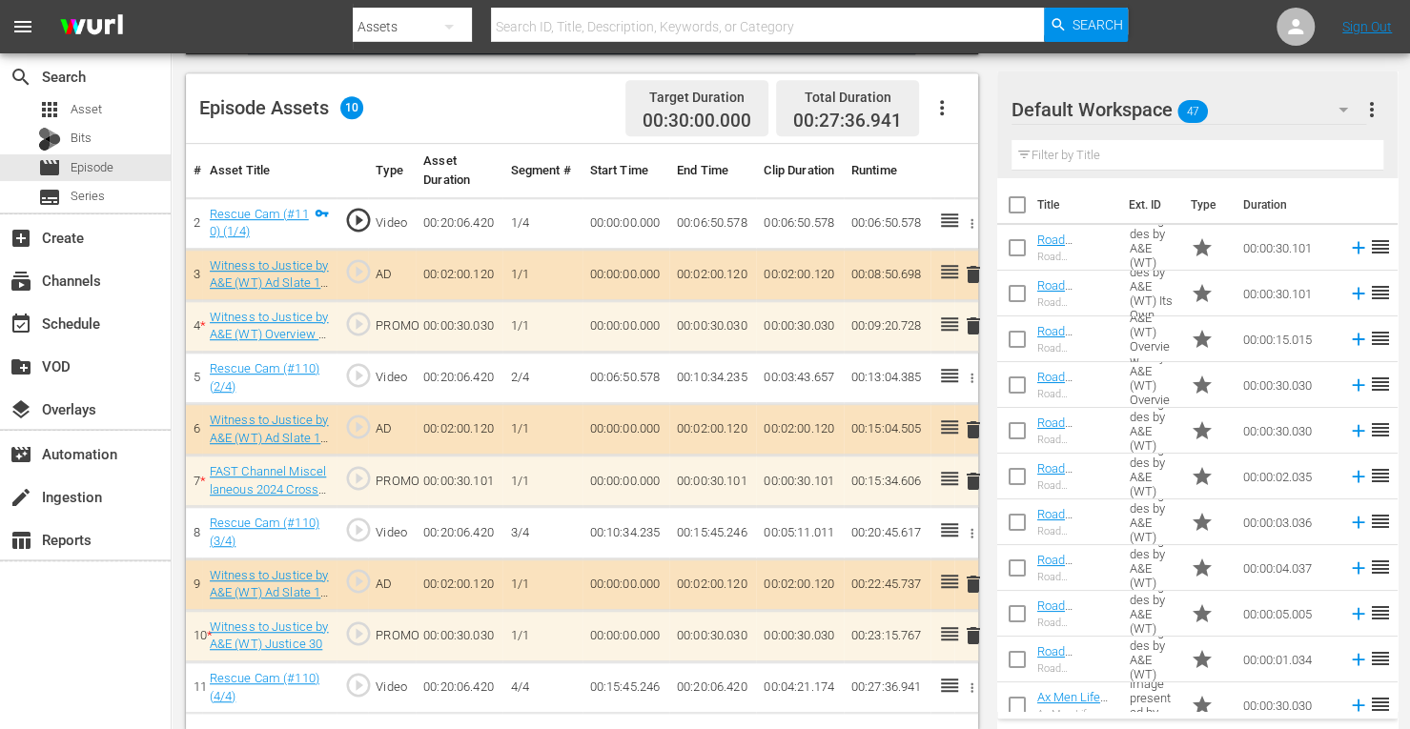
scroll to position [496, 0]
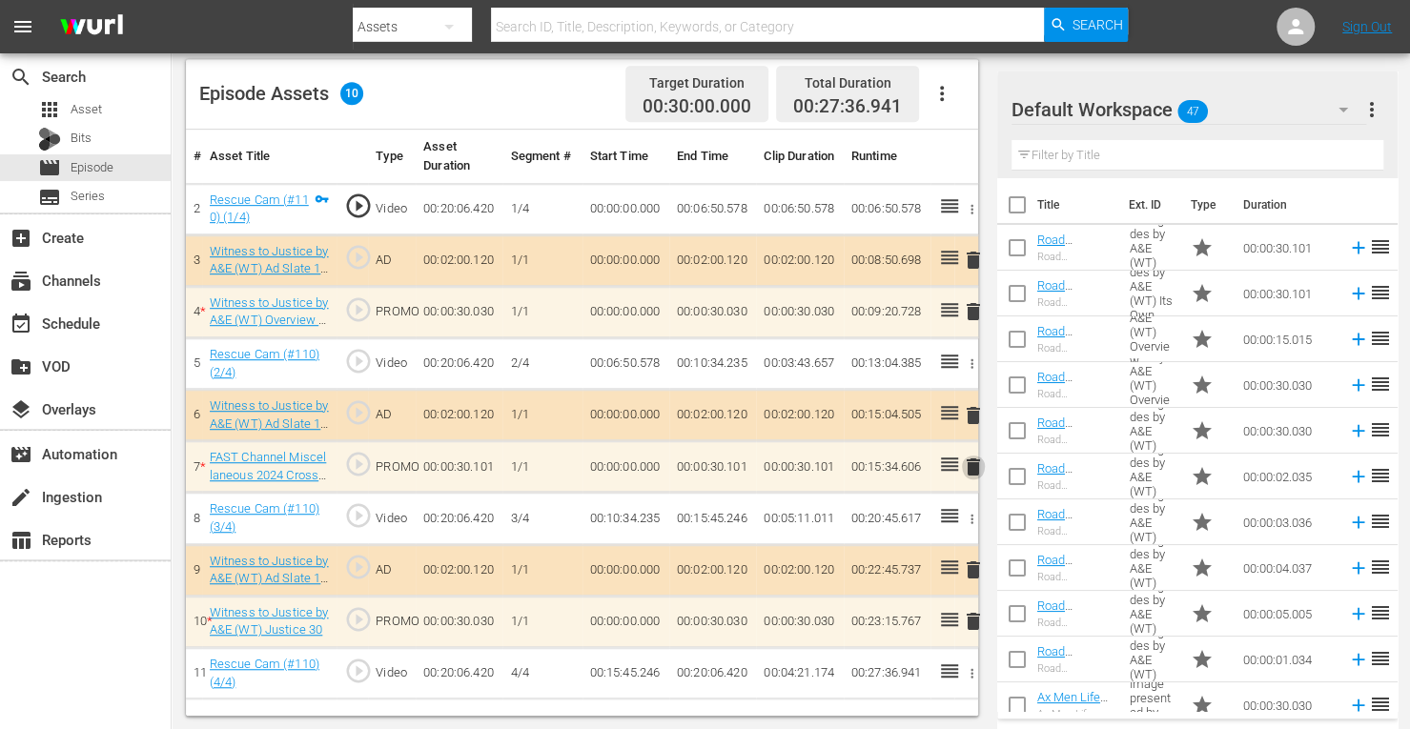
click at [972, 461] on span "delete" at bounding box center [973, 467] width 23 height 23
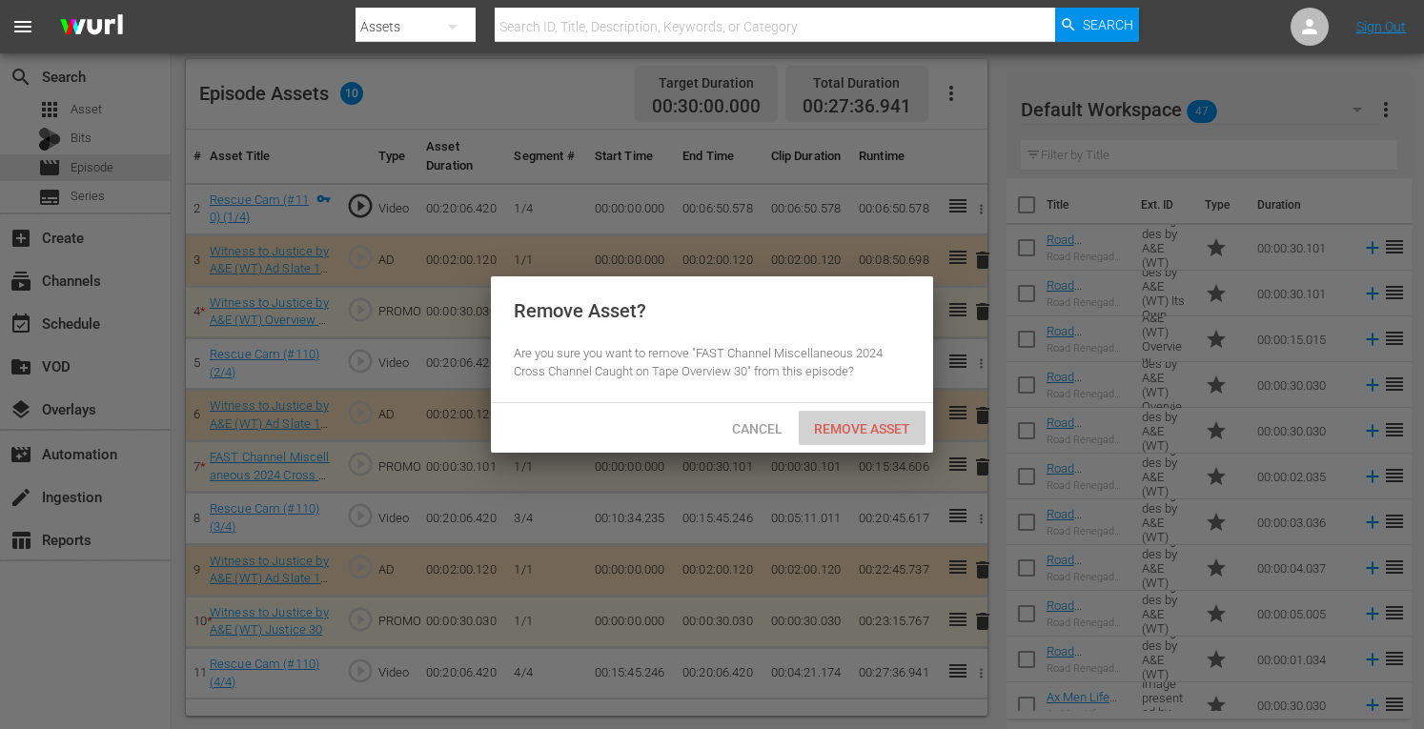
click at [870, 425] on span "Remove Asset" at bounding box center [862, 428] width 127 height 15
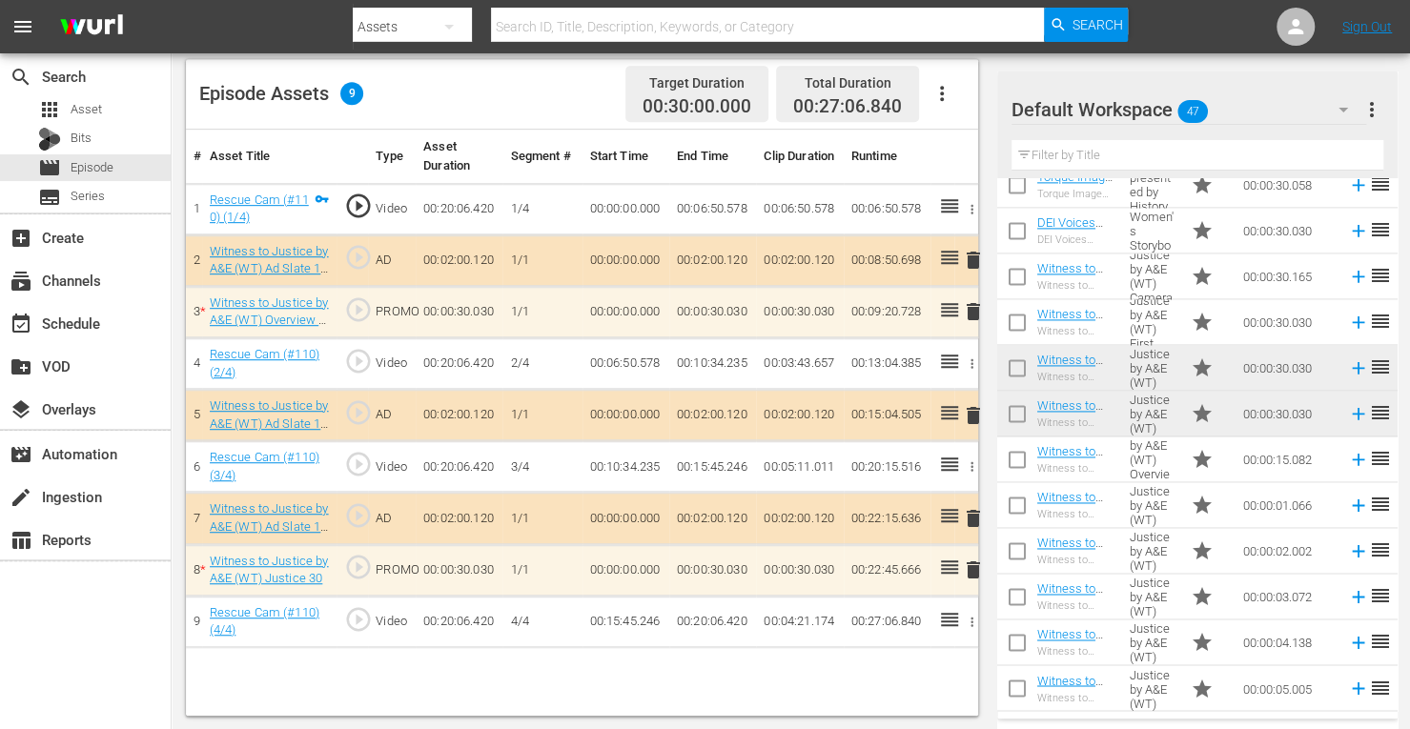
scroll to position [1623, 0]
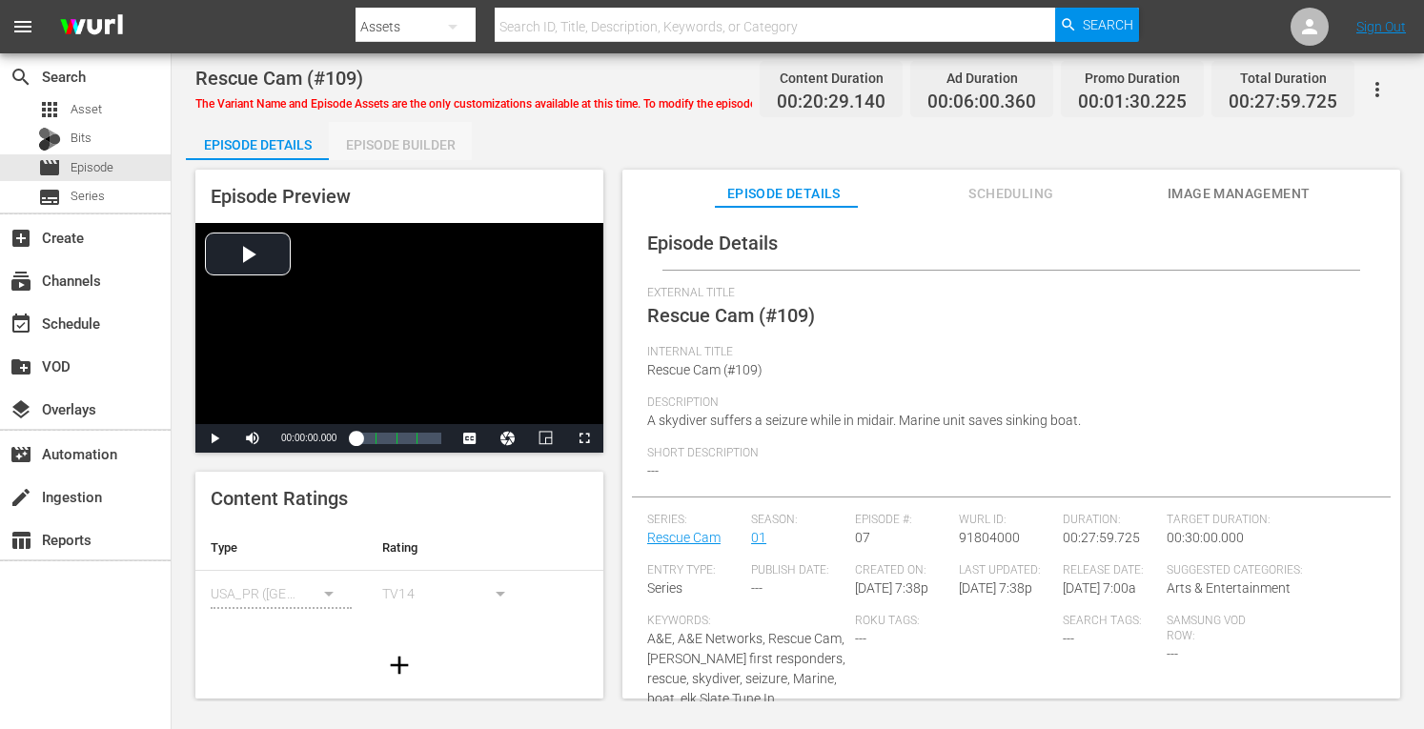
click at [431, 137] on div "Episode Builder" at bounding box center [400, 145] width 143 height 46
click at [395, 138] on div "Episode Builder" at bounding box center [400, 145] width 143 height 46
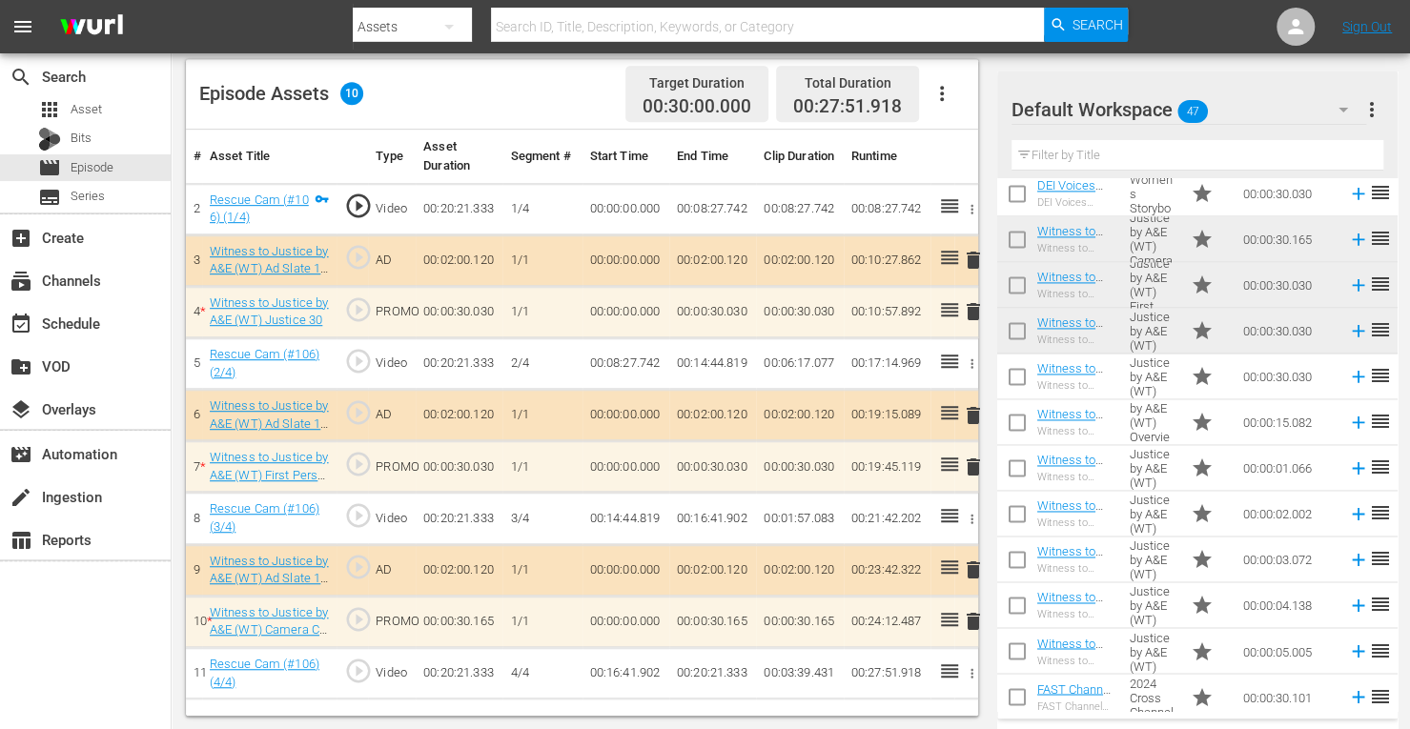
scroll to position [1664, 0]
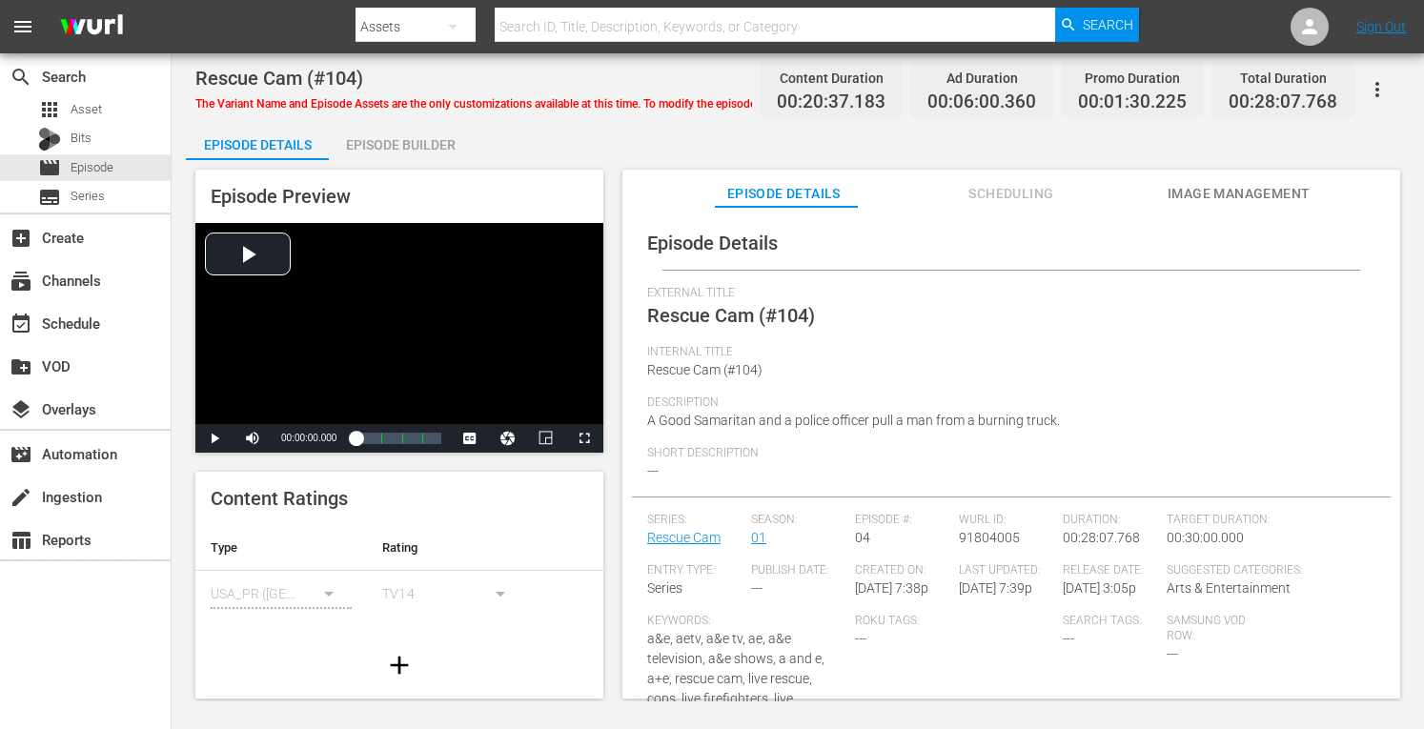
click at [421, 153] on div "Episode Builder" at bounding box center [400, 145] width 143 height 46
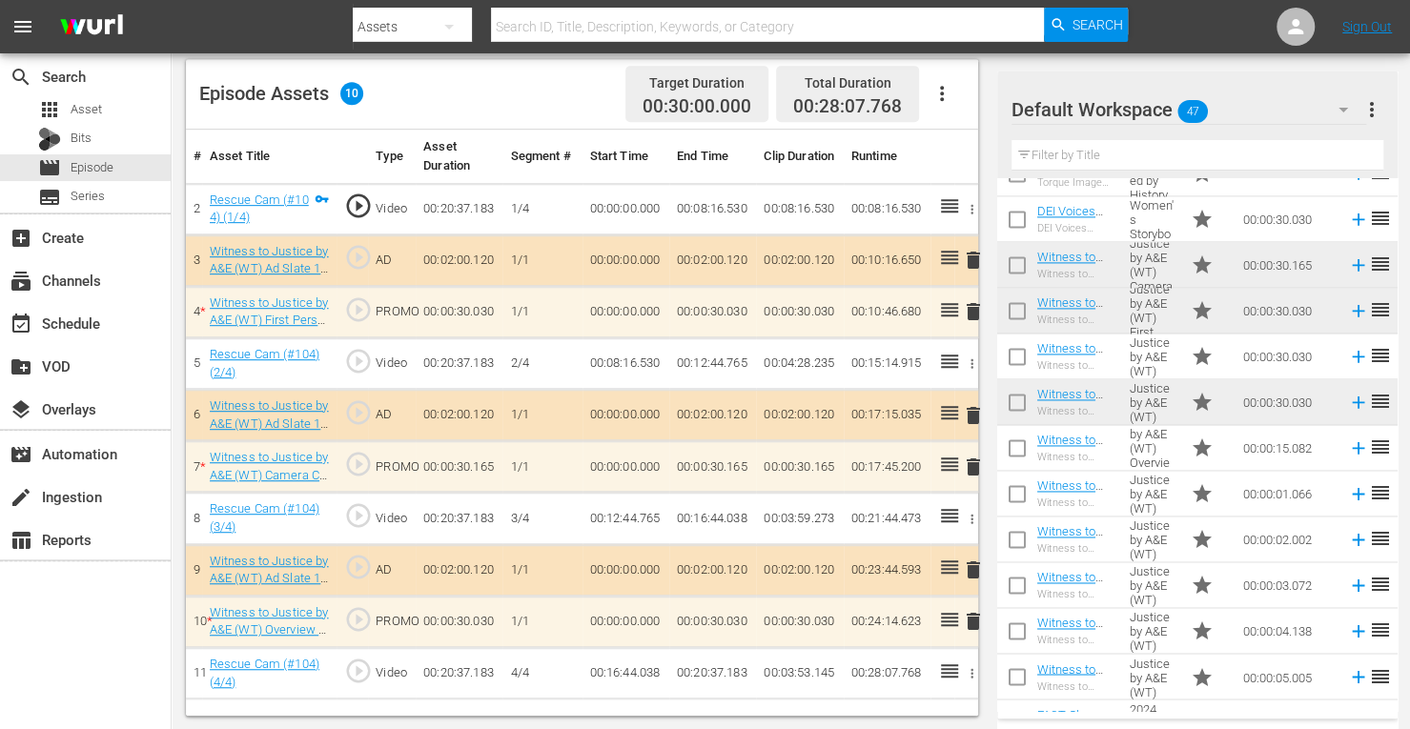
scroll to position [1664, 0]
